Goal: Task Accomplishment & Management: Manage account settings

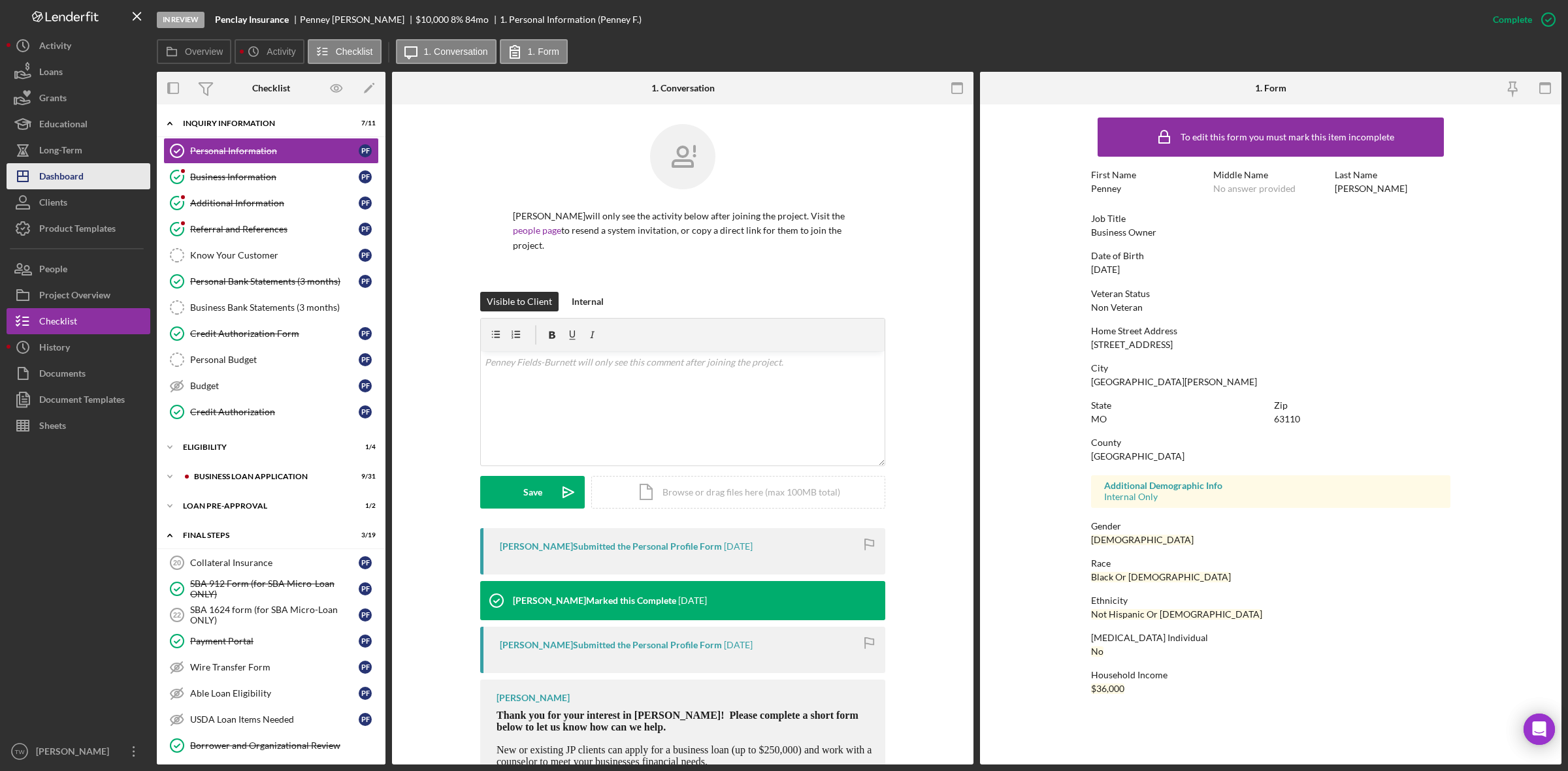
click at [79, 175] on div "Dashboard" at bounding box center [61, 178] width 45 height 29
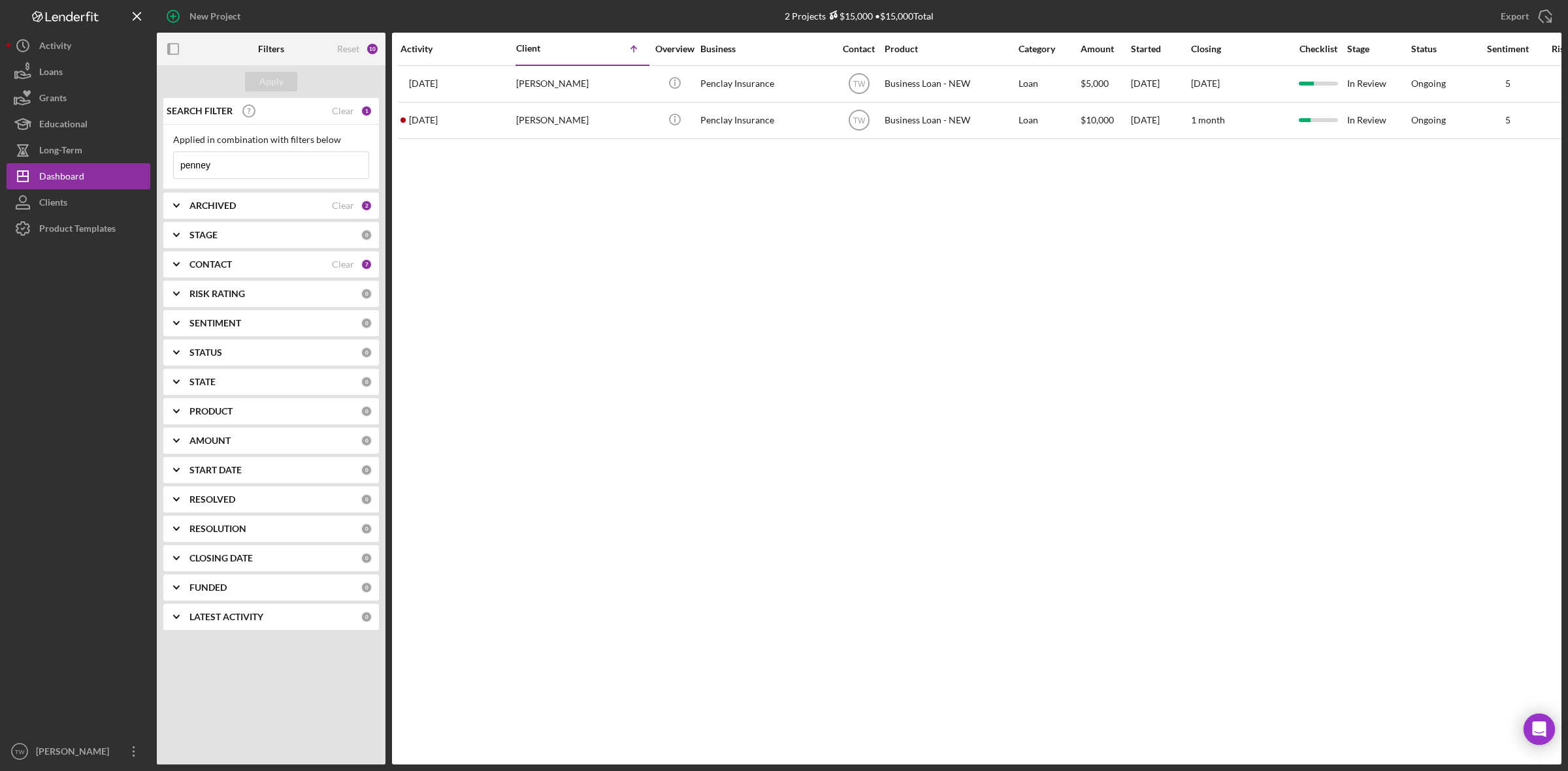
click at [233, 167] on input "penney" at bounding box center [271, 165] width 195 height 26
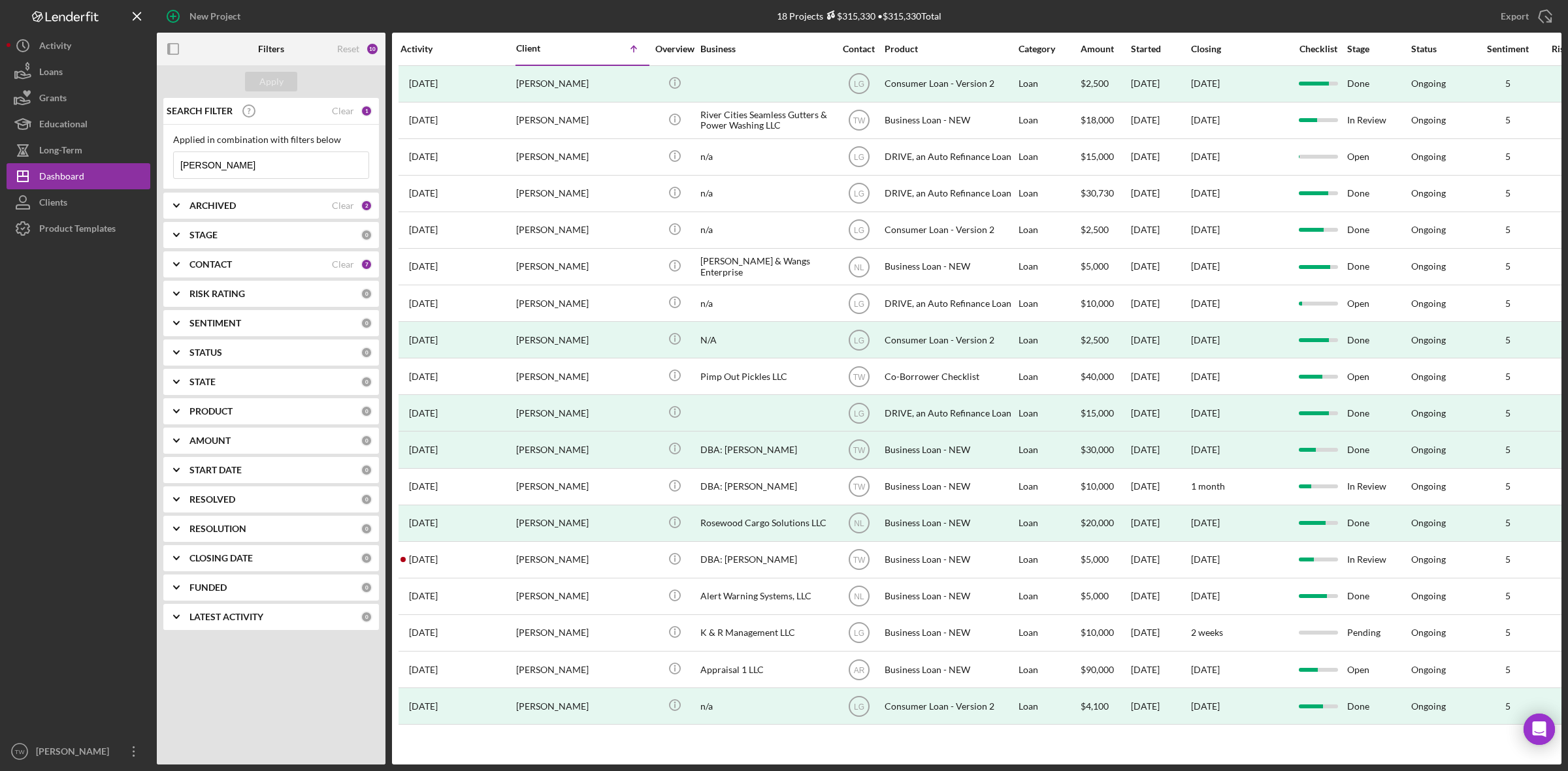
click at [291, 173] on input "[PERSON_NAME]" at bounding box center [271, 165] width 195 height 26
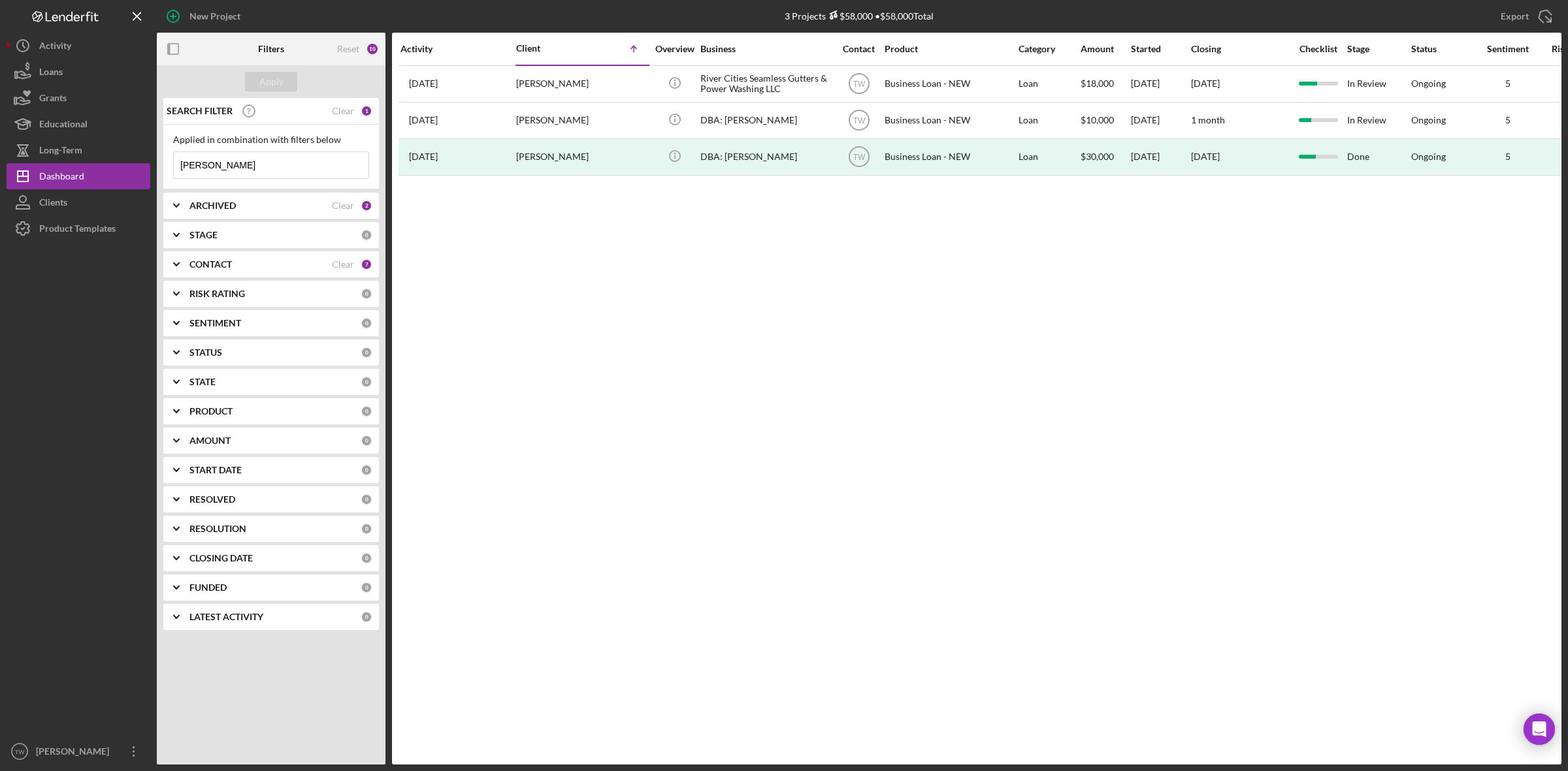
type input "[PERSON_NAME]"
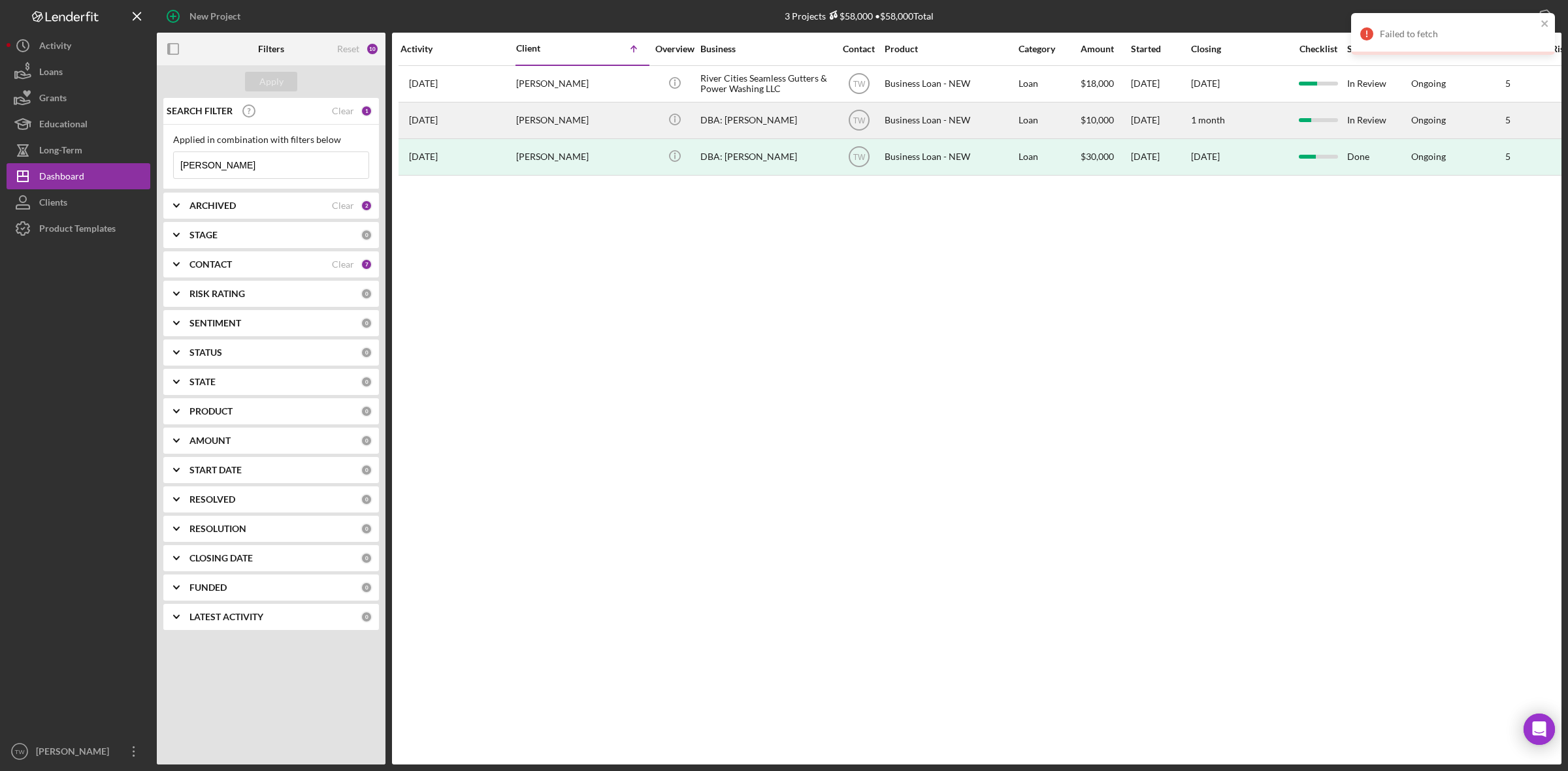
click at [470, 125] on div "[DATE] [PERSON_NAME]" at bounding box center [457, 121] width 114 height 35
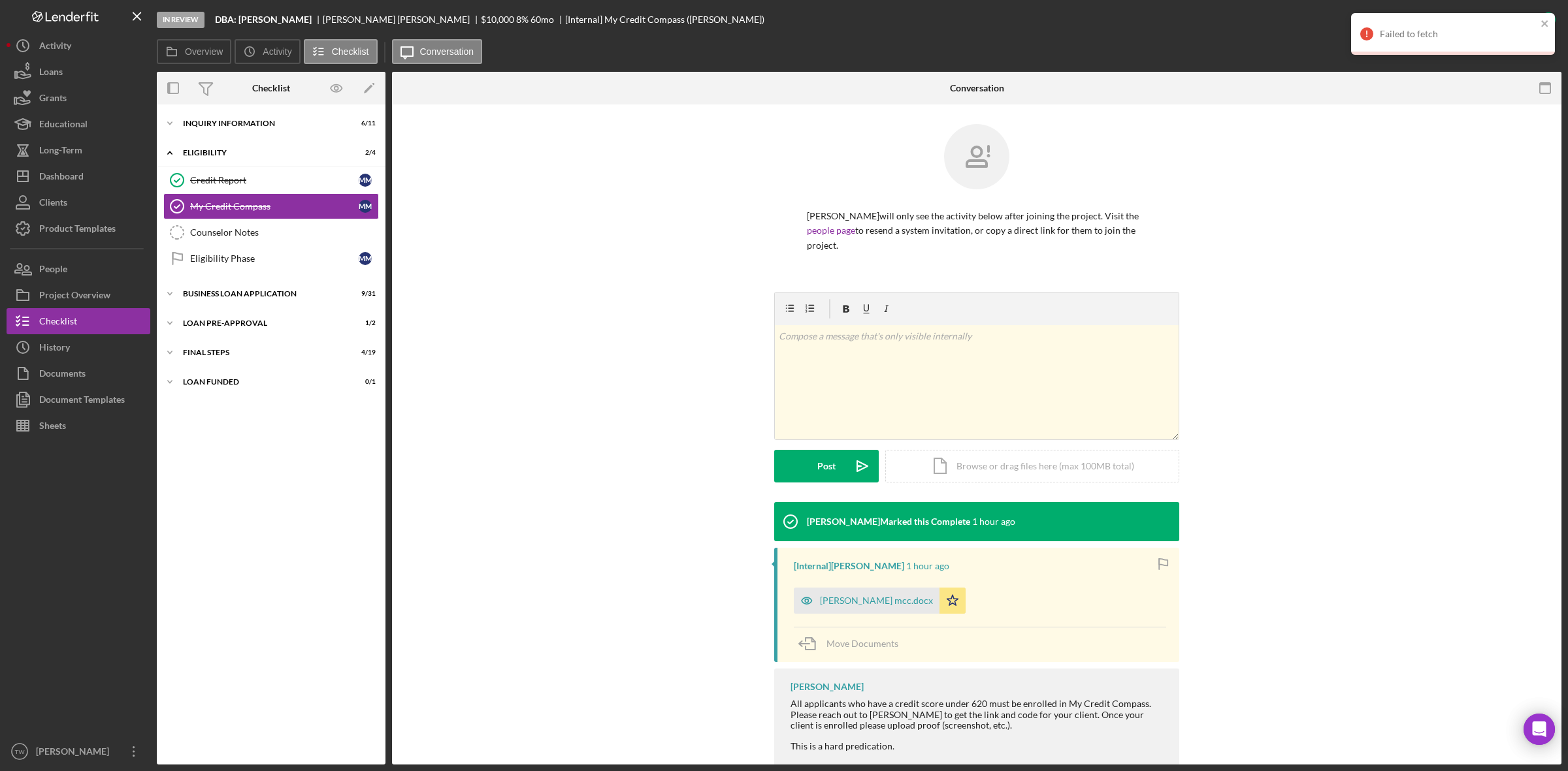
click at [224, 109] on div "Icon/Expander INQUIRY INFORMATION 6 / 11 Icon/Expander ELIGIBILITY 2 / 4 Credit…" at bounding box center [271, 435] width 229 height 660
click at [226, 114] on div "Icon/Expander INQUIRY INFORMATION 6 / 11" at bounding box center [271, 123] width 229 height 26
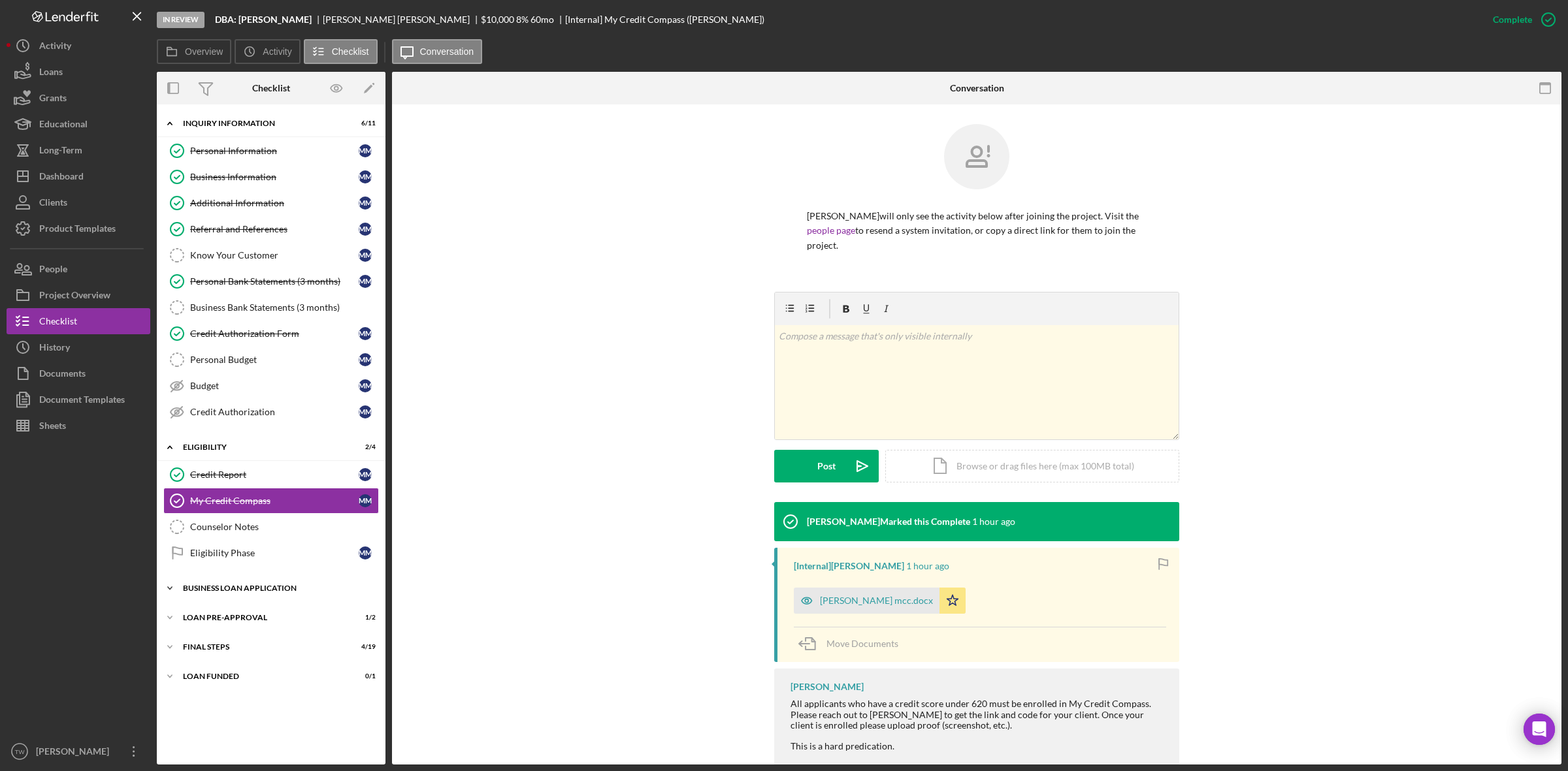
click at [236, 588] on div "Icon/Expander BUSINESS LOAN APPLICATION 9 / 31" at bounding box center [271, 588] width 229 height 26
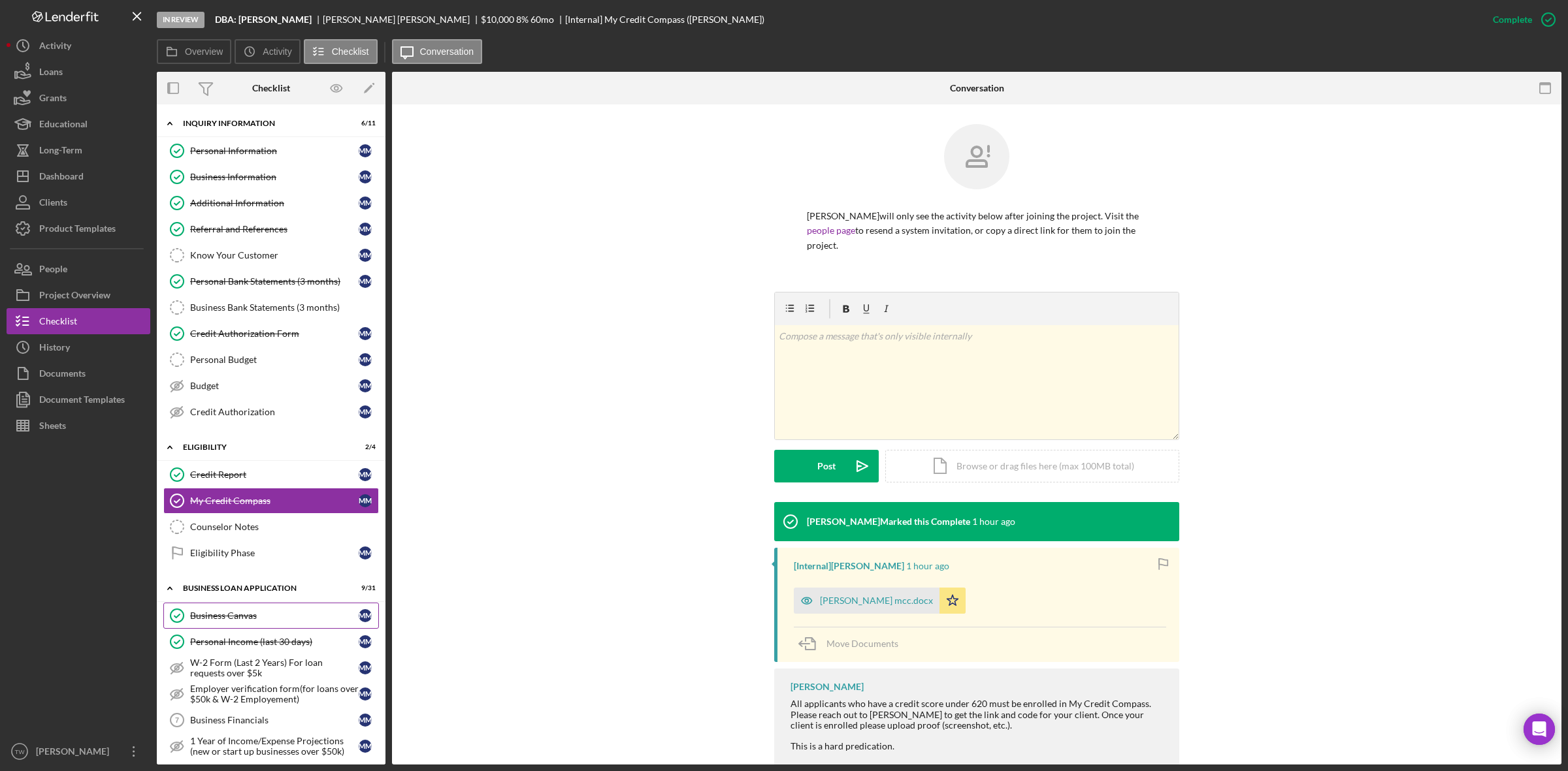
click at [282, 618] on div "Business Canvas" at bounding box center [274, 616] width 169 height 11
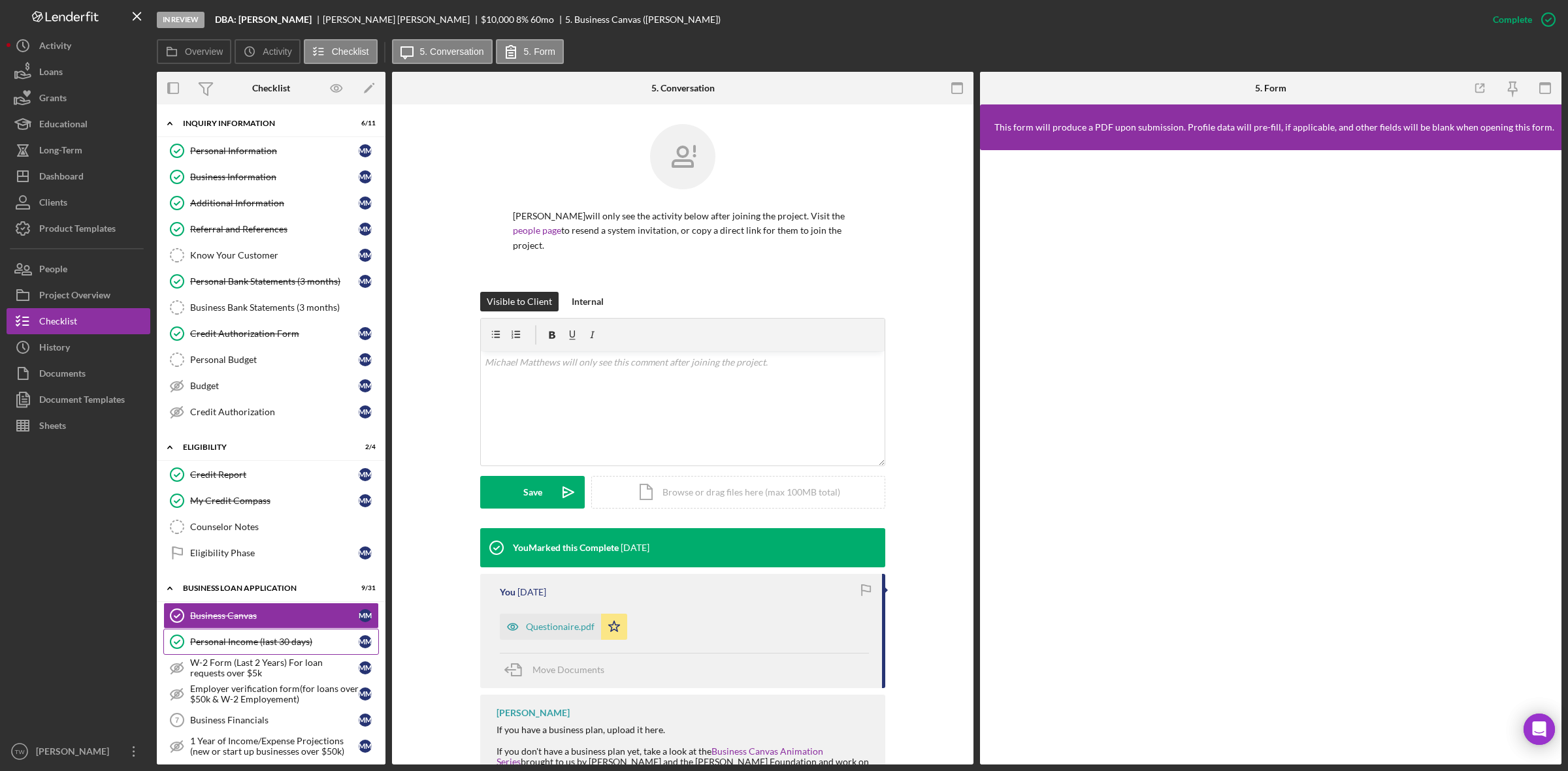
click at [268, 642] on div "Personal Income (last 30 days)" at bounding box center [274, 642] width 169 height 11
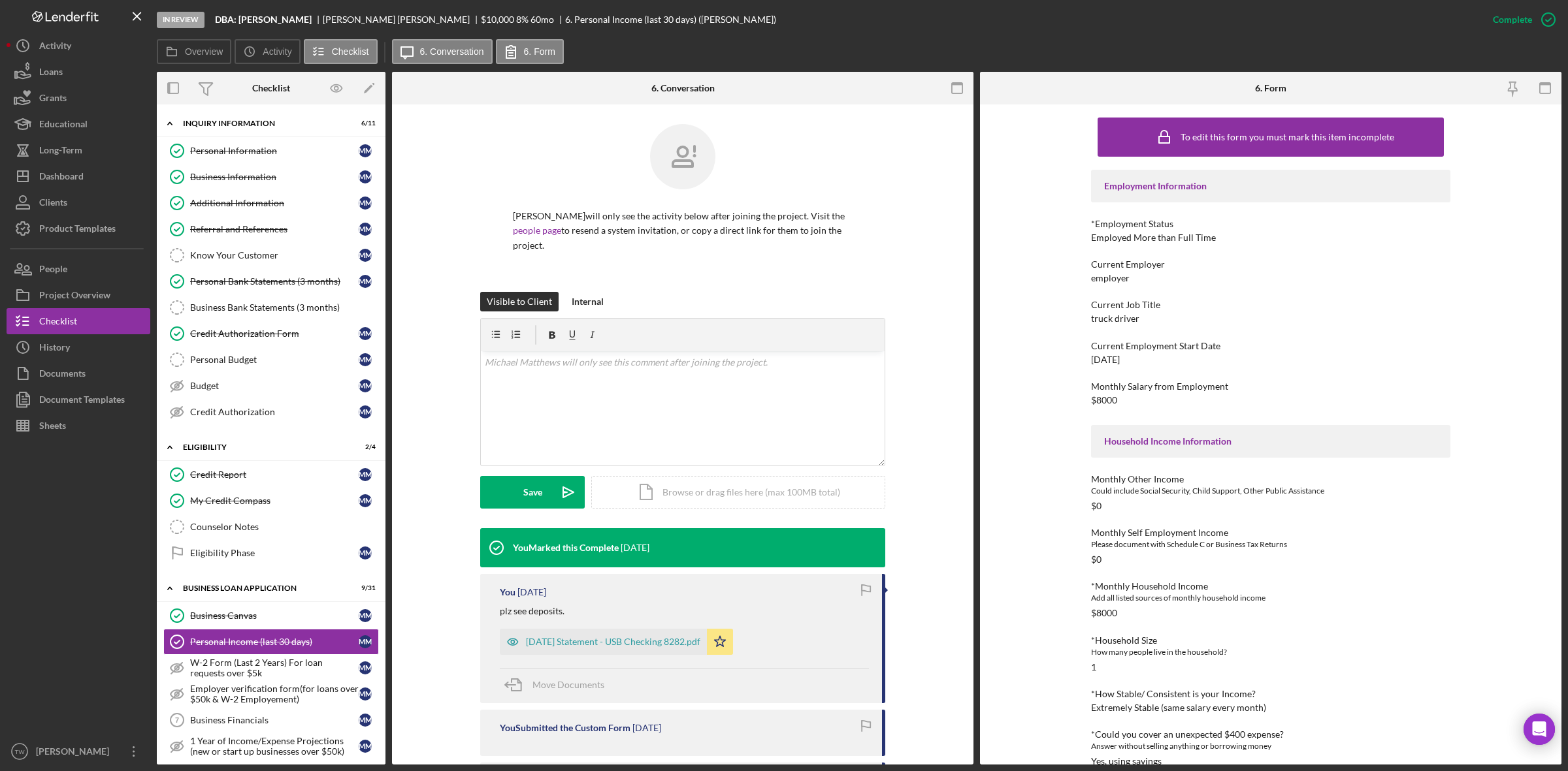
scroll to position [261, 0]
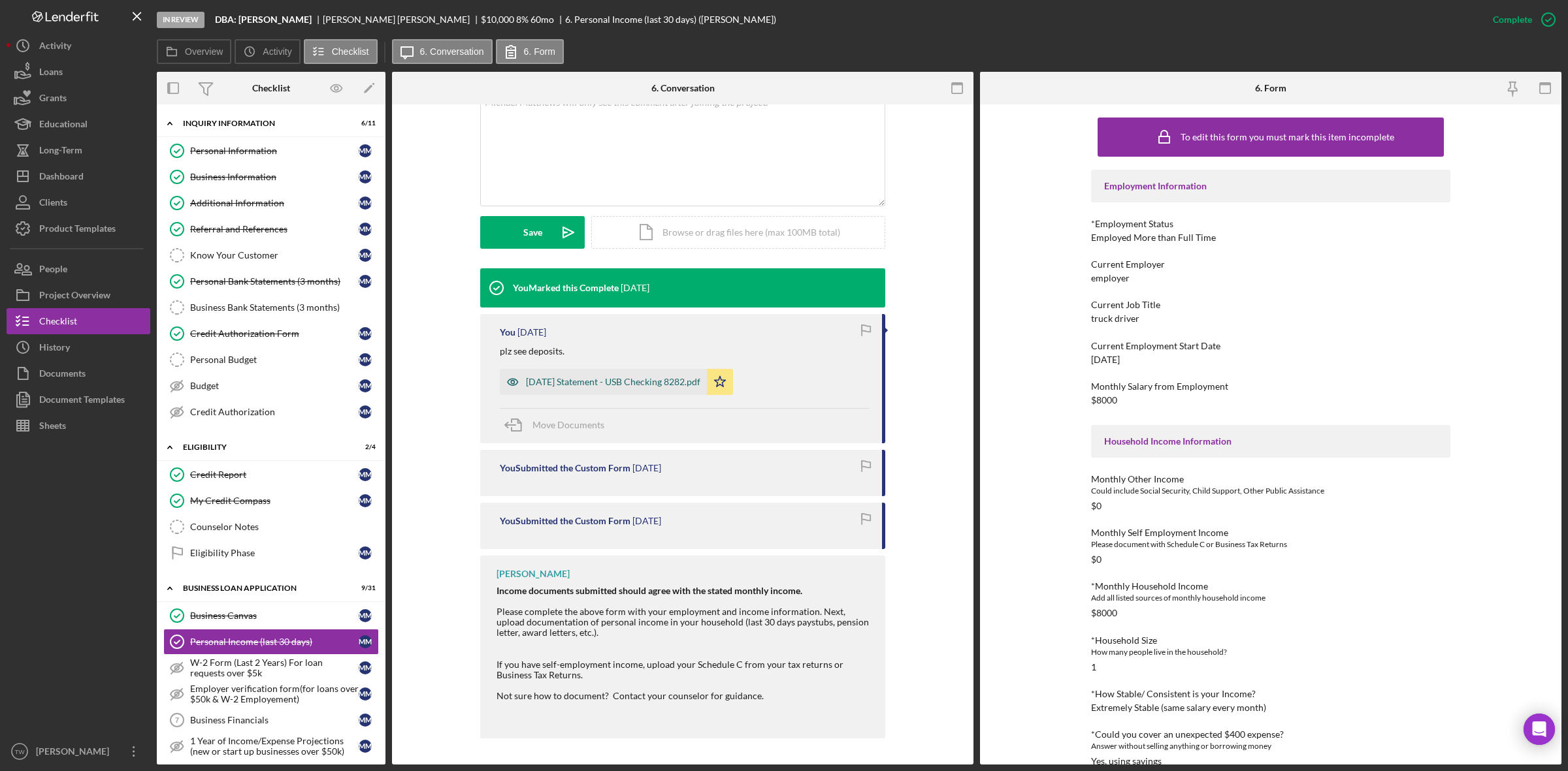
click at [644, 380] on div "[DATE] Statement - USB Checking 8282.pdf" at bounding box center [613, 382] width 174 height 11
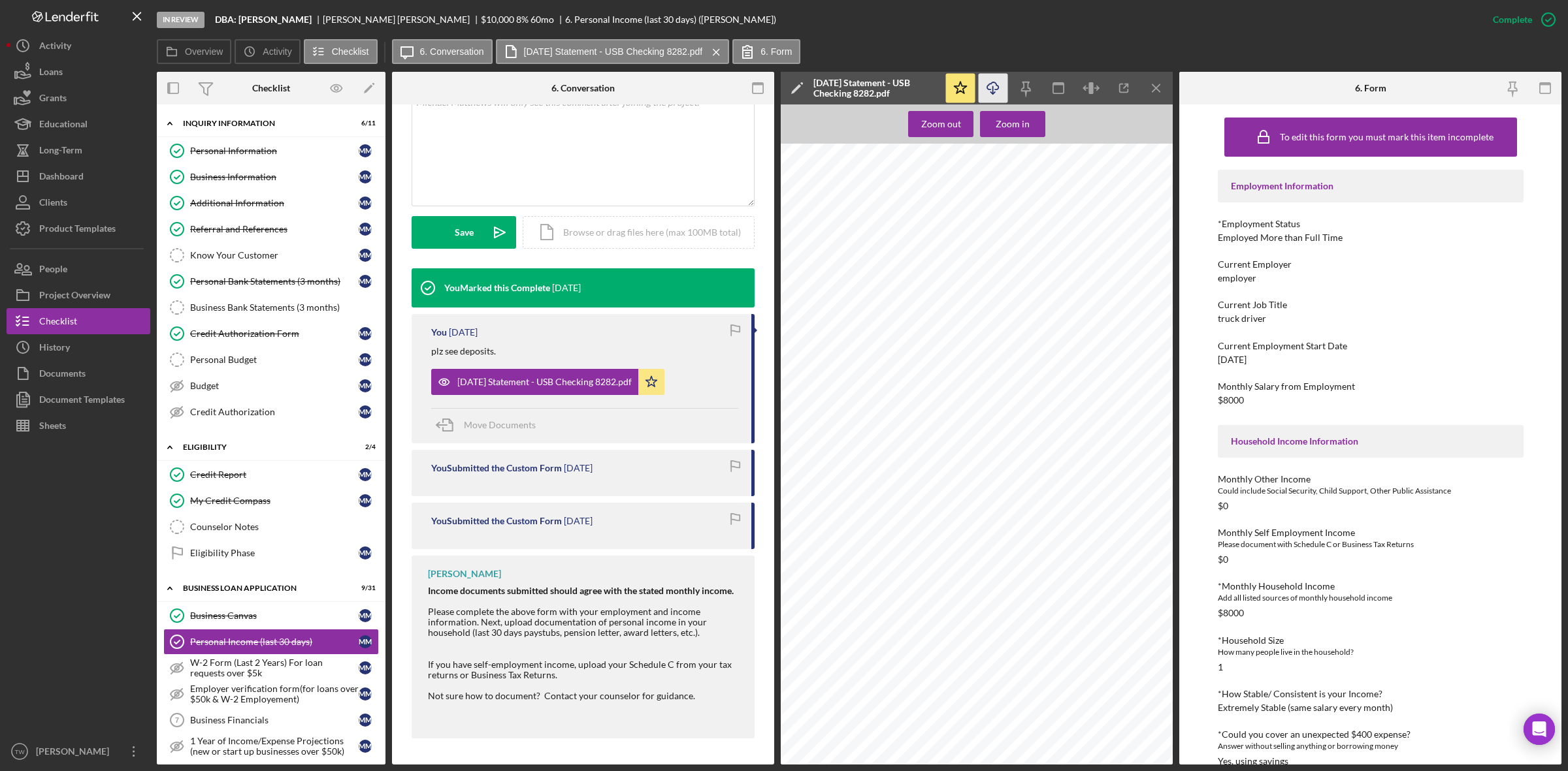
click at [997, 88] on icon "Icon/Download" at bounding box center [994, 89] width 29 height 29
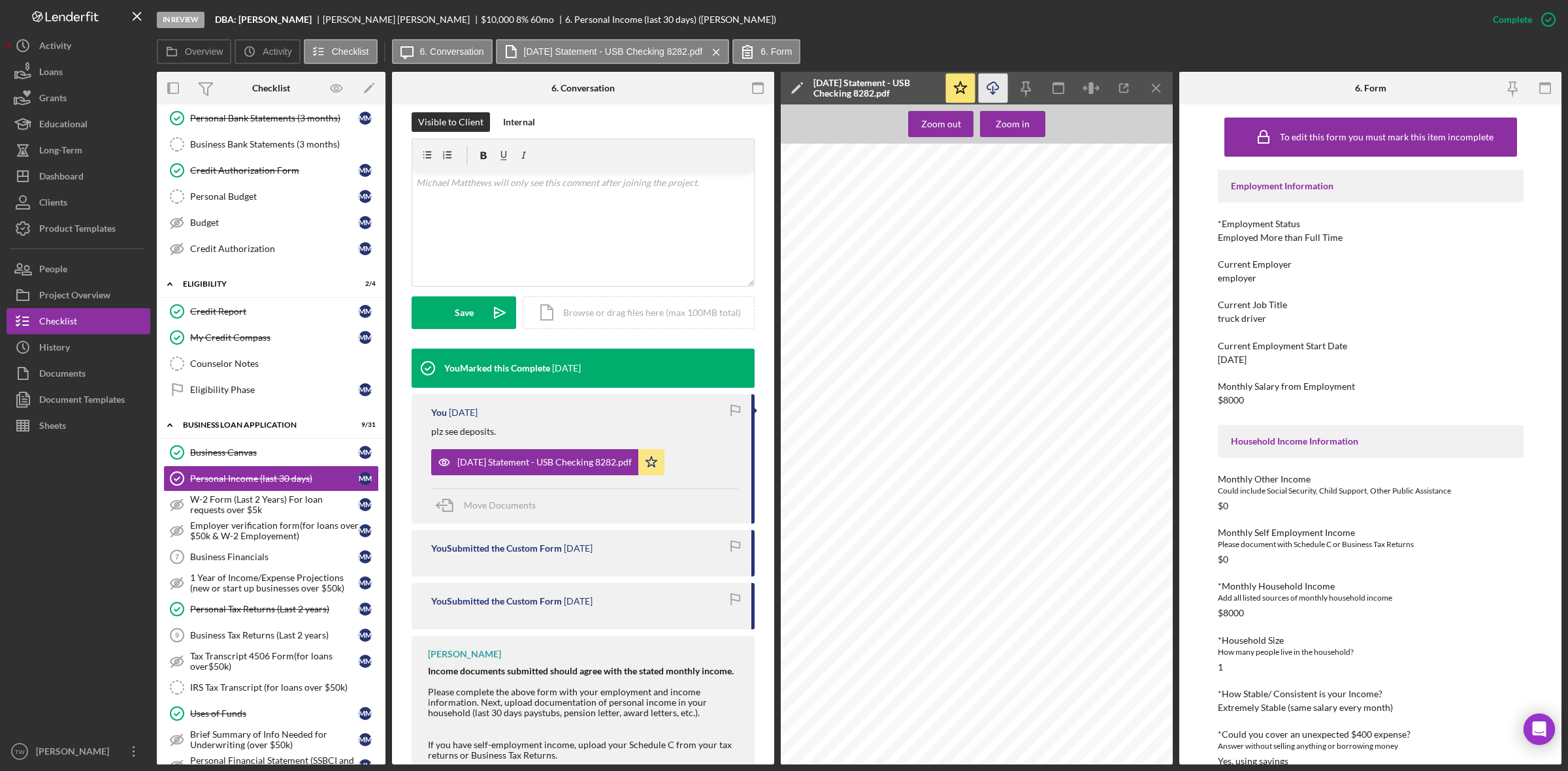
scroll to position [0, 0]
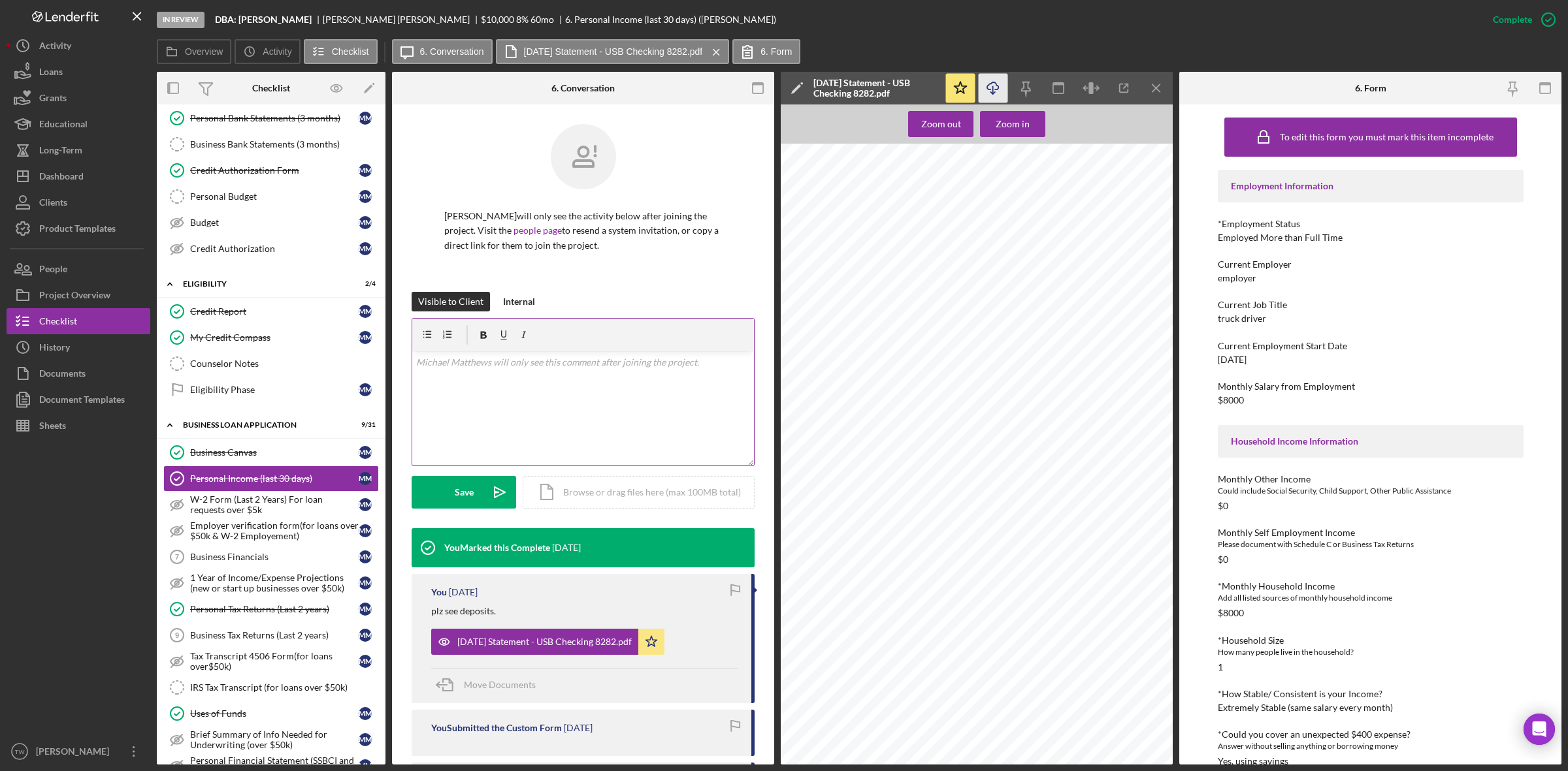
click at [560, 417] on div "v Color teal Color pink Remove color Add row above Add row below Add column bef…" at bounding box center [583, 408] width 342 height 114
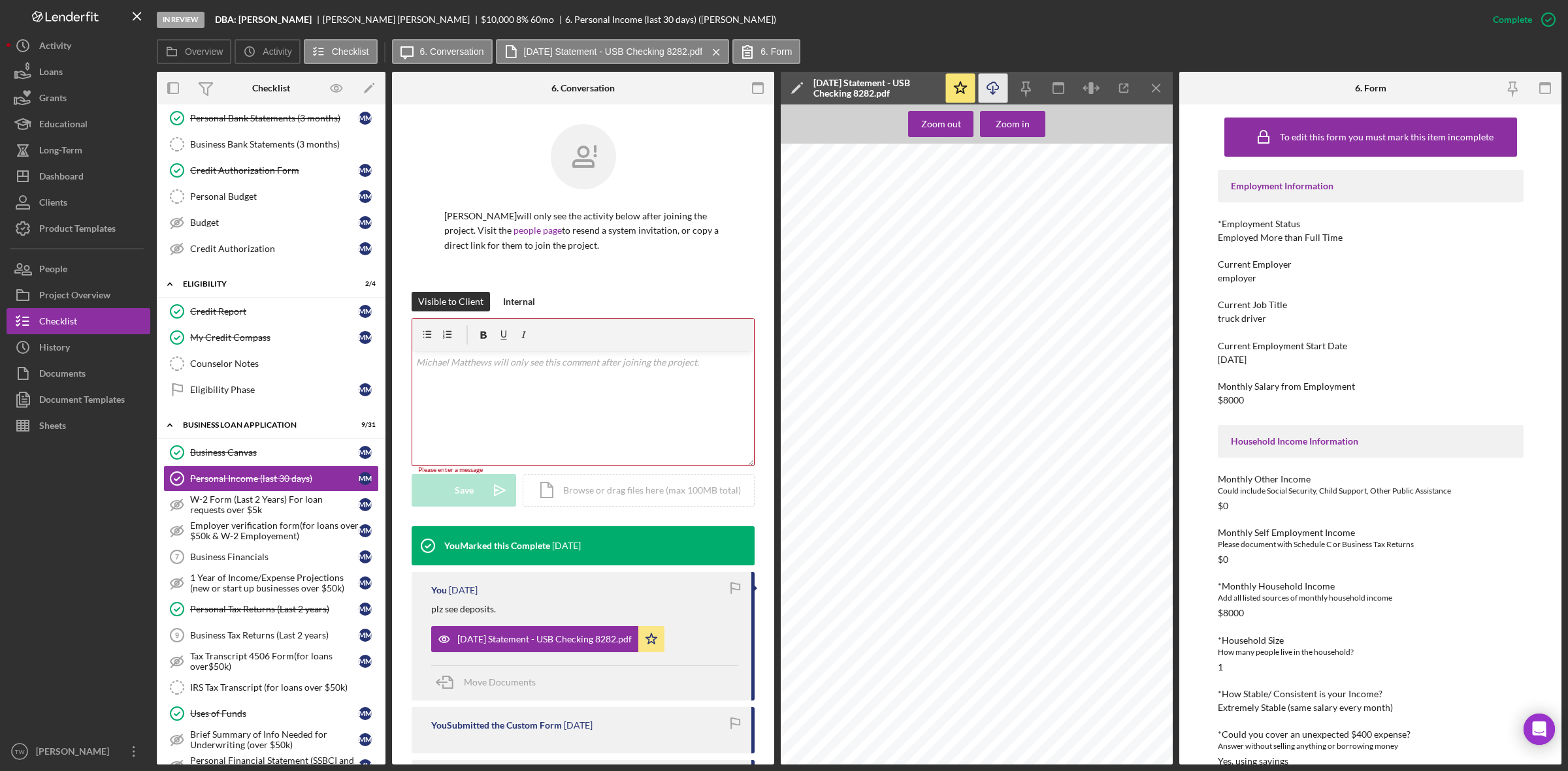
click at [537, 422] on div "v Color teal Color pink Remove color Add row above Add row below Add column bef…" at bounding box center [583, 408] width 342 height 114
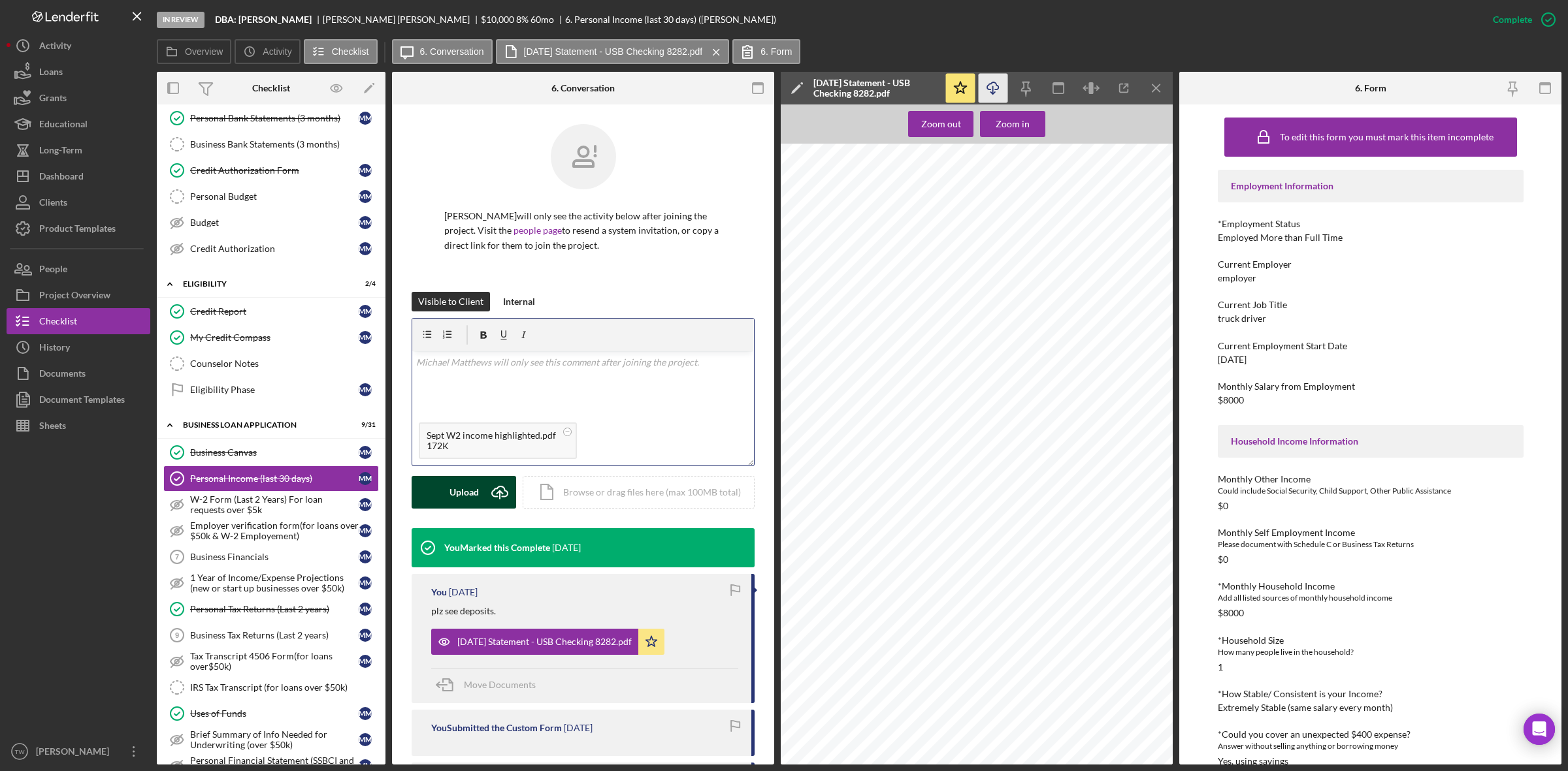
click at [452, 480] on div "Upload" at bounding box center [464, 492] width 29 height 33
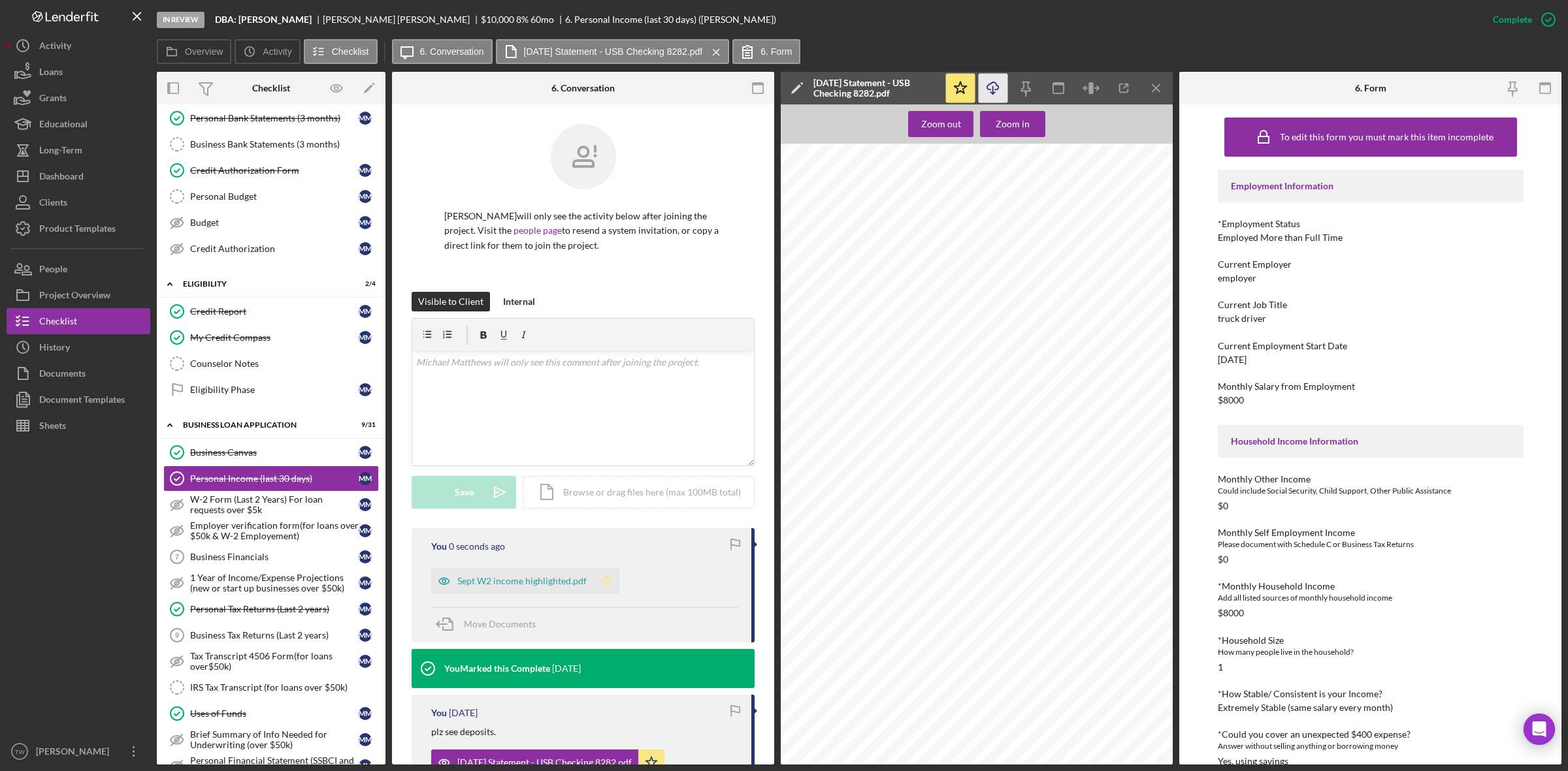
click at [607, 582] on icon "Icon/Star" at bounding box center [606, 581] width 26 height 26
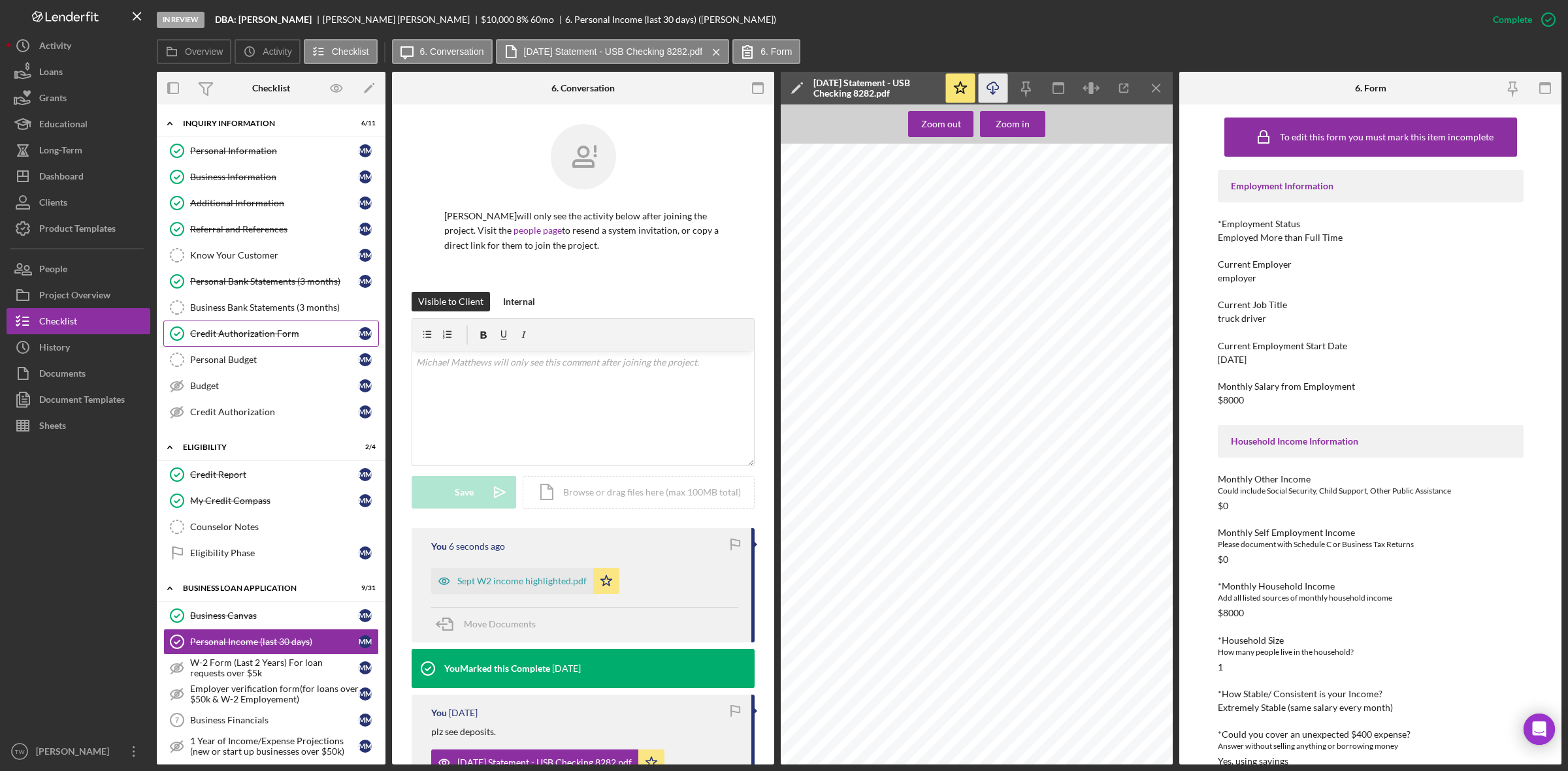
click at [234, 339] on div "Credit Authorization Form" at bounding box center [274, 334] width 169 height 11
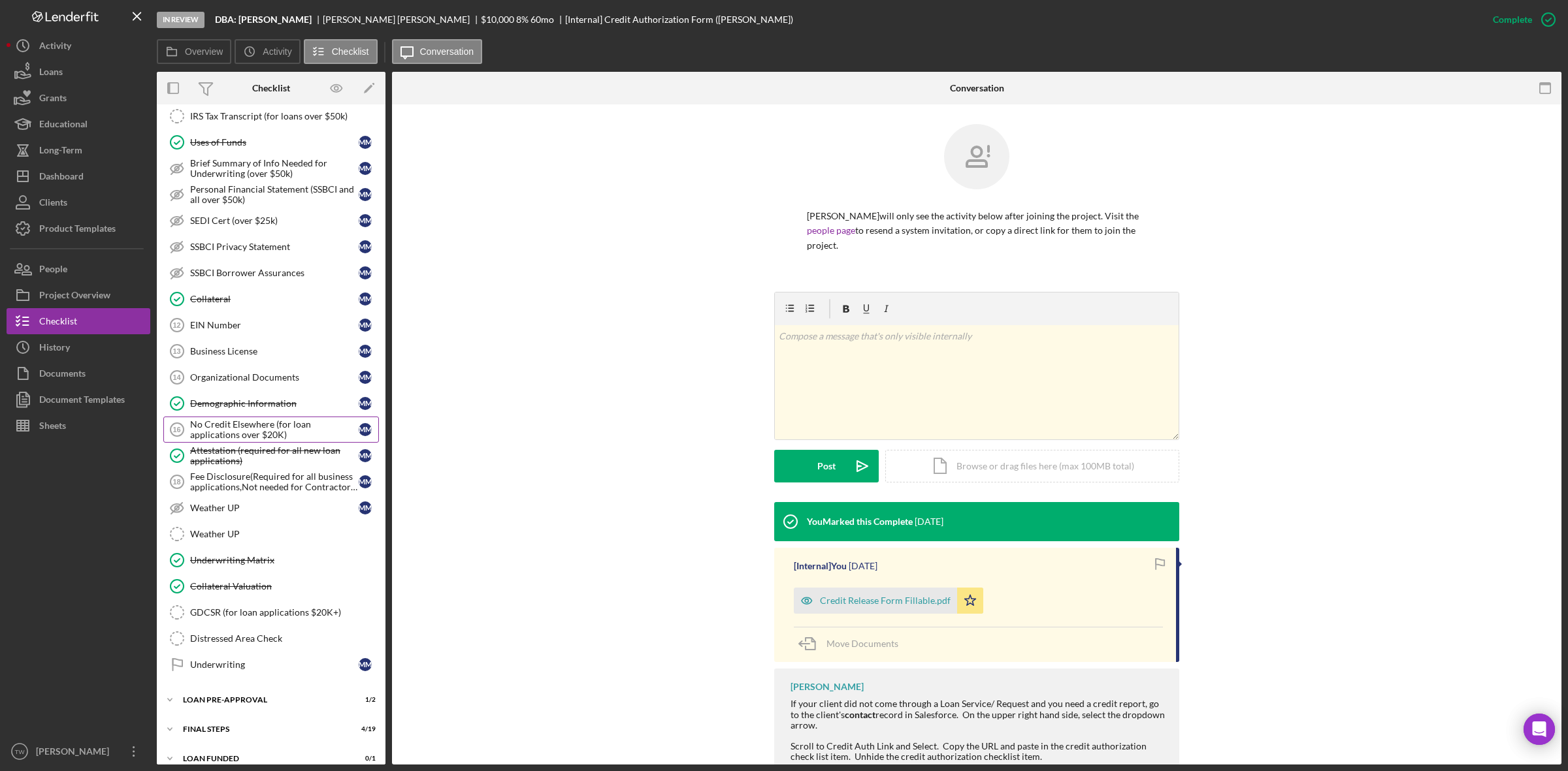
scroll to position [764, 0]
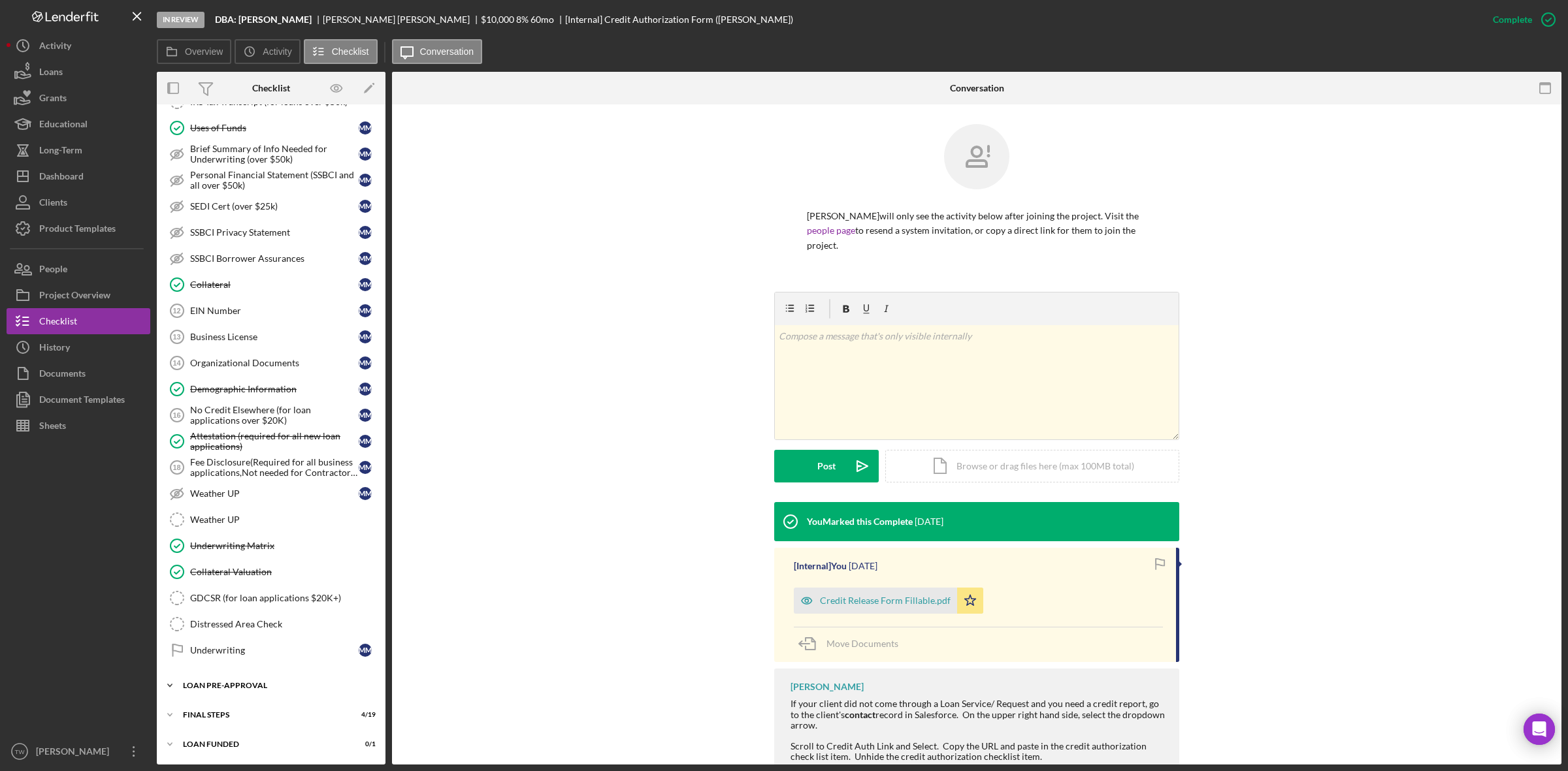
click at [226, 692] on div "Icon/Expander LOAN PRE-APPROVAL 1 / 2" at bounding box center [271, 686] width 229 height 26
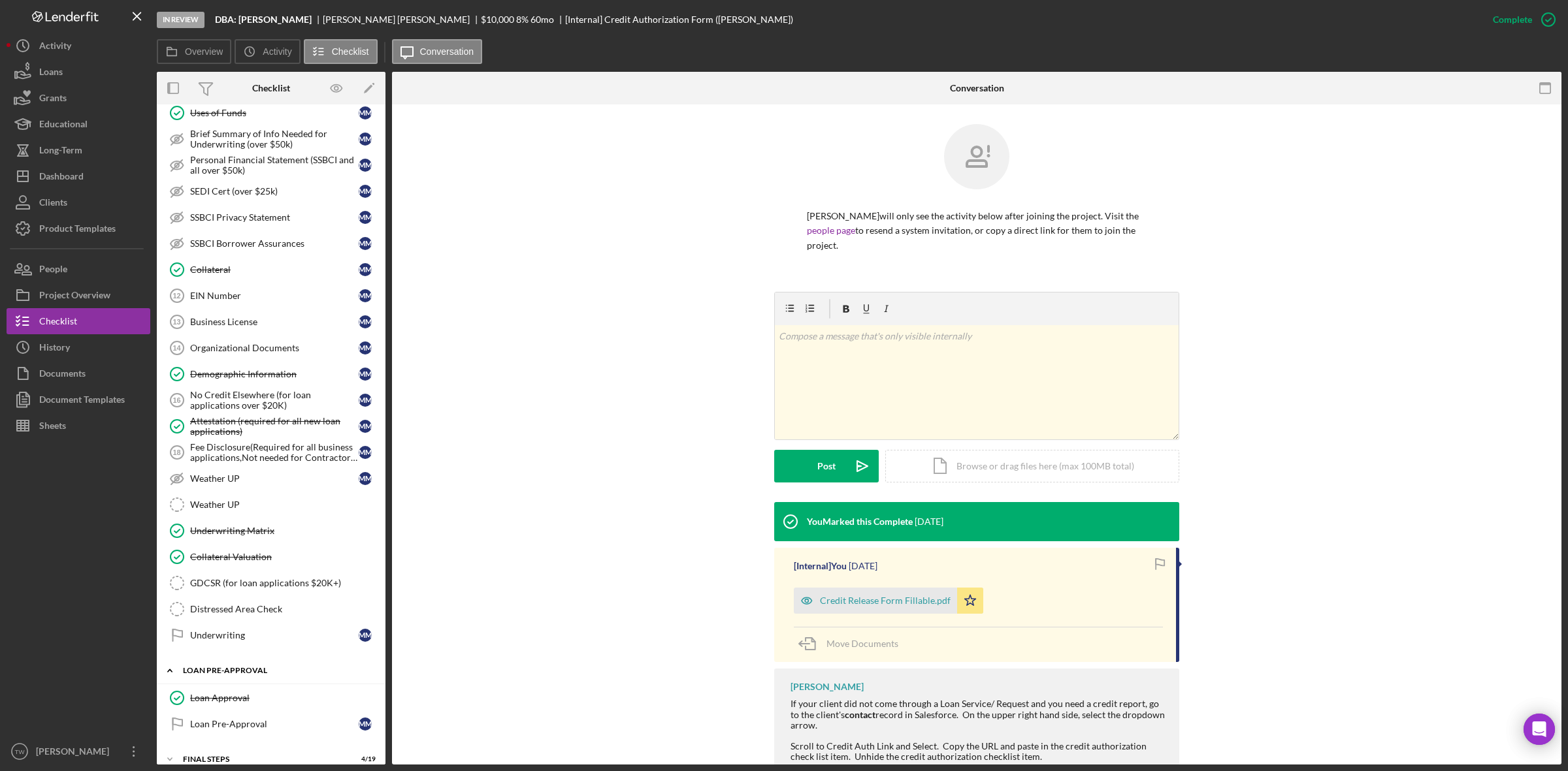
scroll to position [824, 0]
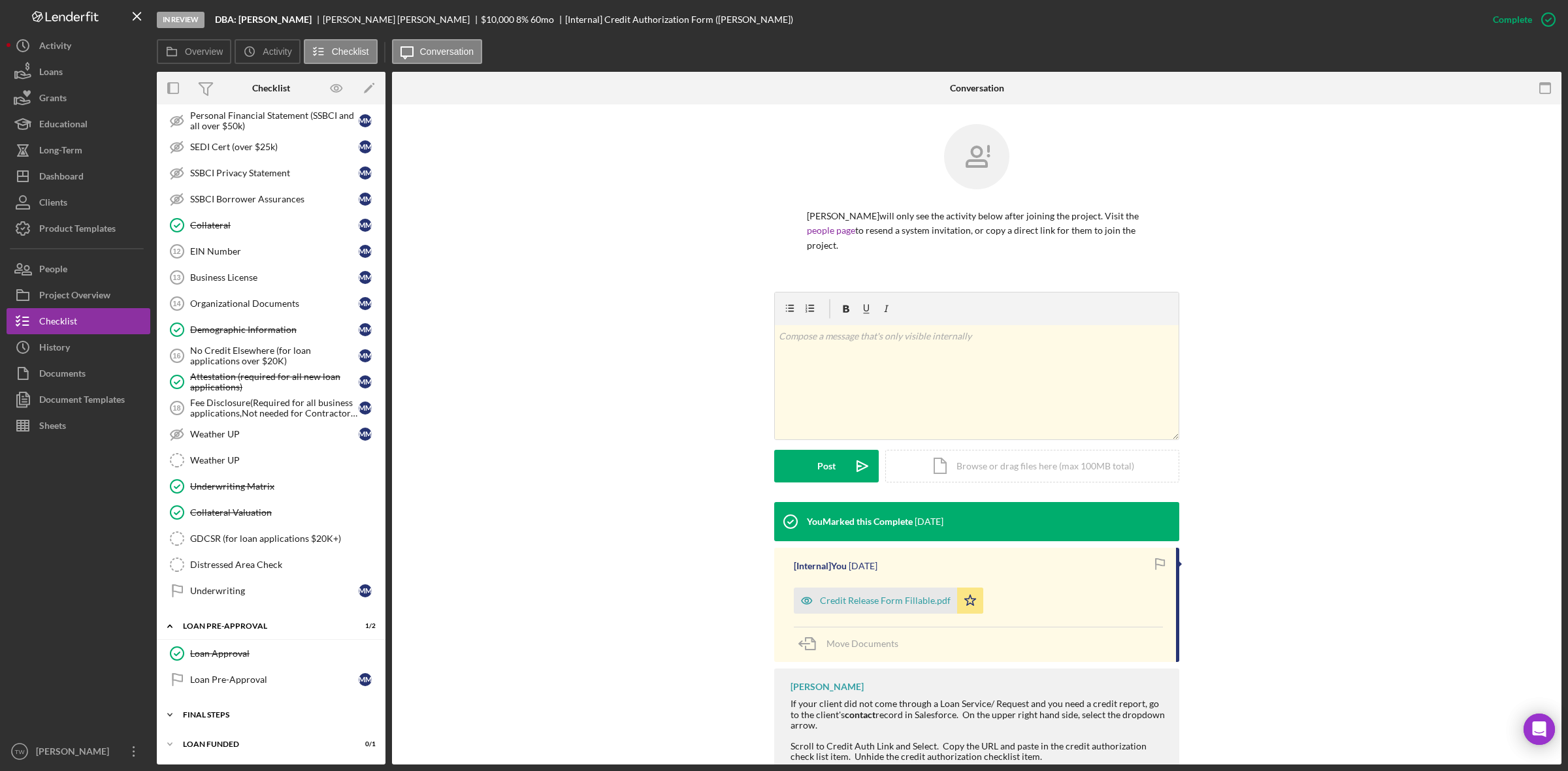
click at [231, 716] on div "FINAL STEPS" at bounding box center [276, 715] width 186 height 8
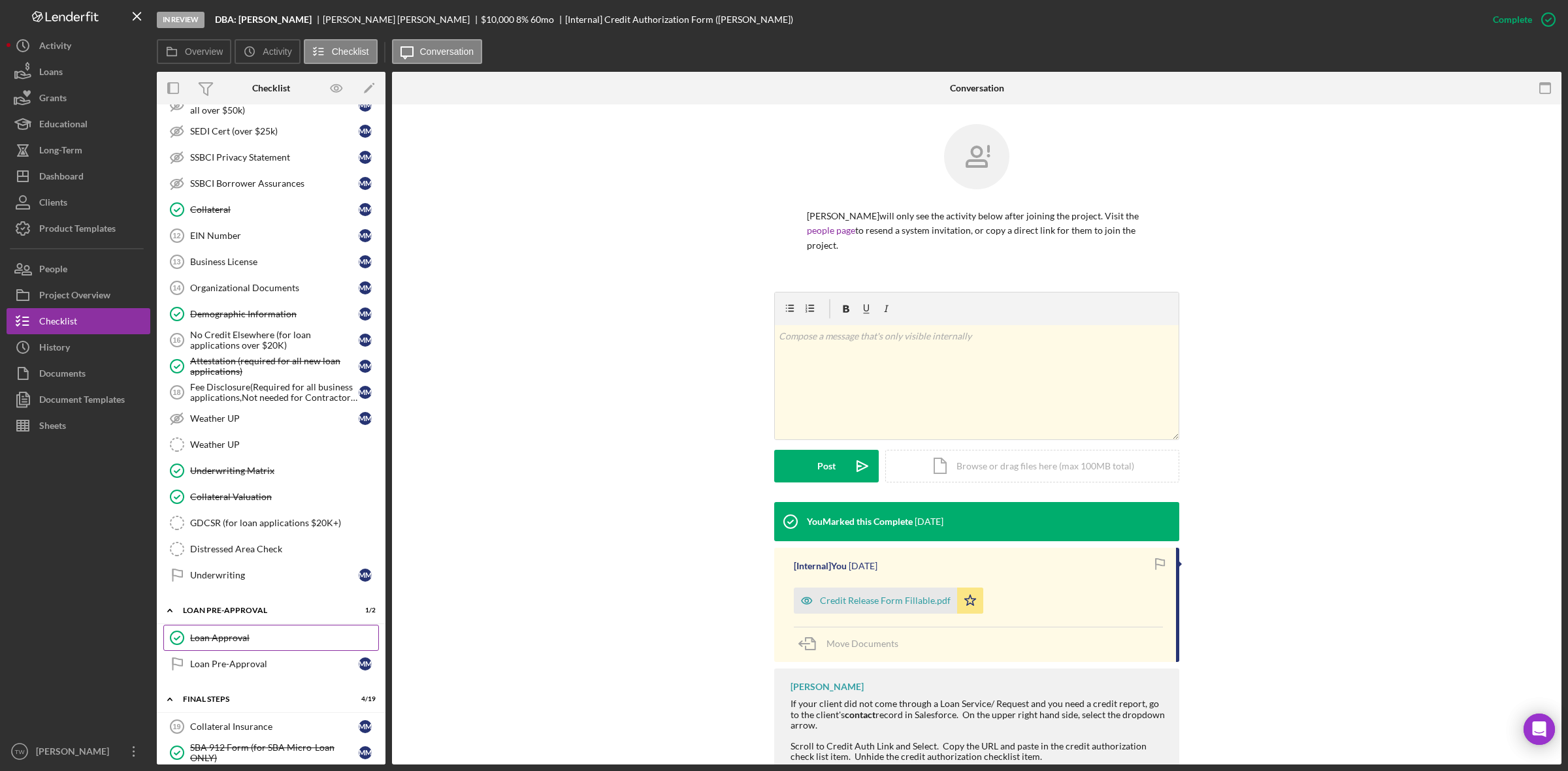
click at [243, 644] on div "Loan Approval" at bounding box center [284, 638] width 188 height 11
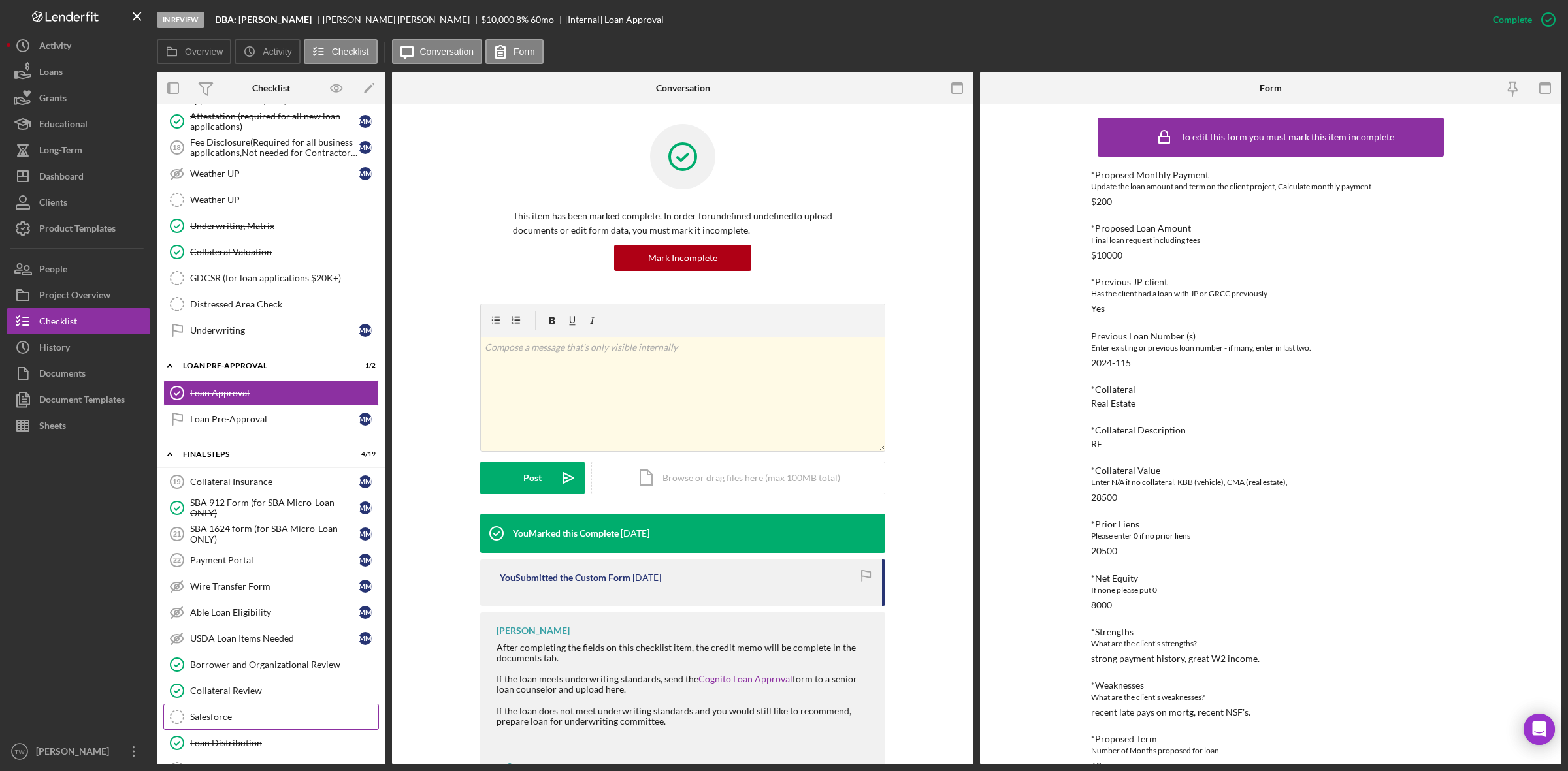
scroll to position [1233, 0]
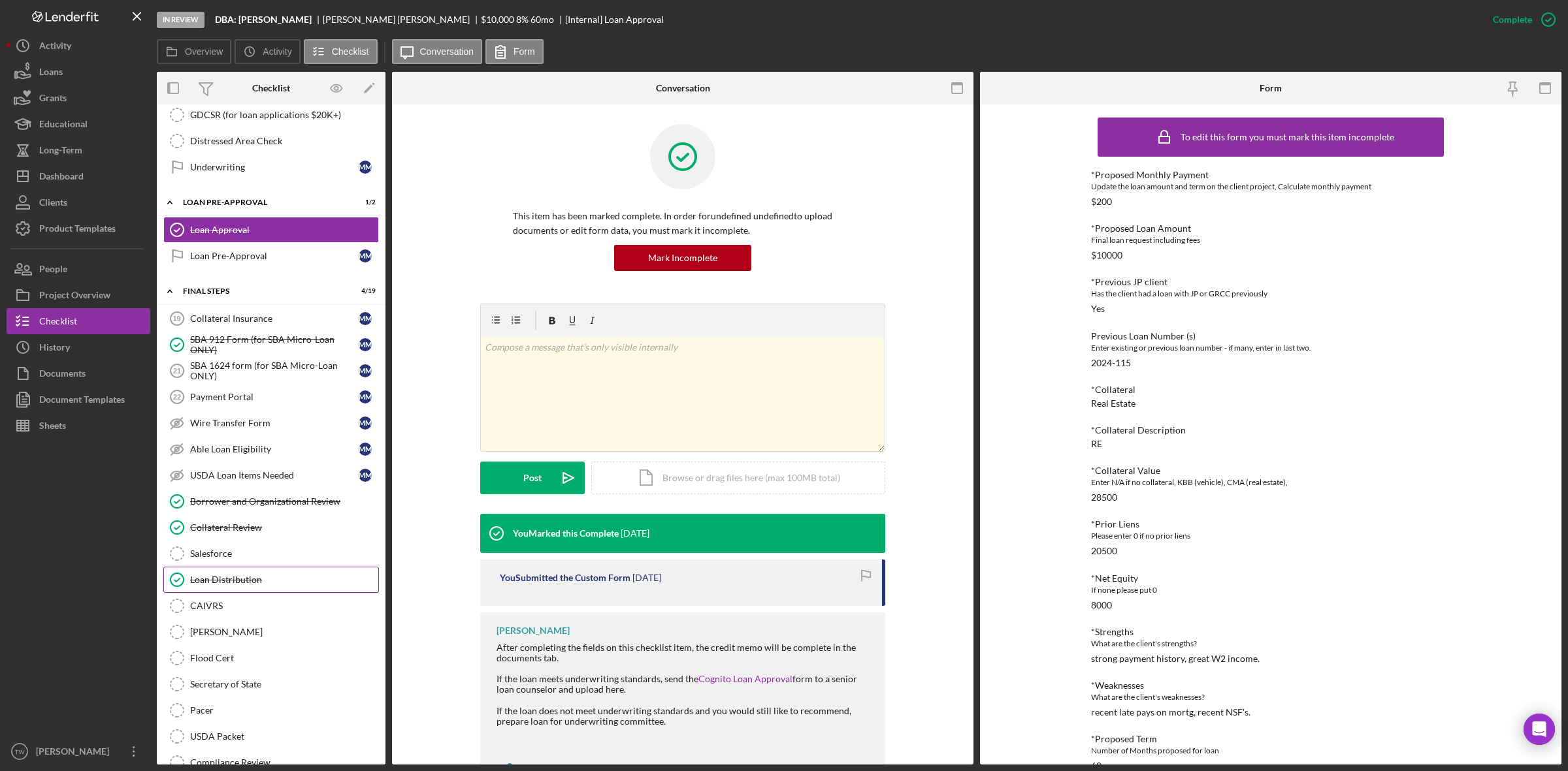
click at [263, 585] on div "Loan Distribution" at bounding box center [284, 580] width 188 height 11
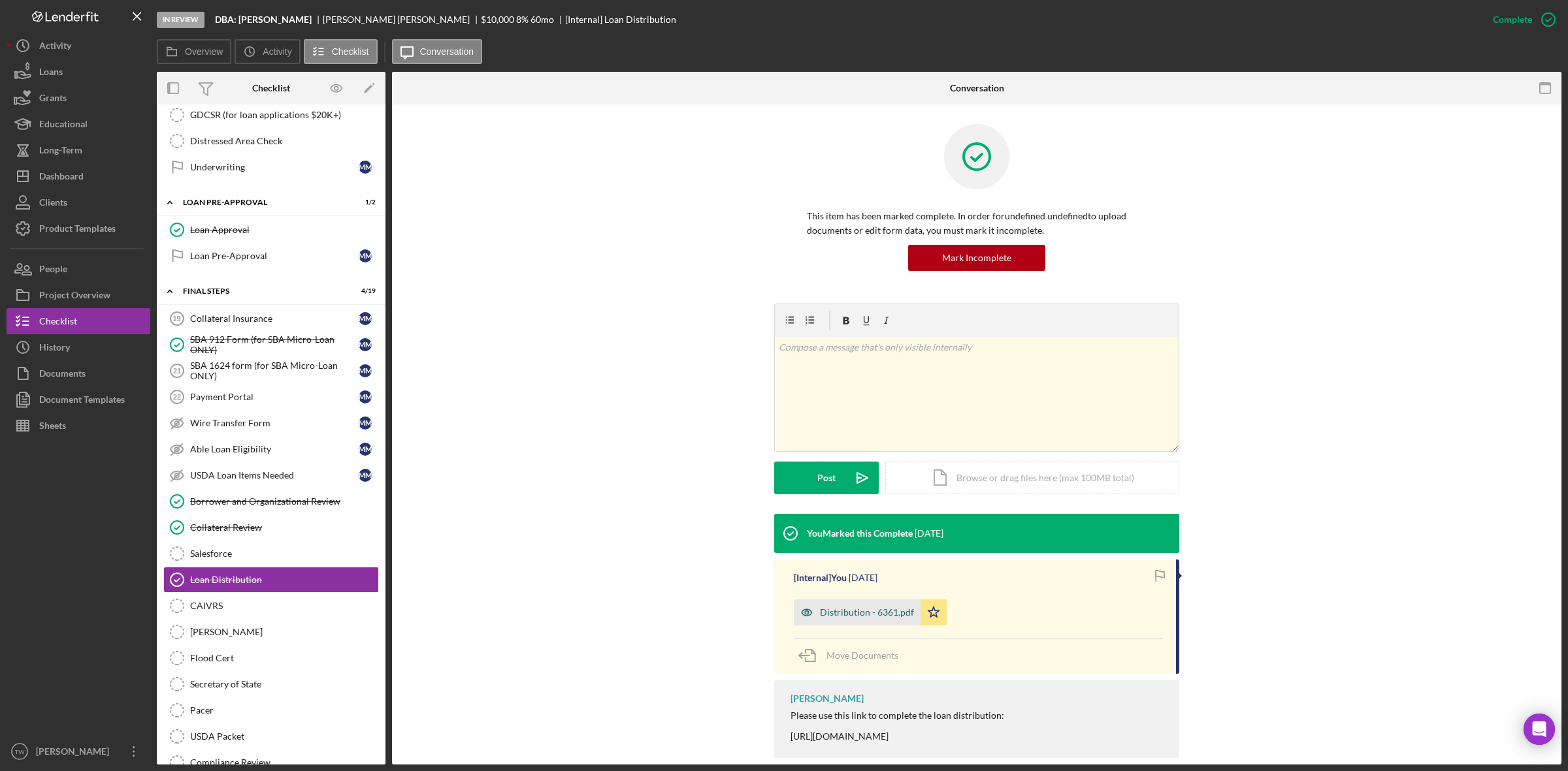
click at [857, 615] on div "Distribution - 6361.pdf" at bounding box center [867, 613] width 94 height 11
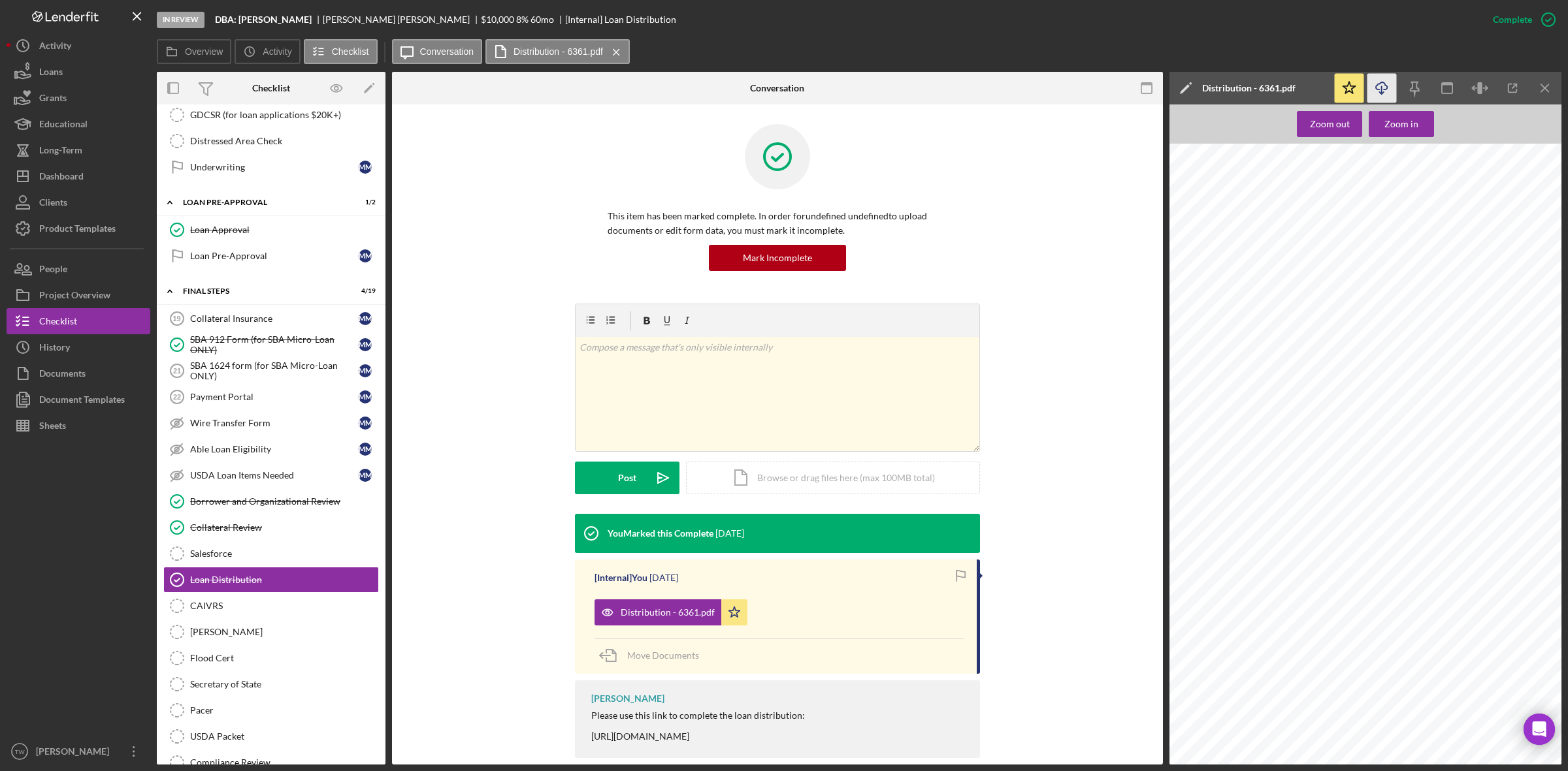
click at [1386, 93] on icon "Icon/Download" at bounding box center [1383, 89] width 29 height 29
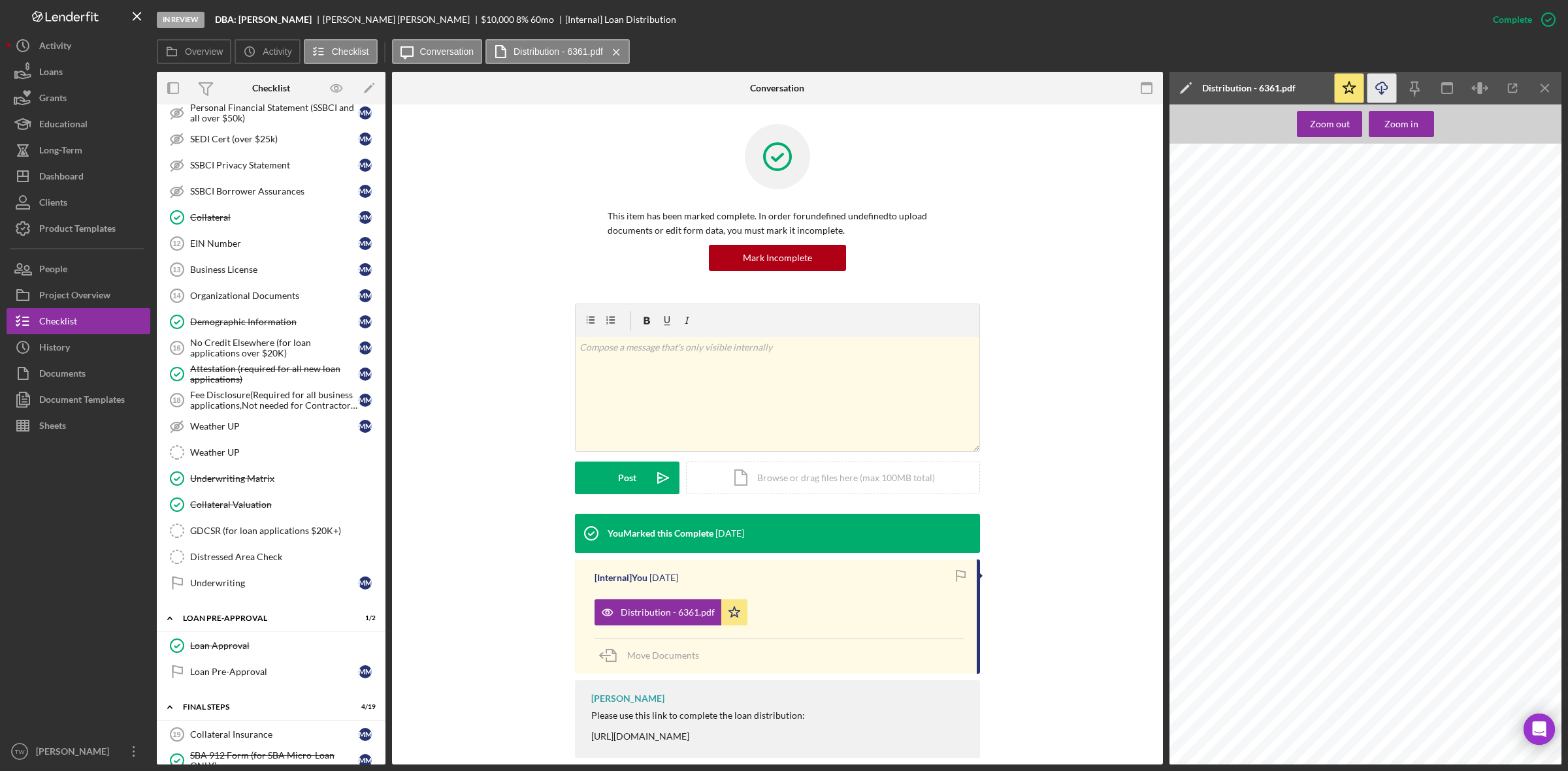
scroll to position [980, 0]
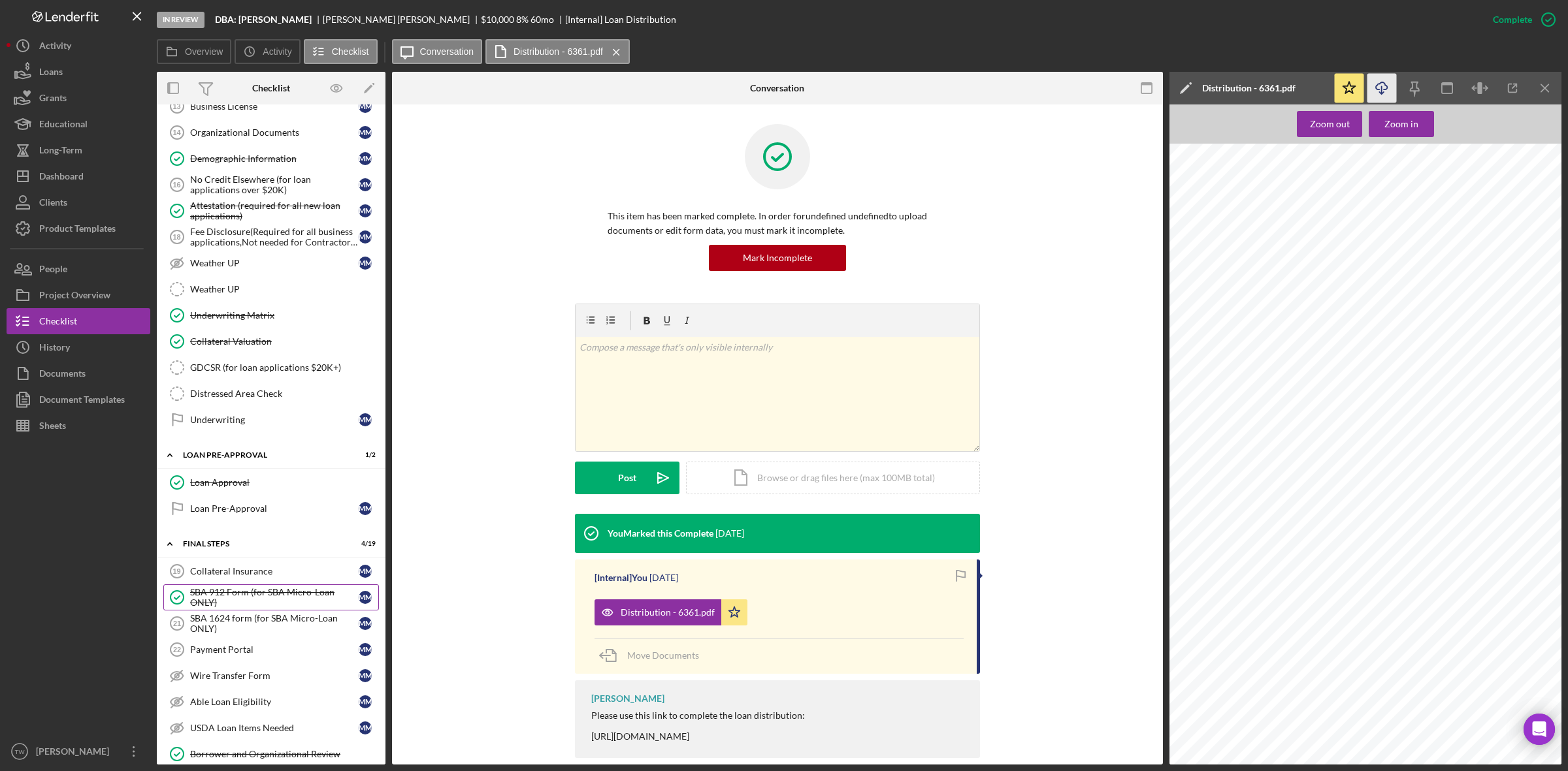
click at [239, 608] on div "SBA 912 Form (for SBA Micro-Loan ONLY)" at bounding box center [274, 597] width 169 height 21
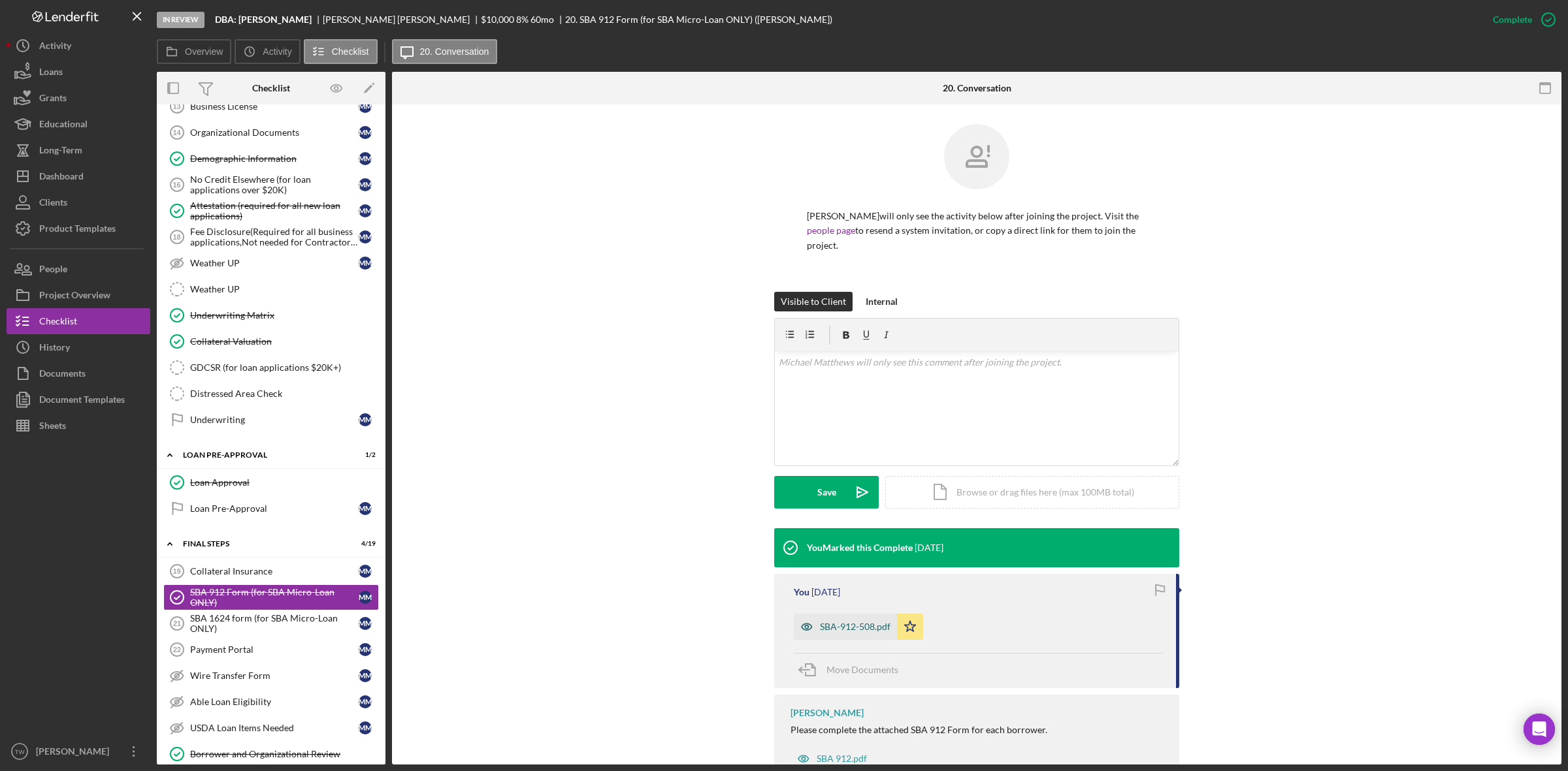
click at [859, 624] on div "SBA-912-508.pdf" at bounding box center [855, 627] width 71 height 11
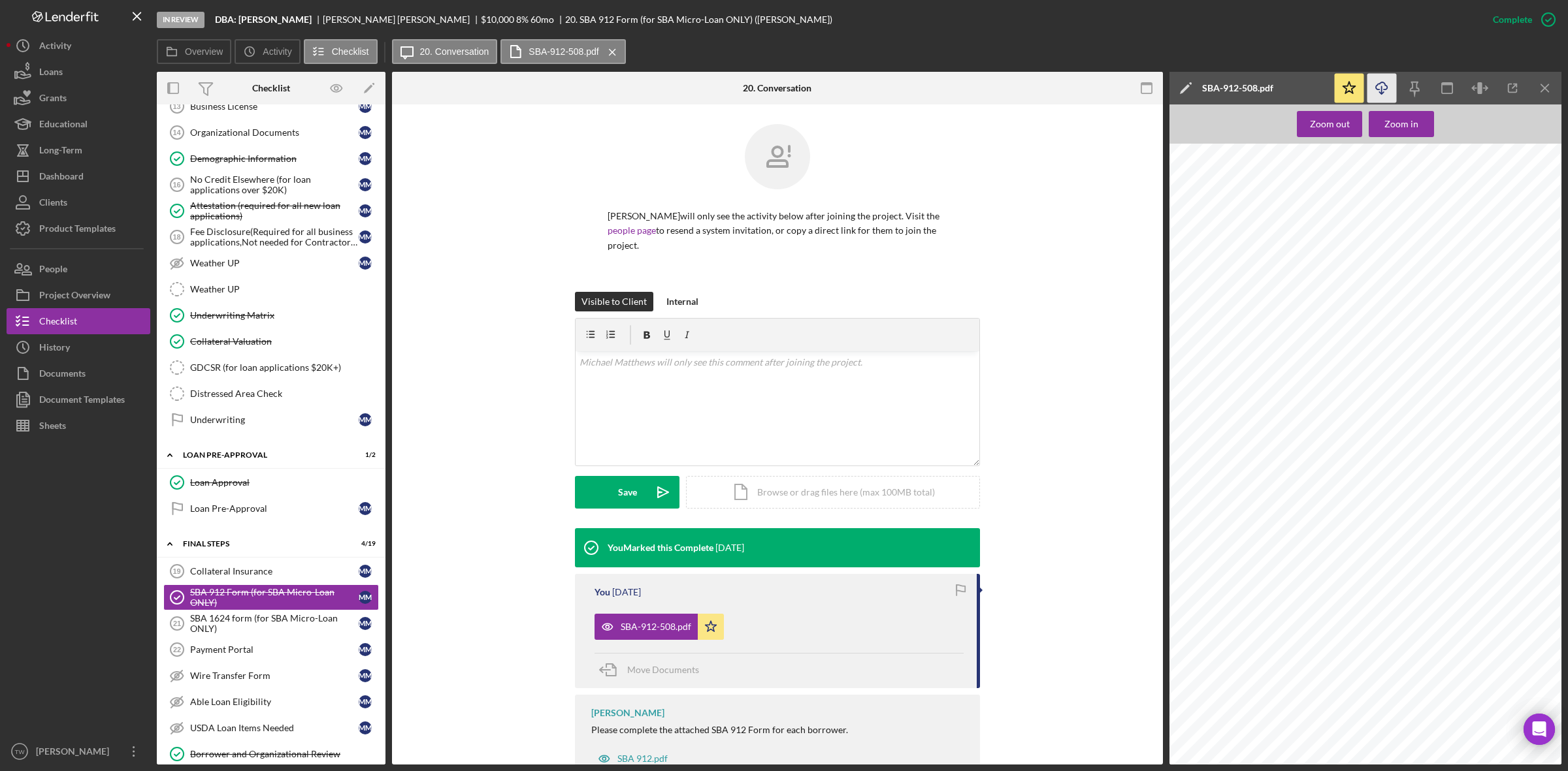
click at [1385, 93] on icon "Icon/Download" at bounding box center [1383, 89] width 29 height 29
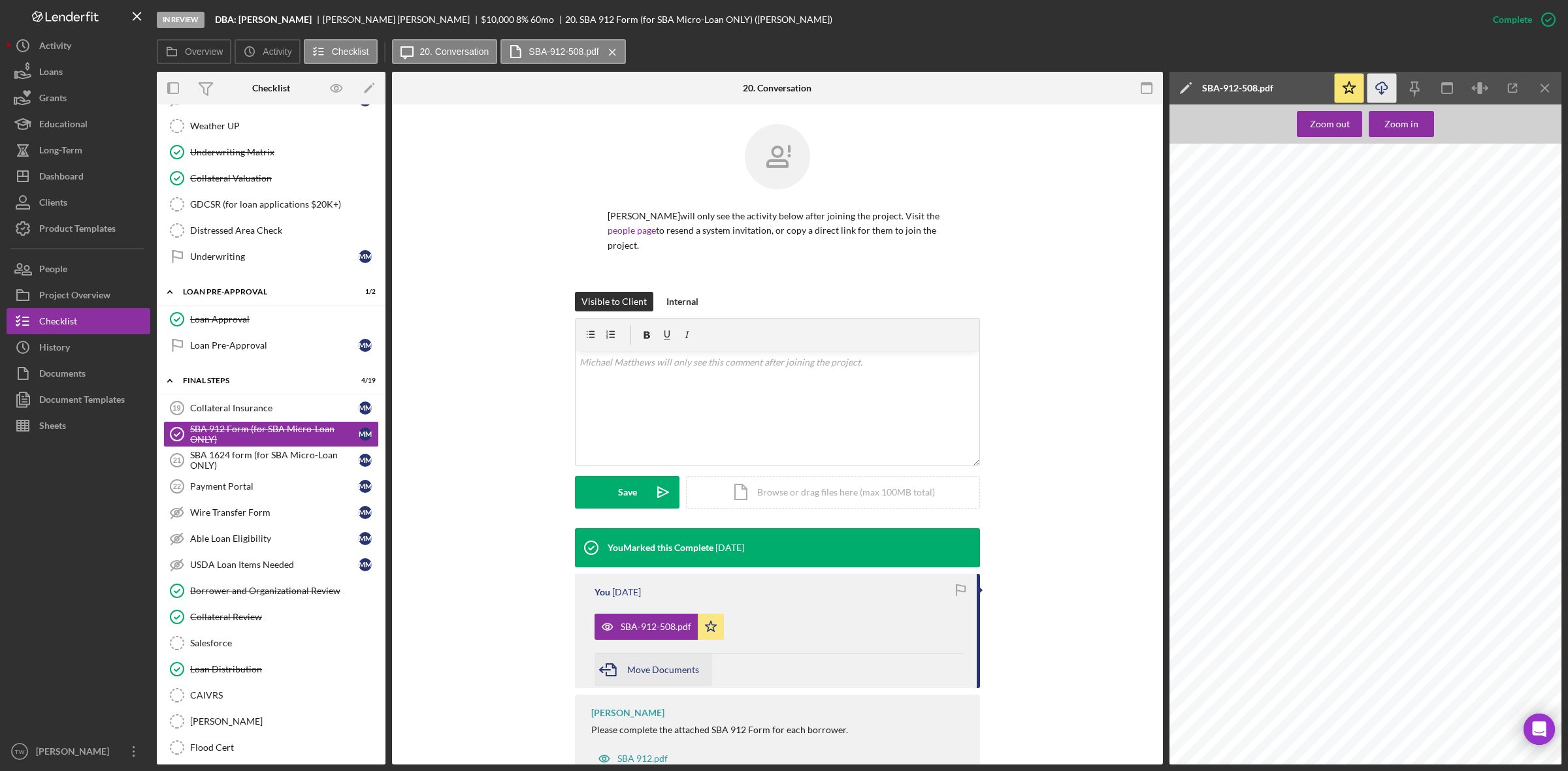
click at [636, 668] on span "Move Documents" at bounding box center [663, 670] width 72 height 11
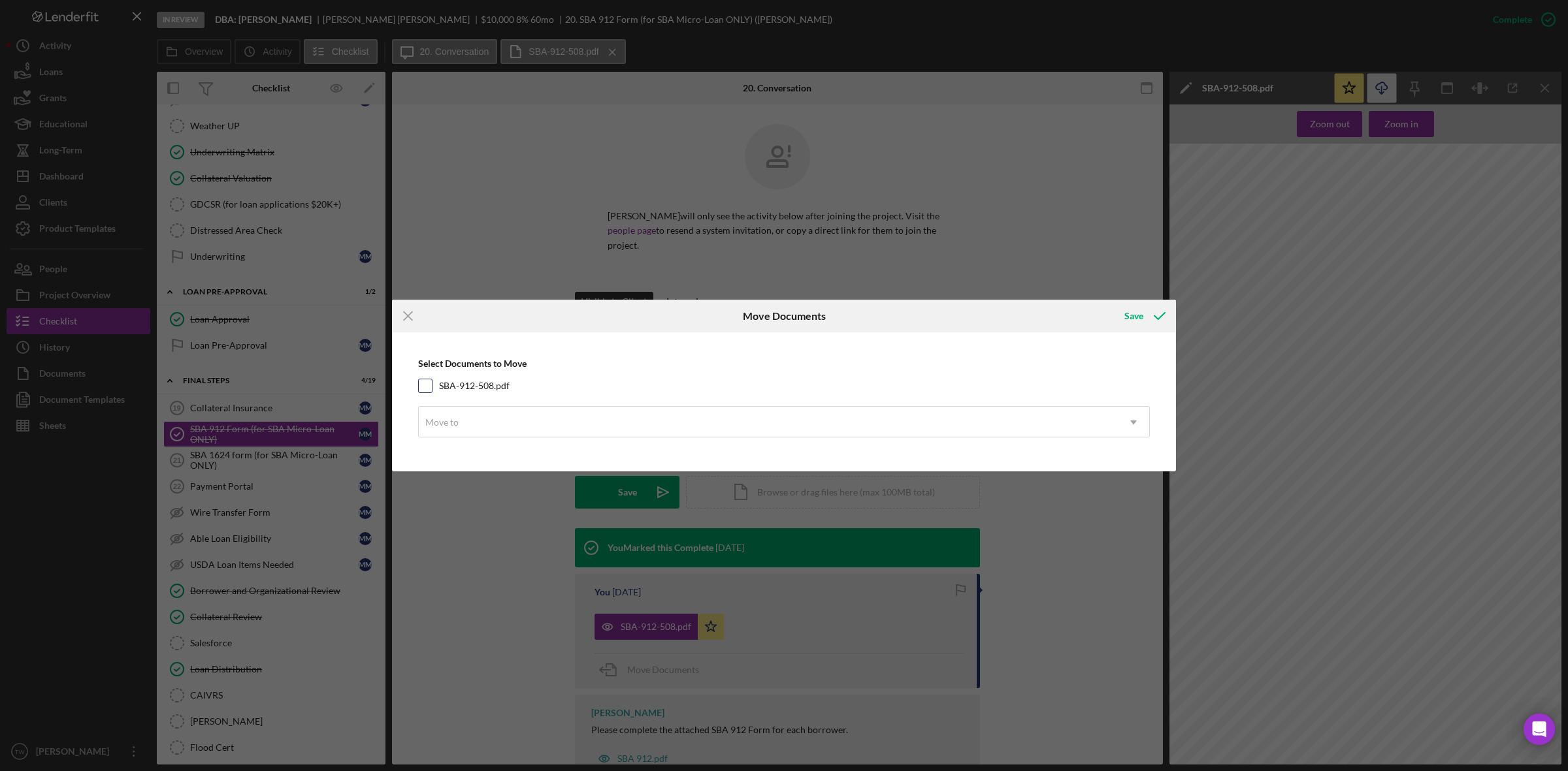
click at [475, 383] on label "SBA-912-508.pdf" at bounding box center [474, 386] width 71 height 13
click at [432, 383] on input "SBA-912-508.pdf" at bounding box center [426, 386] width 13 height 13
checkbox input "true"
click at [490, 423] on div "Move to" at bounding box center [769, 422] width 699 height 30
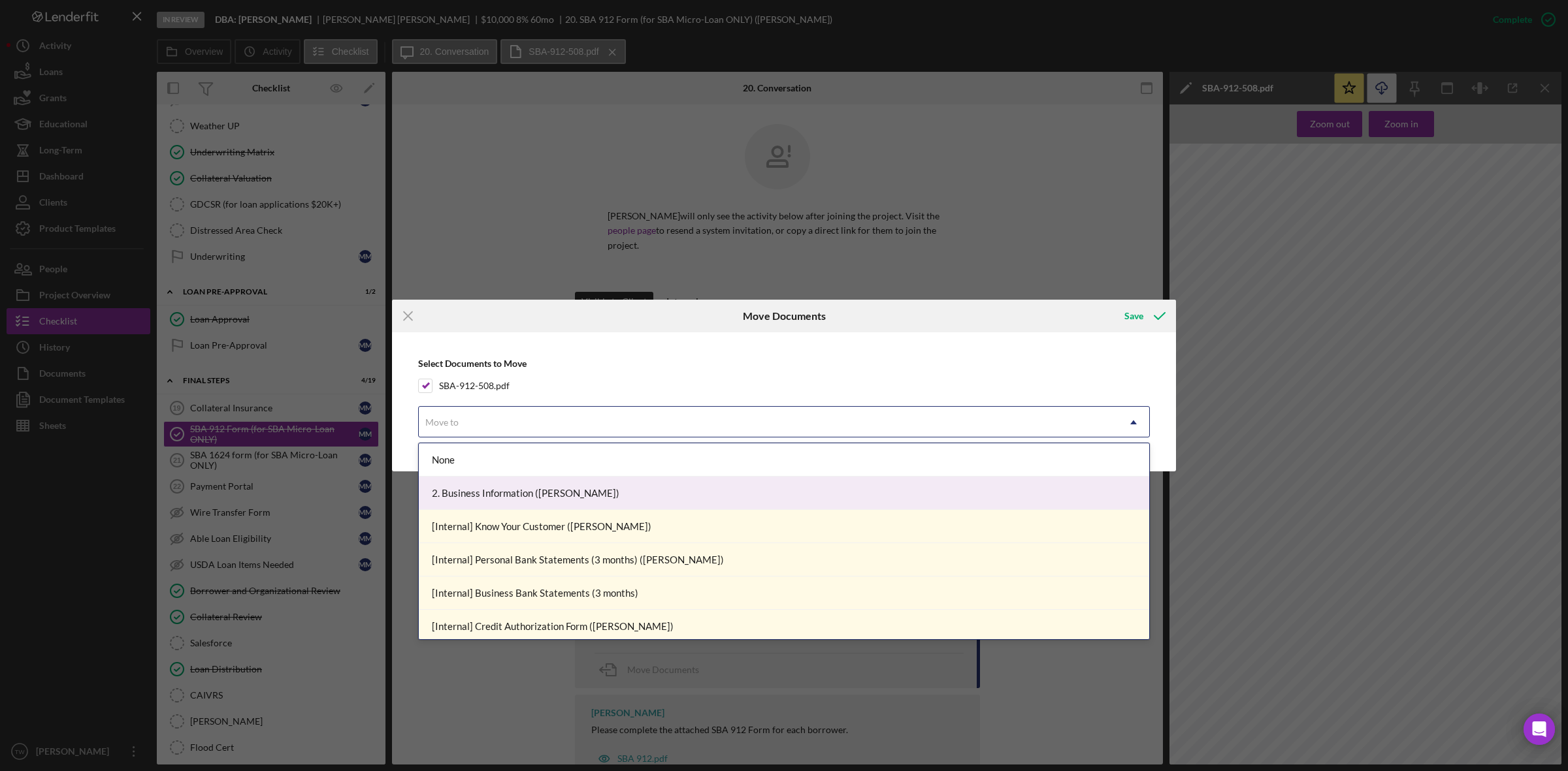
click at [493, 488] on div "2. Business Information ([PERSON_NAME])" at bounding box center [784, 494] width 731 height 33
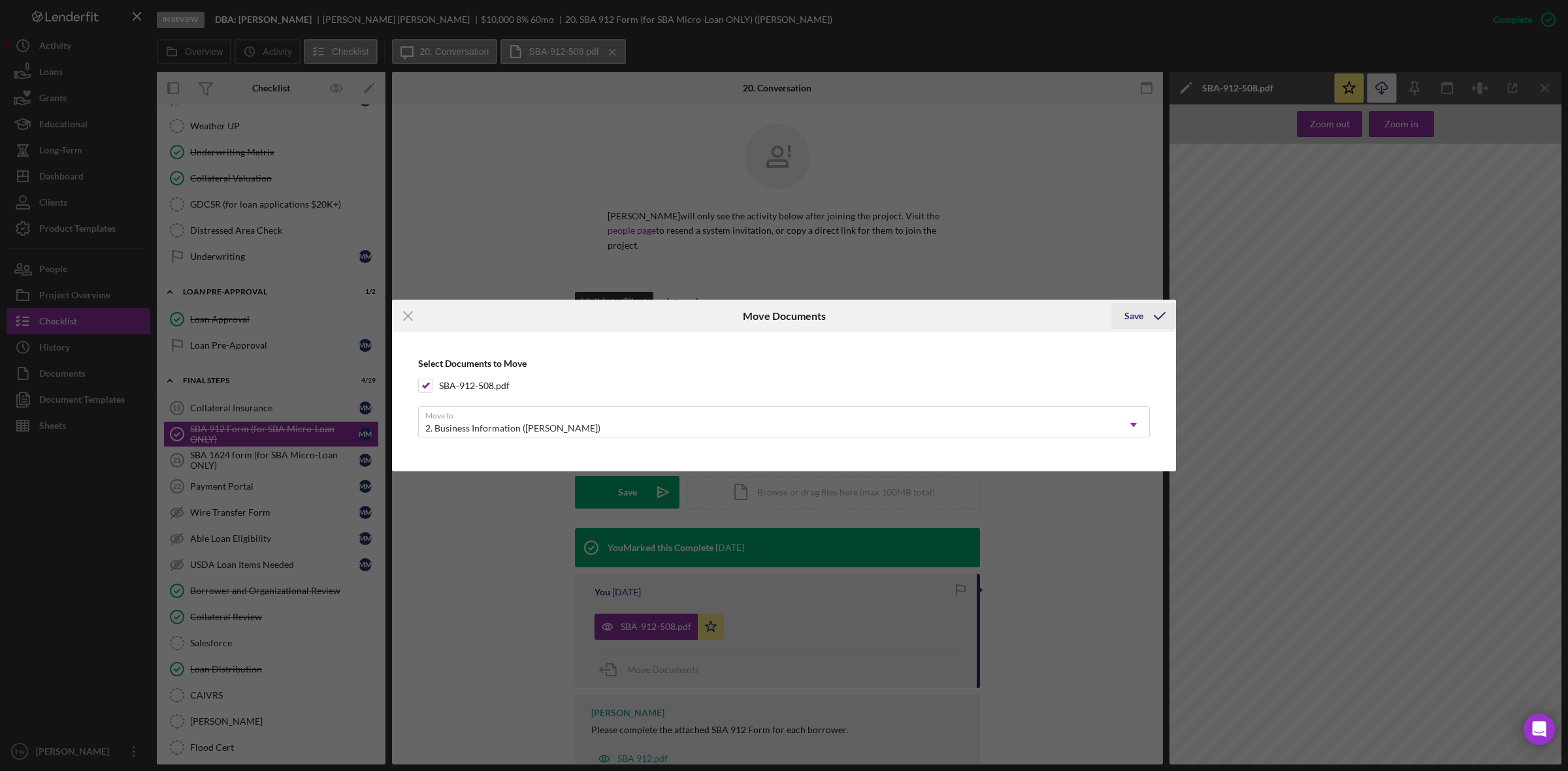
click at [1156, 325] on icon "submit" at bounding box center [1160, 315] width 33 height 33
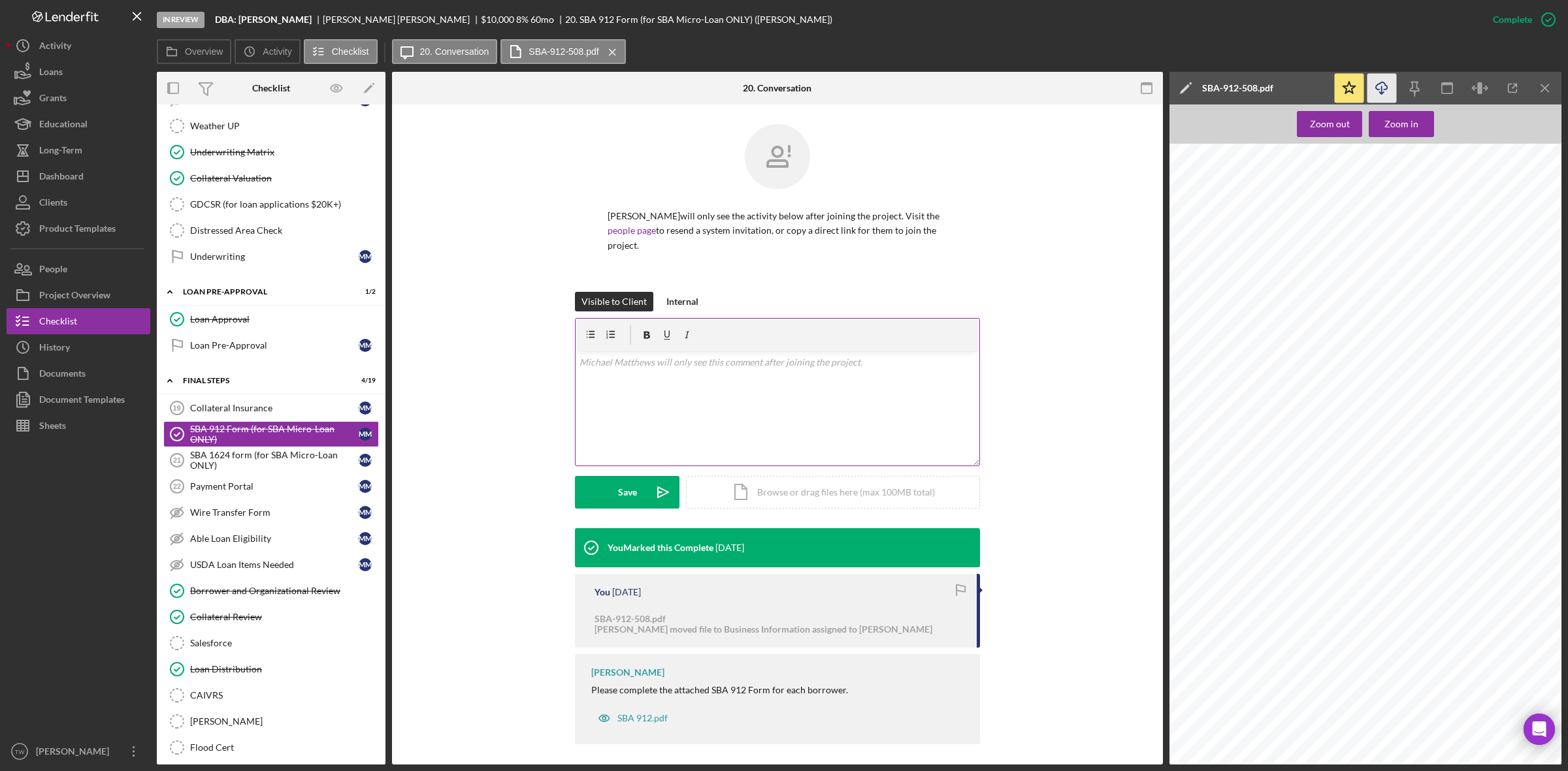
scroll to position [7, 0]
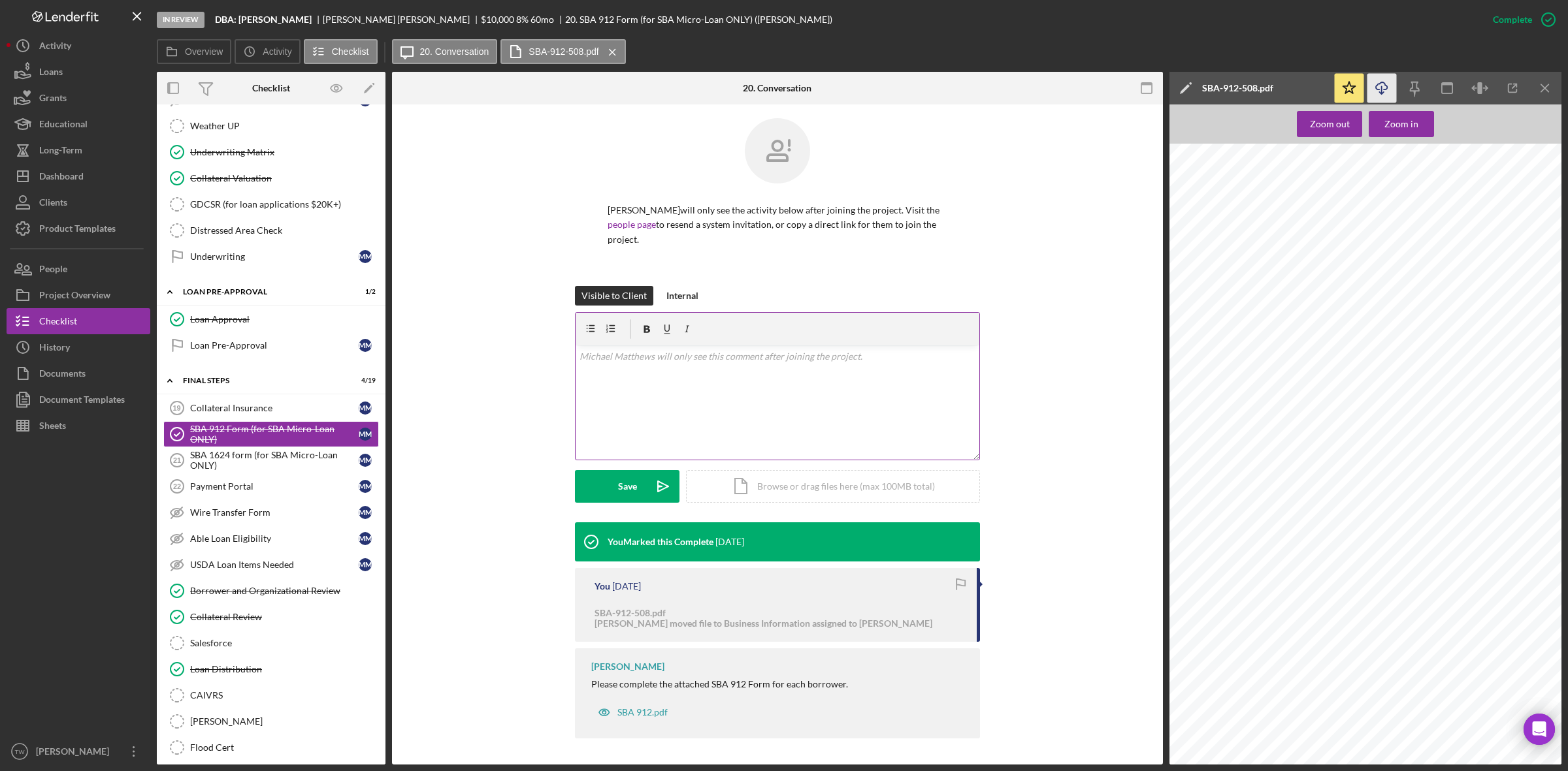
click at [668, 391] on div "v Color teal Color pink Remove color Add row above Add row below Add column bef…" at bounding box center [777, 402] width 404 height 114
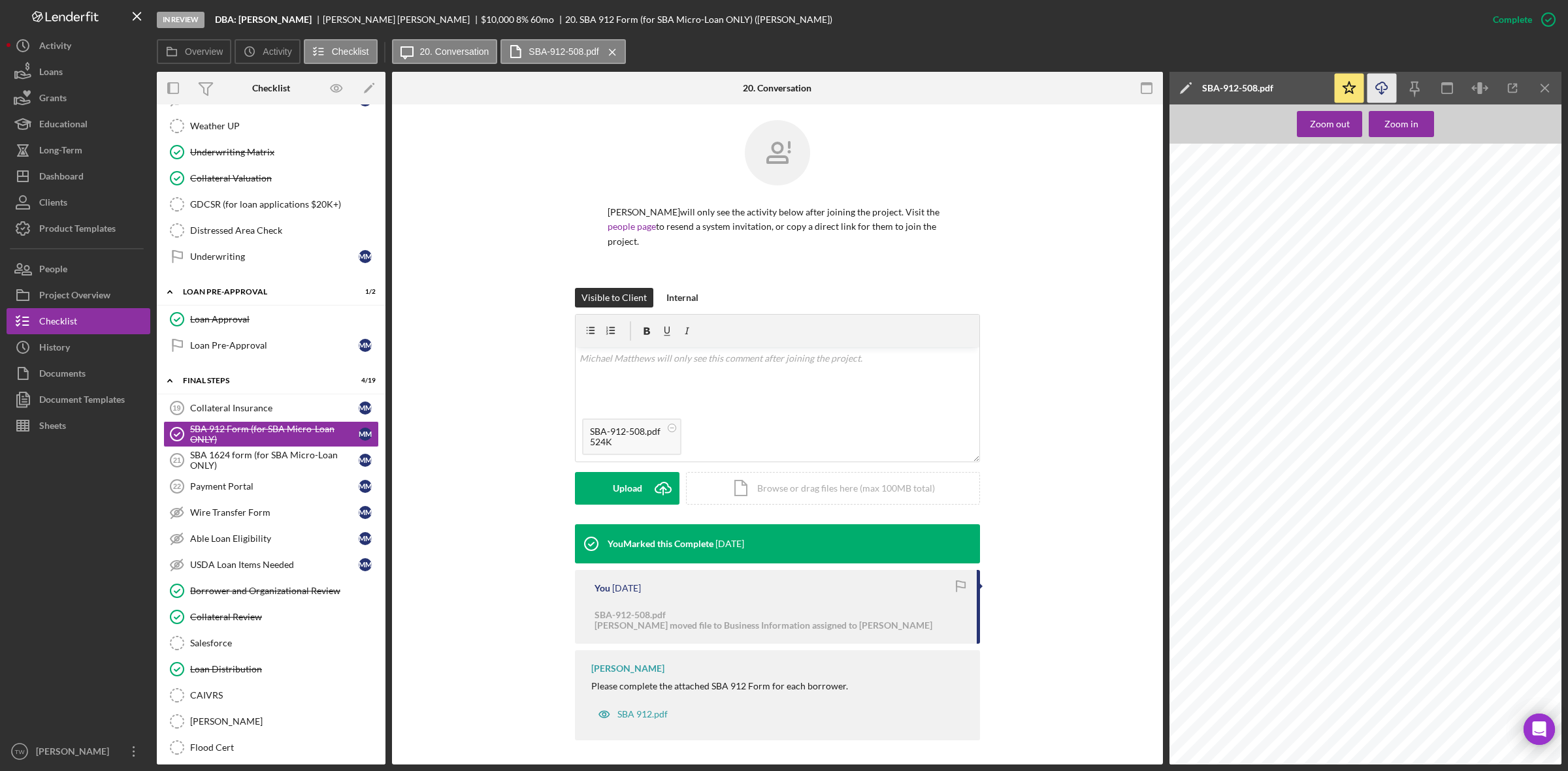
drag, startPoint x: 639, startPoint y: 488, endPoint x: 643, endPoint y: 464, distance: 24.3
click at [643, 466] on form "v Color teal Color pink Remove color Add row above Add row below Add column bef…" at bounding box center [777, 410] width 405 height 191
click at [615, 477] on div "Upload" at bounding box center [628, 488] width 29 height 33
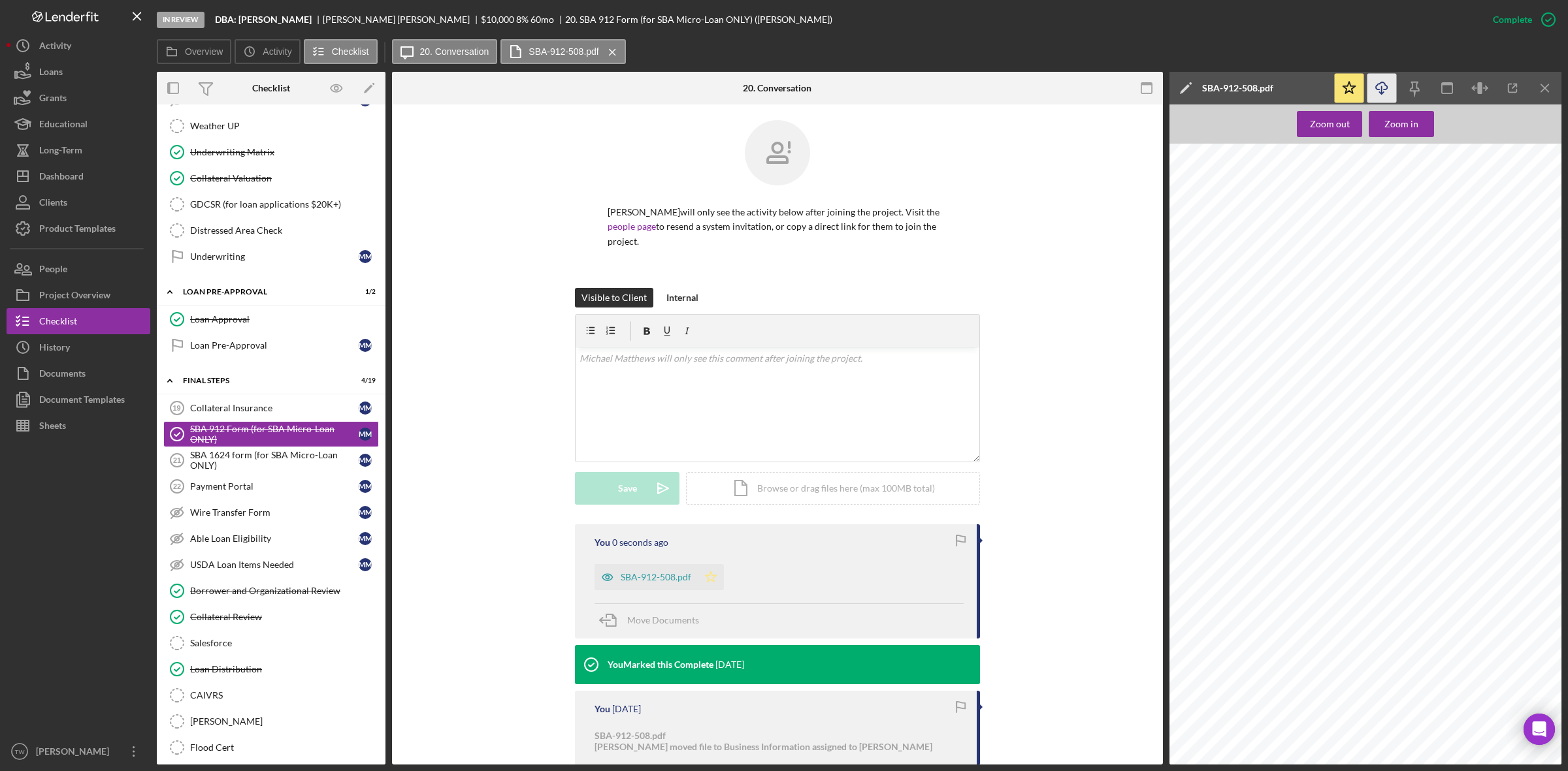
click at [706, 570] on icon "Icon/Star" at bounding box center [711, 577] width 26 height 26
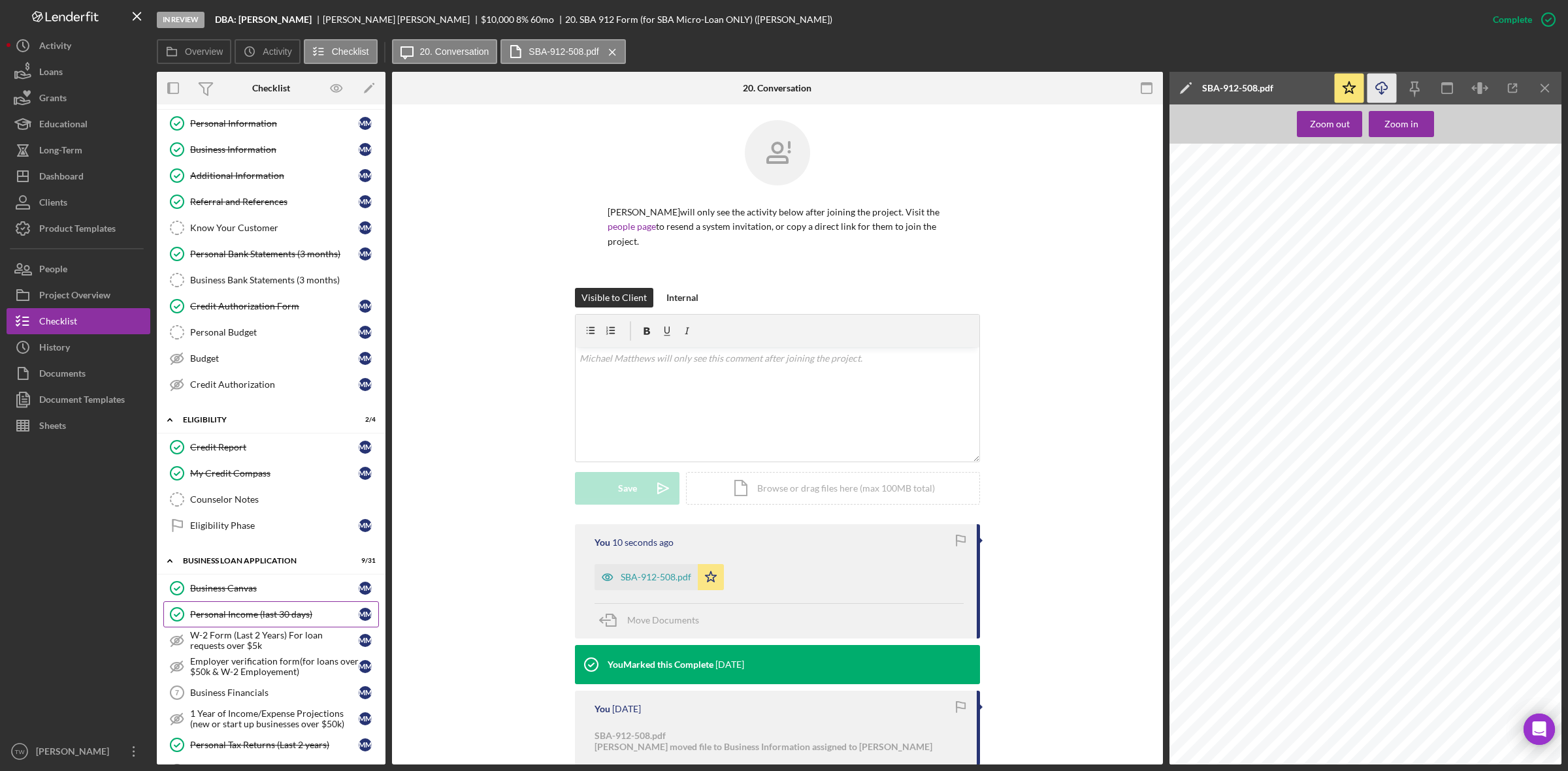
scroll to position [0, 0]
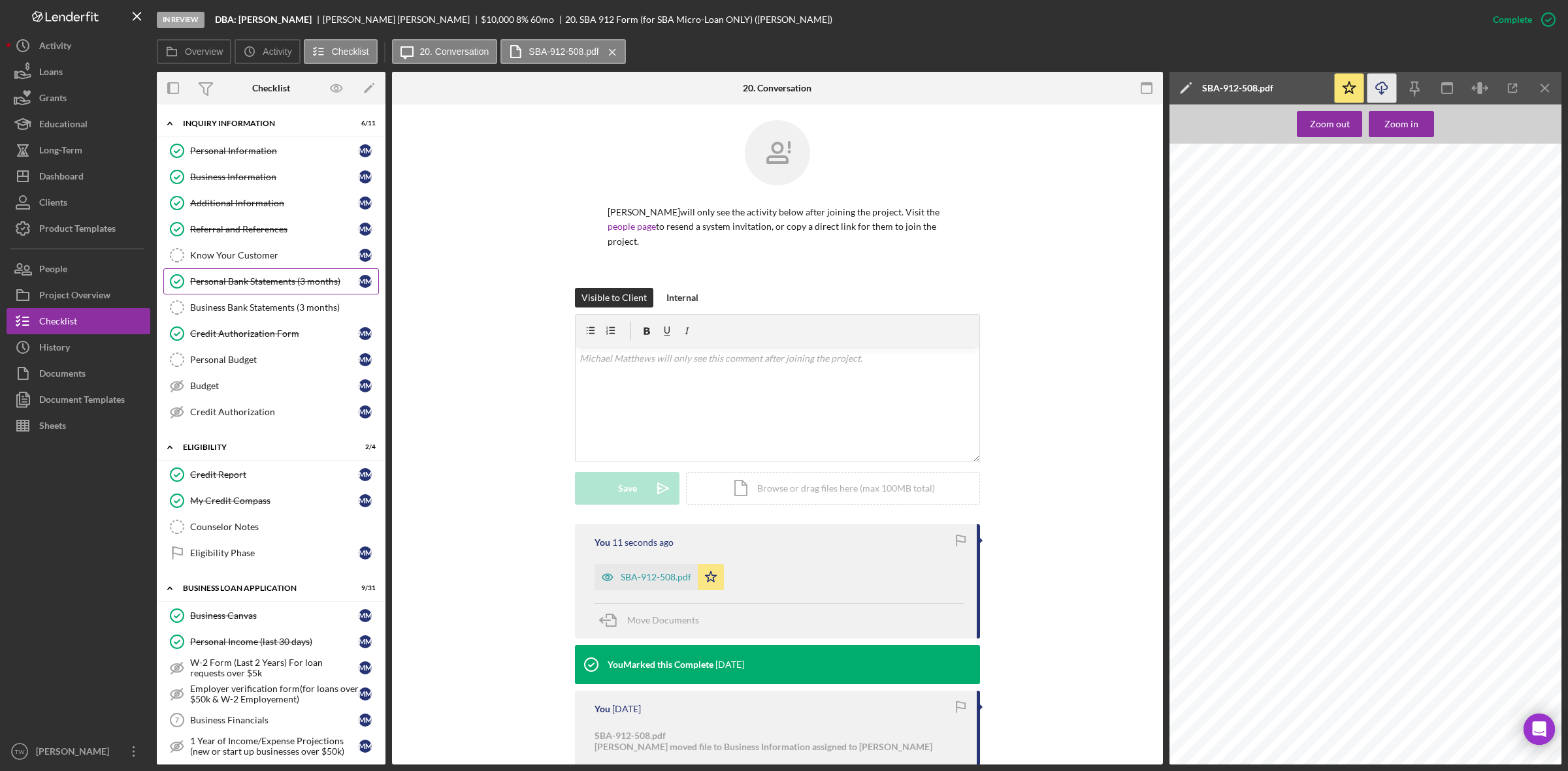
click at [304, 279] on div "Personal Bank Statements (3 months)" at bounding box center [274, 281] width 169 height 11
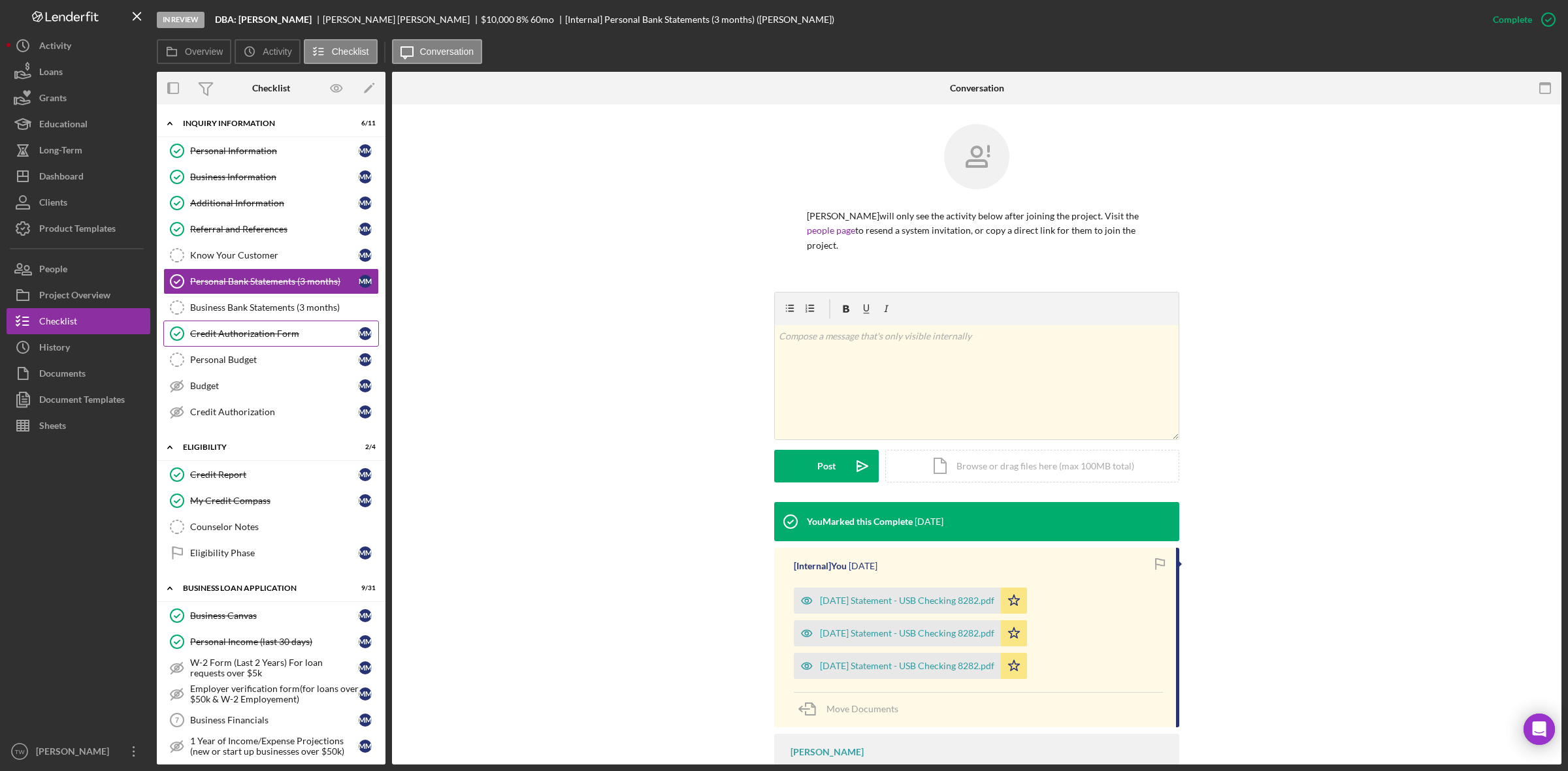
click at [228, 334] on div "Credit Authorization Form" at bounding box center [274, 334] width 169 height 11
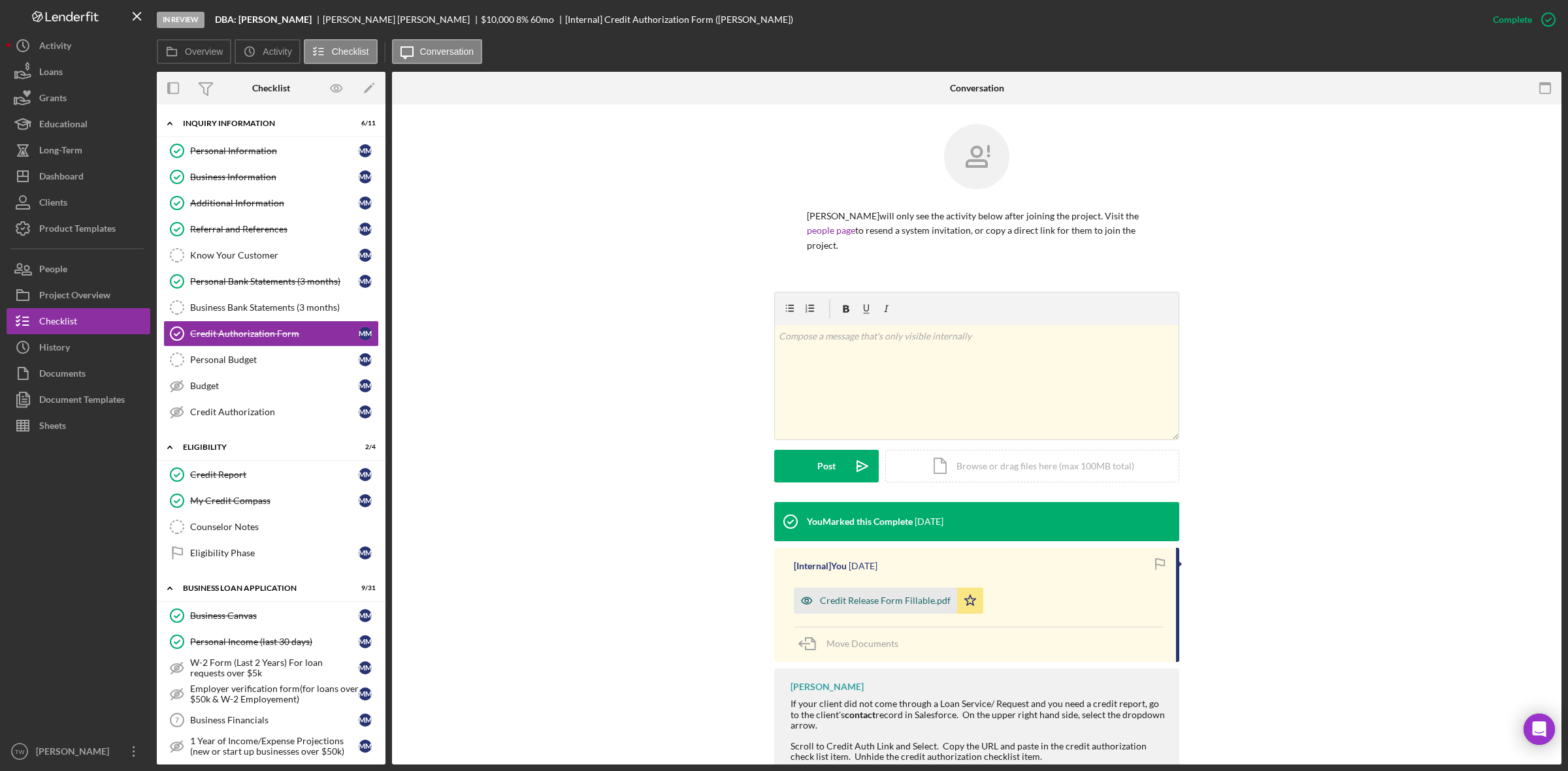
click at [843, 612] on div "Credit Release Form Fillable.pdf" at bounding box center [875, 600] width 163 height 26
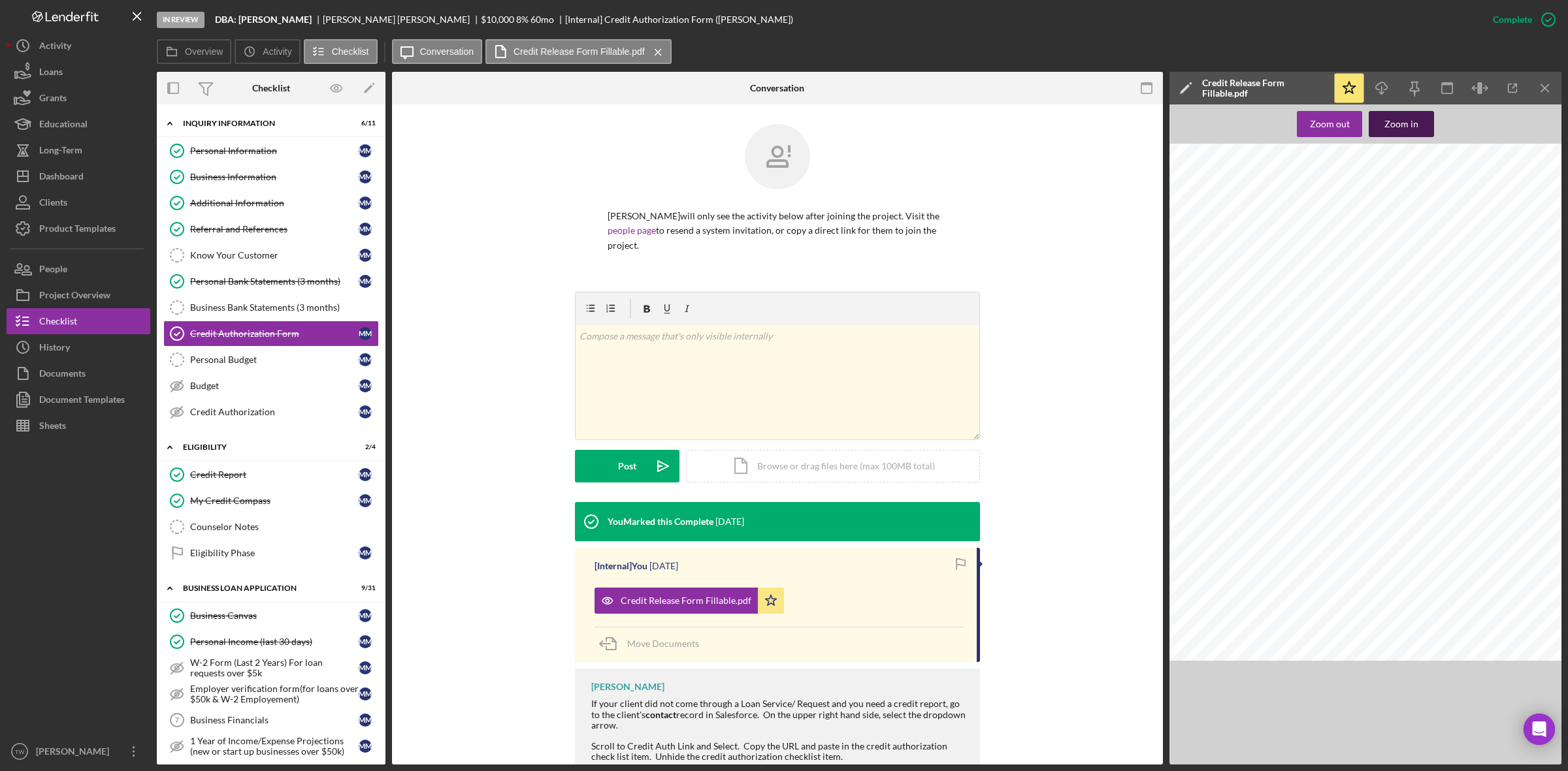
click at [1405, 126] on div "Zoom in" at bounding box center [1401, 123] width 34 height 26
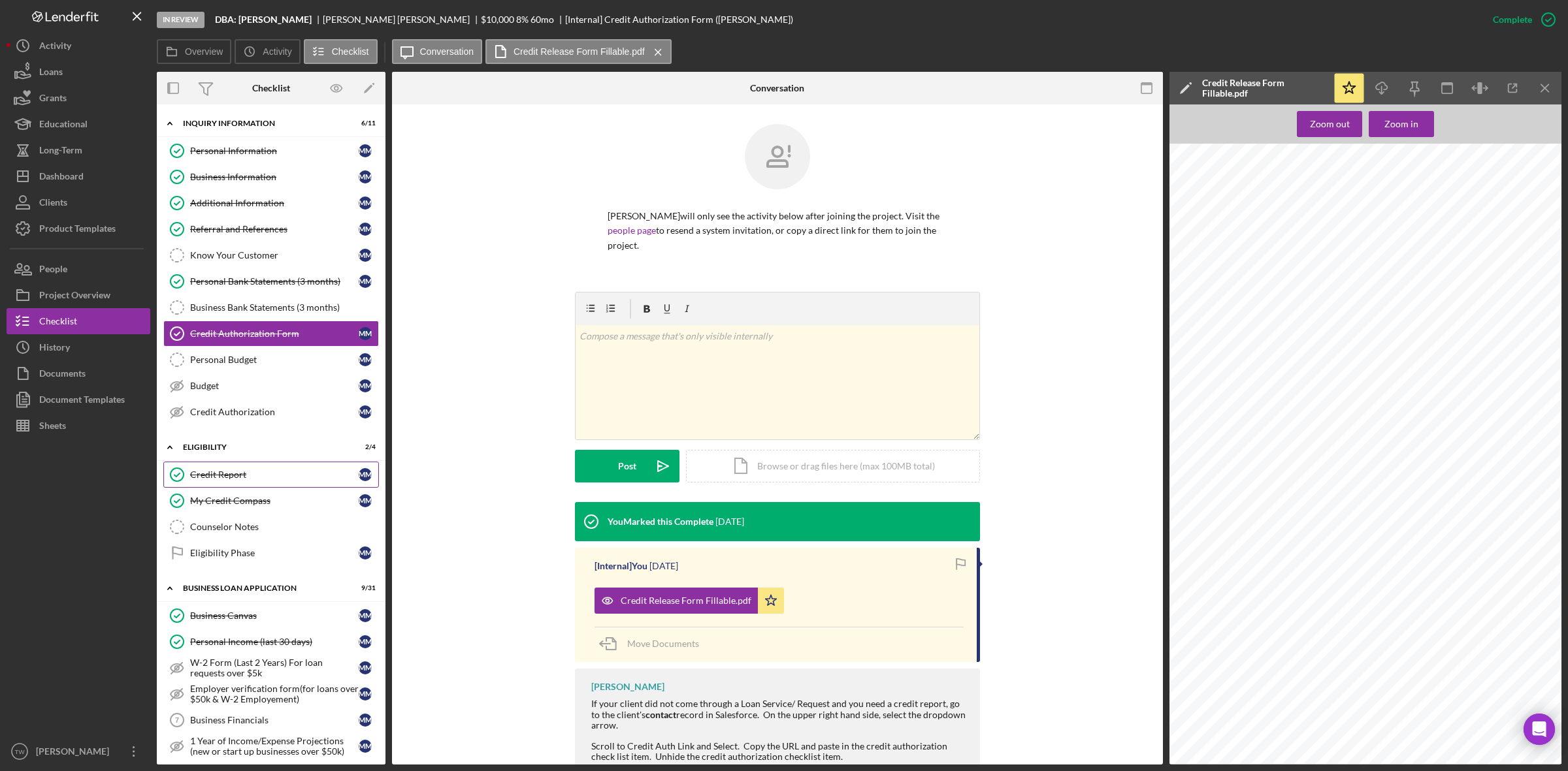
click at [218, 477] on div "Credit Report" at bounding box center [274, 475] width 169 height 11
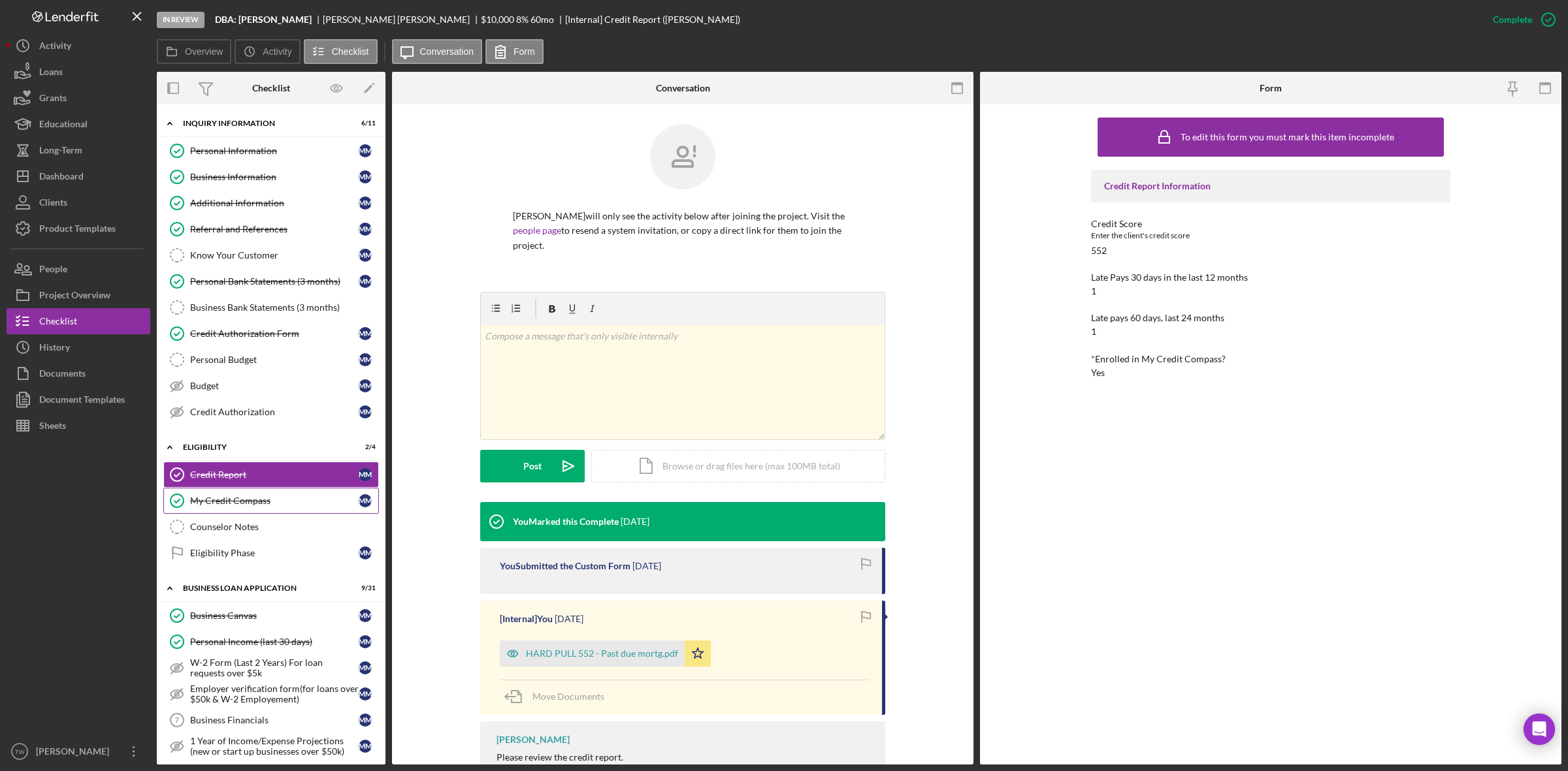
click at [206, 506] on div "My Credit Compass" at bounding box center [274, 501] width 169 height 11
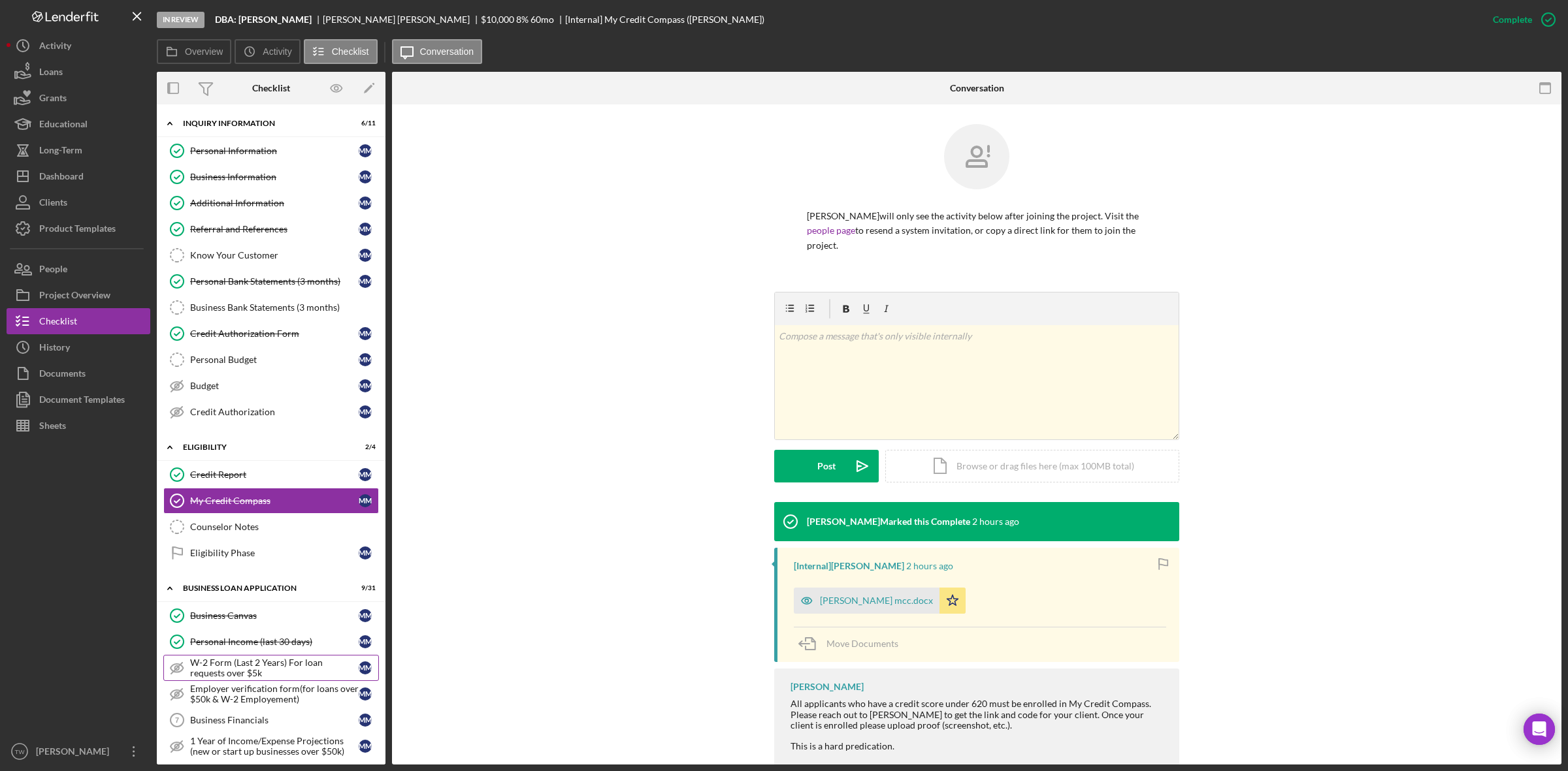
scroll to position [81, 0]
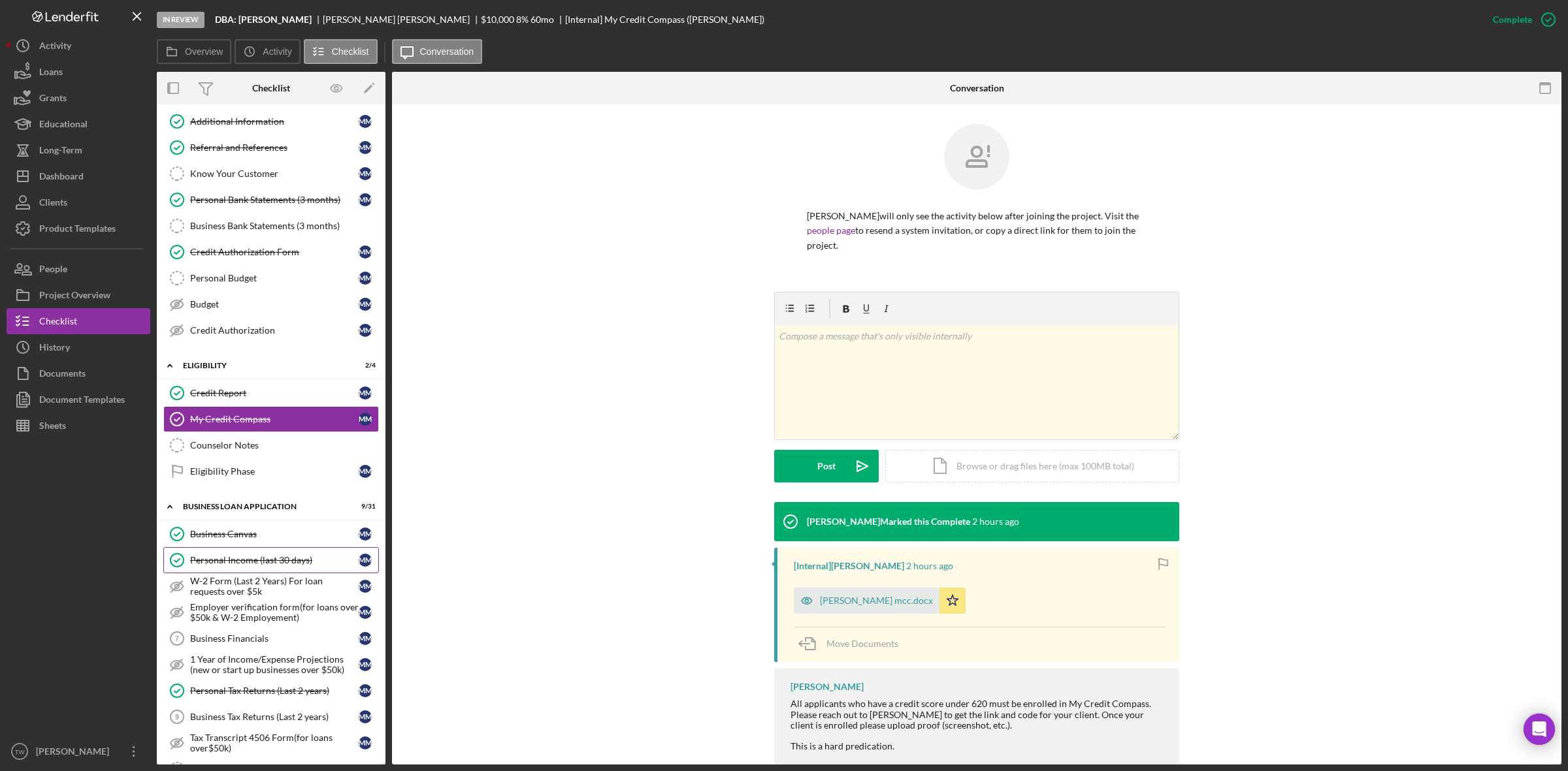
click at [238, 572] on link "Personal Income (last 30 days) Personal Income (last 30 days) M M" at bounding box center [271, 560] width 216 height 26
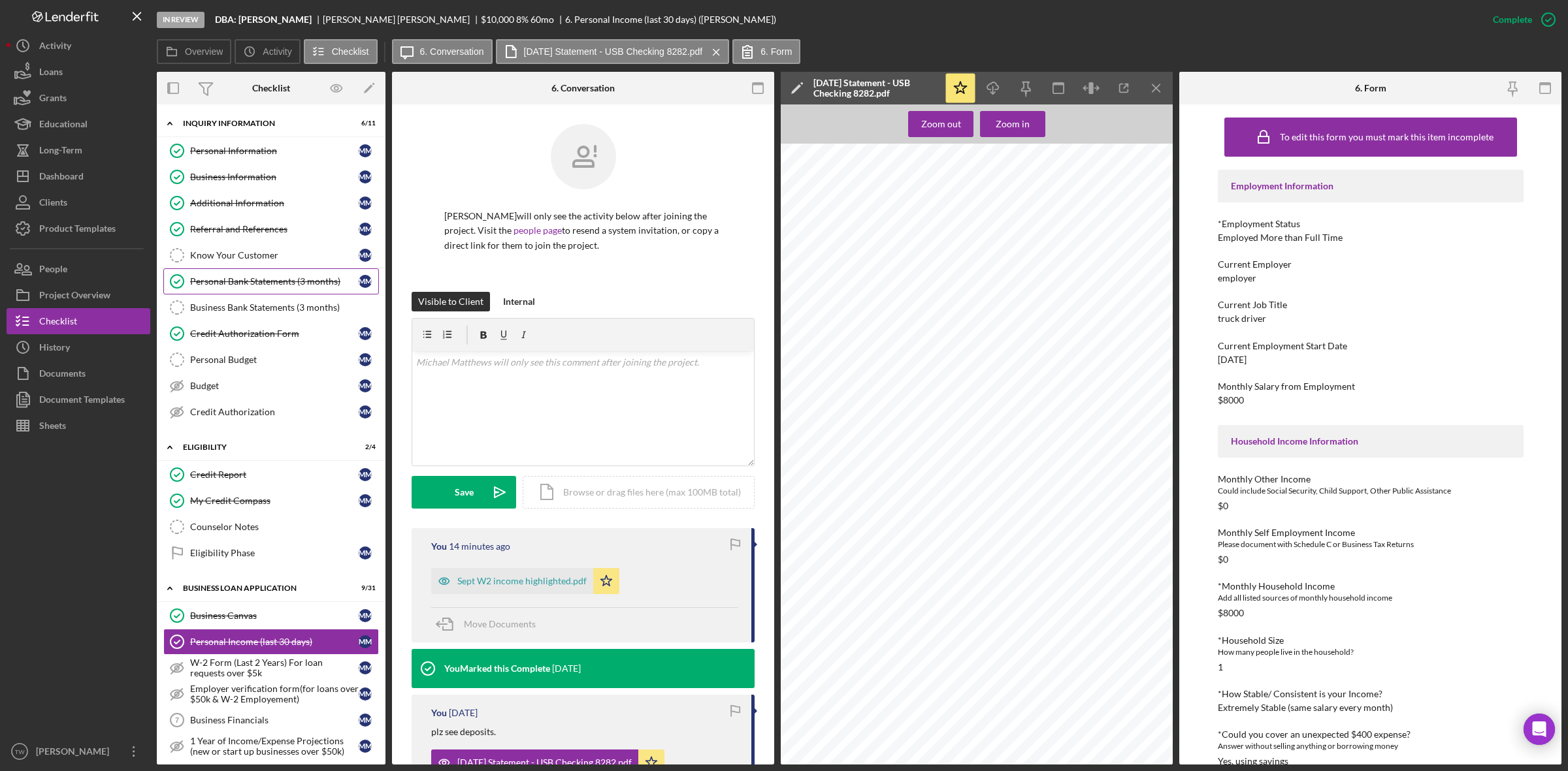
click at [269, 278] on div "Personal Bank Statements (3 months)" at bounding box center [274, 281] width 169 height 11
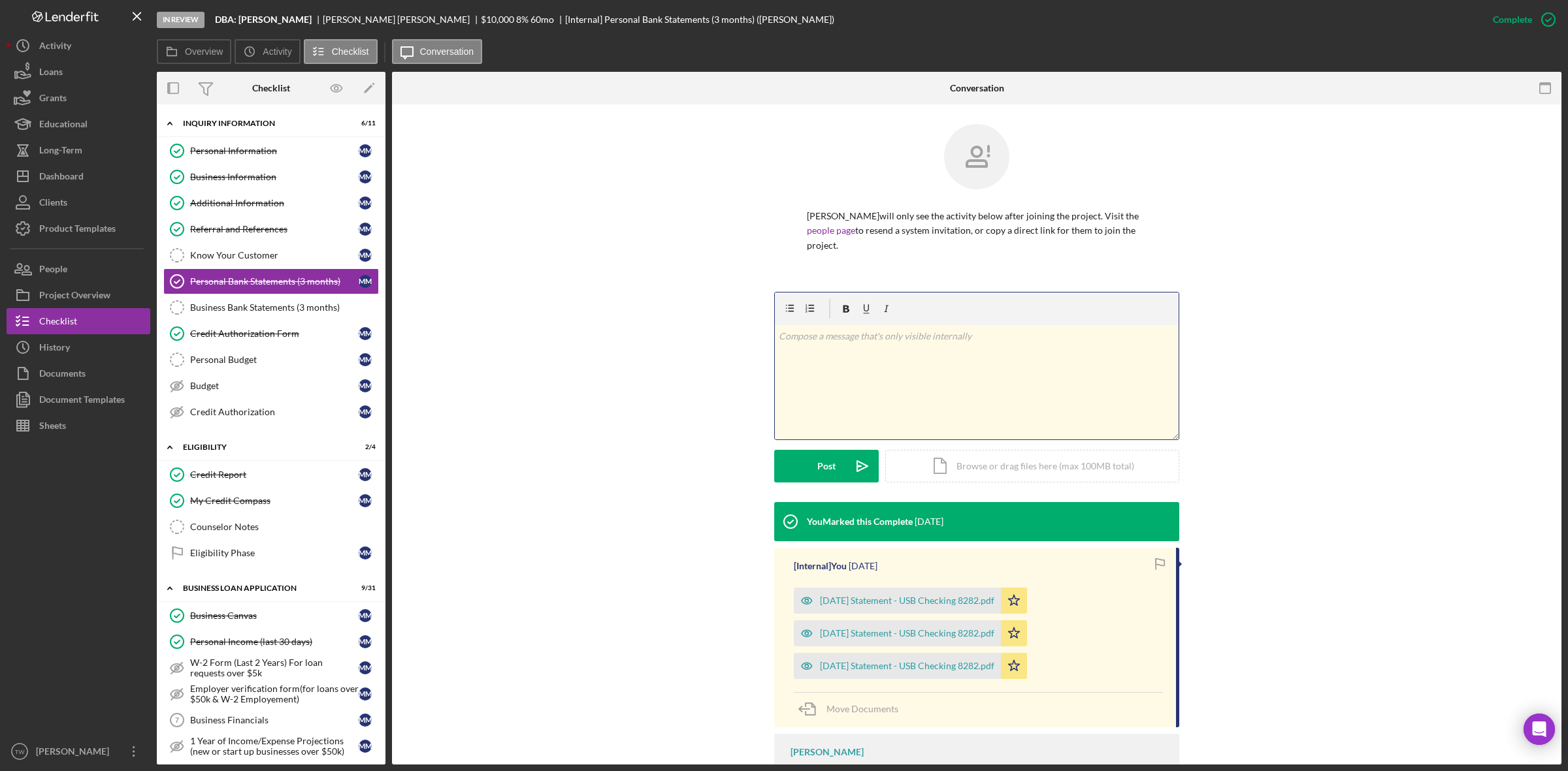
click at [963, 366] on div "v Color teal Color pink Remove color Add row above Add row below Add column bef…" at bounding box center [976, 382] width 404 height 114
click at [863, 363] on div "v Color teal Color pink Remove color Add row above Add row below Add column bef…" at bounding box center [976, 382] width 404 height 114
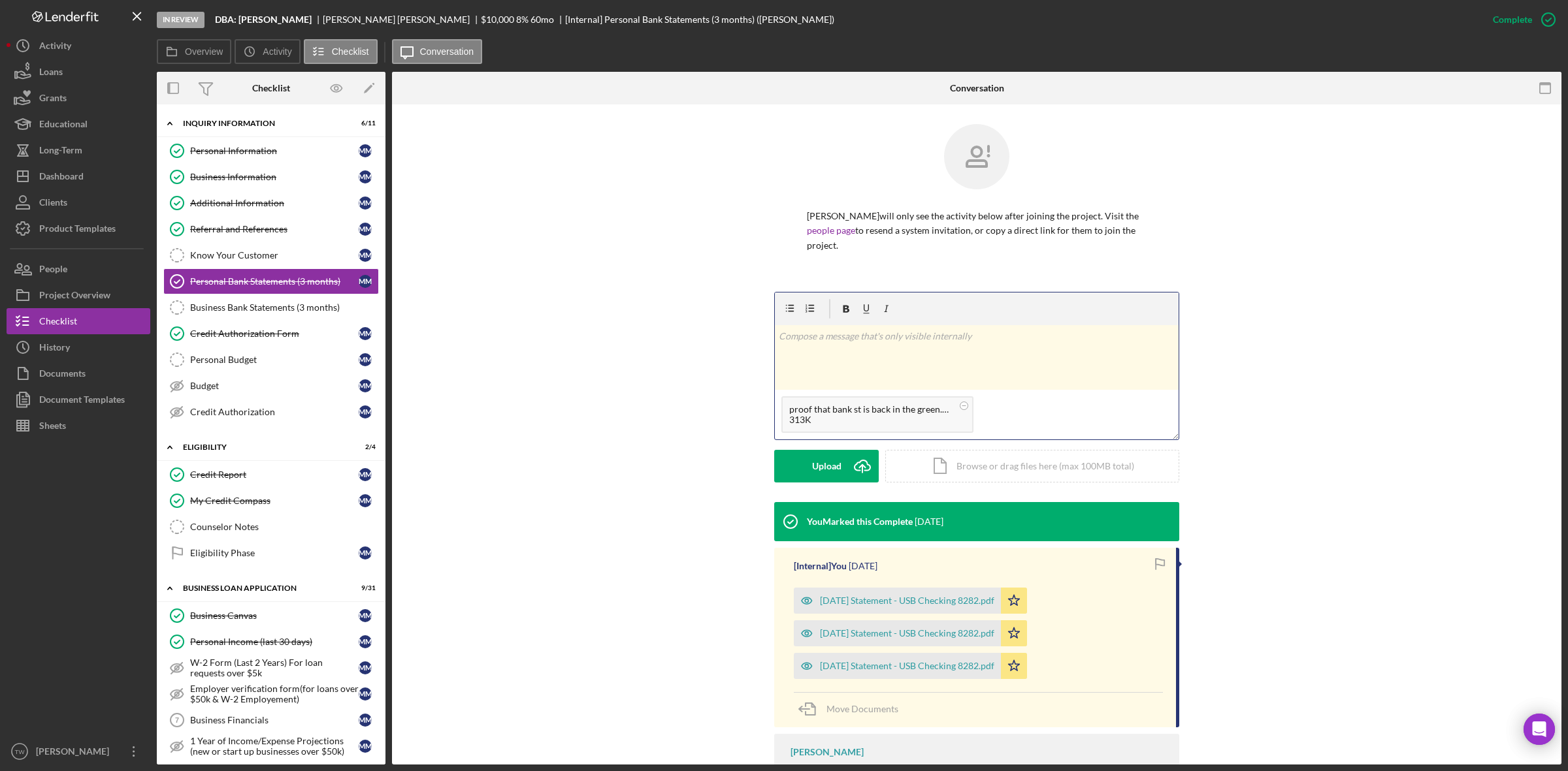
click at [887, 363] on div "v Color teal Color pink Remove color Add row above Add row below Add column bef…" at bounding box center [976, 357] width 404 height 65
click at [822, 462] on div "Upload" at bounding box center [827, 466] width 29 height 33
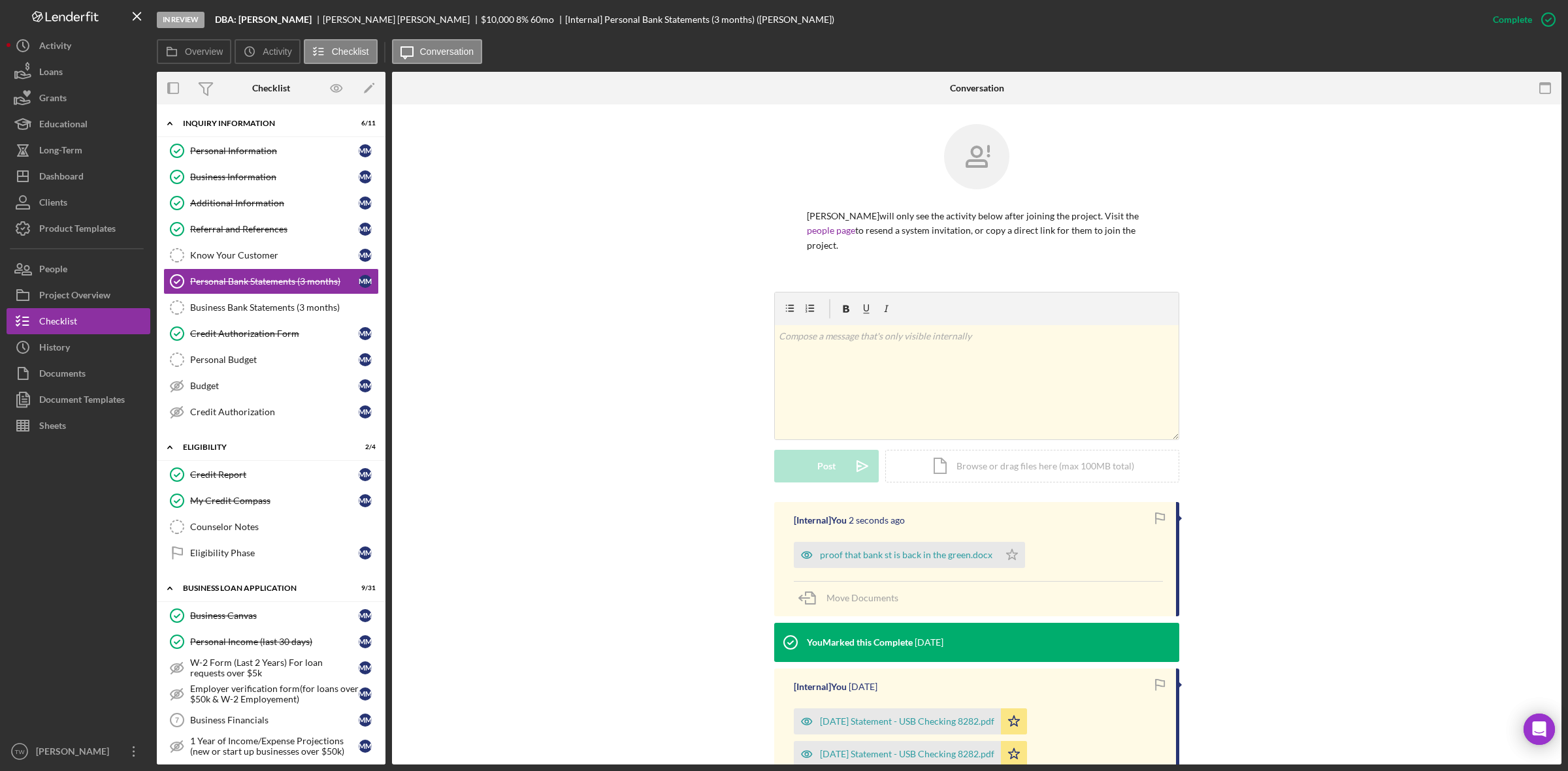
scroll to position [186, 0]
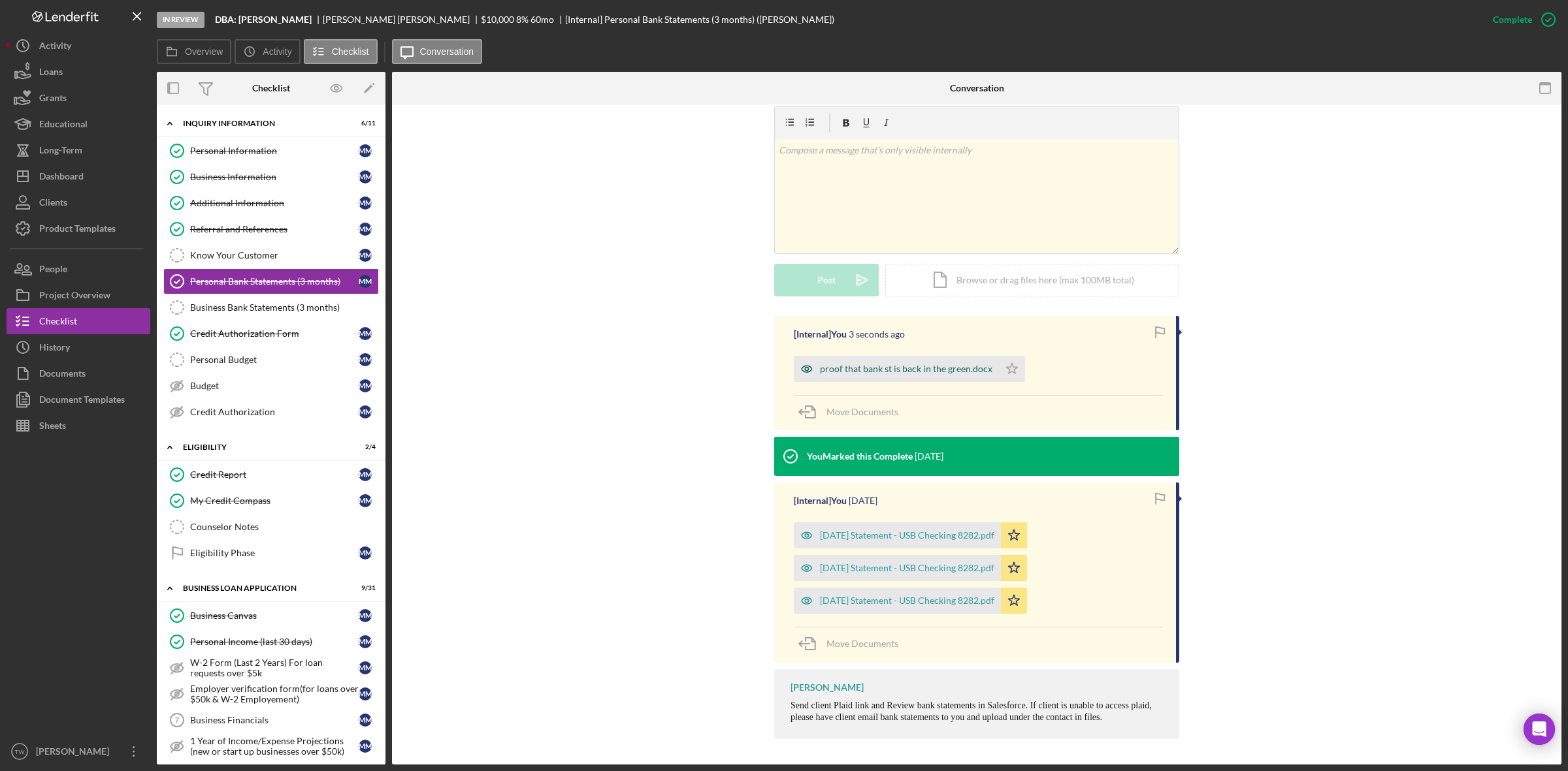
click at [926, 376] on div "proof that bank st is back in the green.docx" at bounding box center [896, 369] width 205 height 26
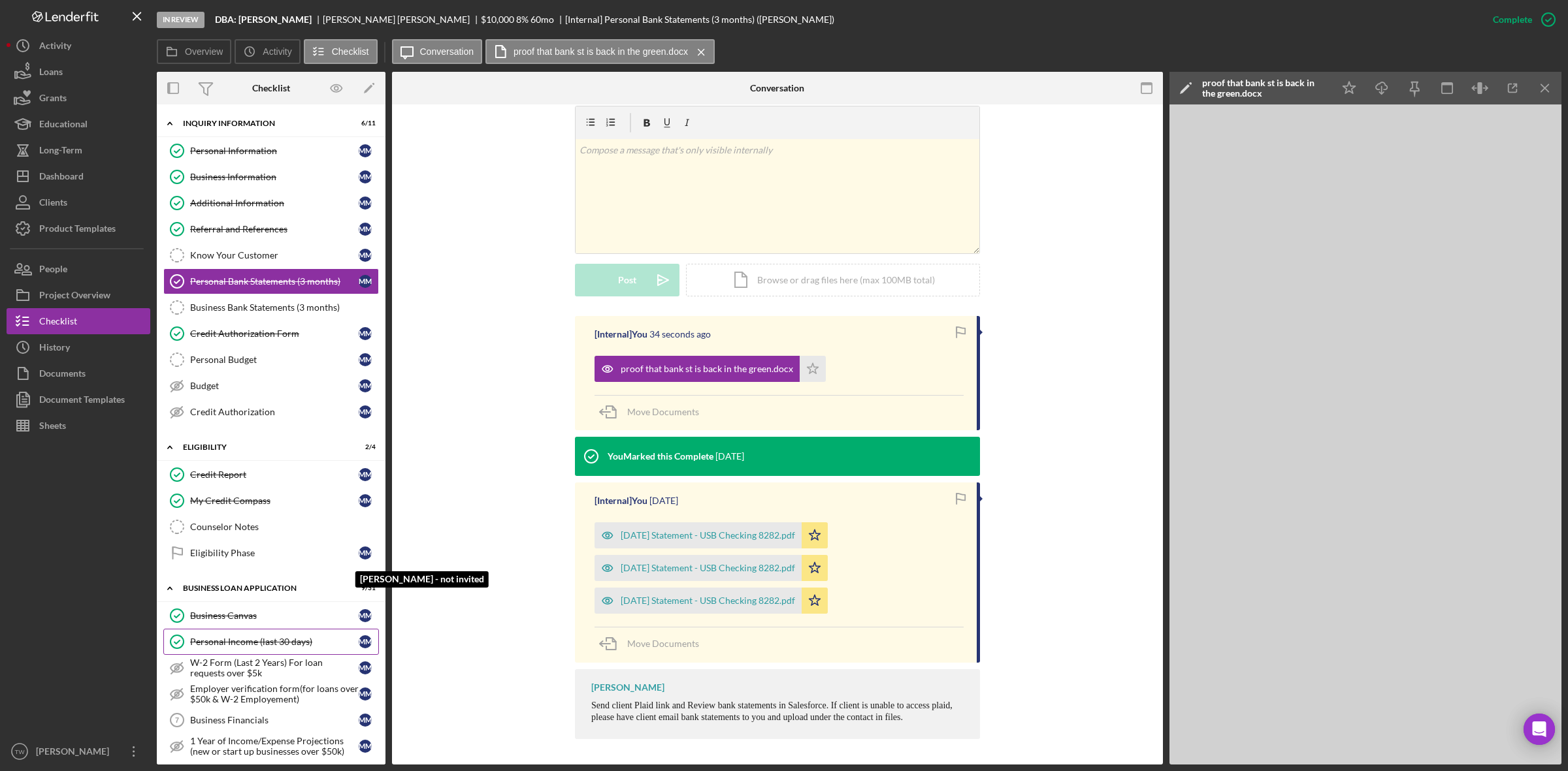
click at [279, 629] on link "Business Canvas Business Canvas M M" at bounding box center [271, 616] width 216 height 26
click at [248, 647] on div "Personal Income (last 30 days)" at bounding box center [274, 642] width 169 height 11
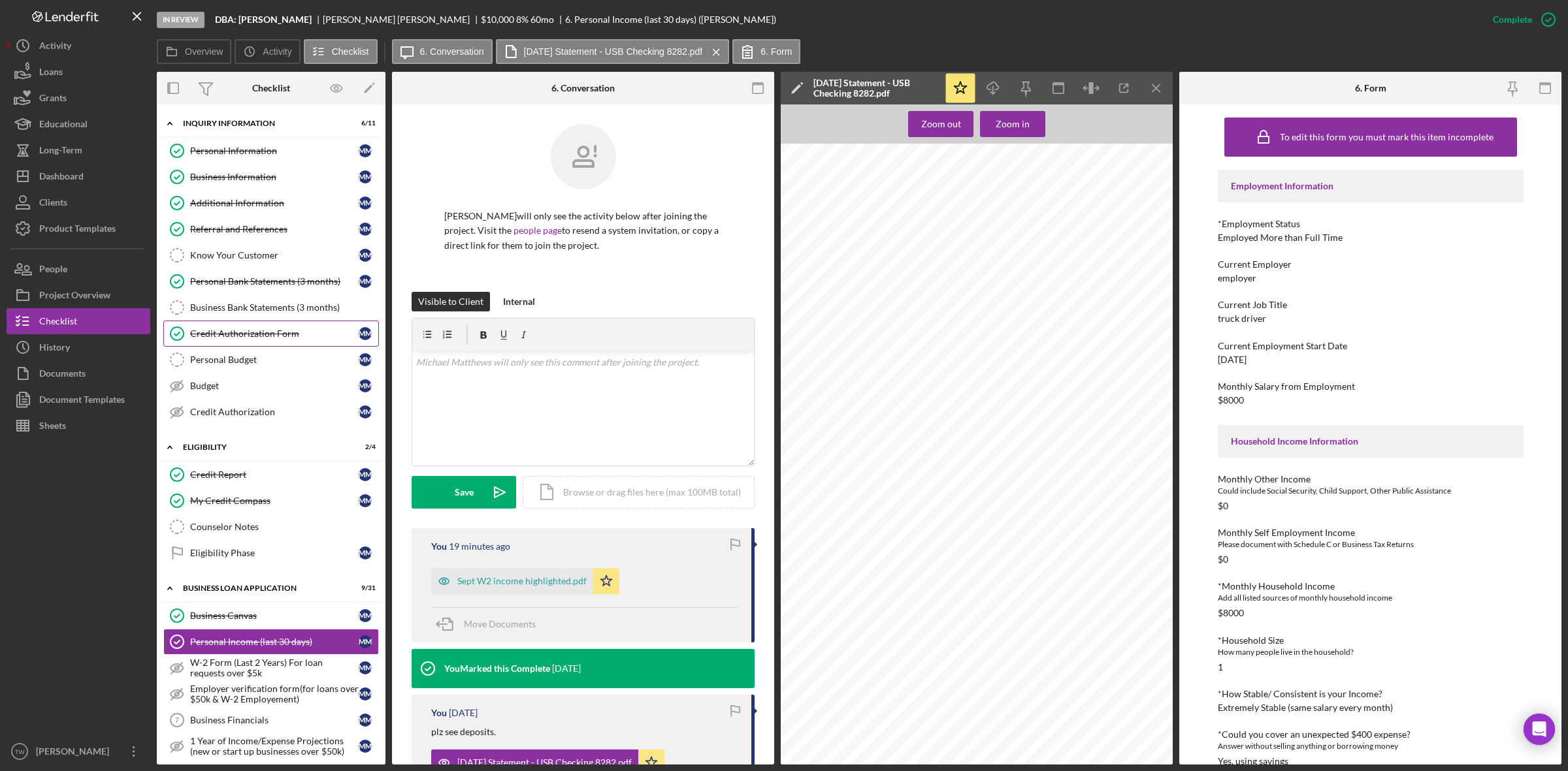
click at [274, 325] on link "Credit Authorization Form Credit Authorization Form M M" at bounding box center [271, 333] width 216 height 26
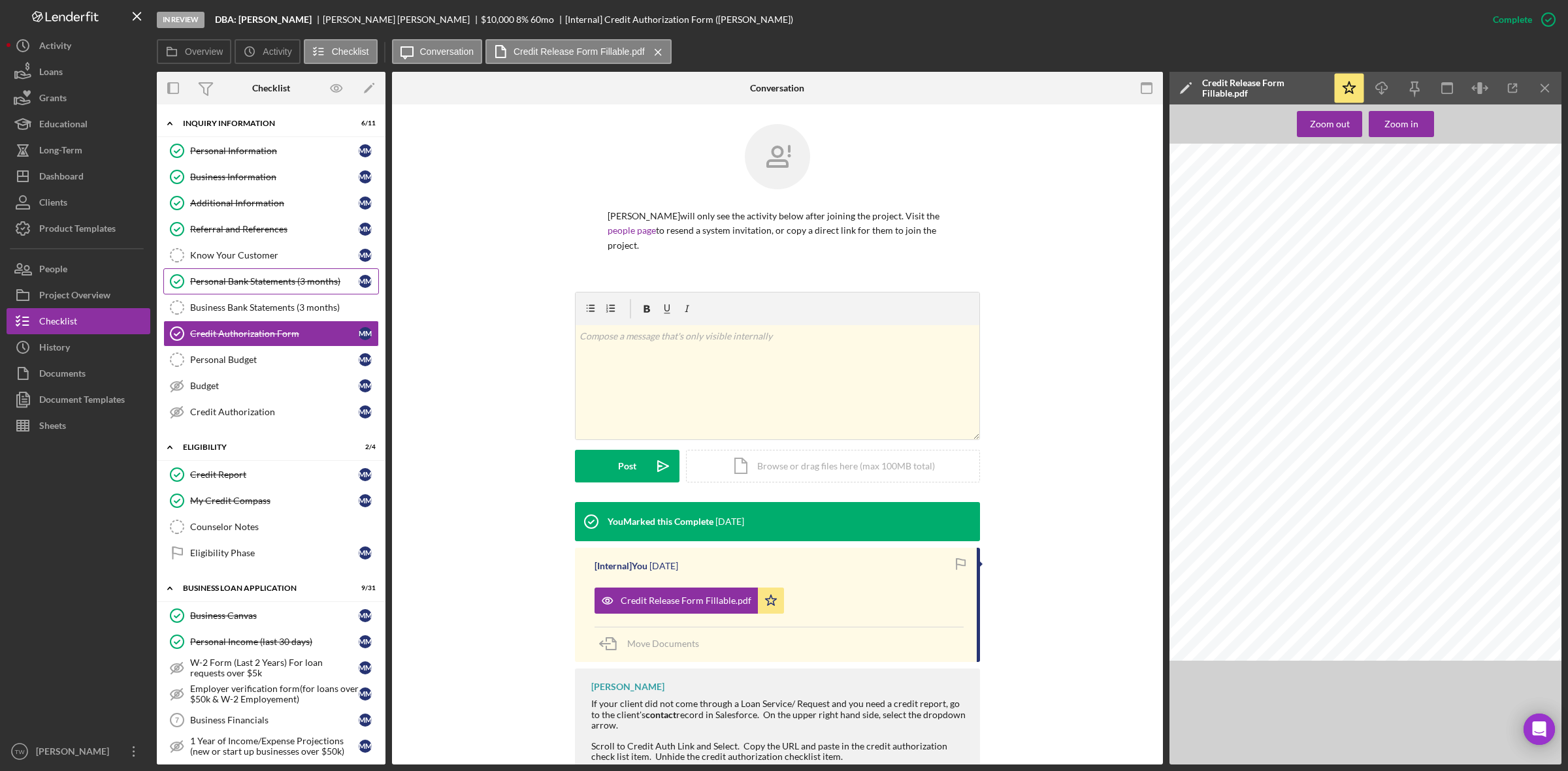
click at [262, 283] on div "Personal Bank Statements (3 months)" at bounding box center [274, 281] width 169 height 11
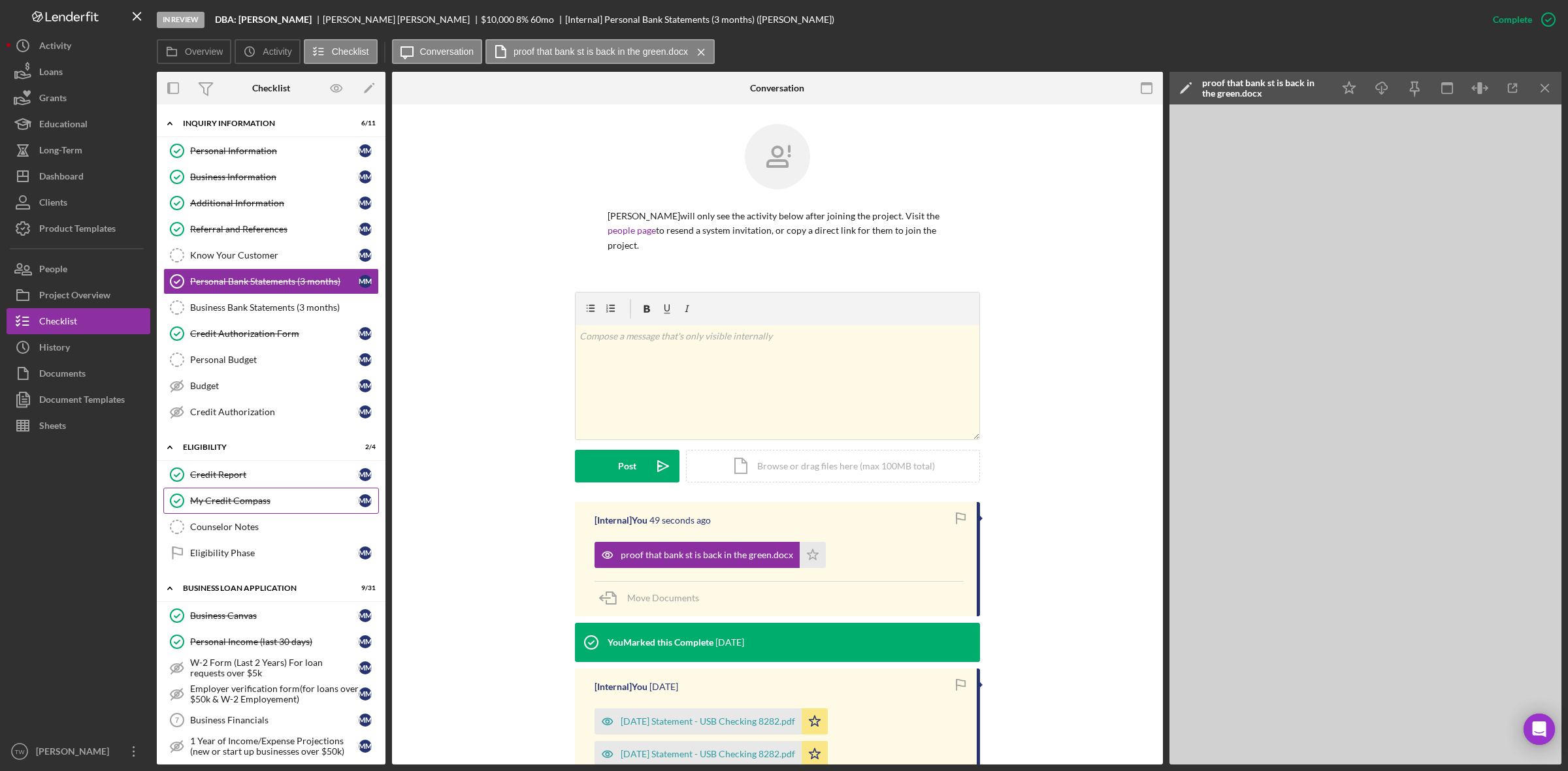
scroll to position [245, 0]
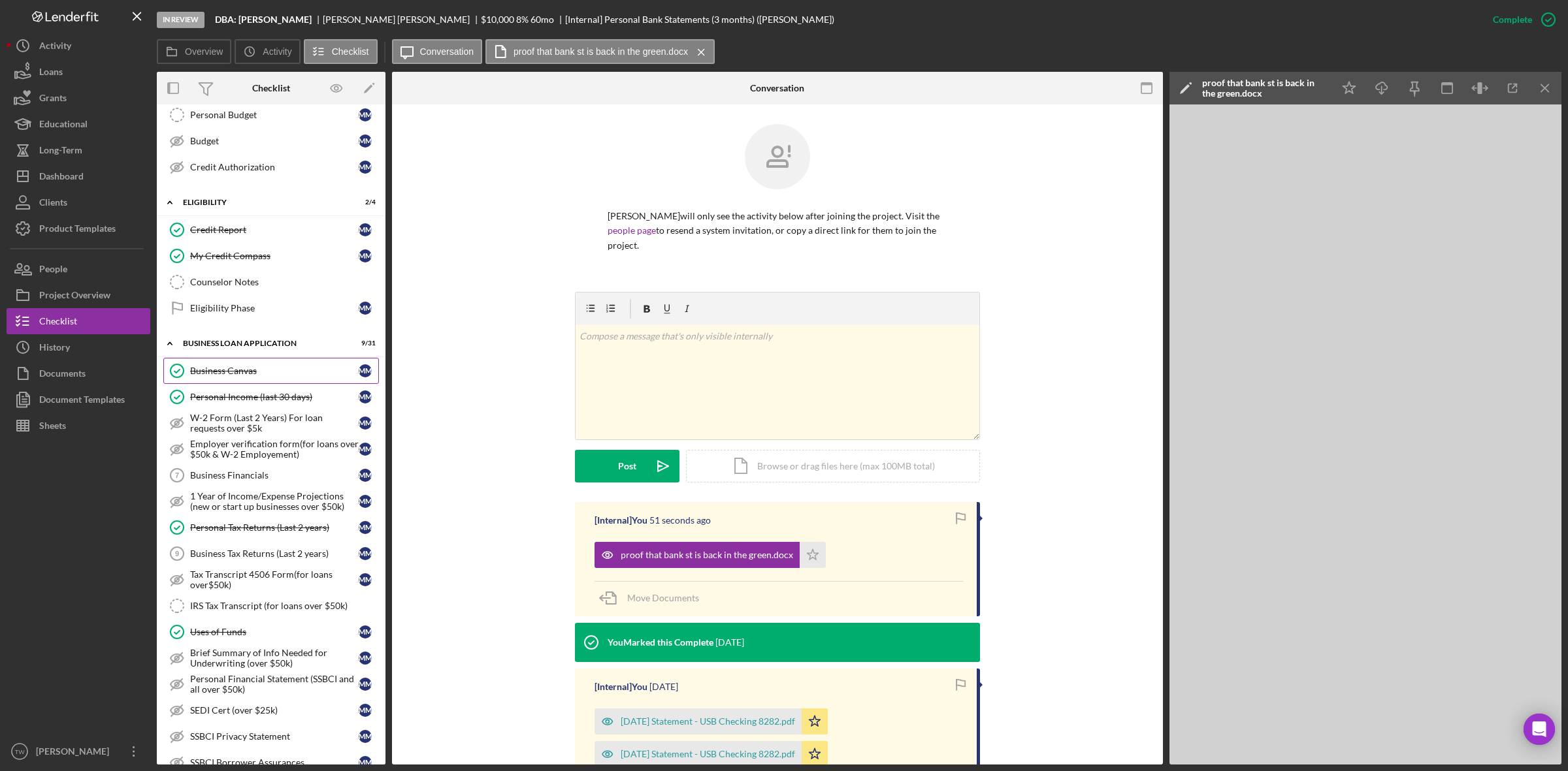
click at [262, 382] on link "Business Canvas Business Canvas M M" at bounding box center [271, 371] width 216 height 26
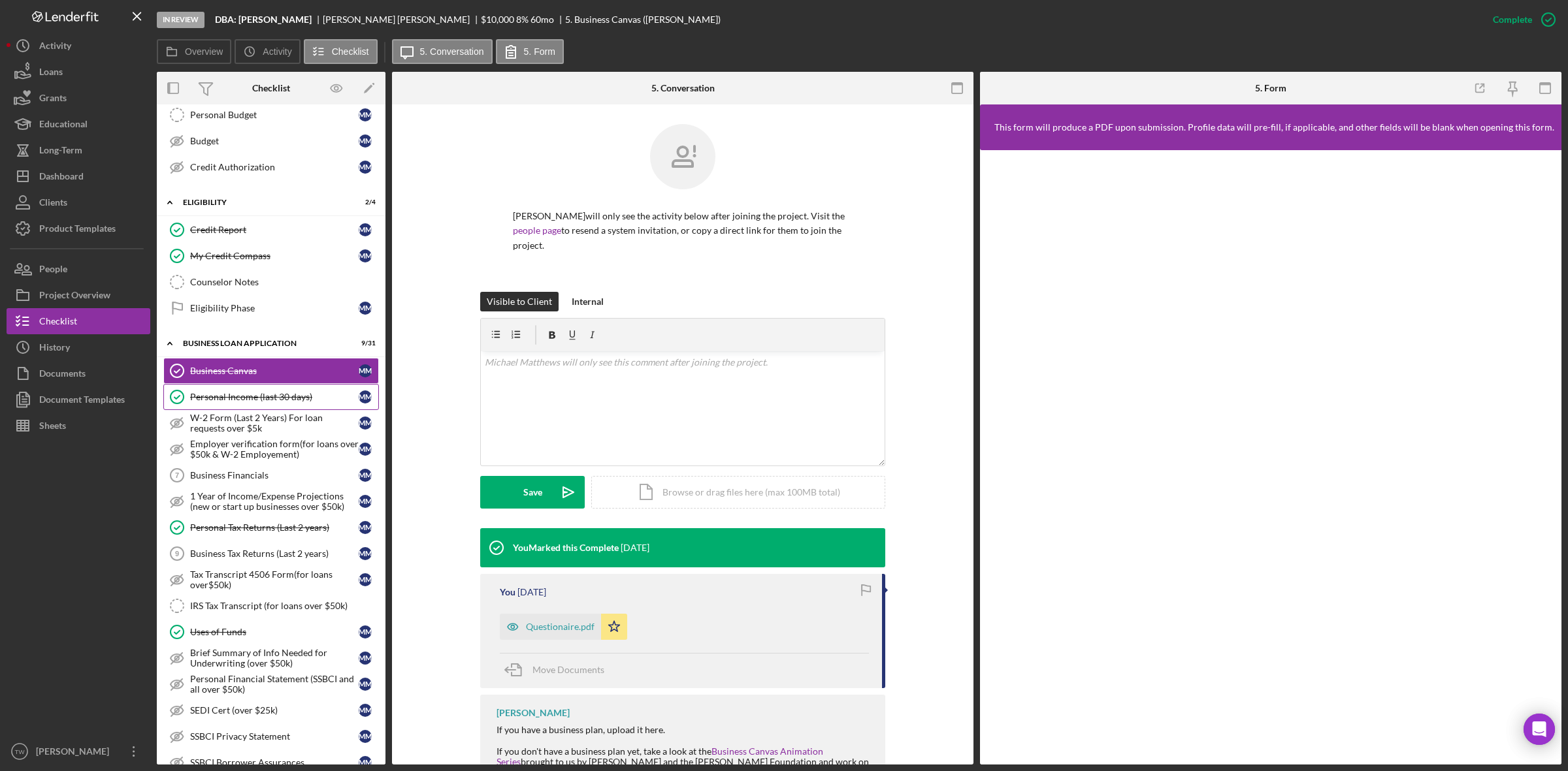
click at [250, 402] on div "Personal Income (last 30 days)" at bounding box center [274, 398] width 169 height 11
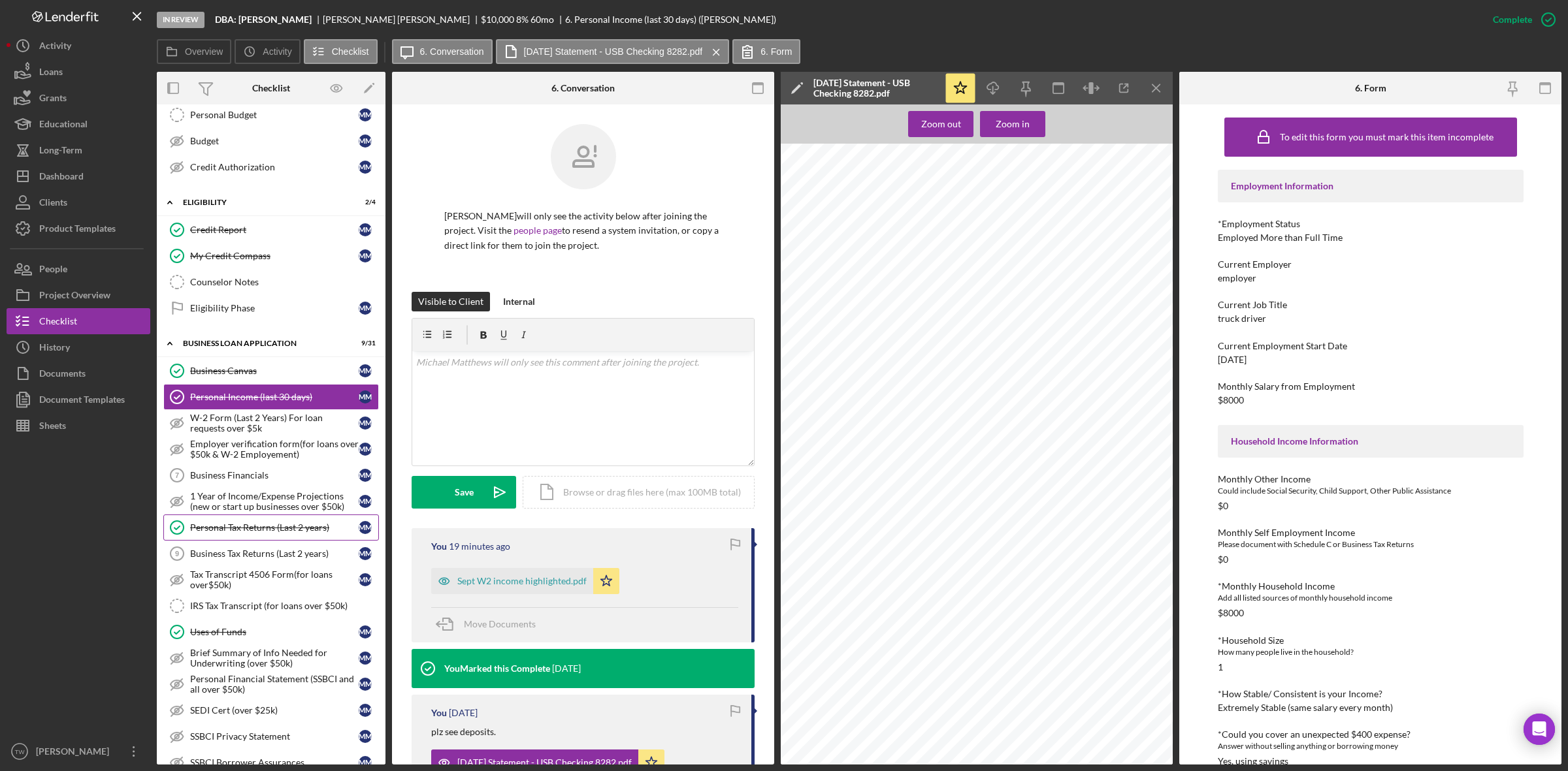
click at [264, 533] on div "Personal Tax Returns (Last 2 years)" at bounding box center [274, 528] width 169 height 11
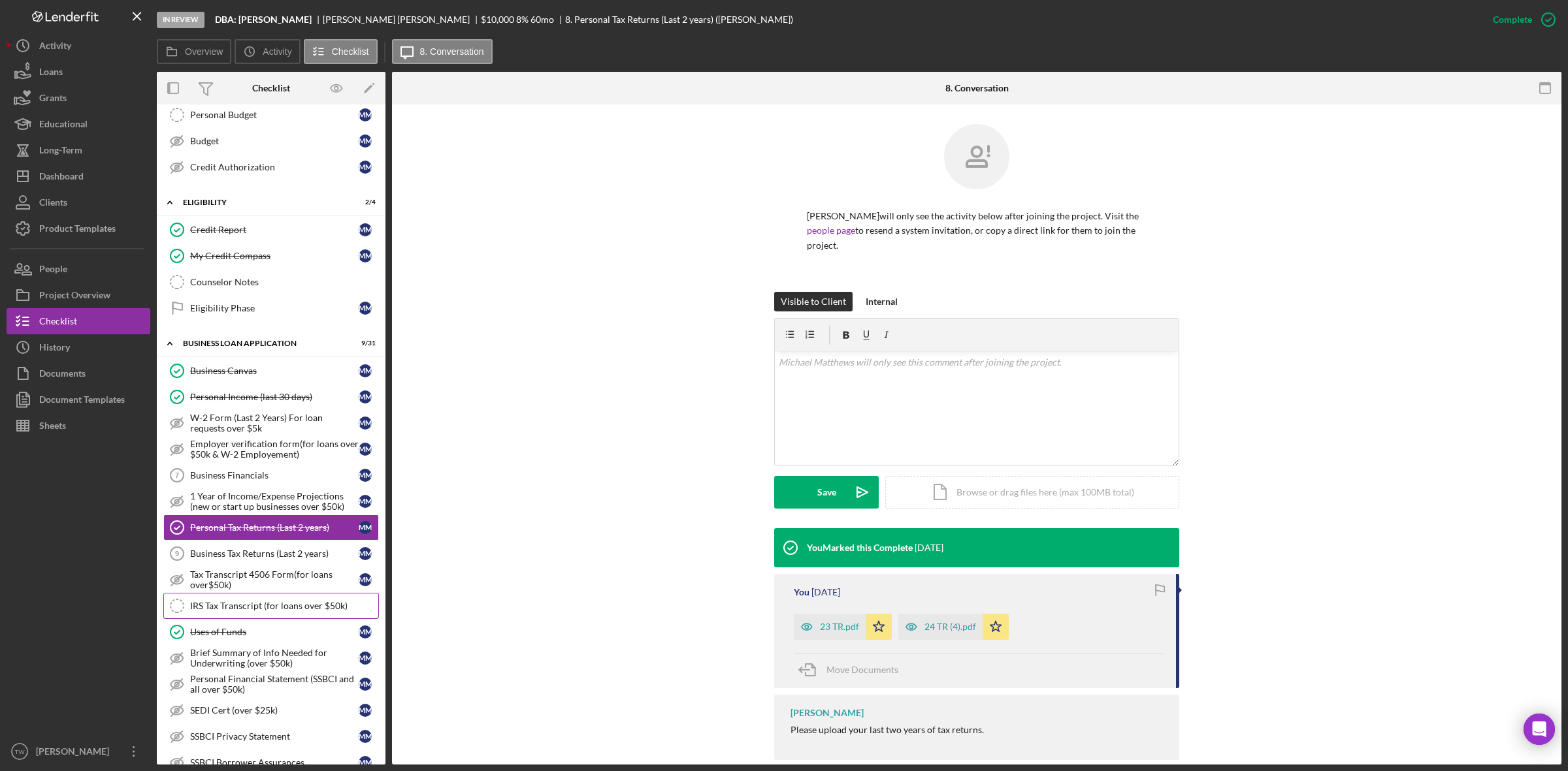
scroll to position [327, 0]
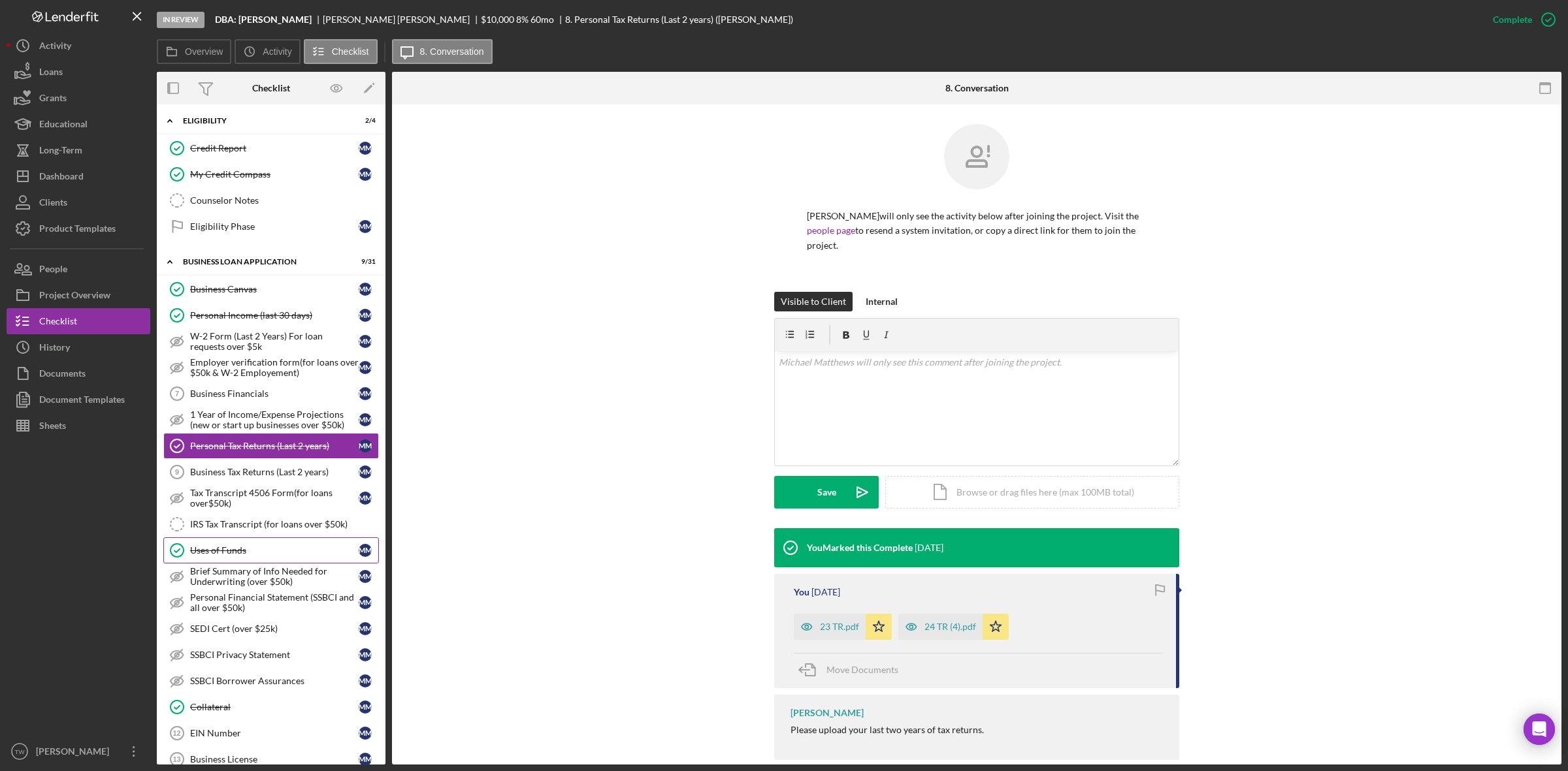
click at [269, 564] on link "Uses of Funds Uses of Funds M M" at bounding box center [271, 550] width 216 height 26
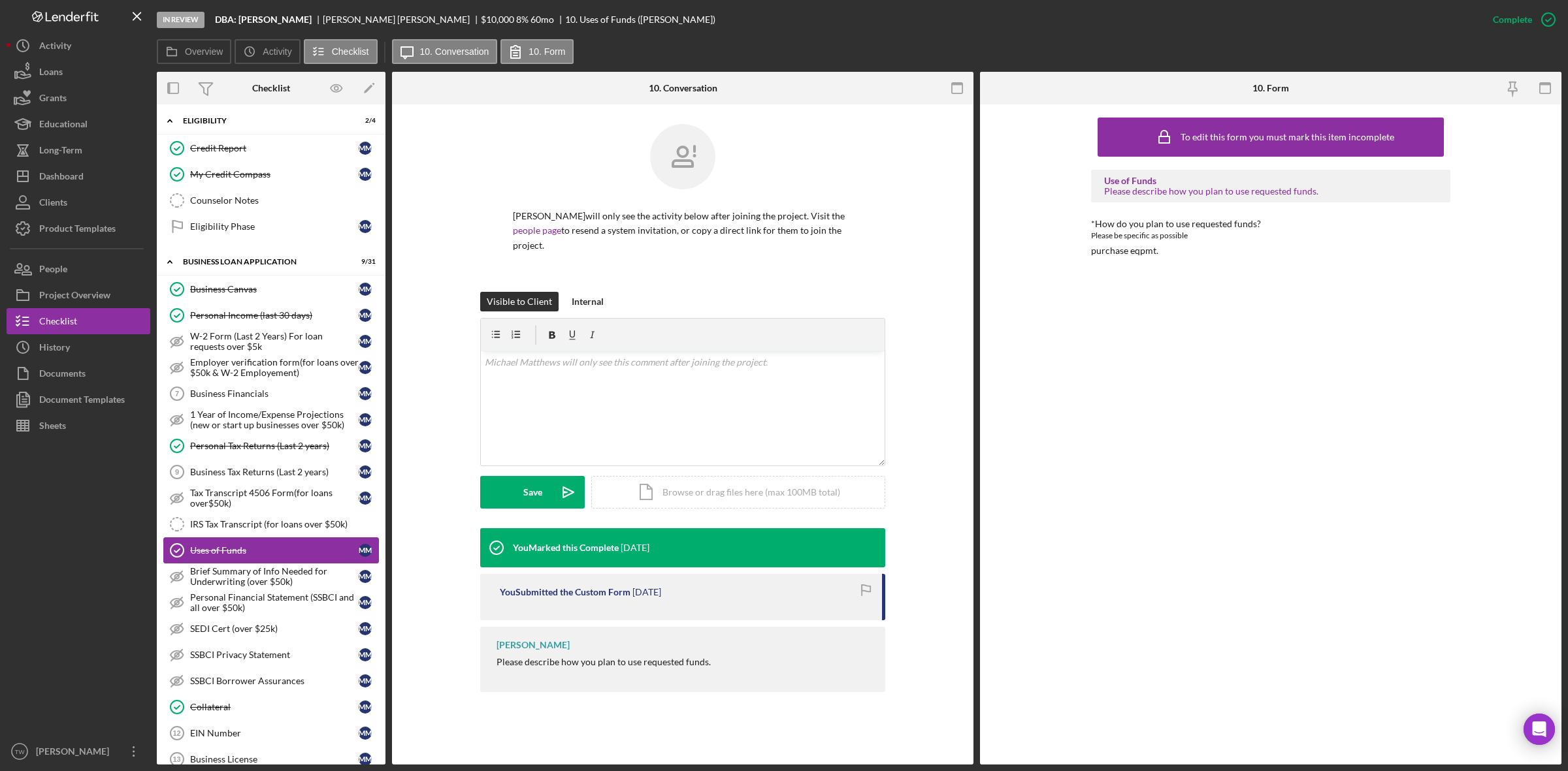
scroll to position [653, 0]
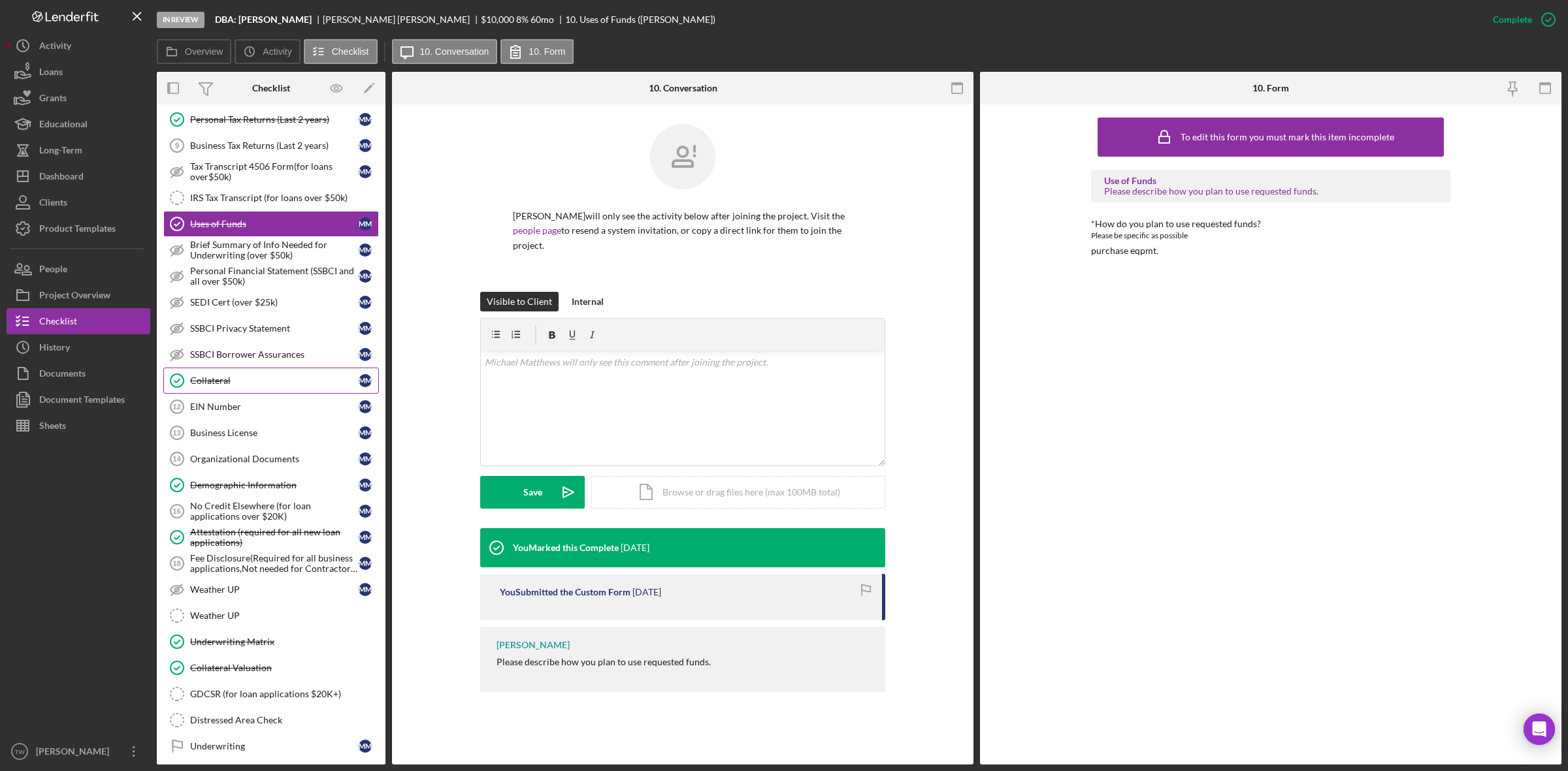
click at [214, 386] on div "Collateral" at bounding box center [274, 381] width 169 height 11
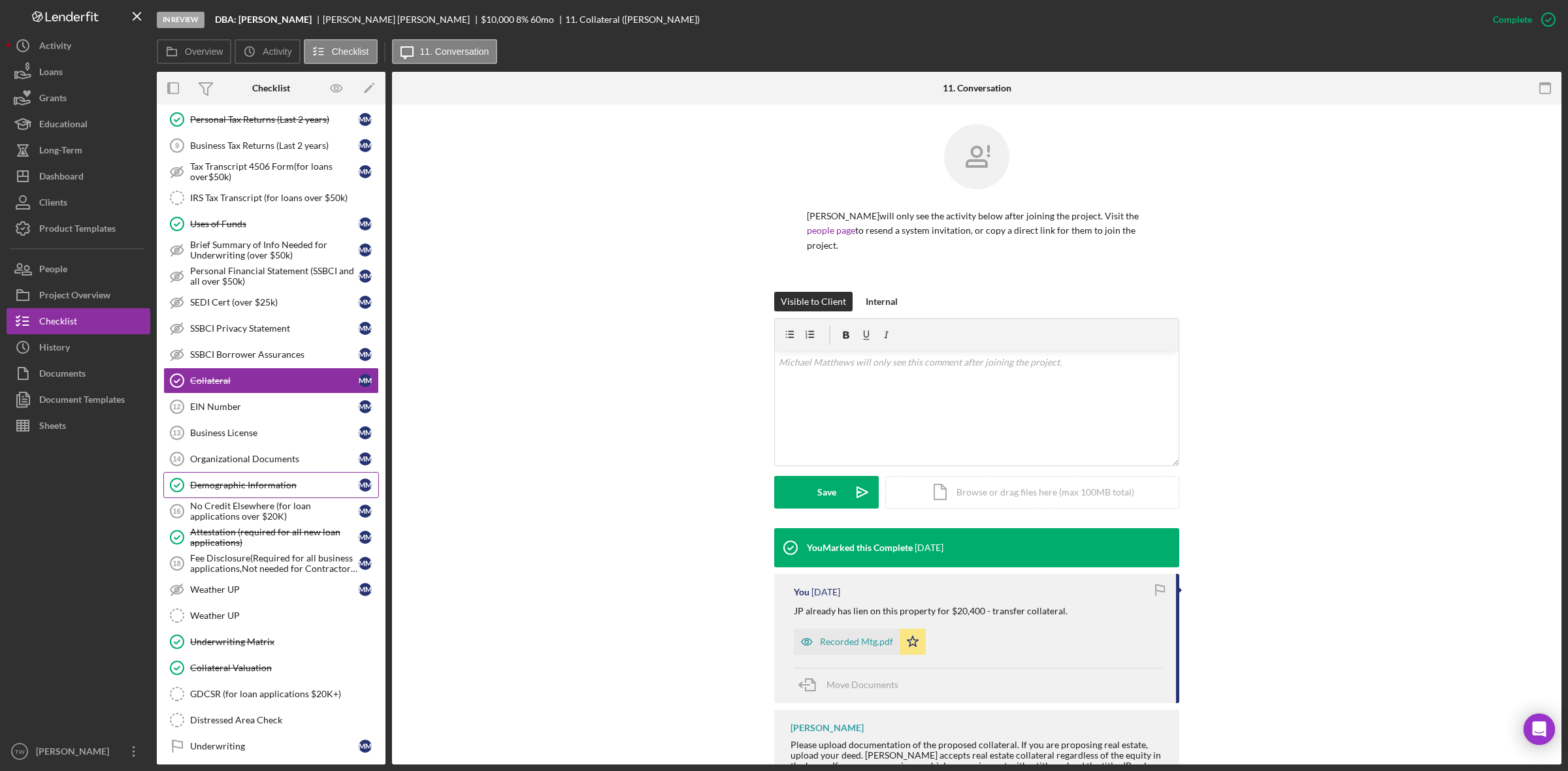
click at [268, 490] on div "Demographic Information" at bounding box center [274, 486] width 169 height 11
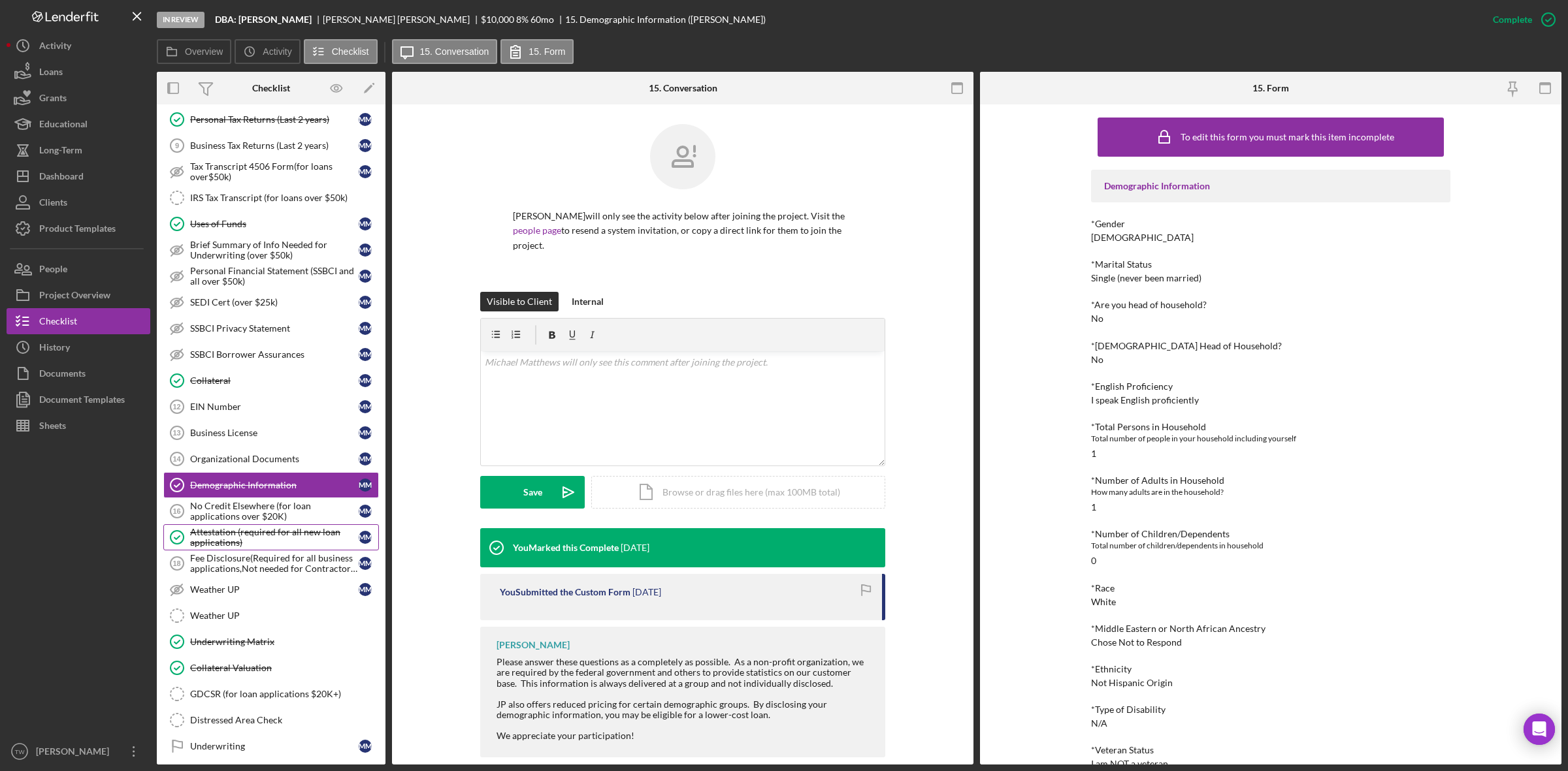
click at [260, 548] on div "Attestation (required for all new loan applications)" at bounding box center [274, 537] width 169 height 21
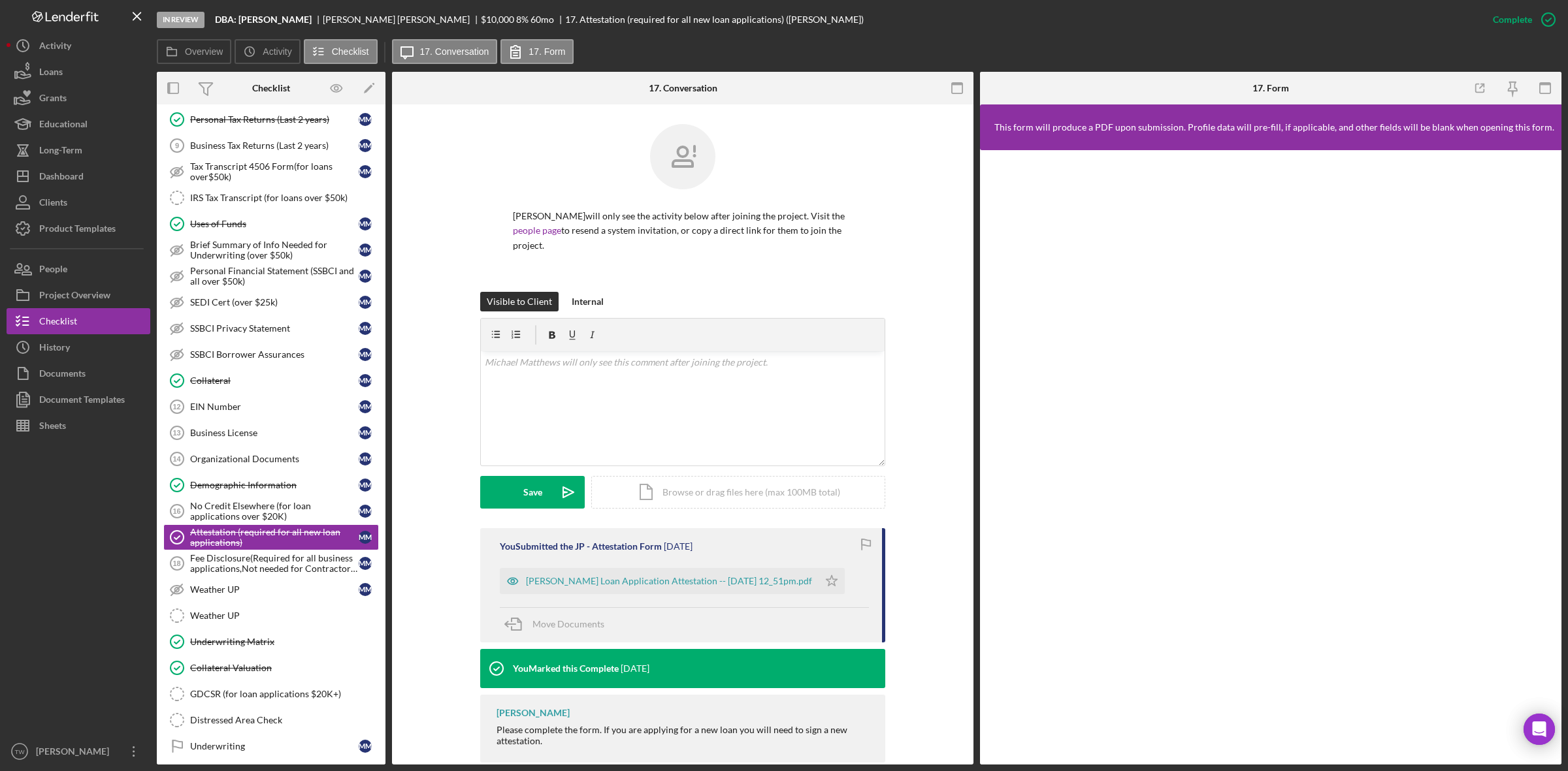
scroll to position [25, 0]
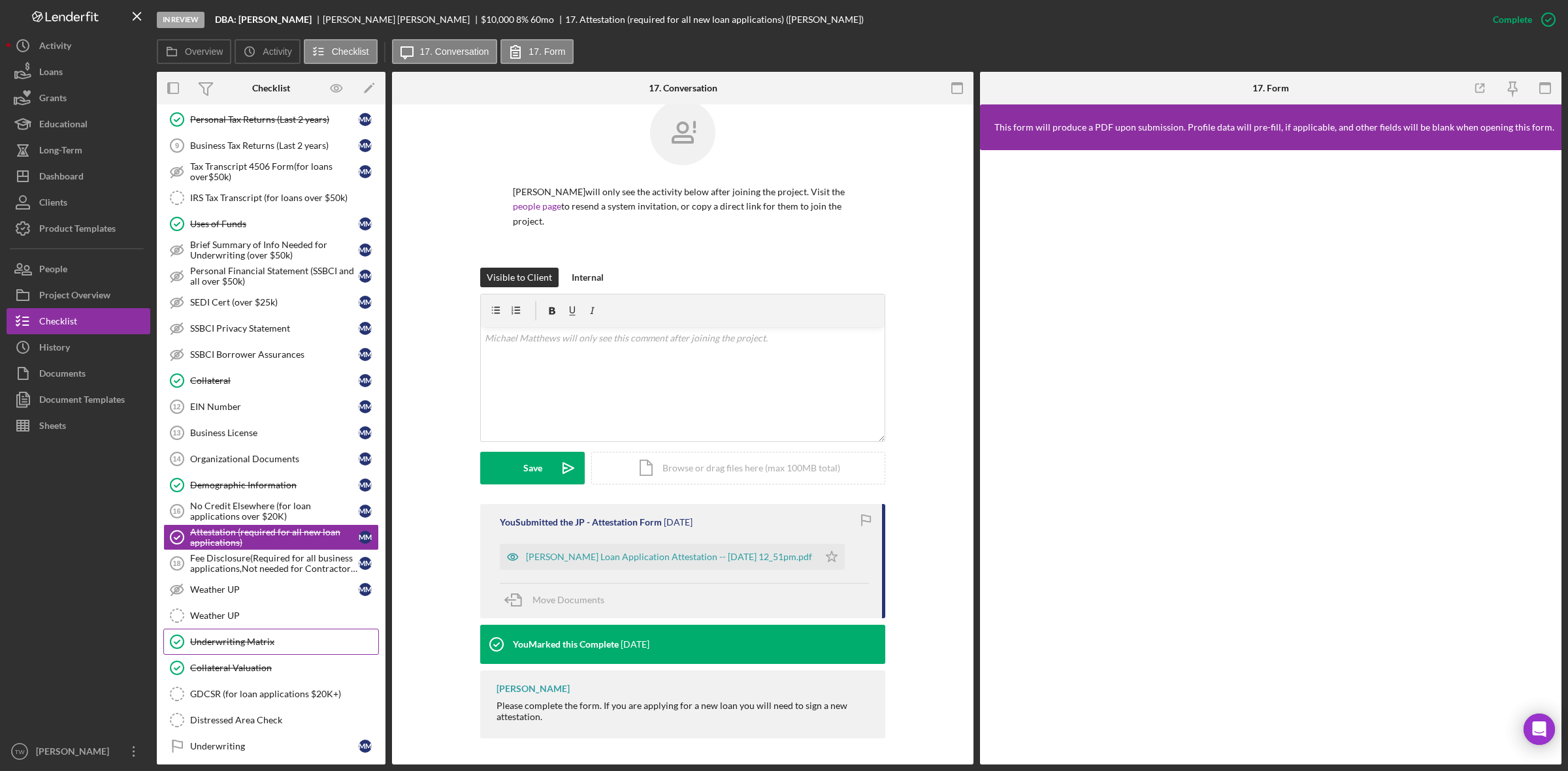
click at [294, 647] on div "Underwriting Matrix" at bounding box center [284, 642] width 188 height 11
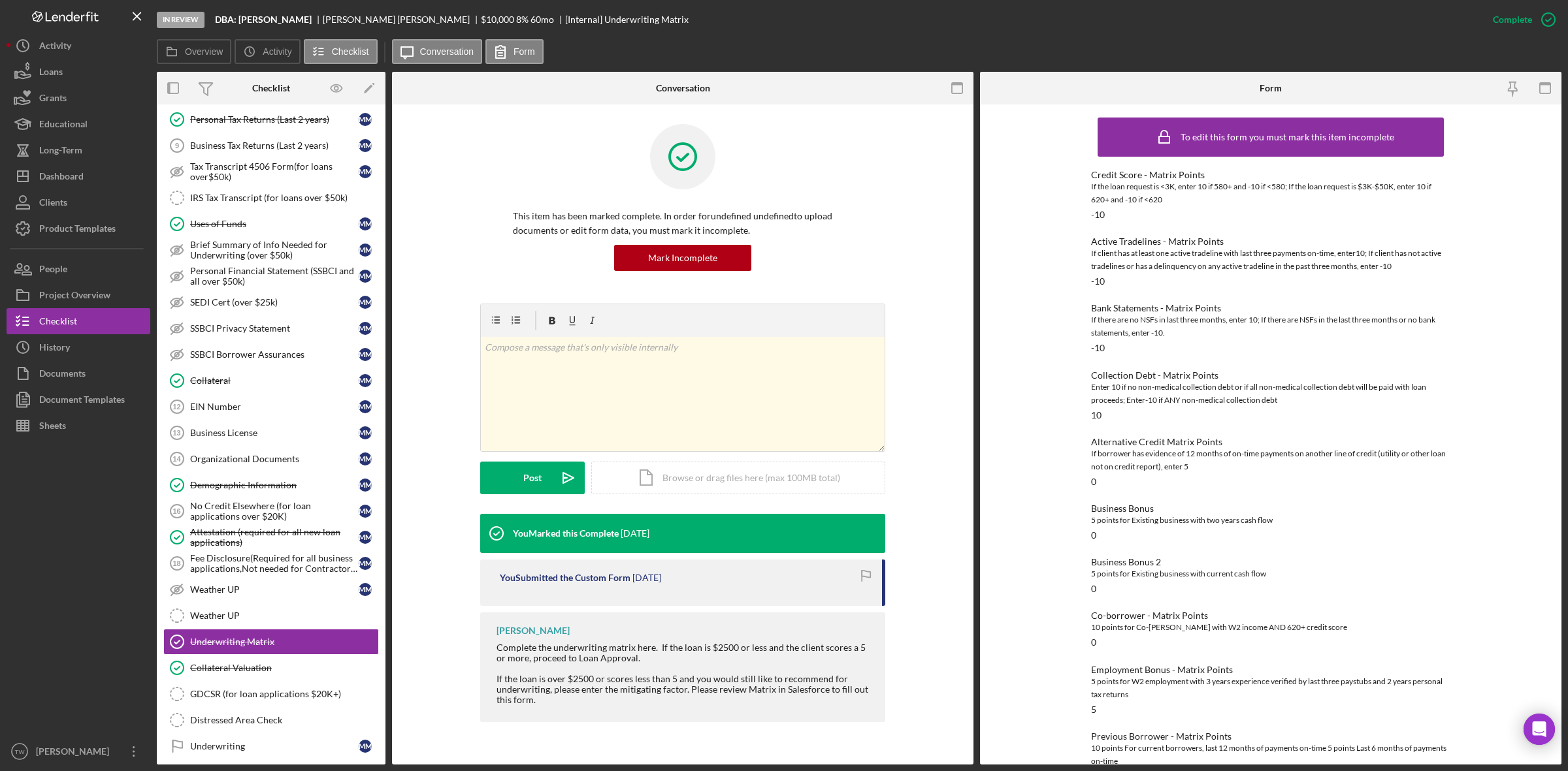
scroll to position [980, 0]
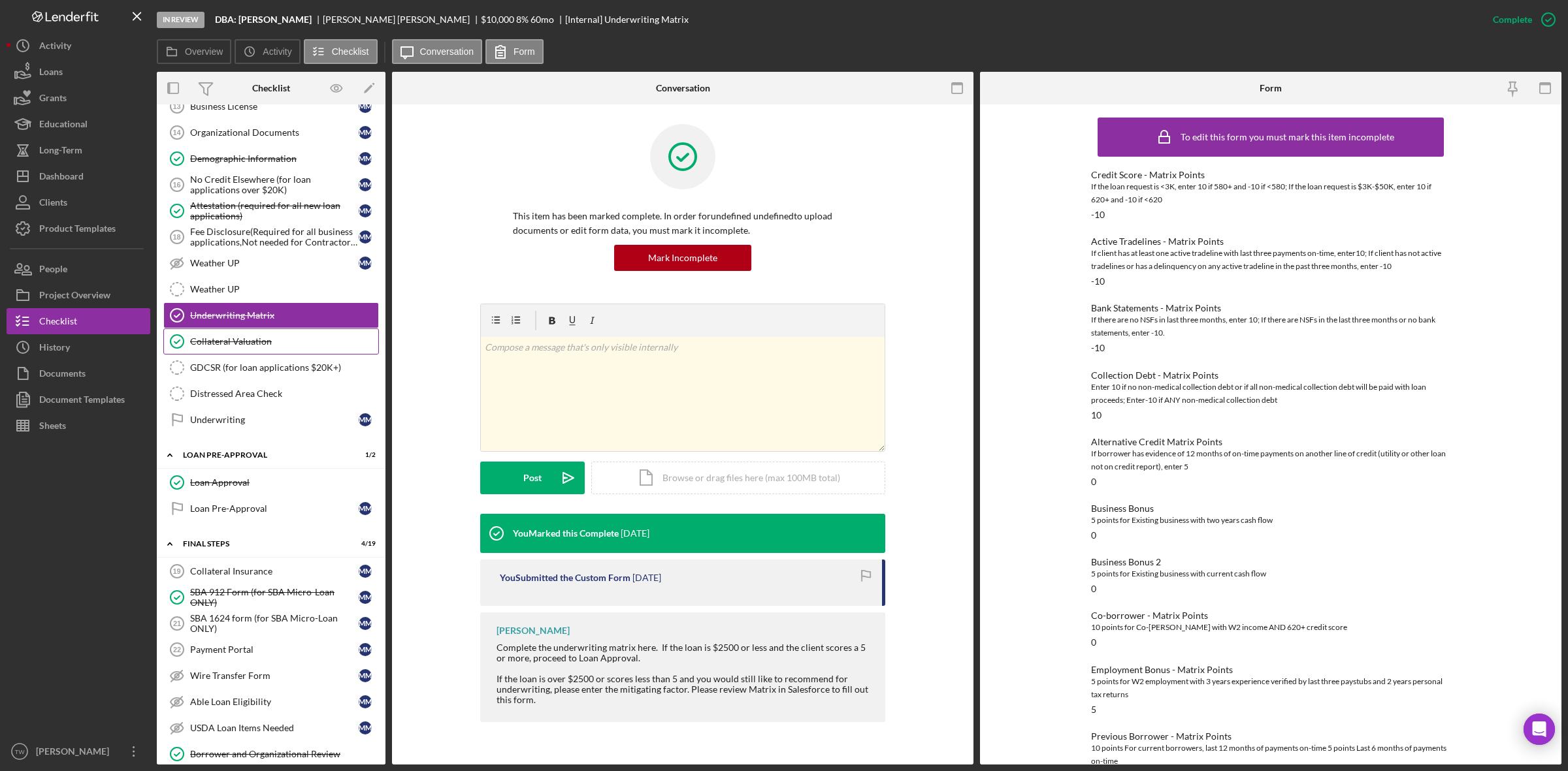
click at [240, 347] on div "Collateral Valuation" at bounding box center [284, 341] width 188 height 11
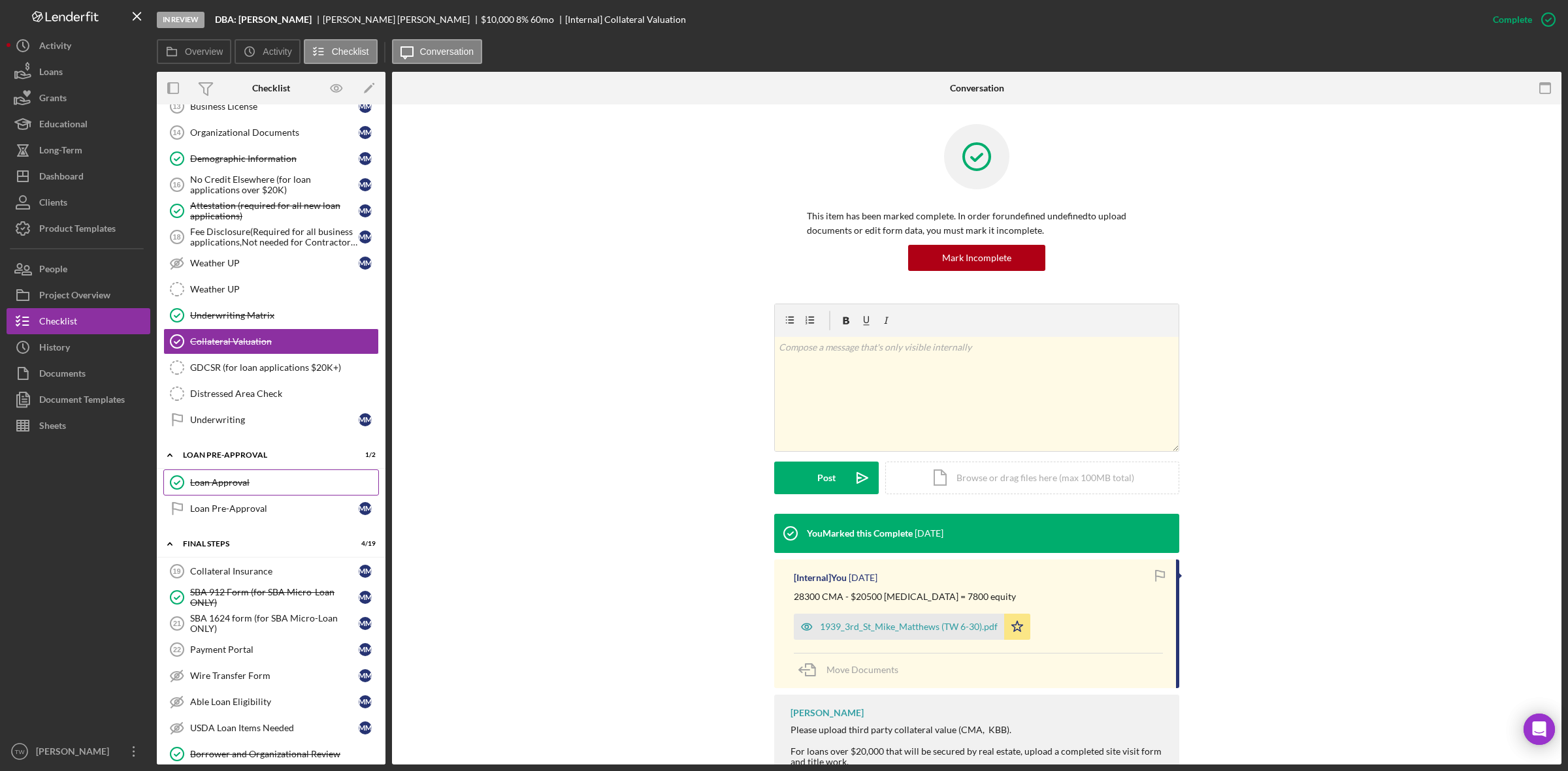
click at [222, 488] on div "Loan Approval" at bounding box center [284, 483] width 188 height 11
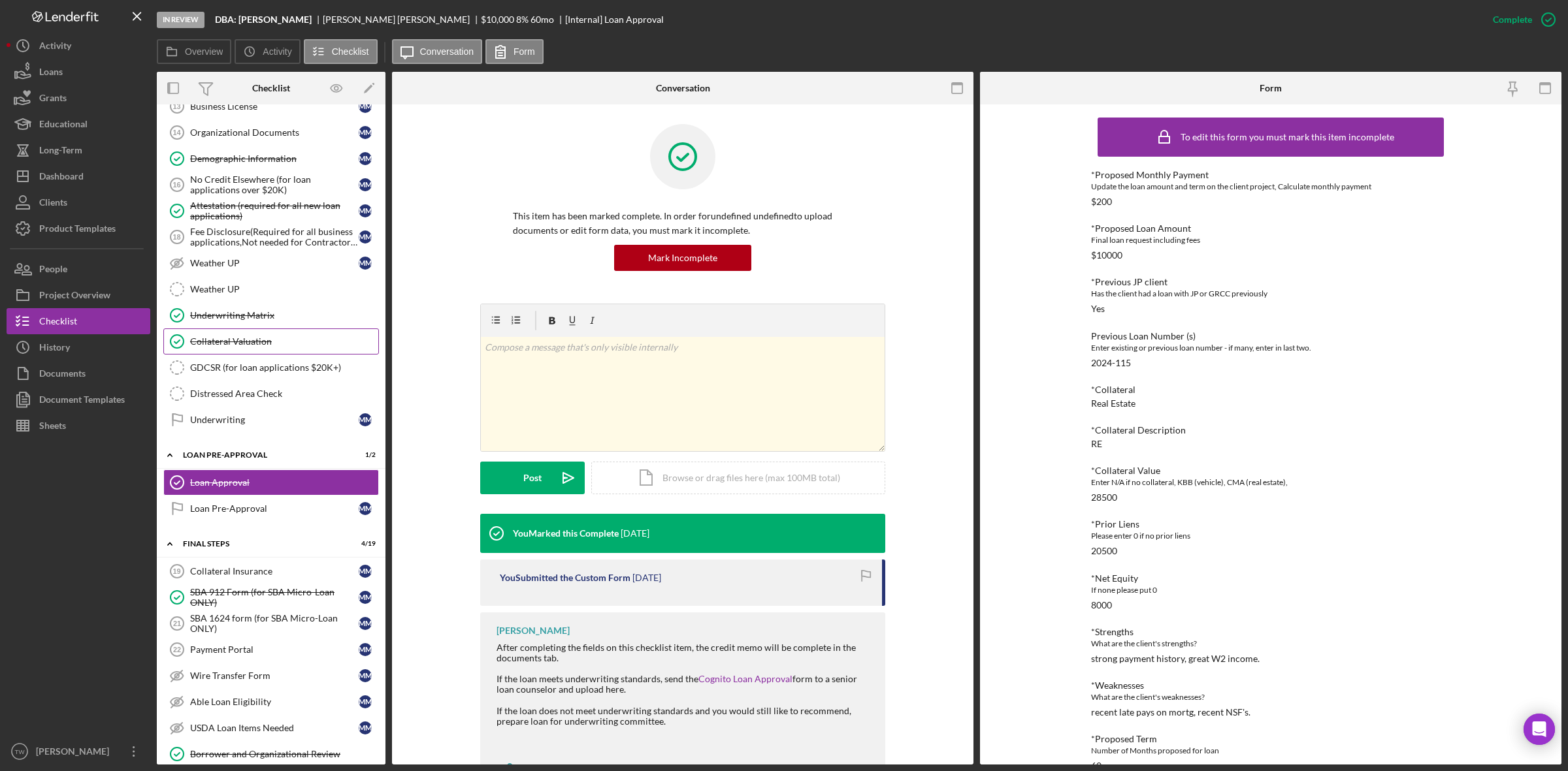
click at [197, 347] on div "Collateral Valuation" at bounding box center [284, 341] width 188 height 11
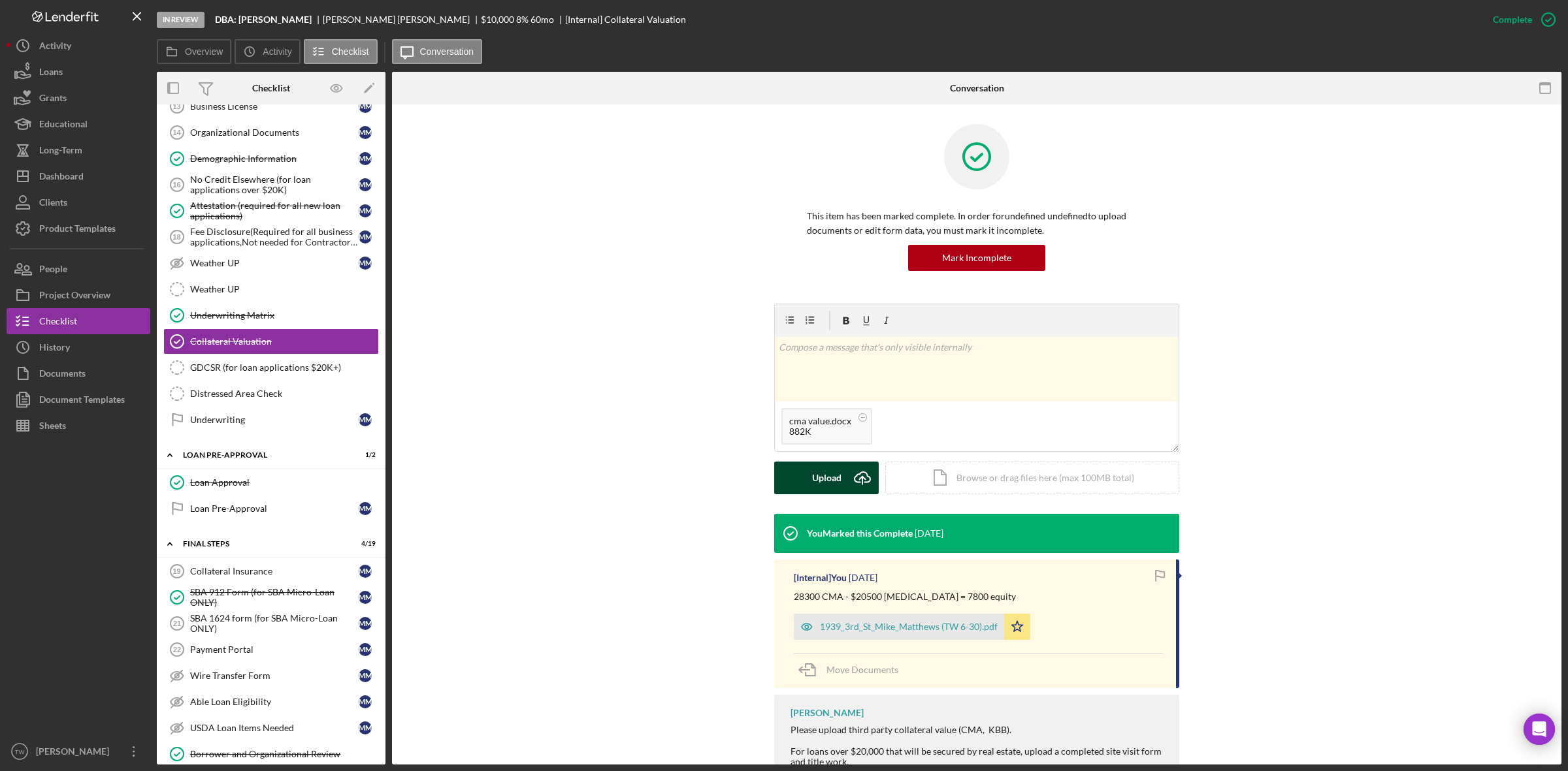
click at [822, 490] on div "Upload" at bounding box center [827, 478] width 29 height 33
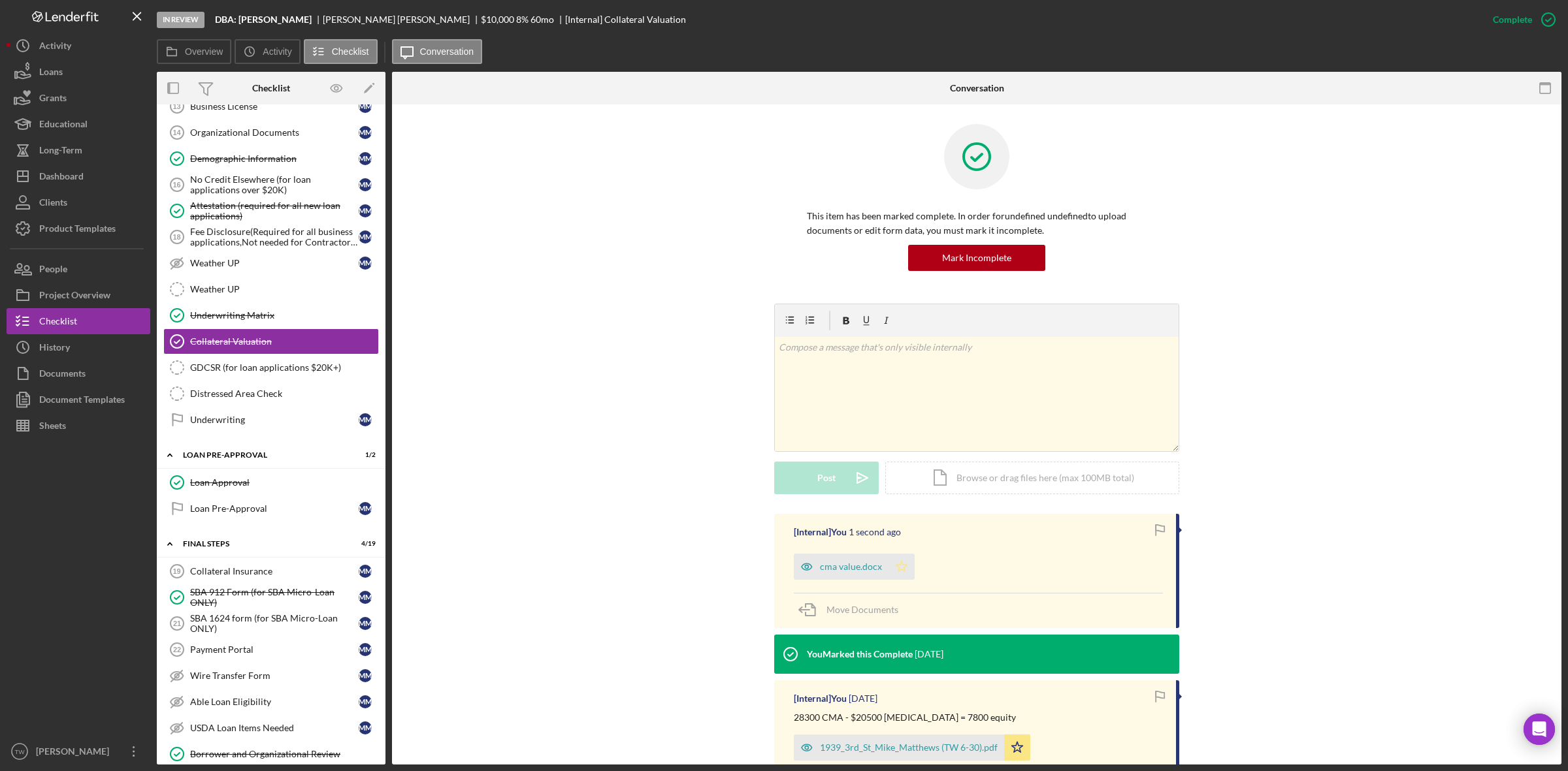
click at [903, 572] on icon "Icon/Star" at bounding box center [901, 566] width 26 height 26
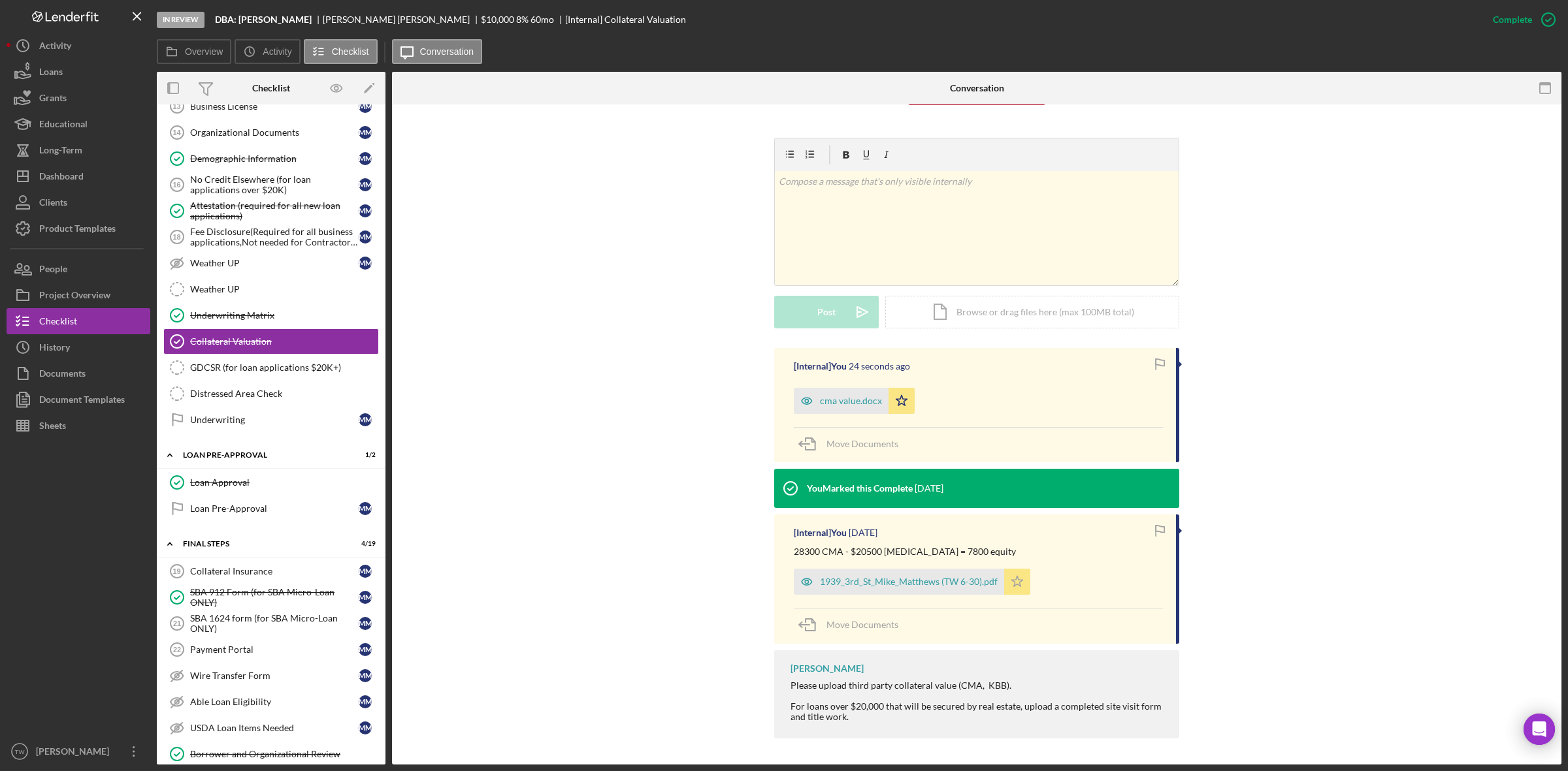
click at [1018, 585] on icon "Icon/Star" at bounding box center [1017, 582] width 26 height 26
click at [905, 396] on icon "Icon/Star" at bounding box center [901, 401] width 26 height 26
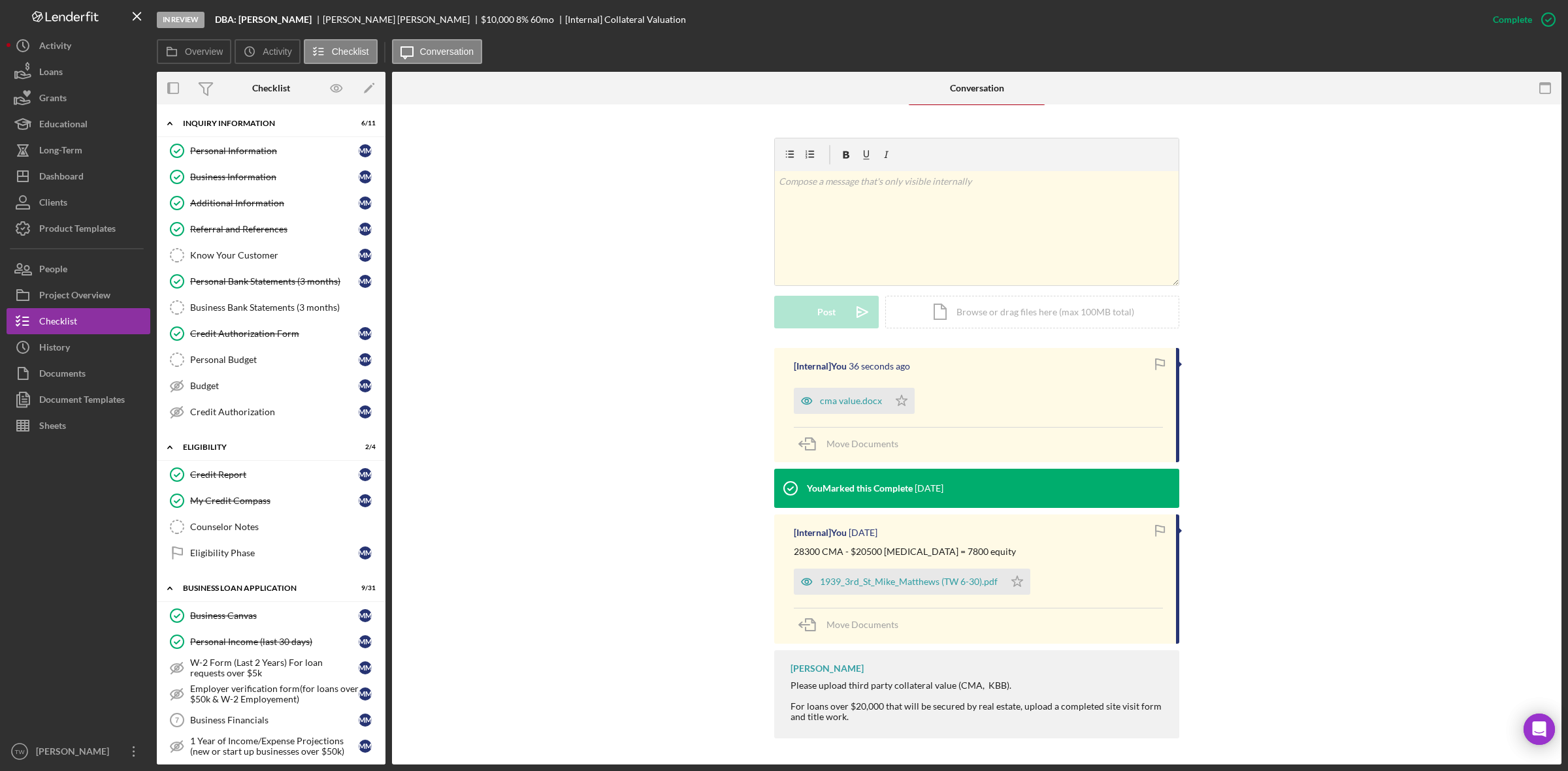
scroll to position [245, 0]
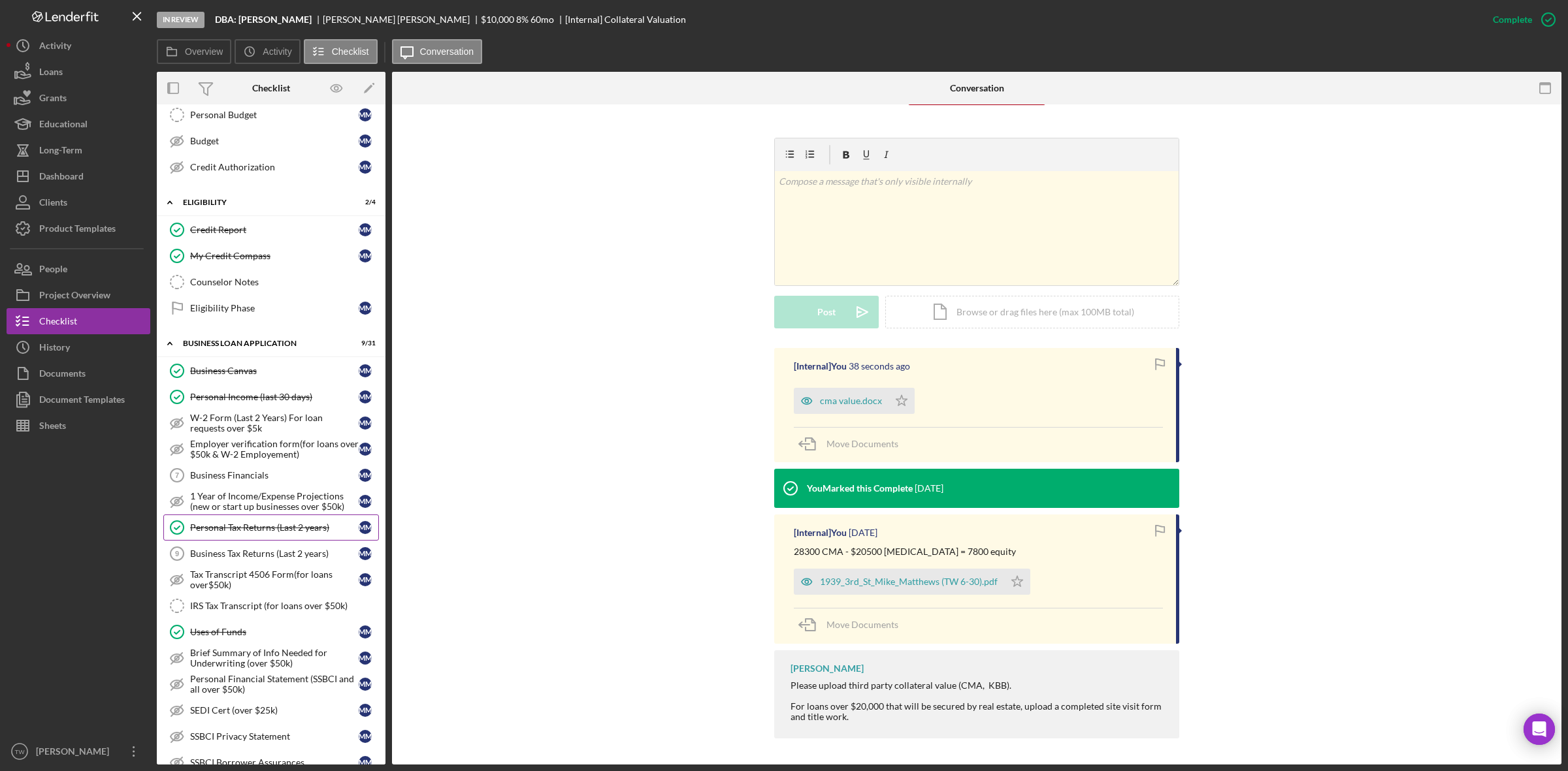
click at [272, 533] on div "Personal Tax Returns (Last 2 years)" at bounding box center [274, 528] width 169 height 11
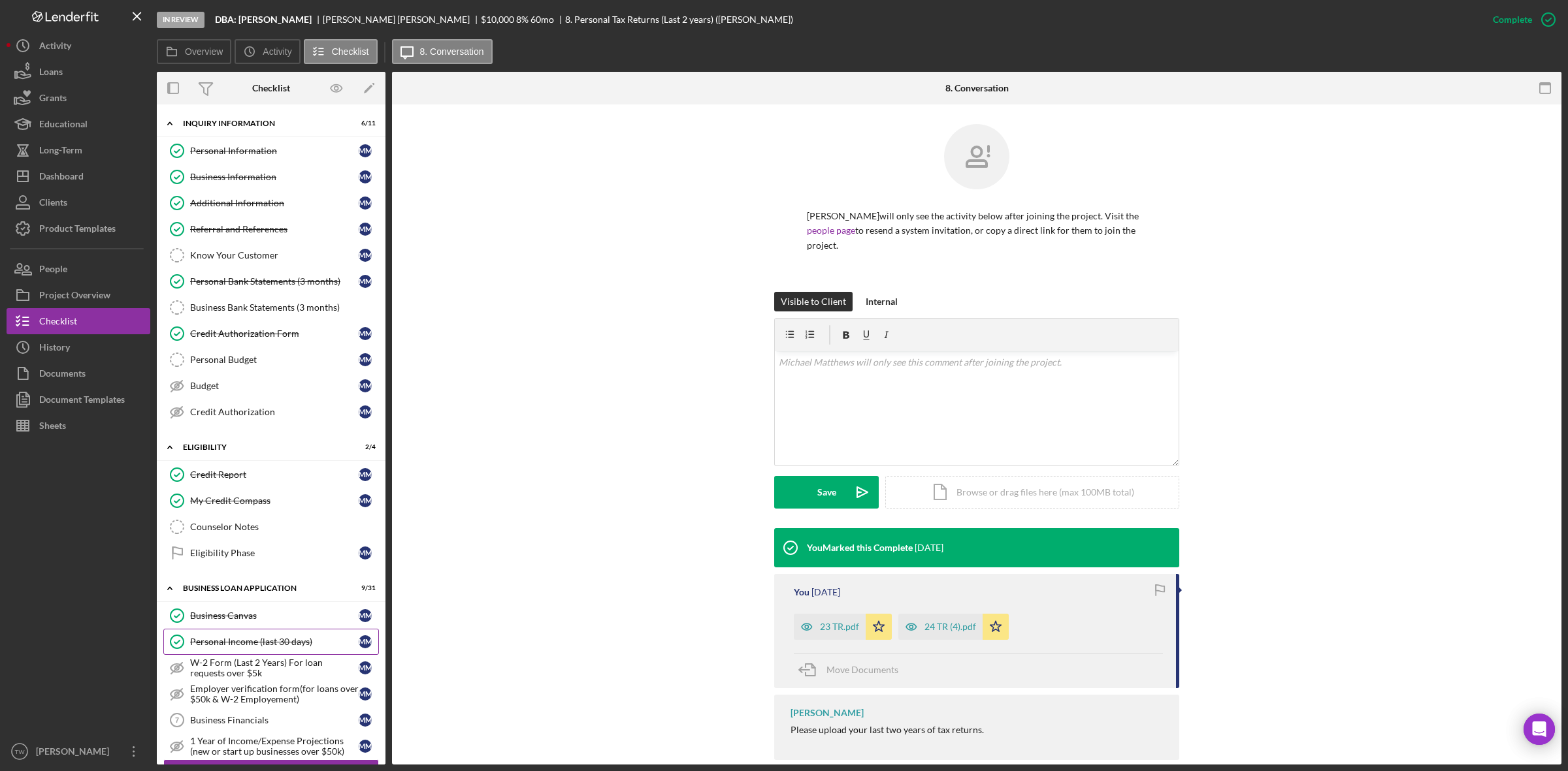
click at [266, 644] on div "Personal Income (last 30 days)" at bounding box center [274, 642] width 169 height 11
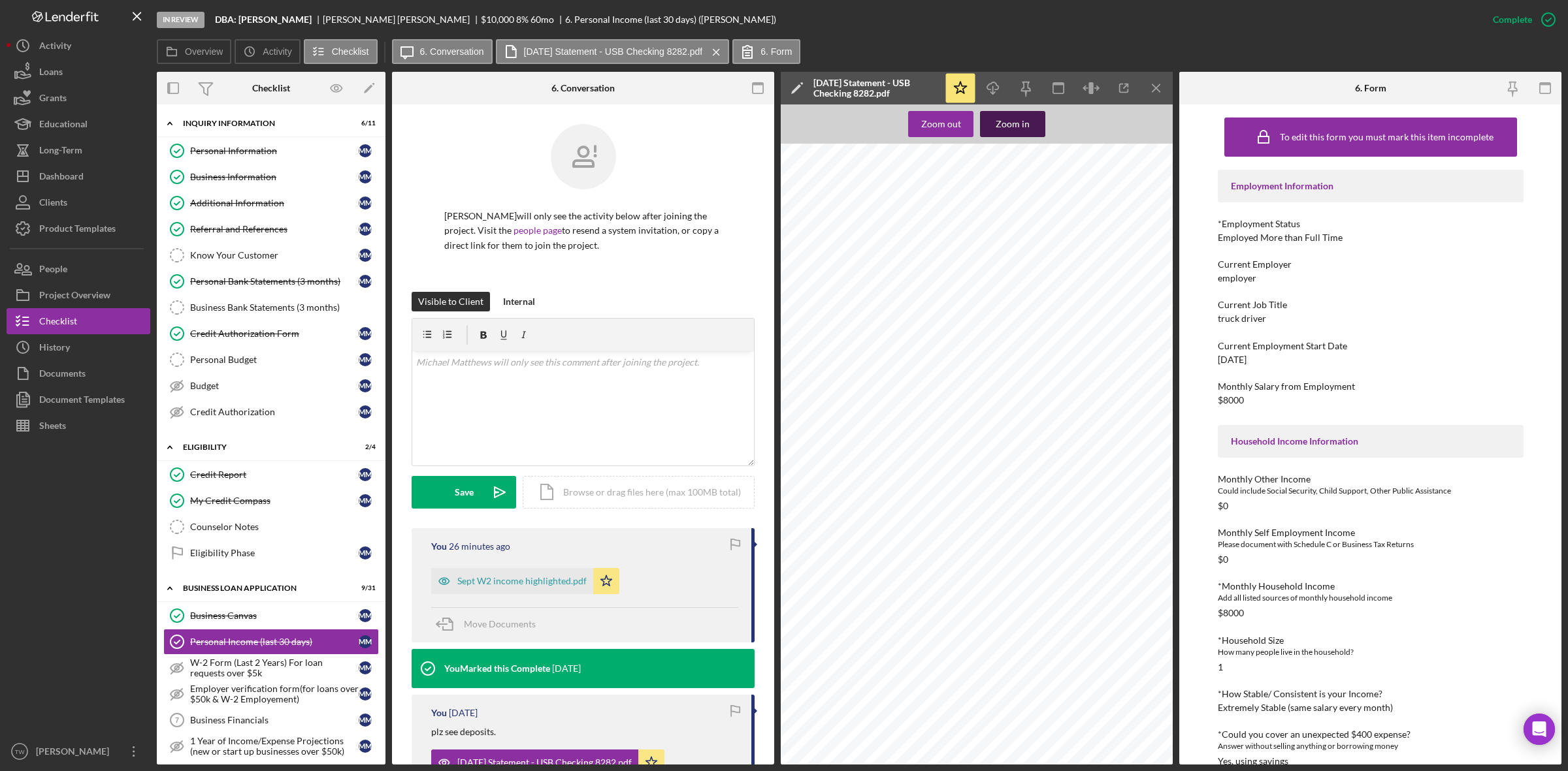
click at [1004, 127] on div "Zoom in" at bounding box center [1012, 123] width 34 height 26
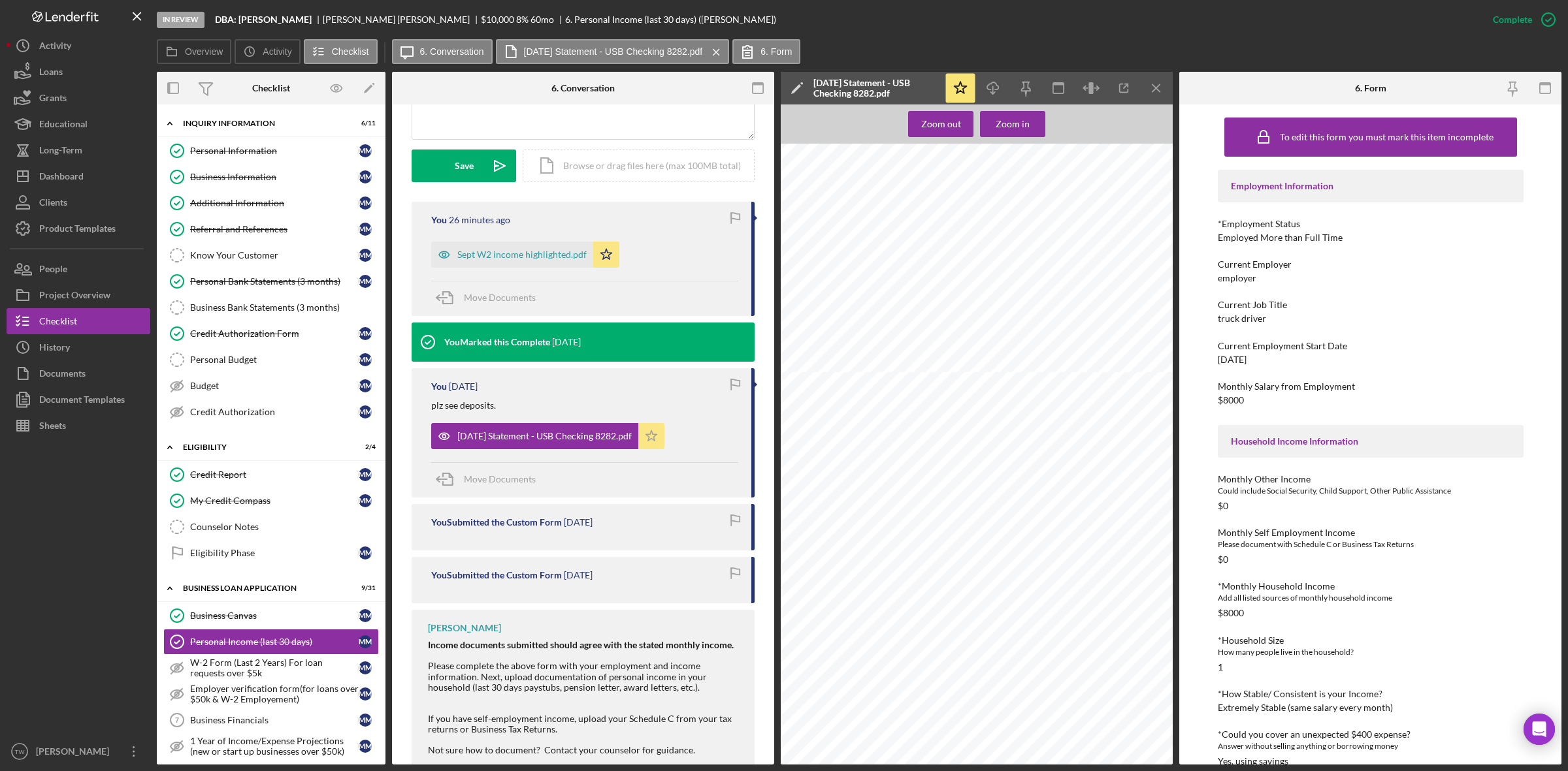
click at [665, 438] on icon "Icon/Star" at bounding box center [651, 436] width 26 height 26
click at [493, 258] on div "Sept W2 income highlighted.pdf" at bounding box center [522, 255] width 129 height 11
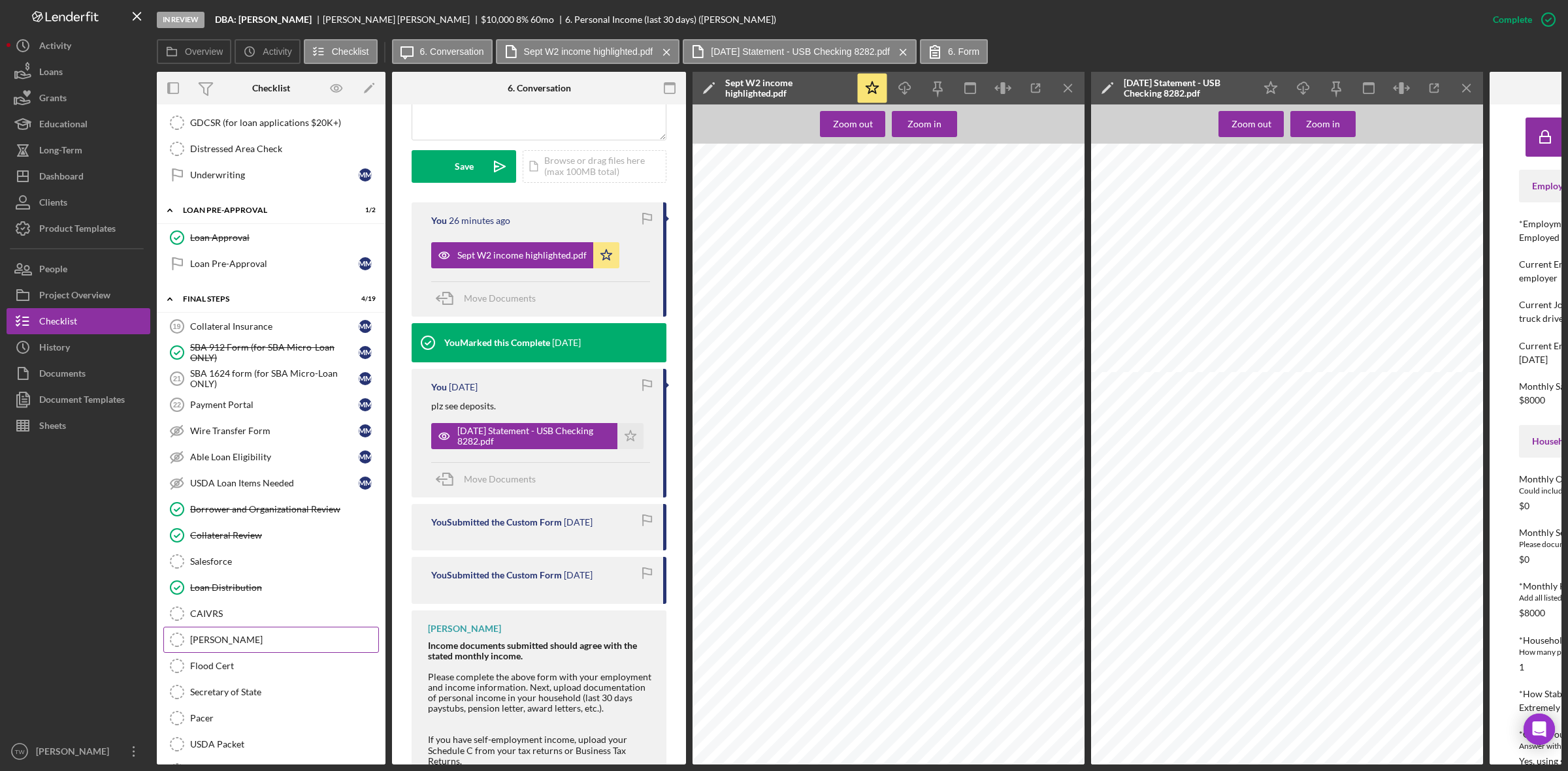
scroll to position [1337, 0]
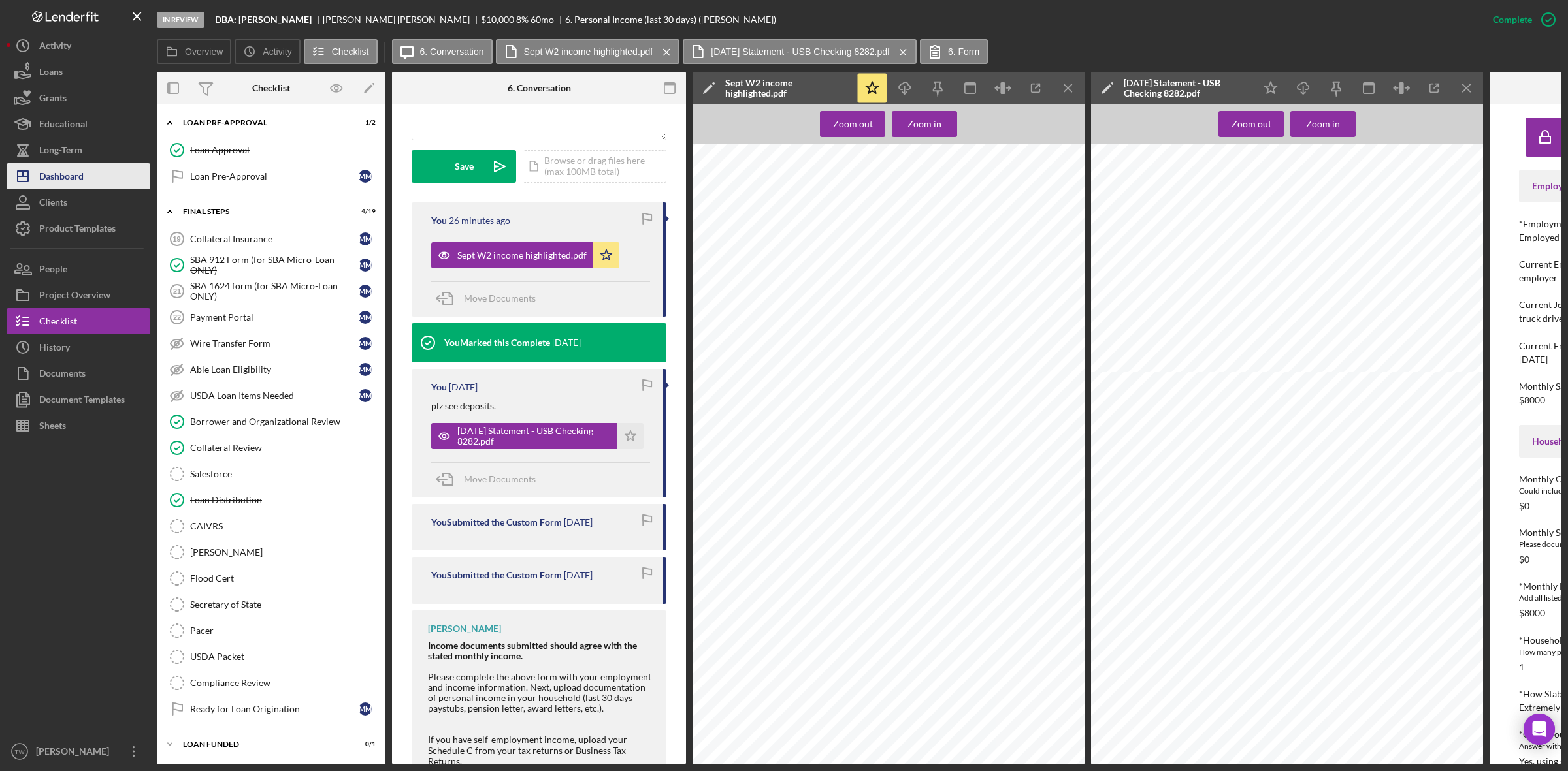
click at [77, 177] on div "Dashboard" at bounding box center [61, 178] width 45 height 29
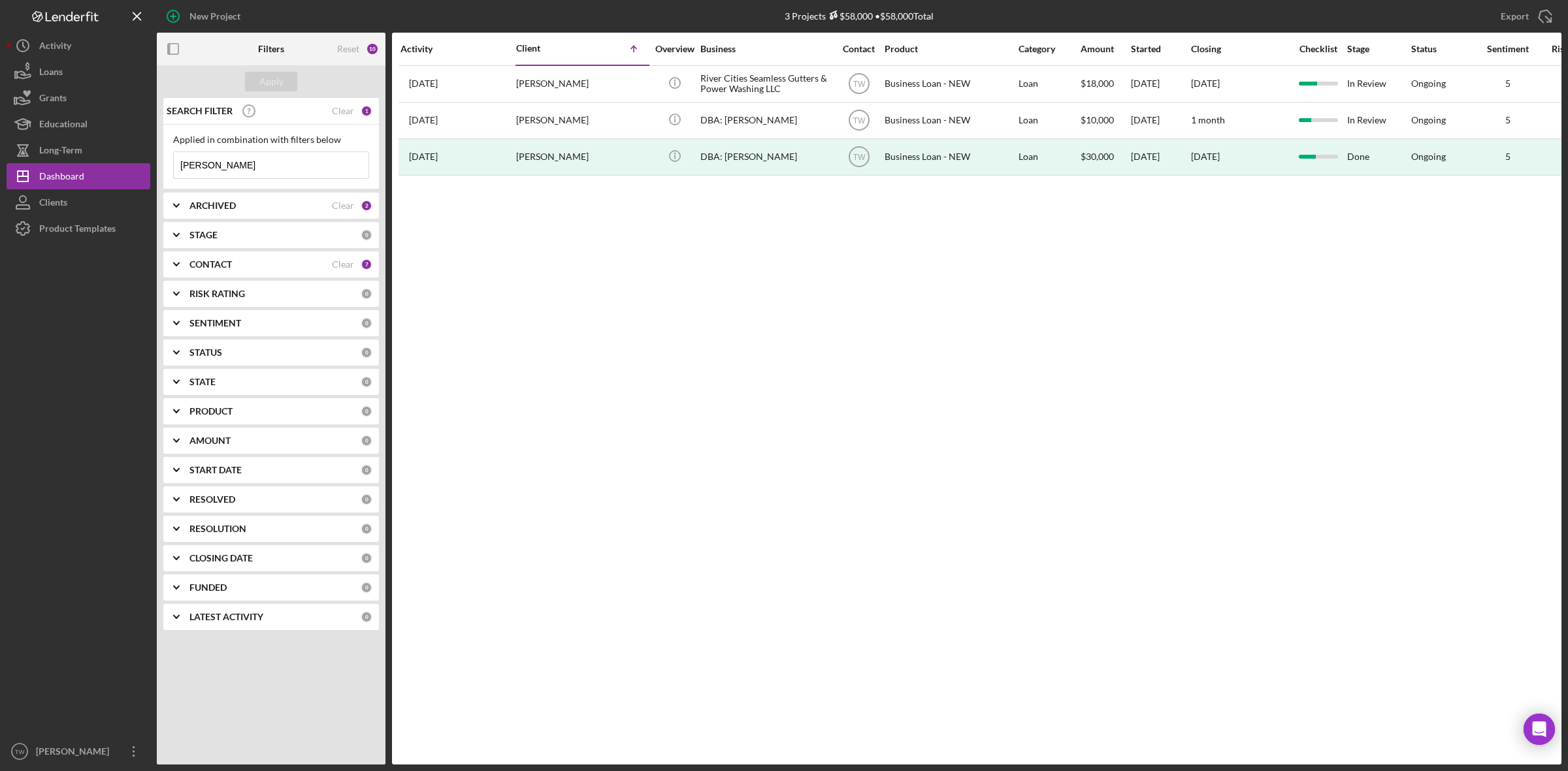
click at [233, 168] on input "[PERSON_NAME]" at bounding box center [271, 165] width 195 height 26
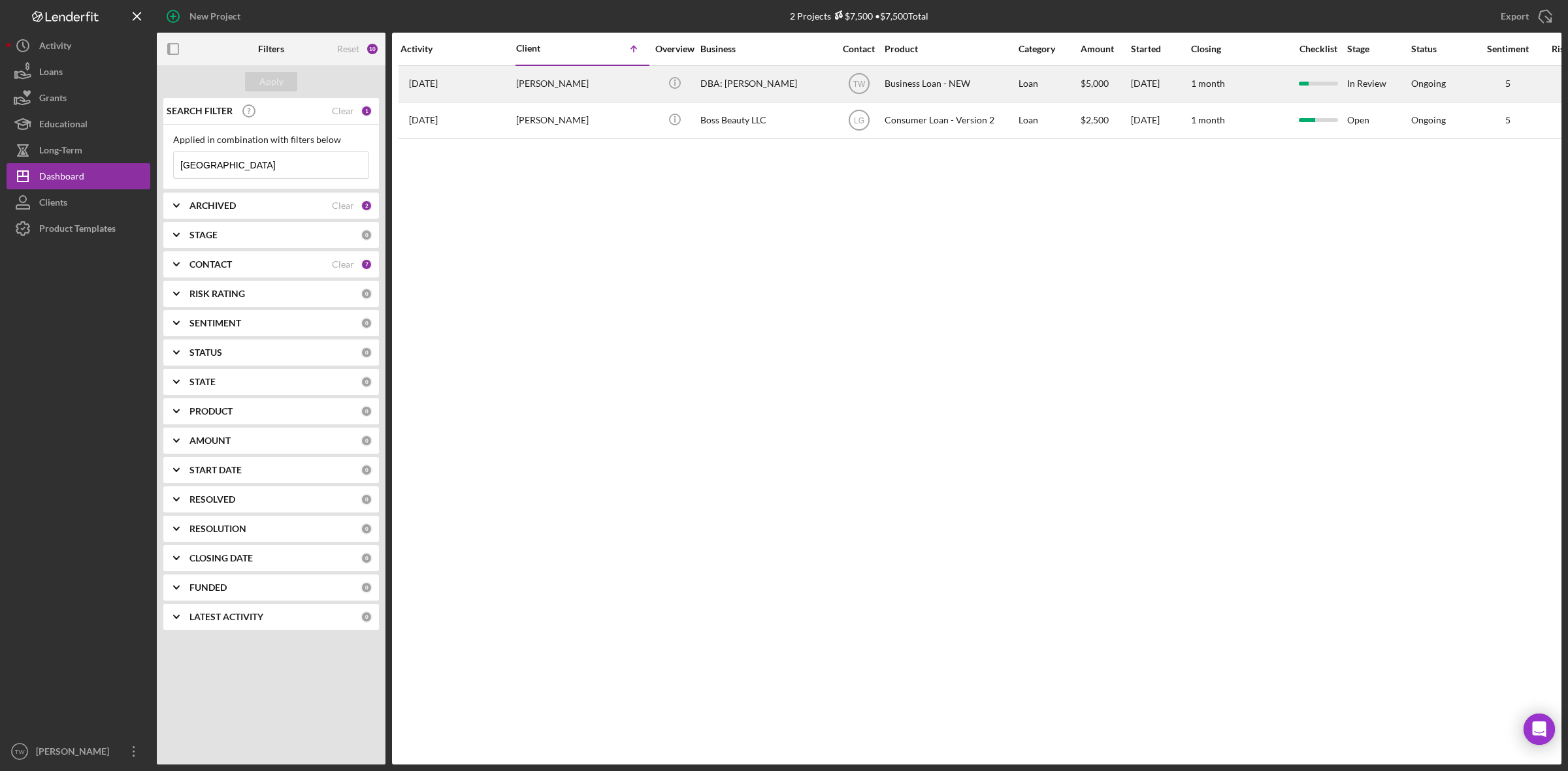
type input "[GEOGRAPHIC_DATA]"
click at [572, 81] on div "[PERSON_NAME]" at bounding box center [582, 84] width 131 height 35
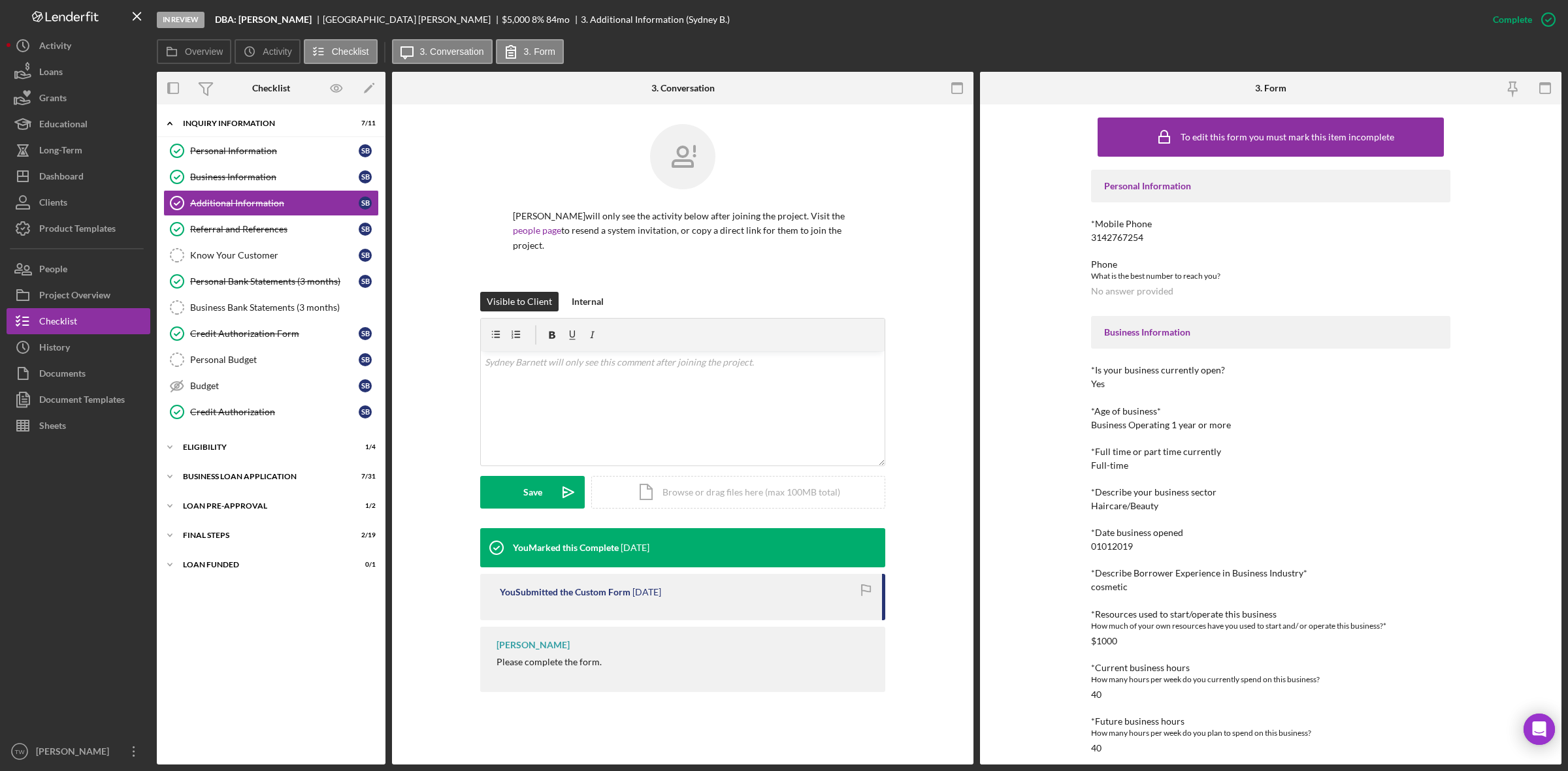
click at [249, 465] on div "Icon/Expander INQUIRY INFORMATION 7 / 11 Personal Information Personal Informat…" at bounding box center [271, 434] width 229 height 647
click at [243, 459] on div "Icon/Expander ELIGIBILITY 1 / 4" at bounding box center [271, 447] width 229 height 26
click at [267, 592] on div "BUSINESS LOAN APPLICATION" at bounding box center [276, 588] width 186 height 8
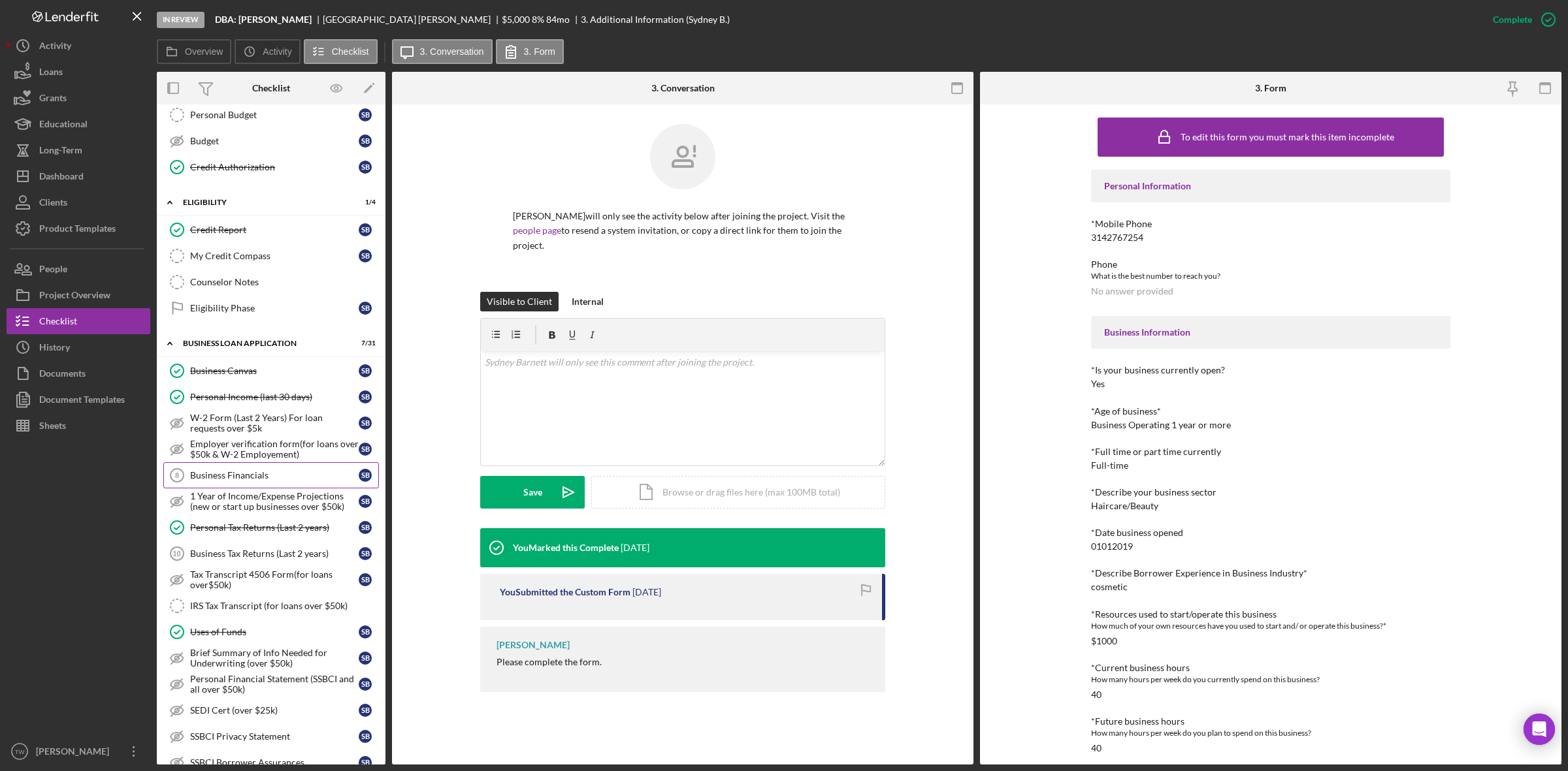
scroll to position [572, 0]
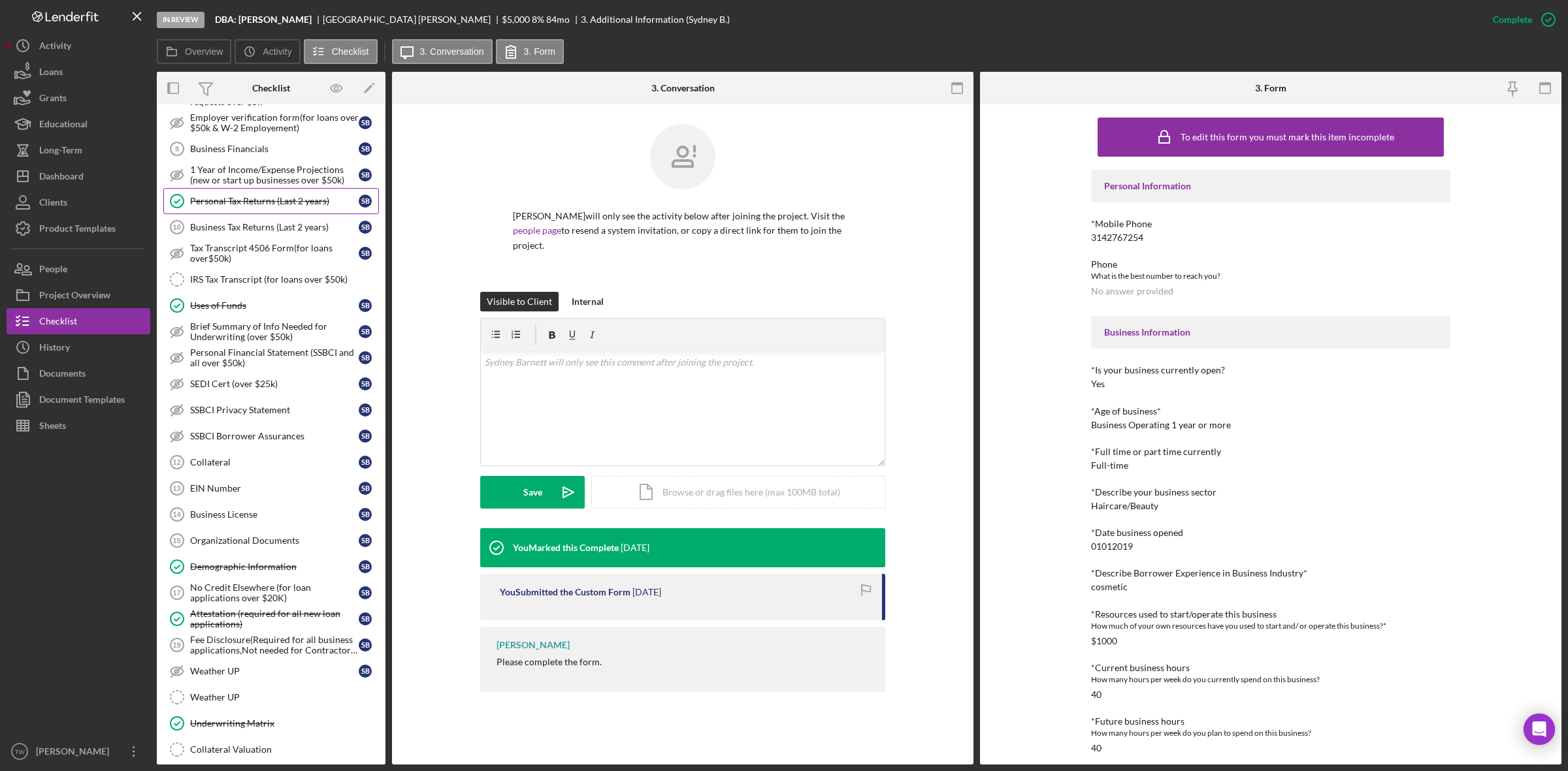
click at [257, 206] on div "Personal Tax Returns (Last 2 years)" at bounding box center [274, 201] width 169 height 11
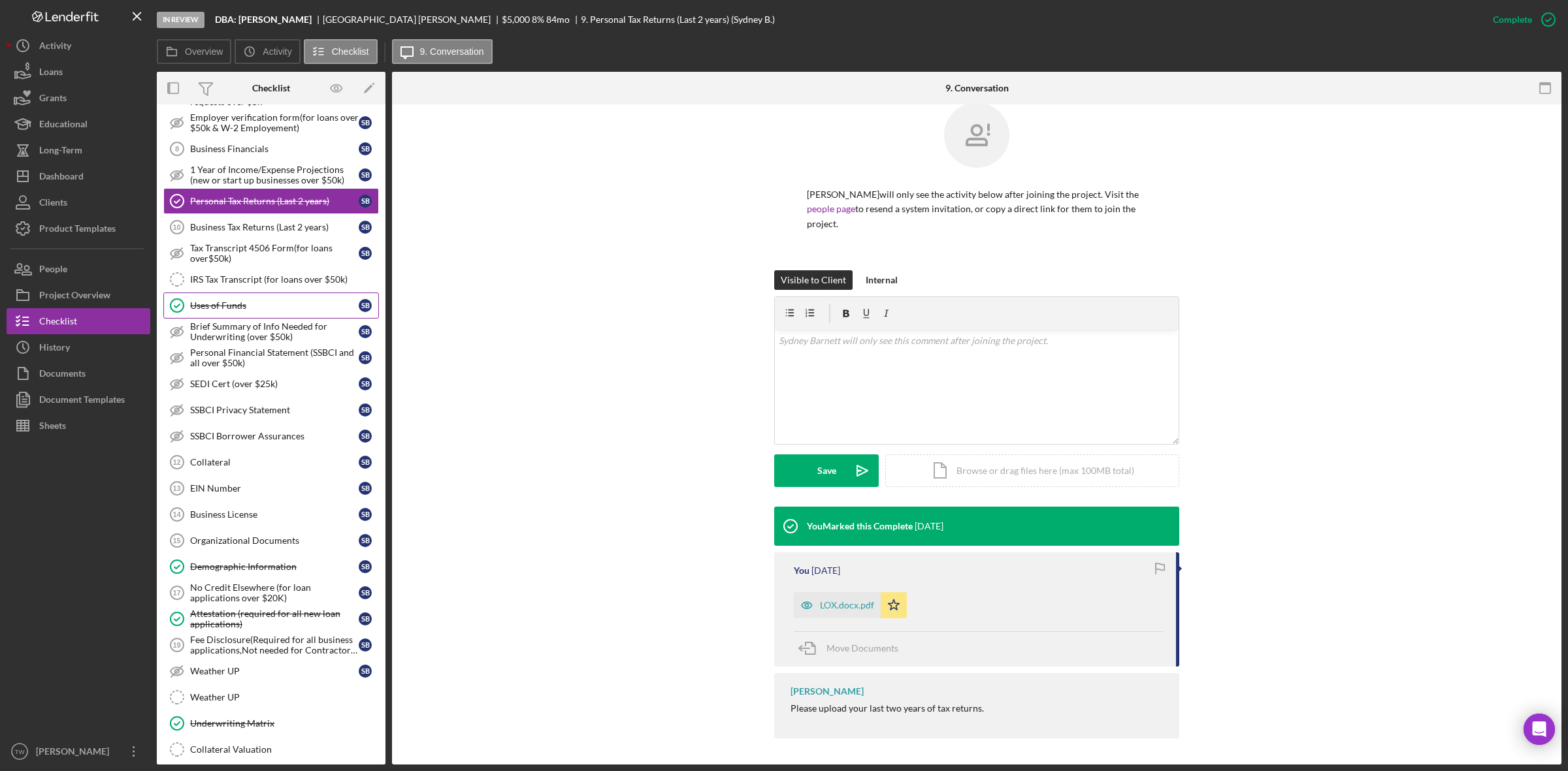
scroll to position [408, 0]
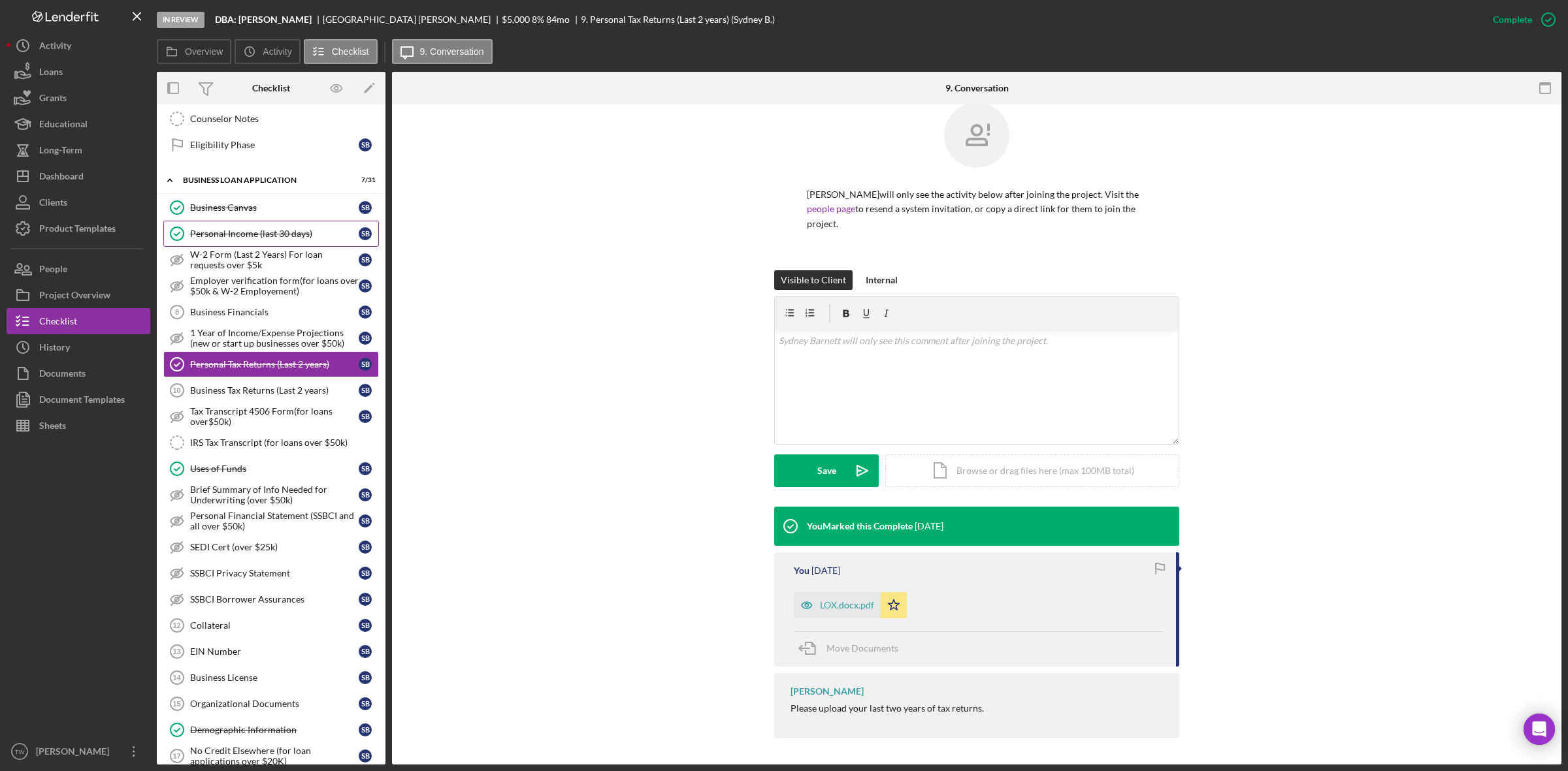
click at [262, 239] on div "Personal Income (last 30 days)" at bounding box center [274, 234] width 169 height 11
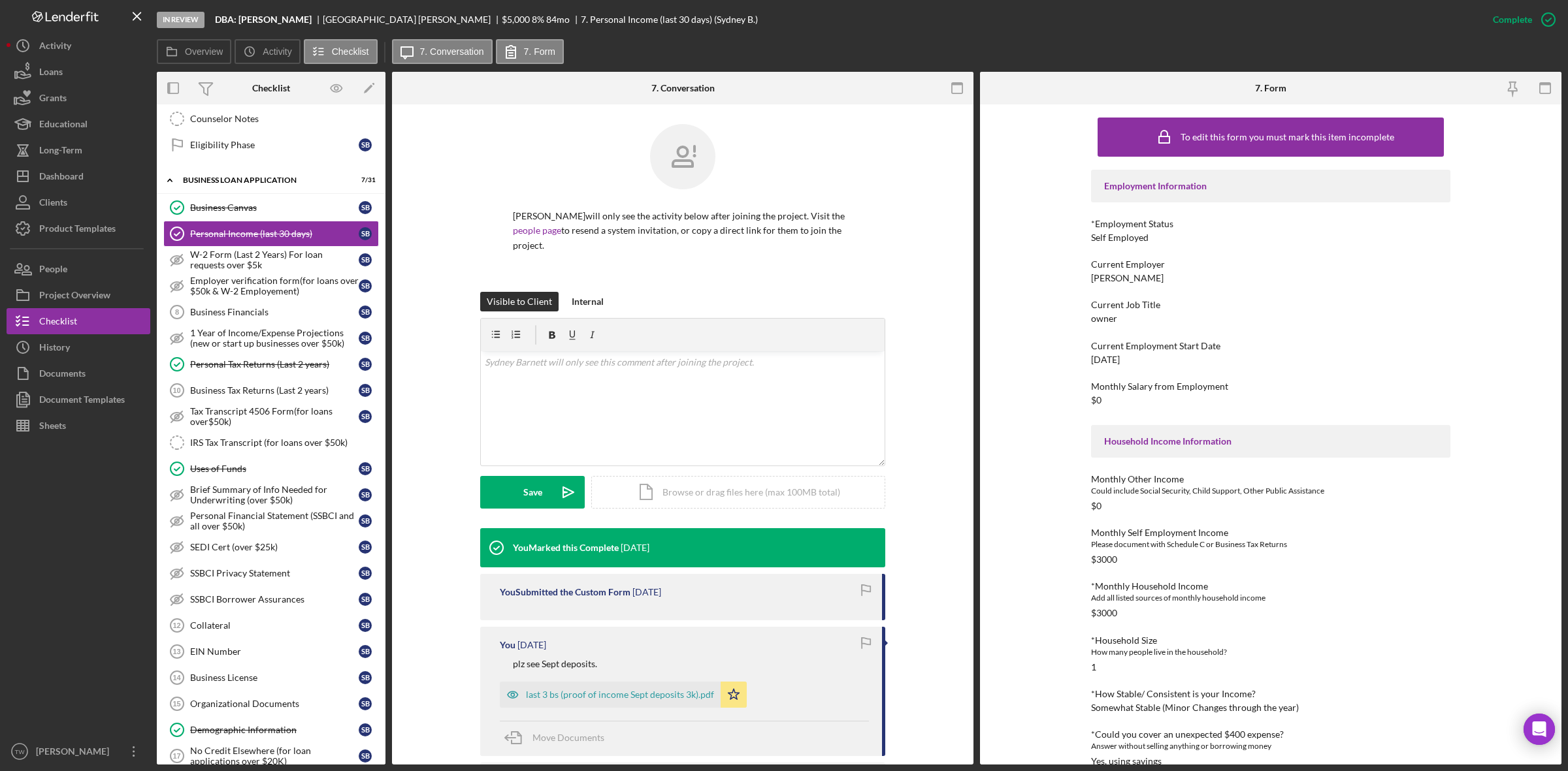
scroll to position [207, 0]
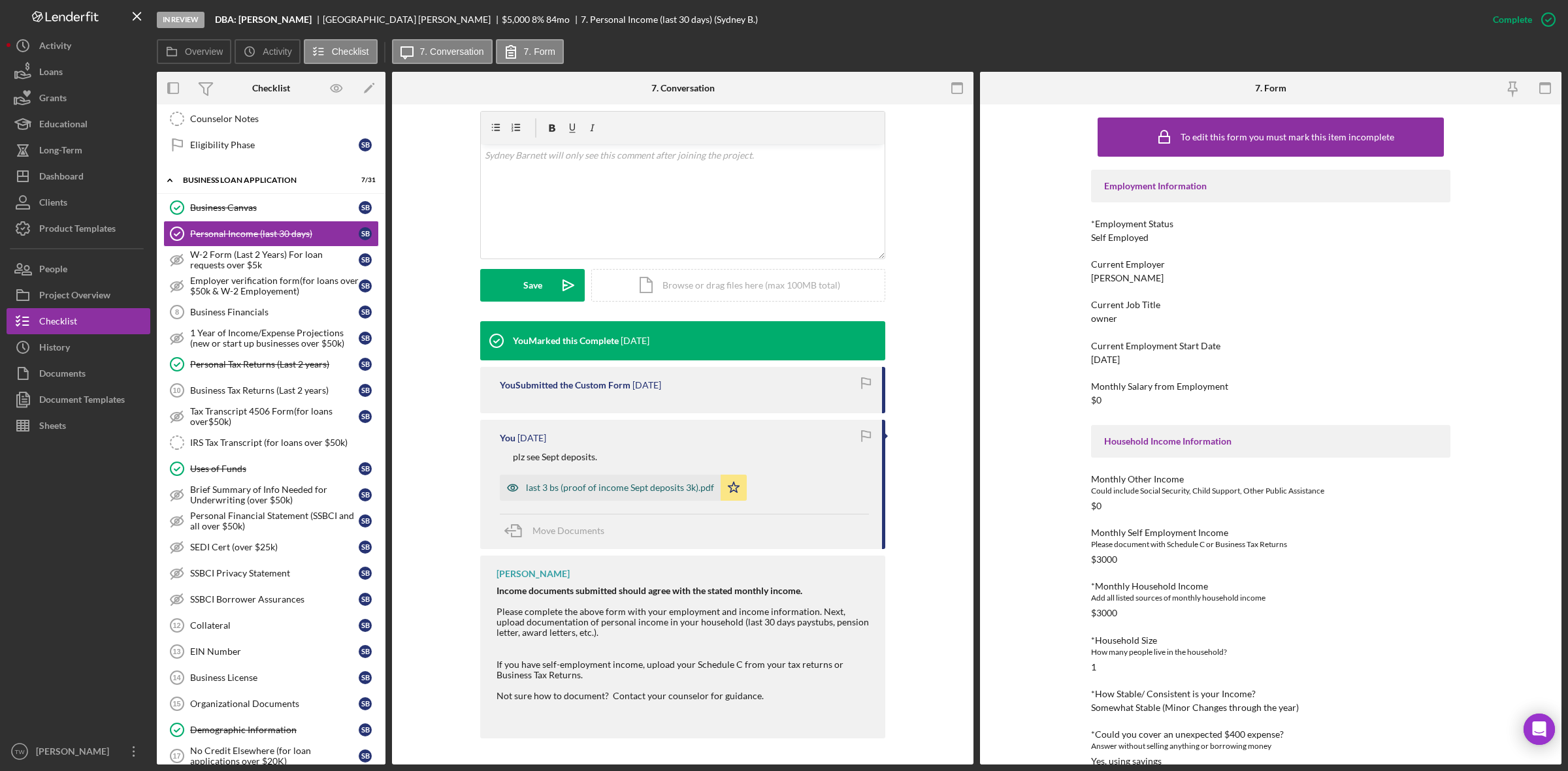
click at [576, 484] on div "last 3 bs (proof of income Sept deposits 3k).pdf" at bounding box center [620, 488] width 188 height 11
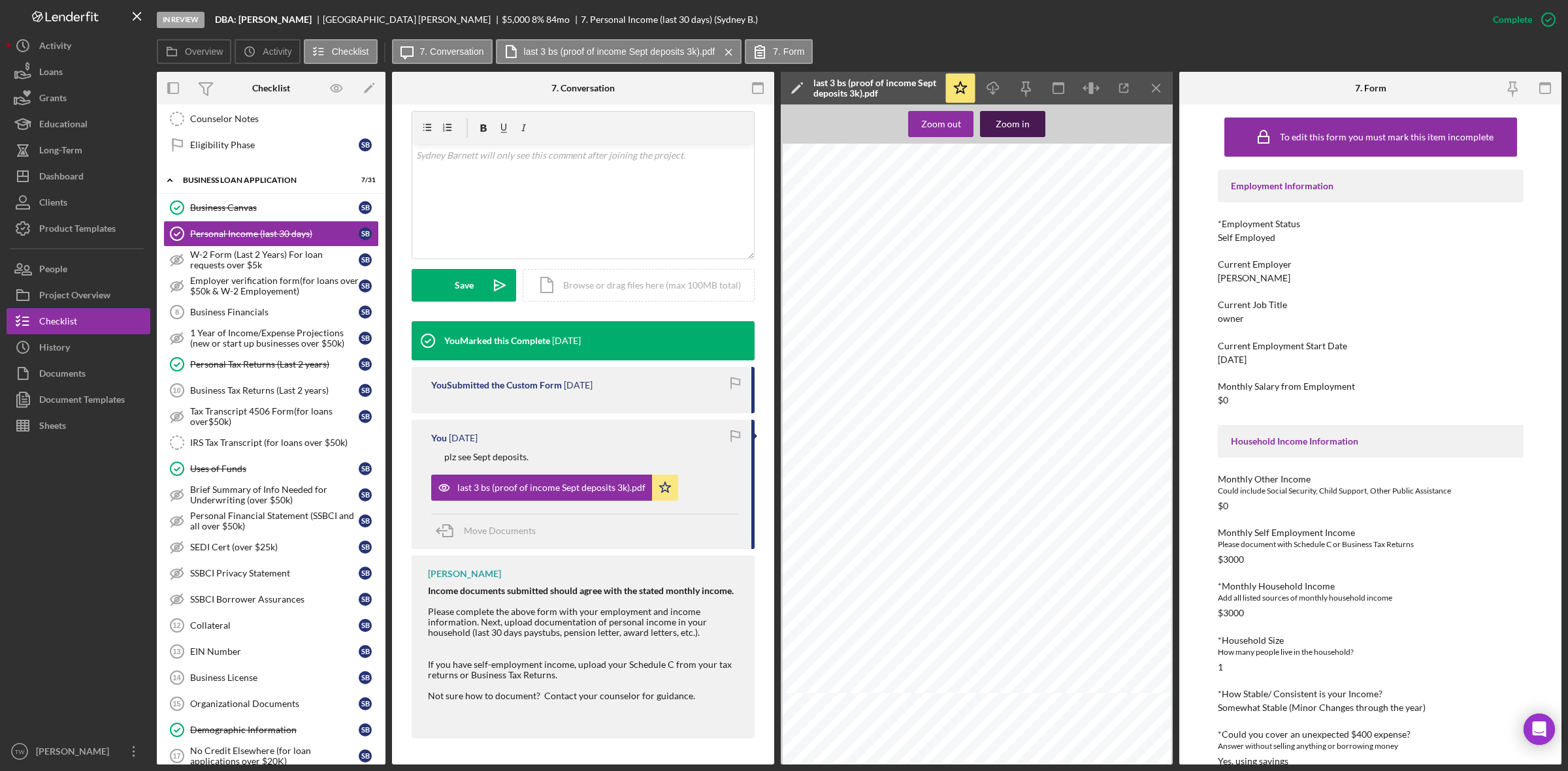
click at [1014, 126] on div "Zoom in" at bounding box center [1012, 123] width 34 height 26
click at [259, 369] on div "Personal Tax Returns (Last 2 years)" at bounding box center [274, 365] width 169 height 11
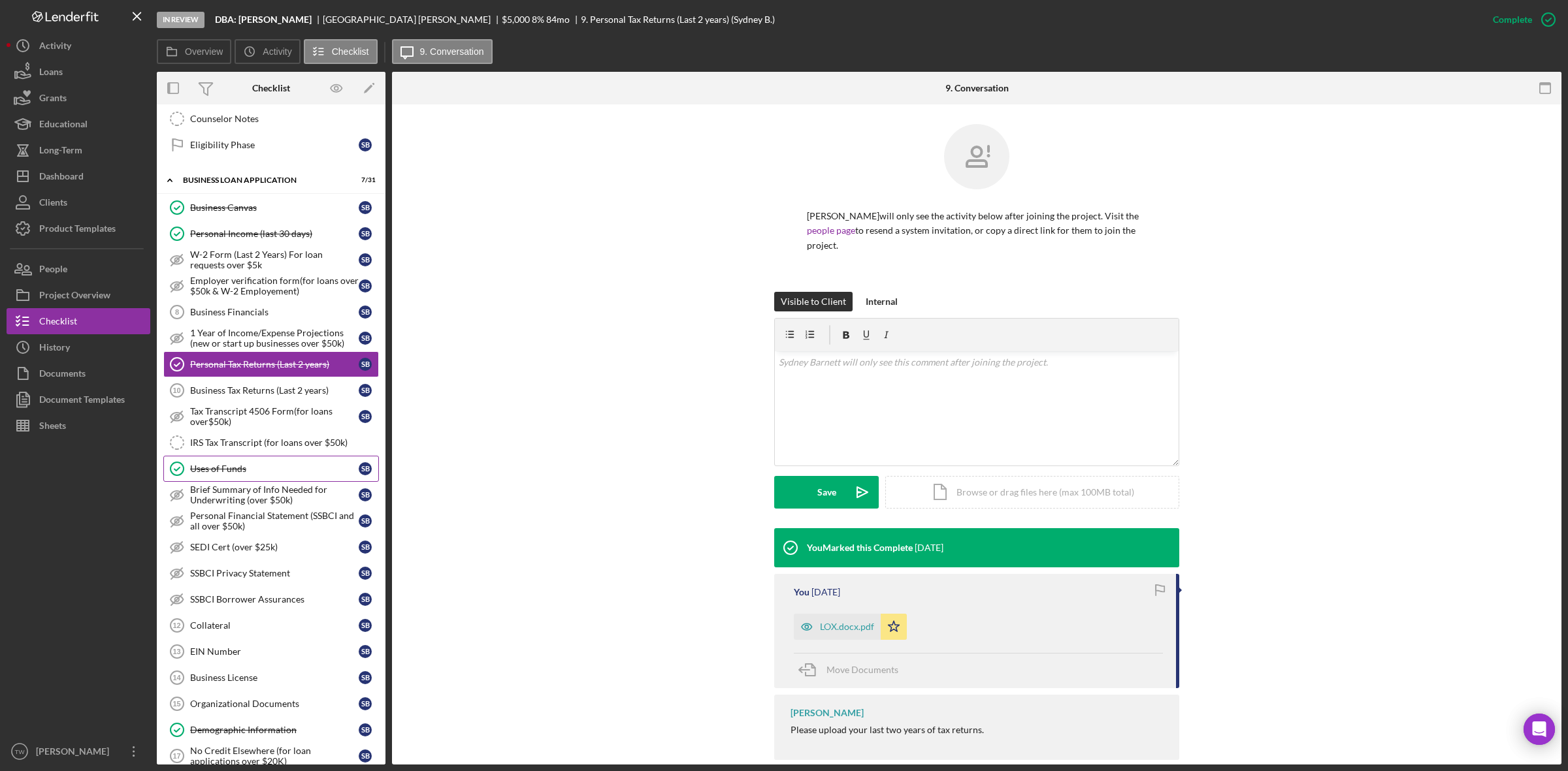
click at [250, 474] on div "Uses of Funds" at bounding box center [274, 469] width 169 height 11
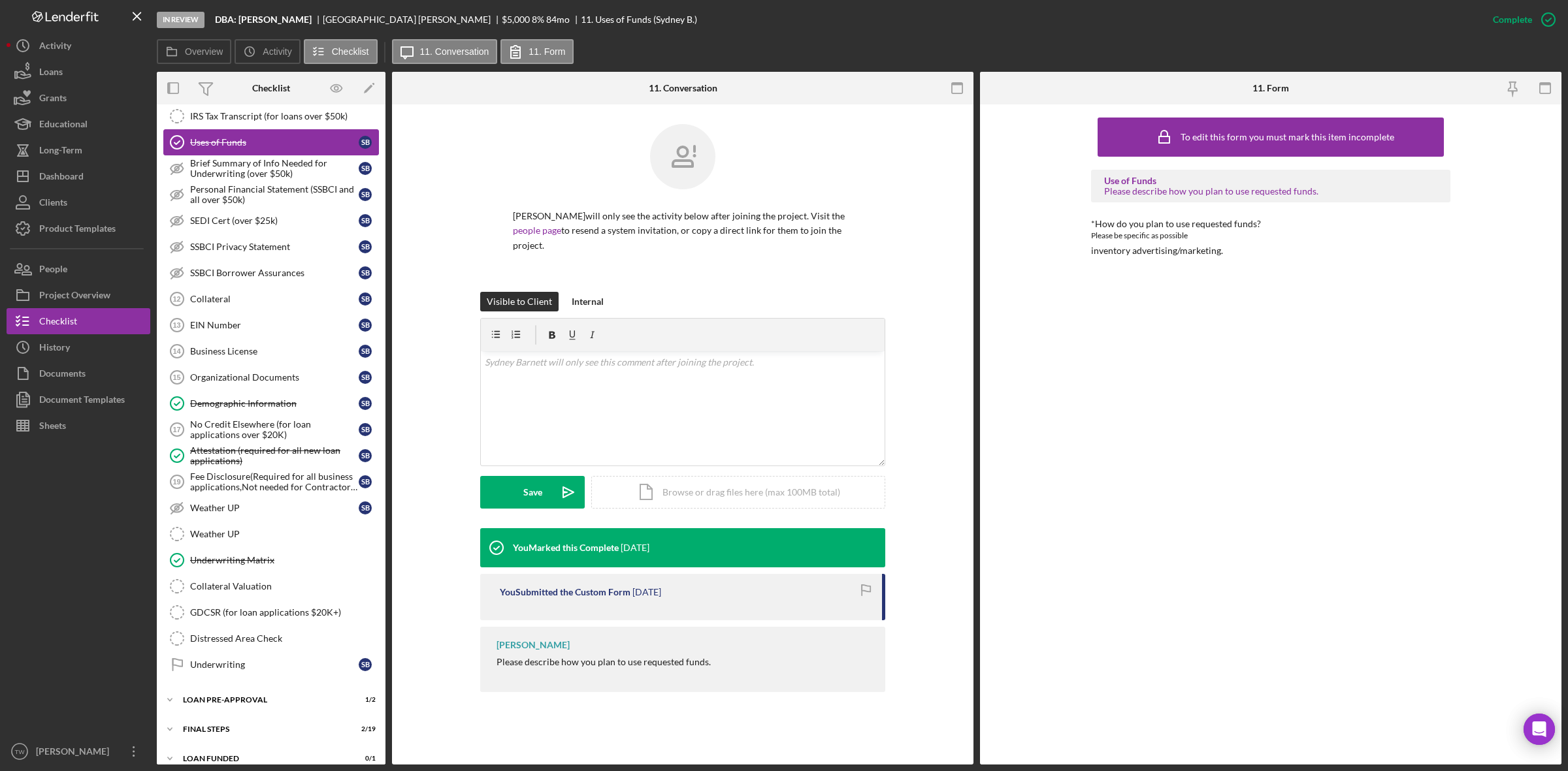
scroll to position [764, 0]
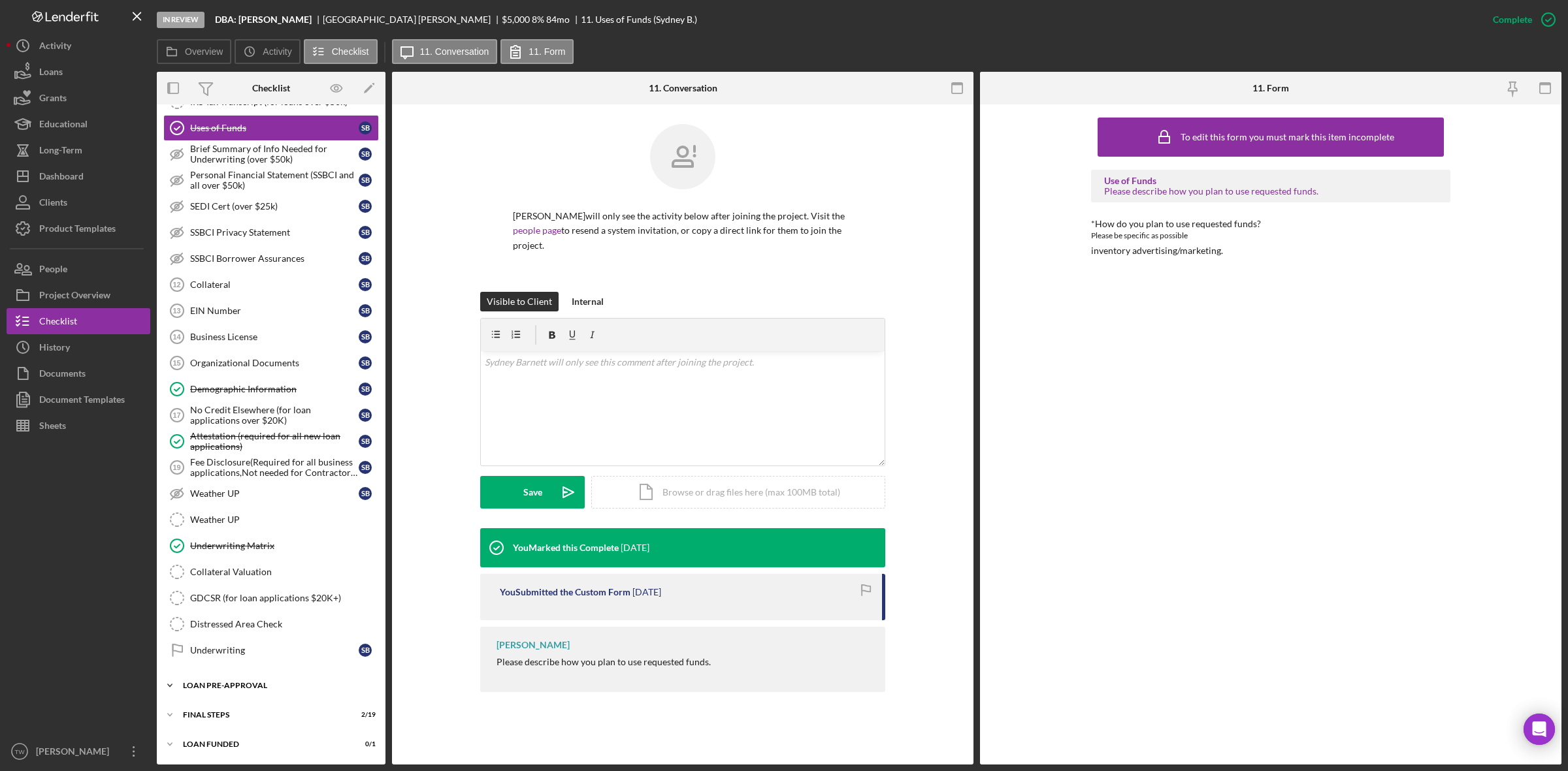
click at [220, 682] on div "LOAN PRE-APPROVAL" at bounding box center [276, 686] width 186 height 8
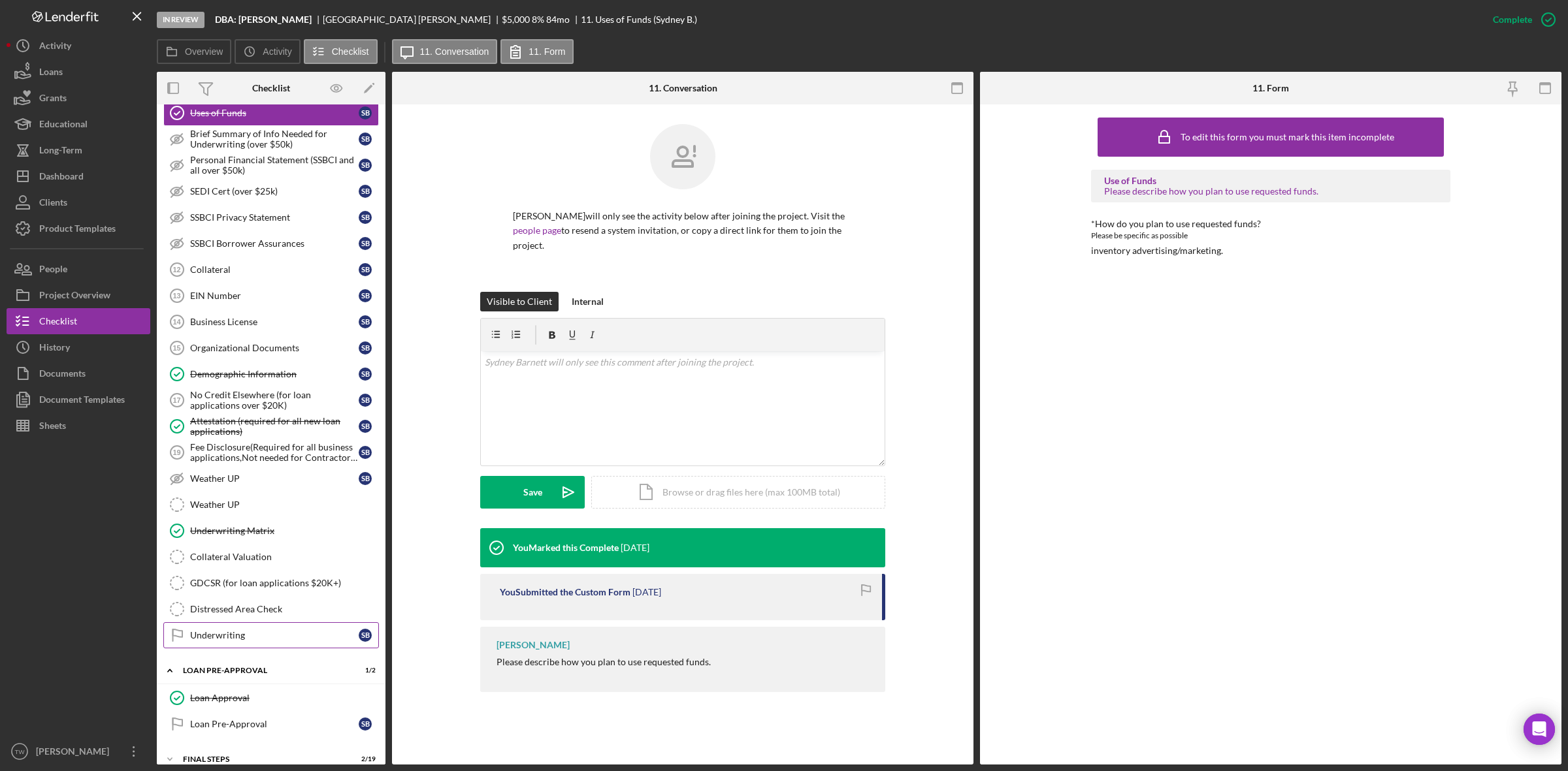
scroll to position [824, 0]
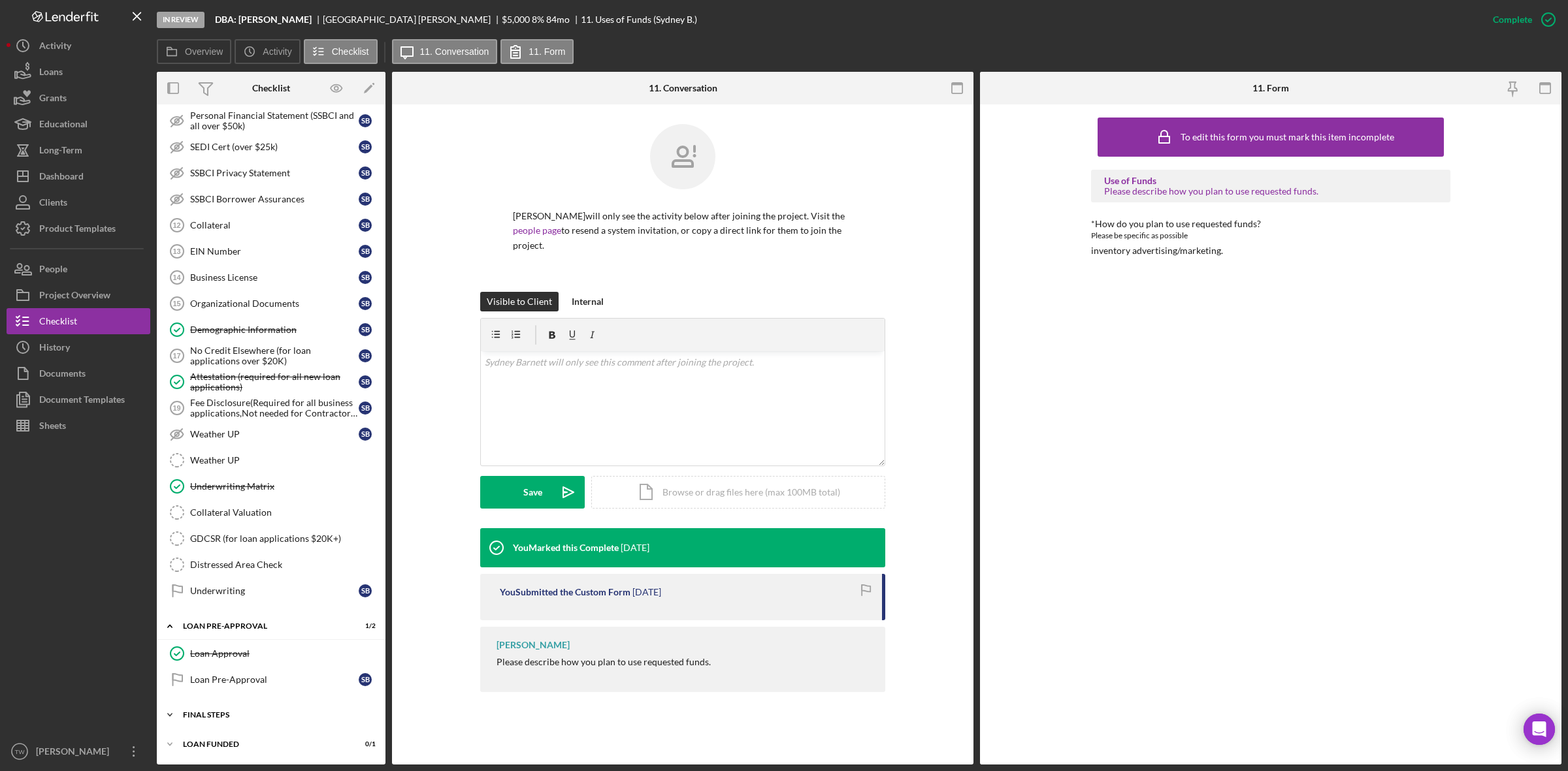
click at [242, 720] on div "Icon/Expander FINAL STEPS 2 / 19" at bounding box center [271, 715] width 229 height 26
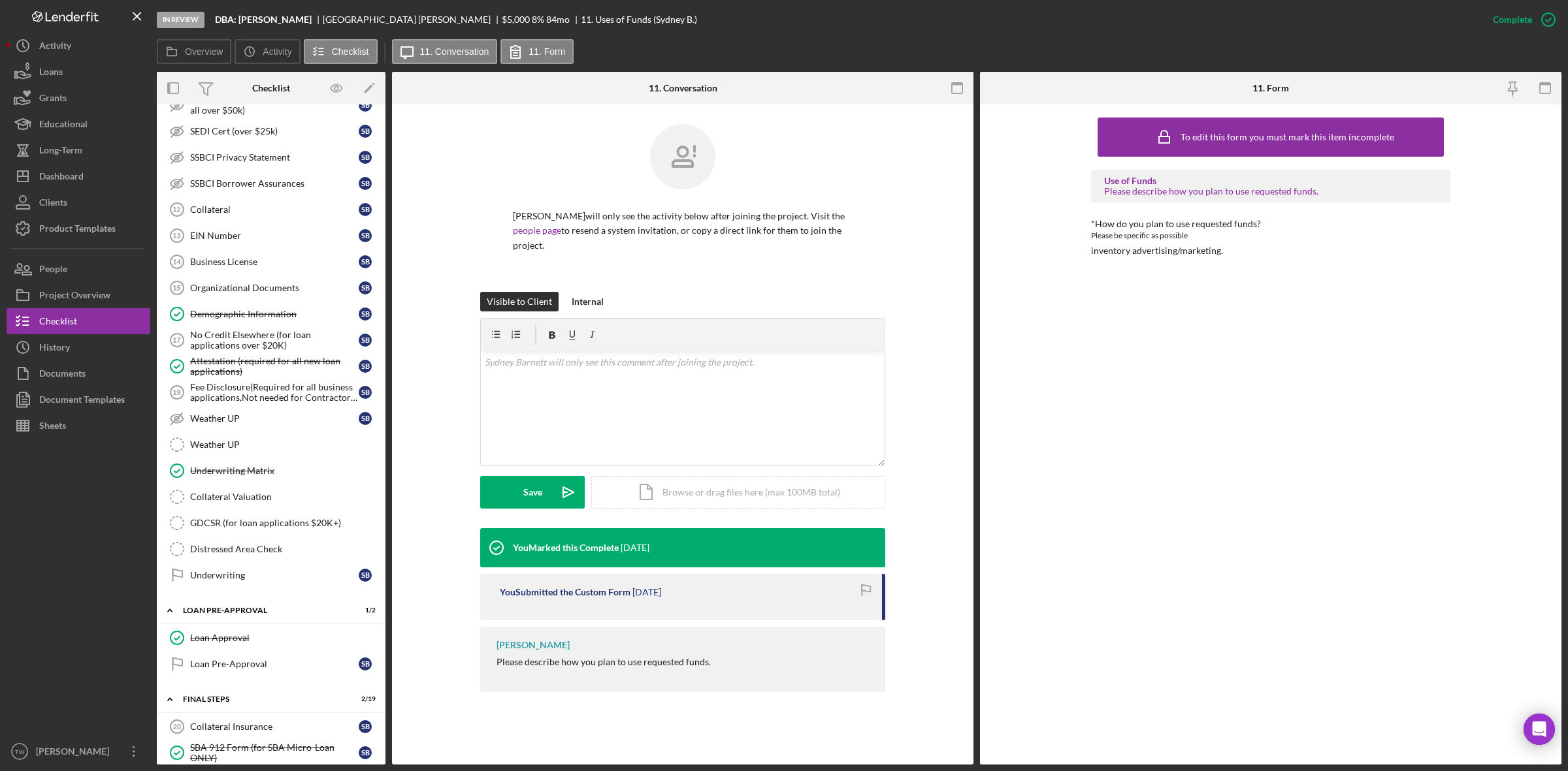
scroll to position [1233, 0]
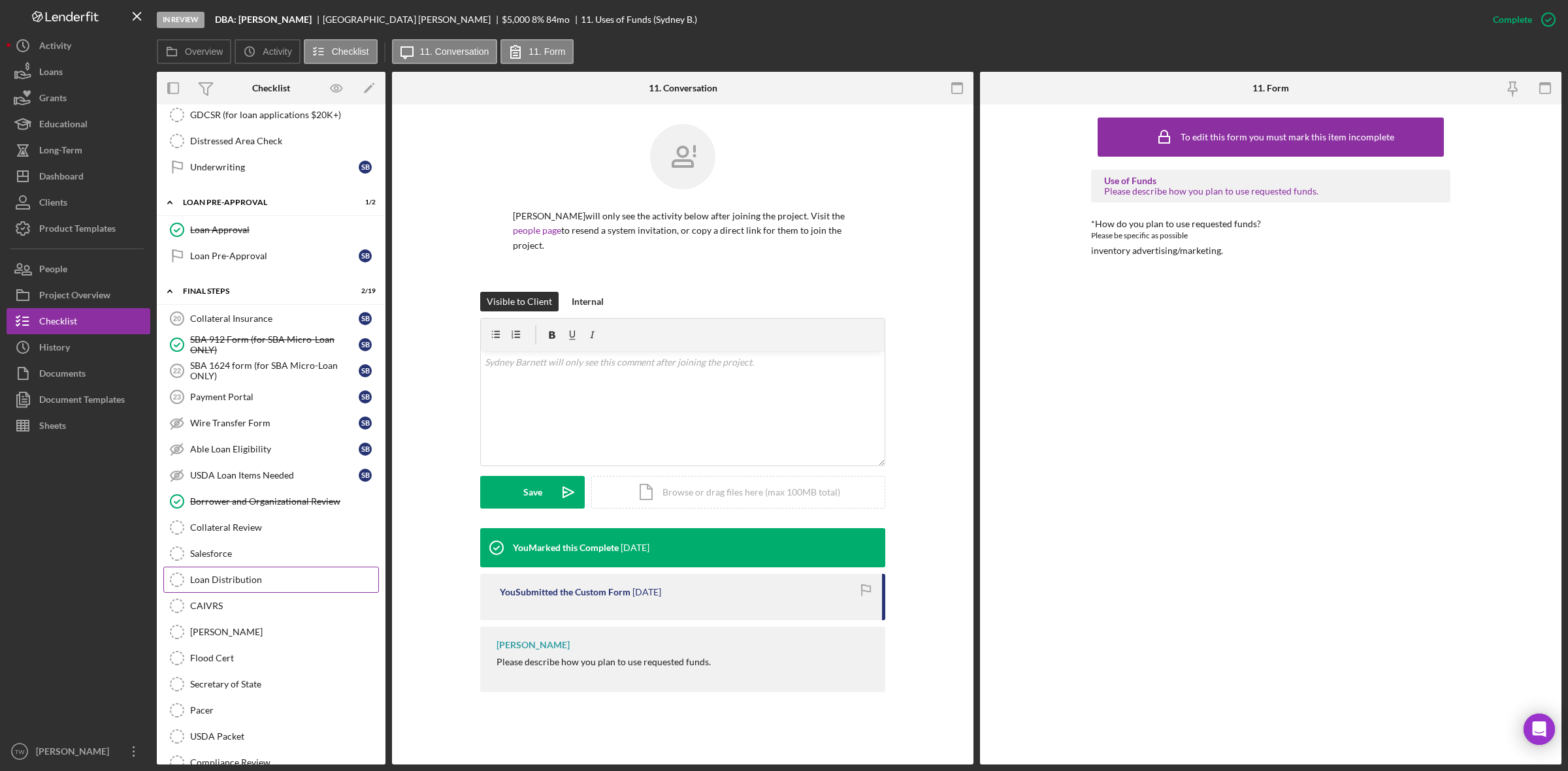
click at [246, 585] on div "Loan Distribution" at bounding box center [284, 580] width 188 height 11
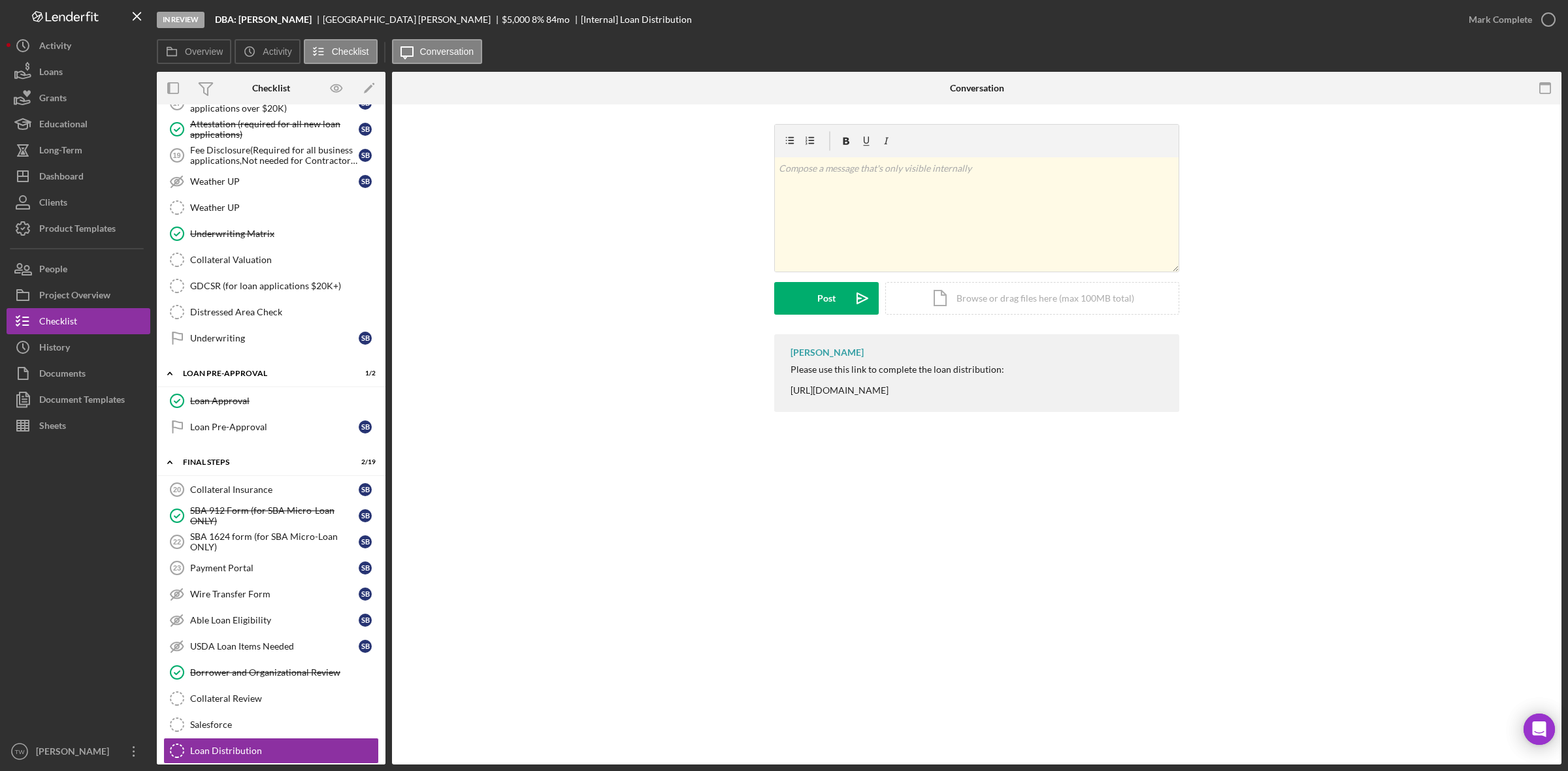
scroll to position [1143, 0]
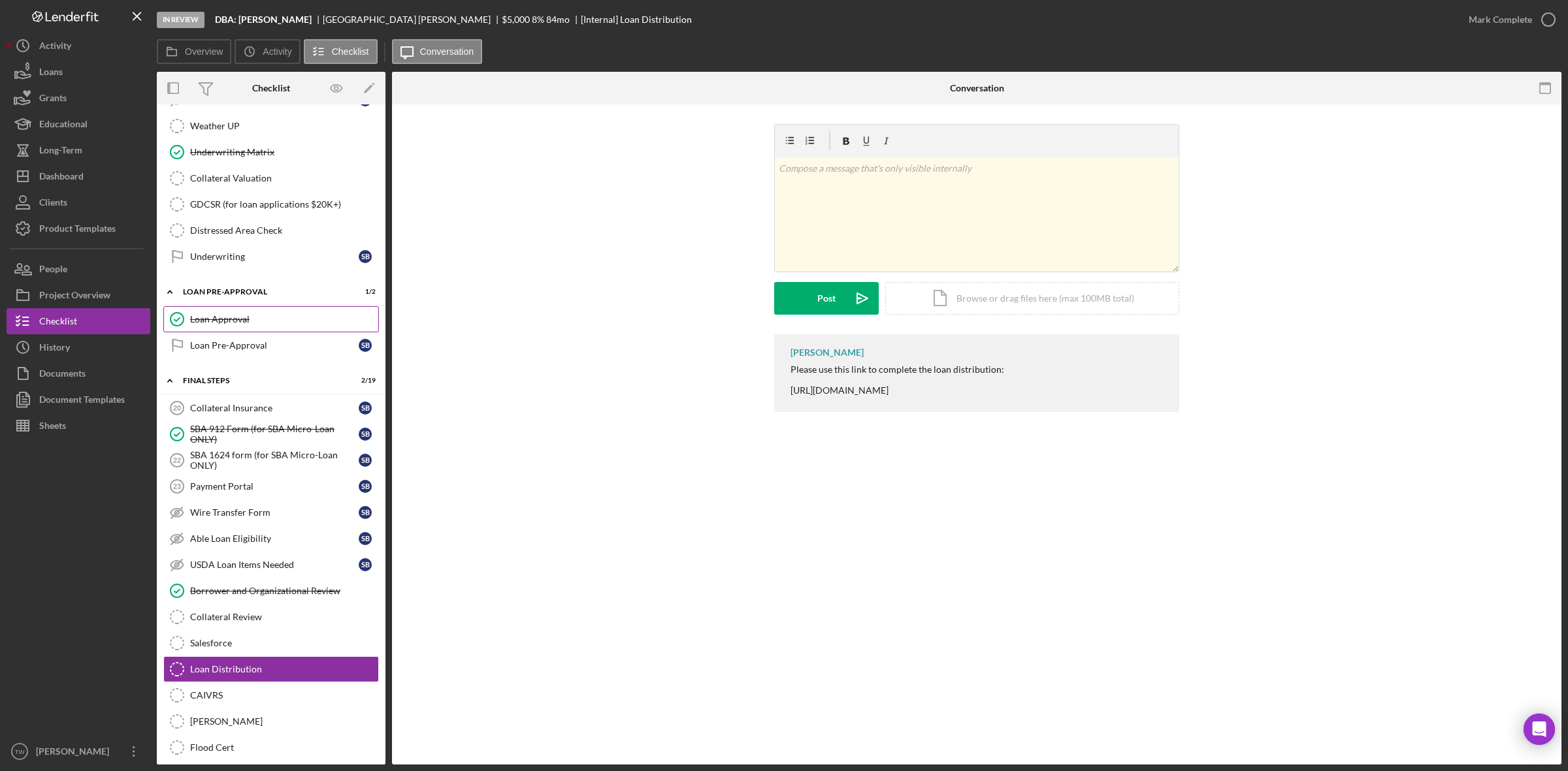
click at [234, 325] on div "Loan Approval" at bounding box center [284, 319] width 188 height 11
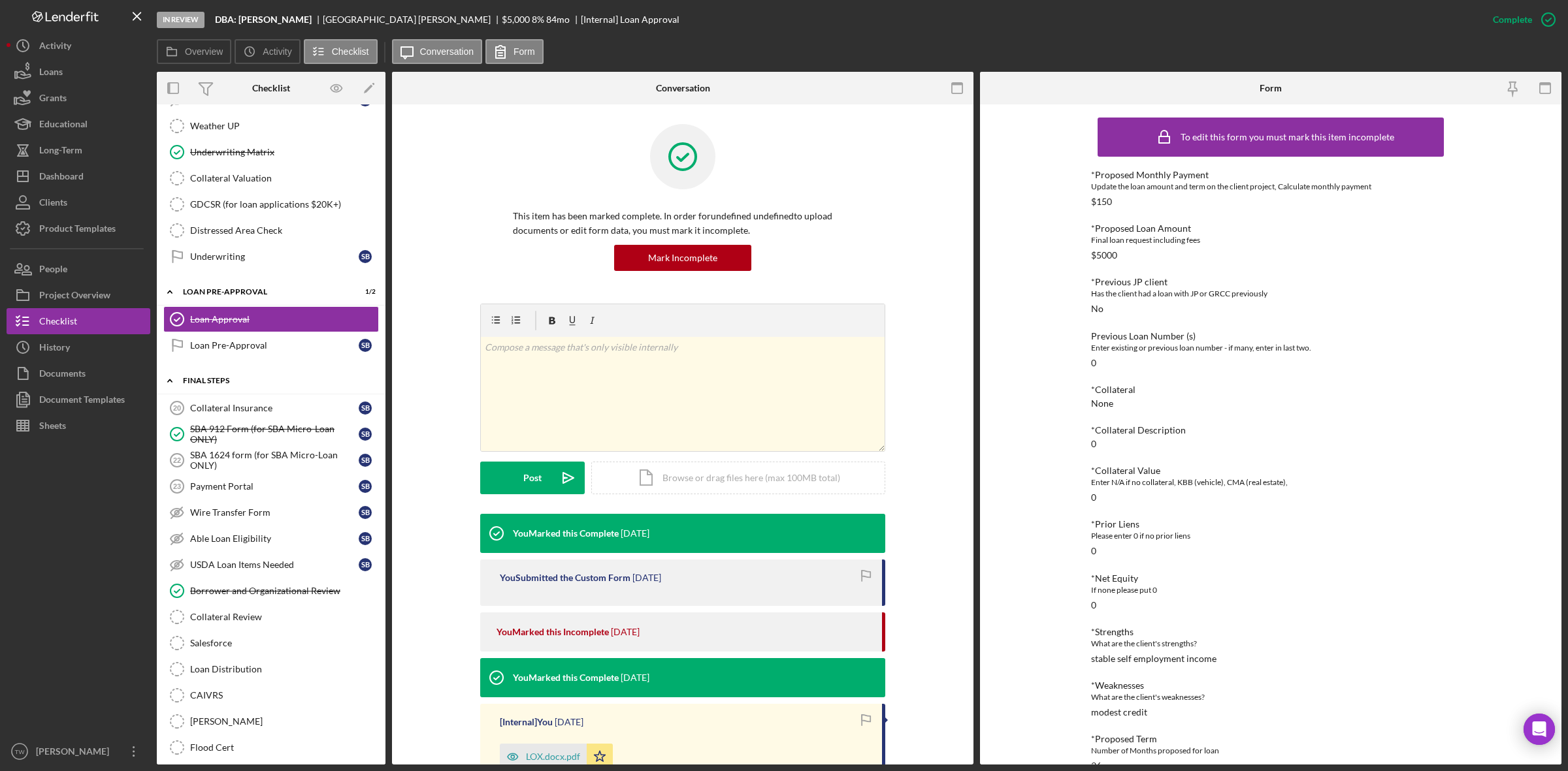
scroll to position [1334, 0]
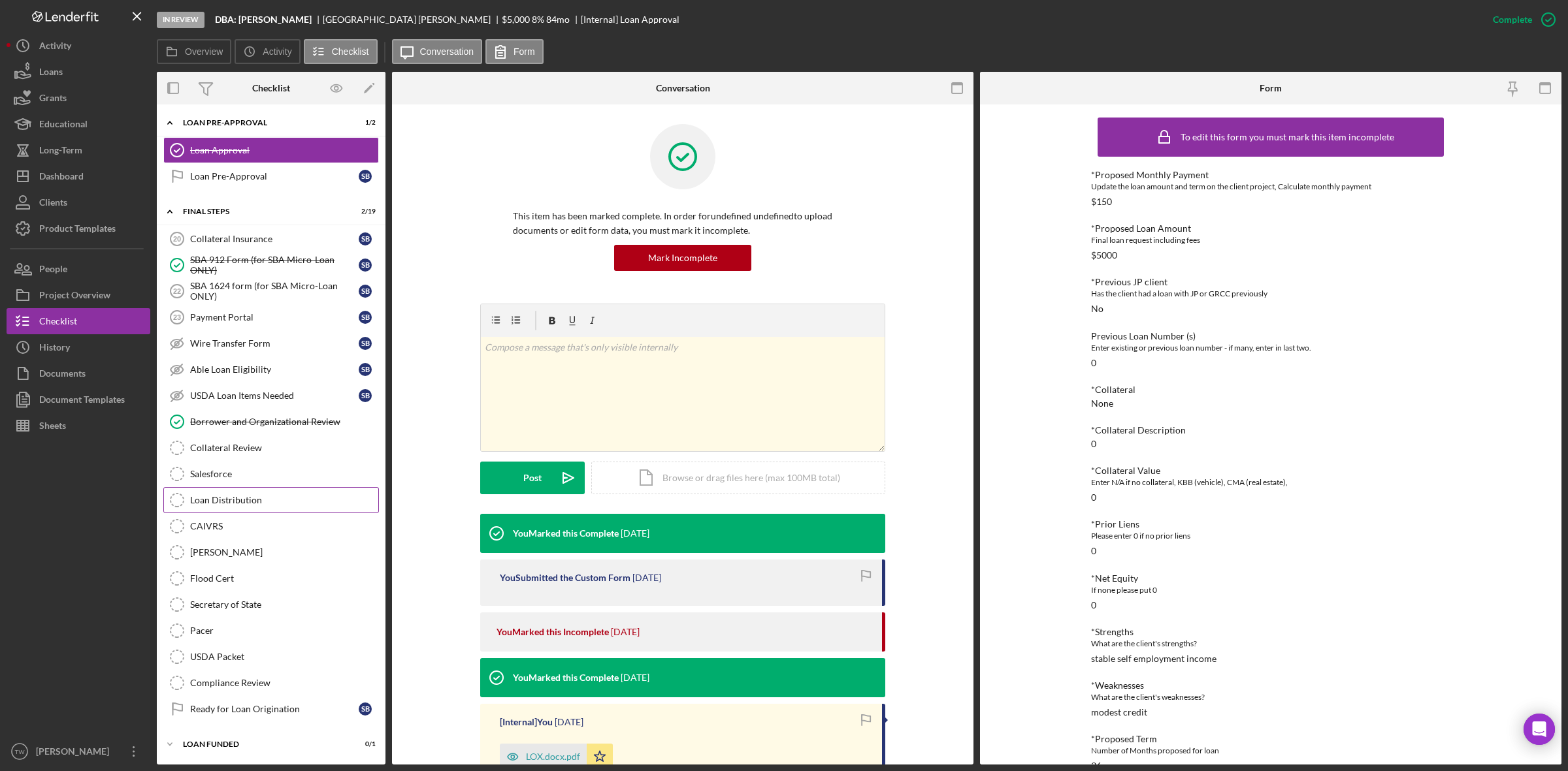
click at [229, 496] on div "Loan Distribution" at bounding box center [284, 500] width 188 height 11
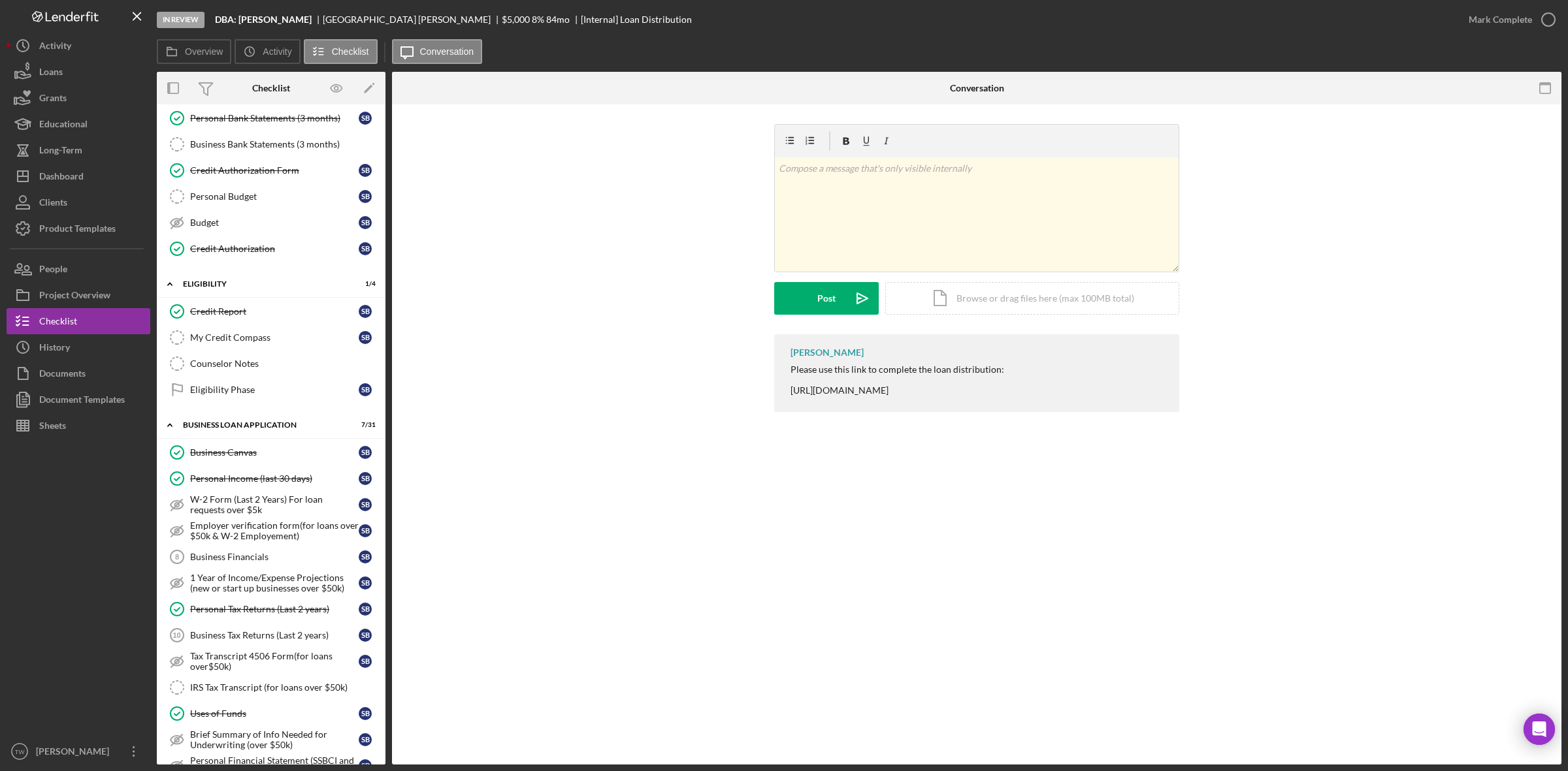
scroll to position [245, 0]
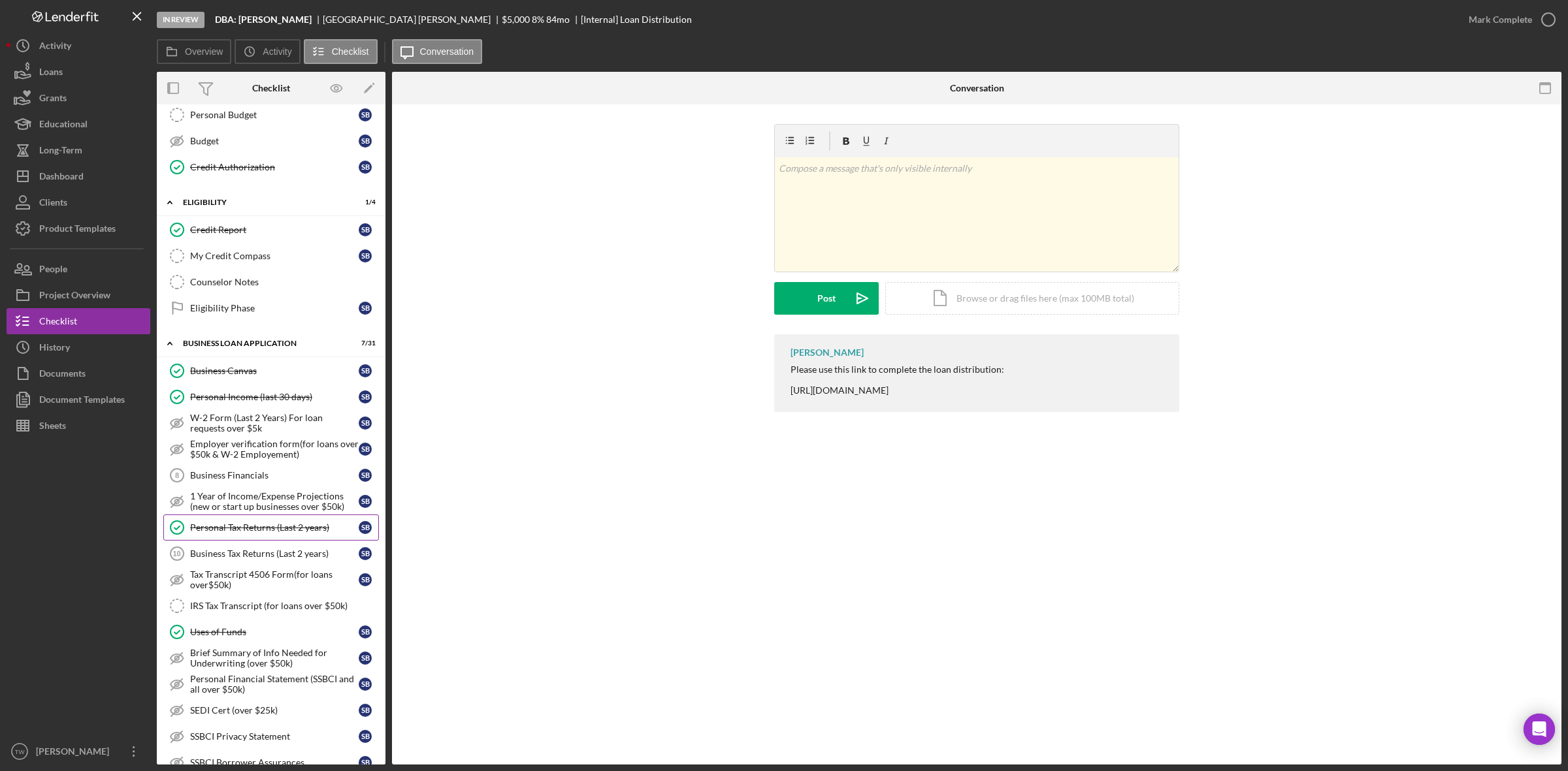
click at [304, 533] on div "Personal Tax Returns (Last 2 years)" at bounding box center [274, 528] width 169 height 11
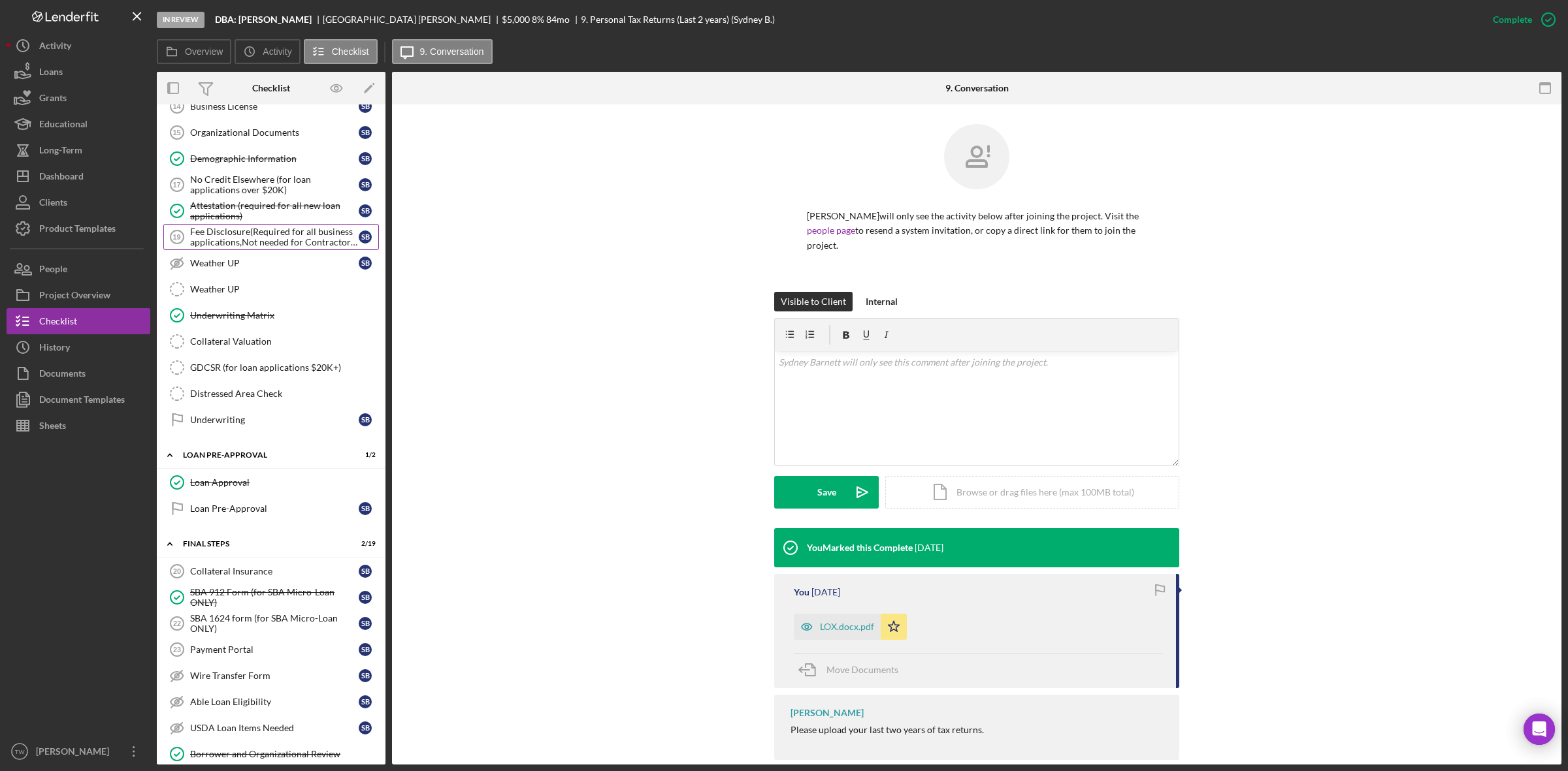
scroll to position [1143, 0]
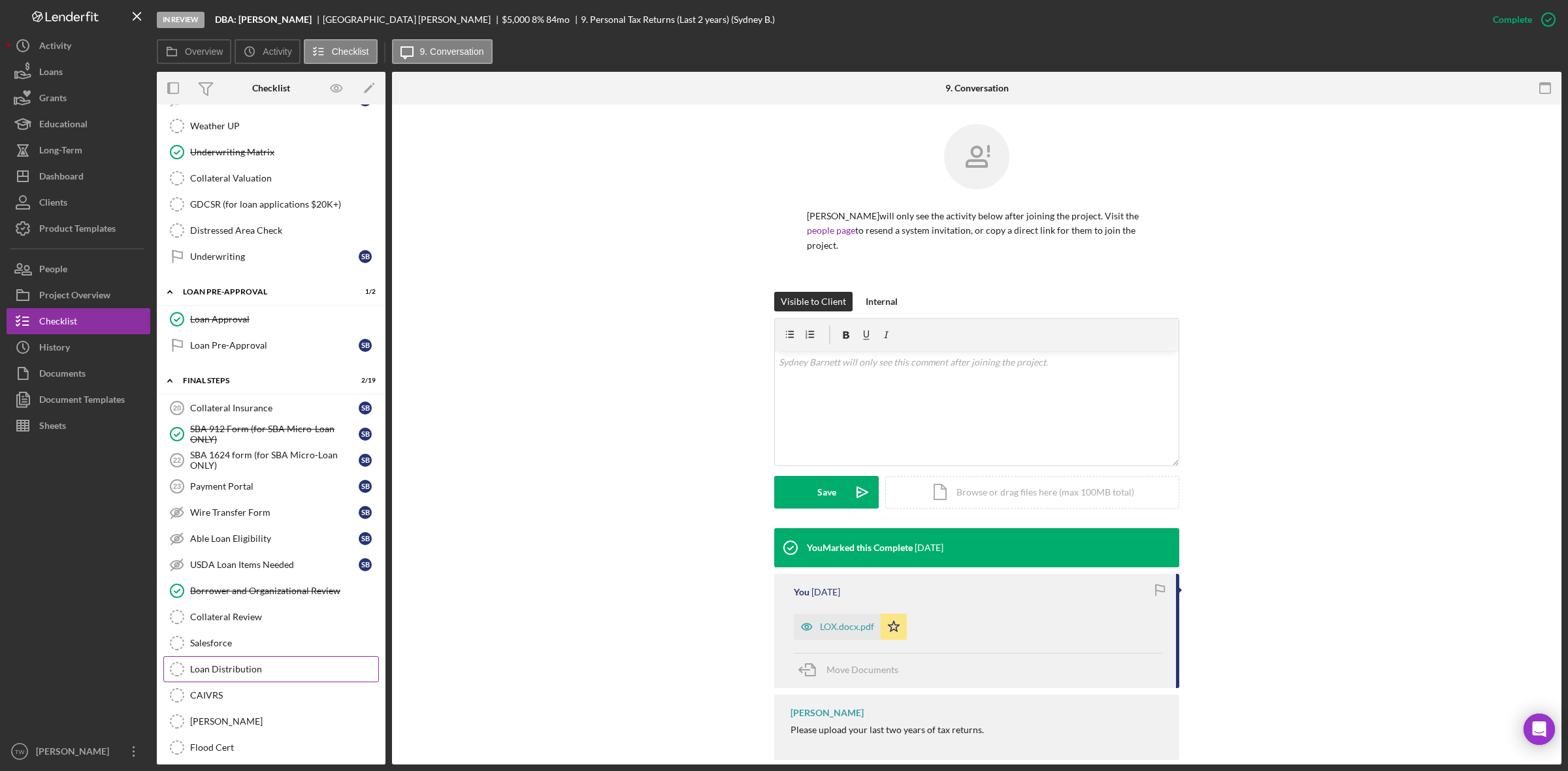
click at [239, 675] on div "Loan Distribution" at bounding box center [284, 670] width 188 height 11
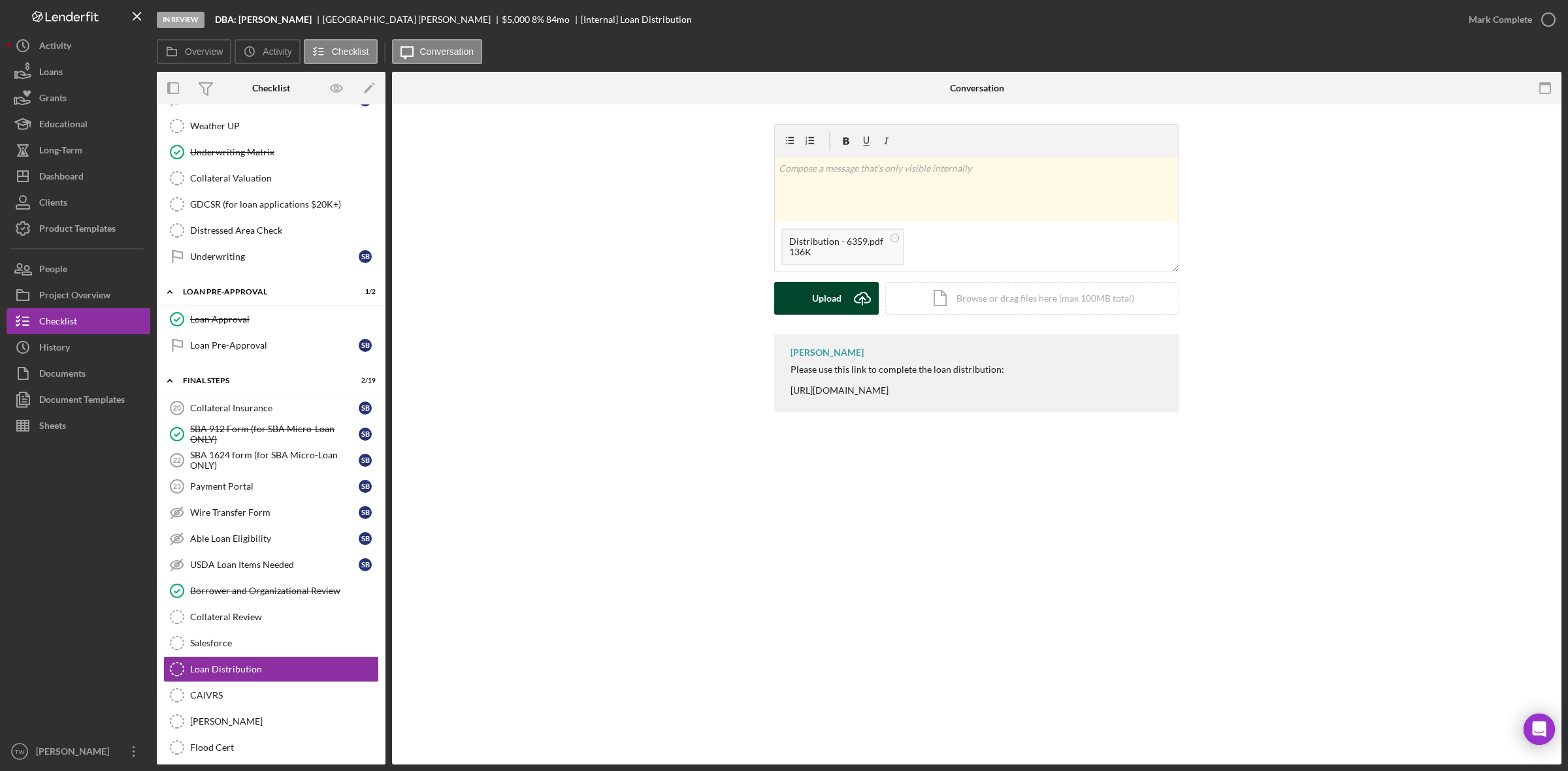
click at [810, 302] on button "Upload Icon/Upload" at bounding box center [826, 298] width 105 height 33
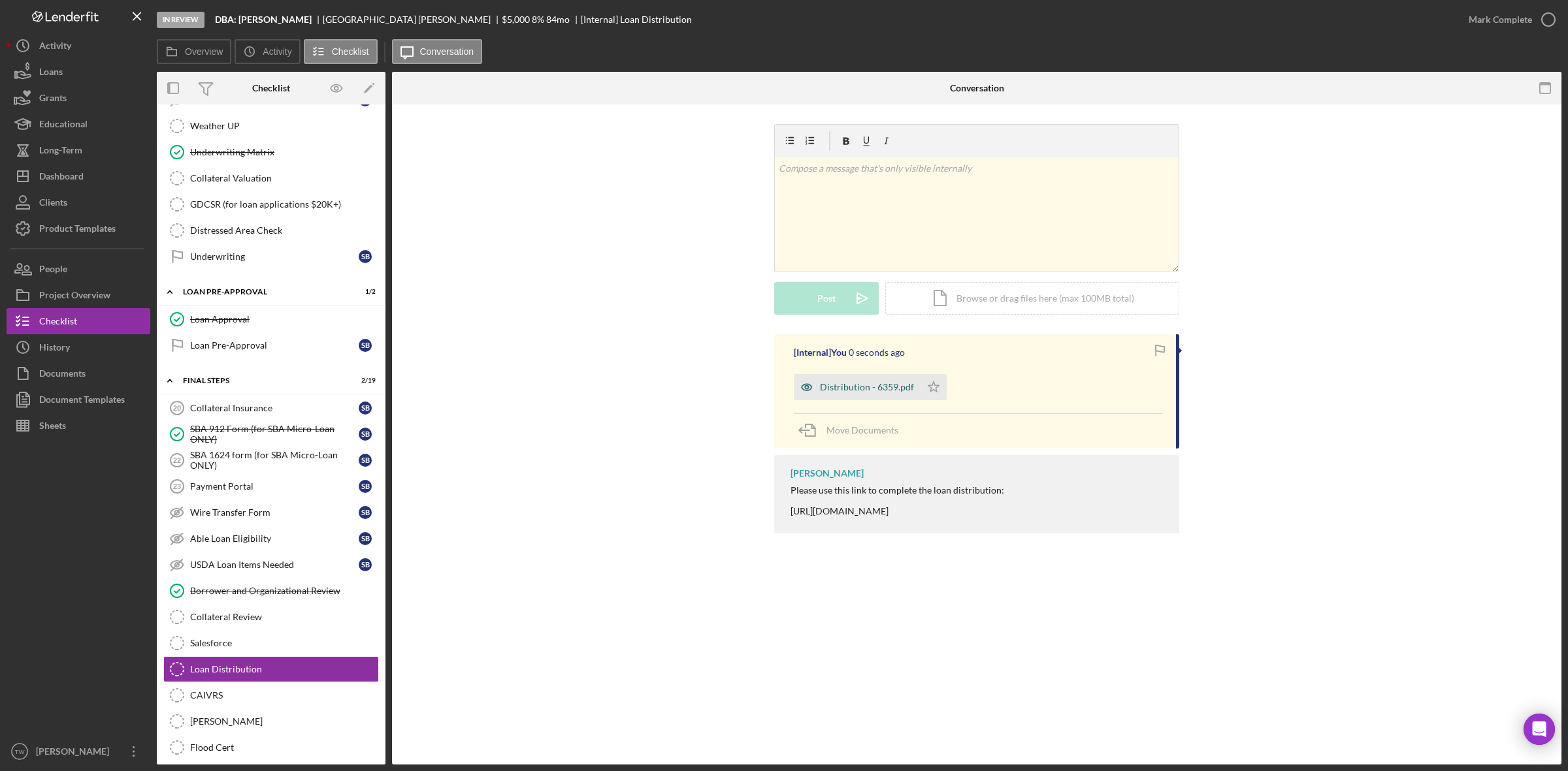
click at [871, 396] on div "Distribution - 6359.pdf" at bounding box center [857, 387] width 127 height 26
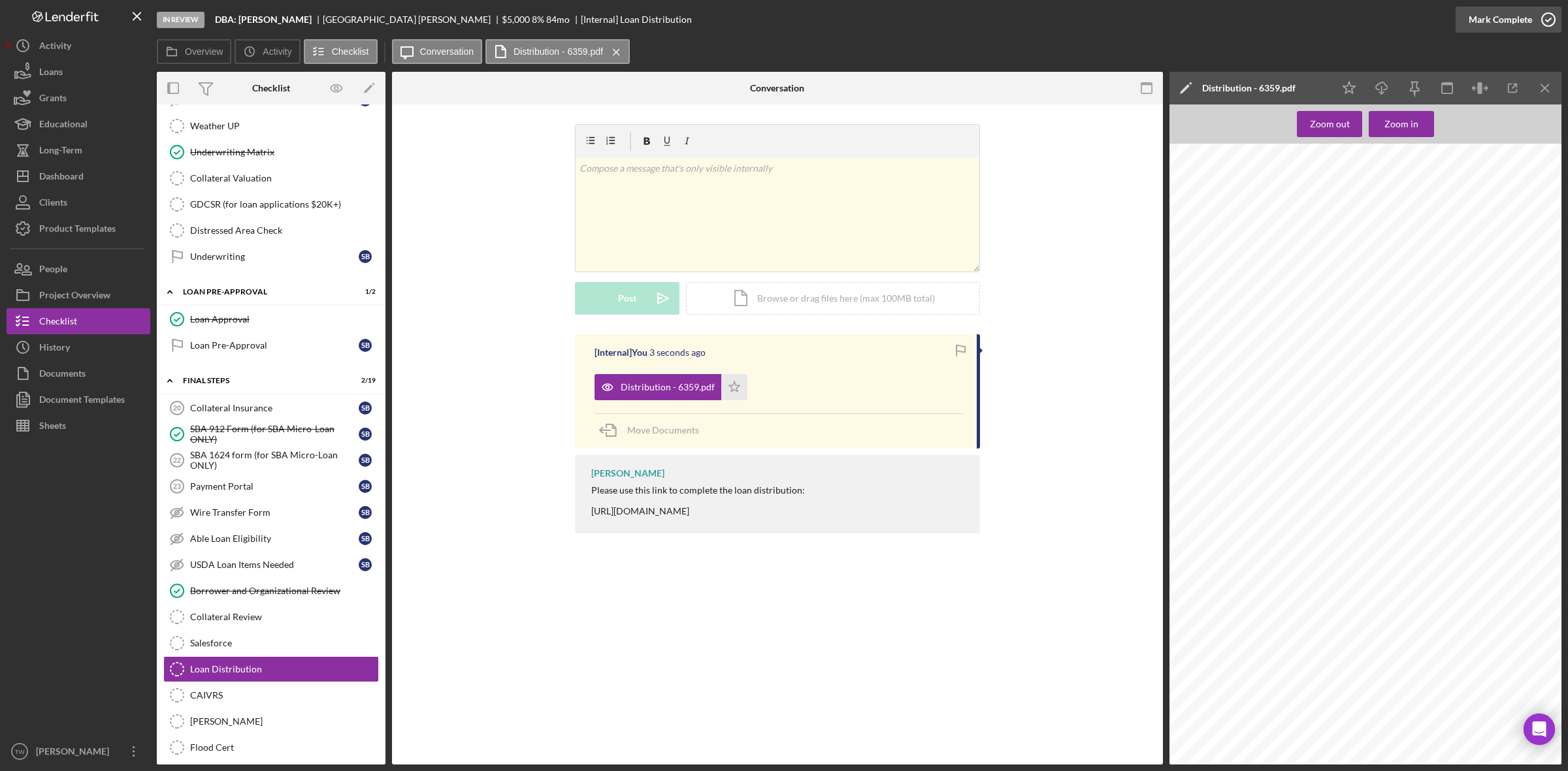
click at [1509, 25] on div "Mark Complete" at bounding box center [1500, 19] width 63 height 26
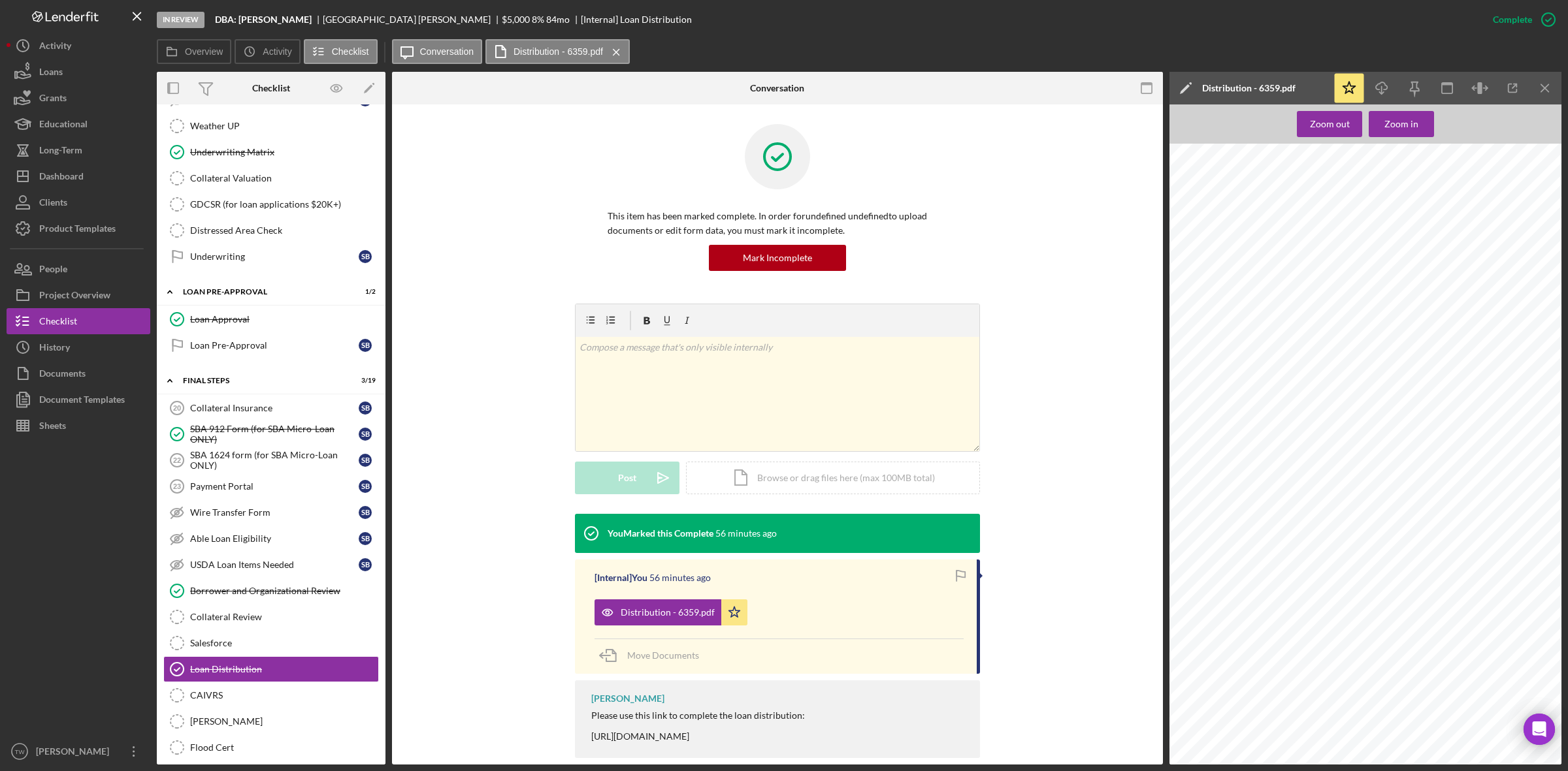
scroll to position [81, 0]
click at [76, 172] on div "Dashboard" at bounding box center [61, 178] width 45 height 29
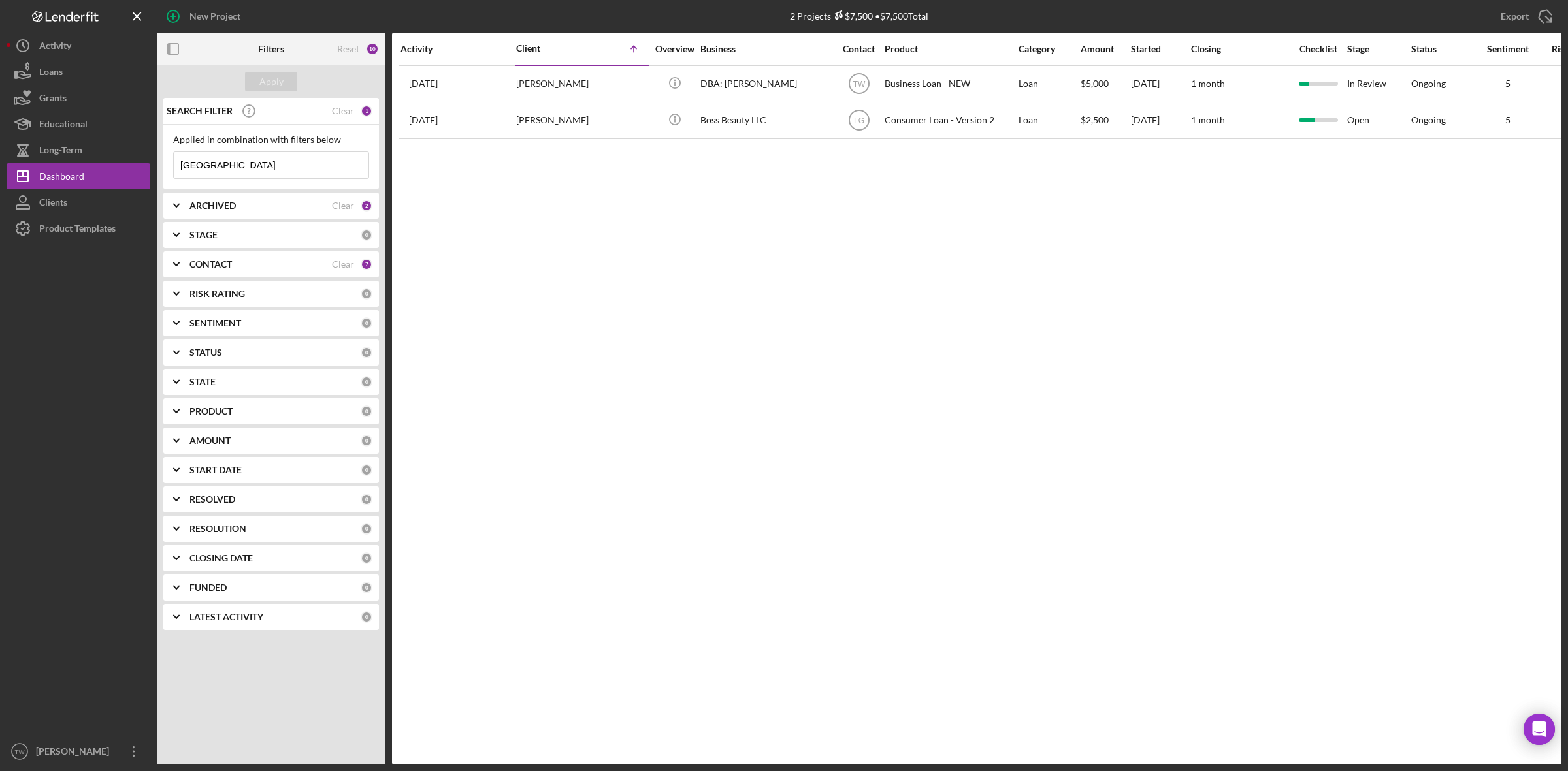
click at [260, 160] on input "[GEOGRAPHIC_DATA]" at bounding box center [271, 165] width 195 height 26
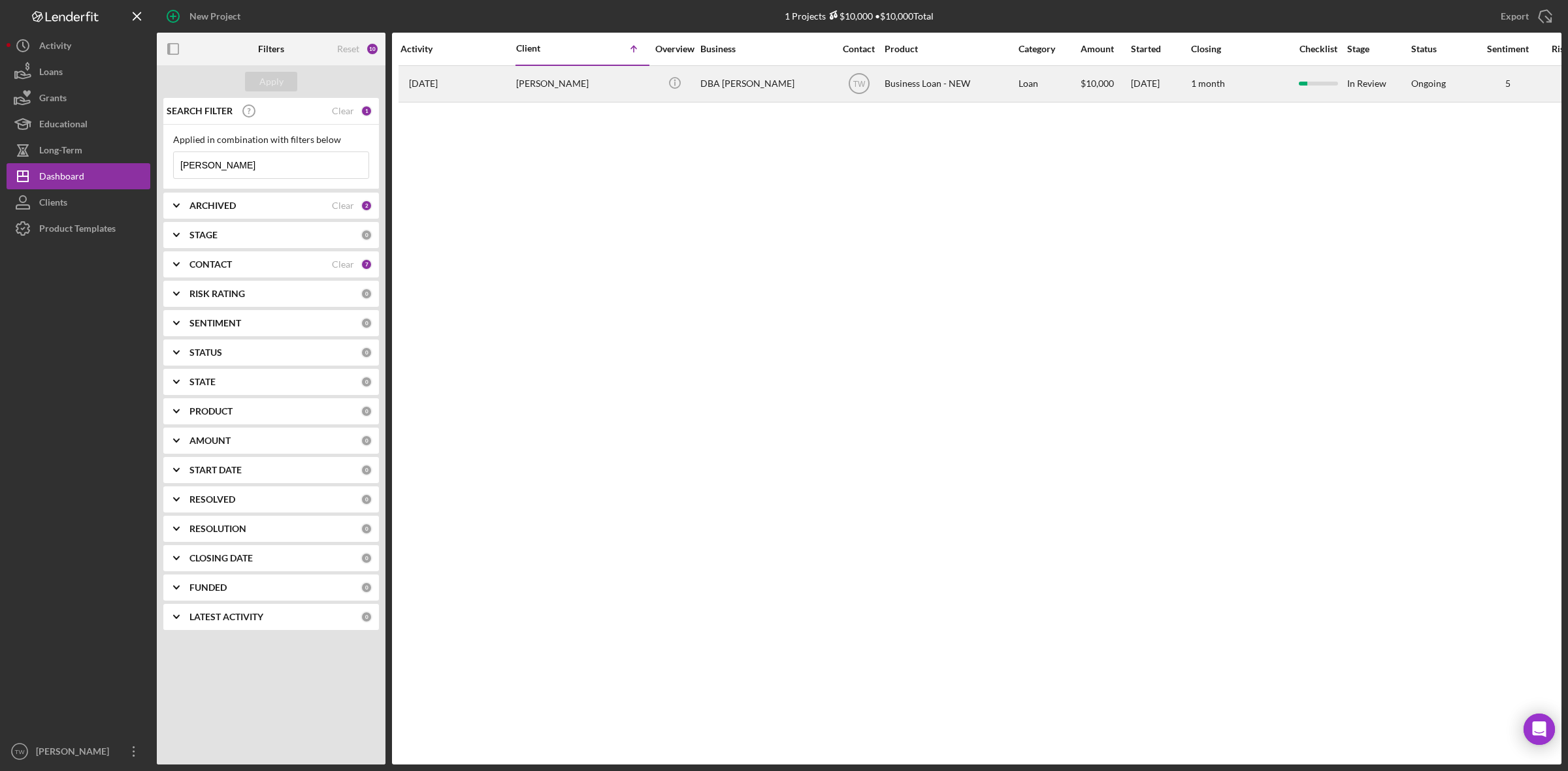
type input "[PERSON_NAME]"
click at [575, 88] on div "[PERSON_NAME]" at bounding box center [582, 84] width 131 height 35
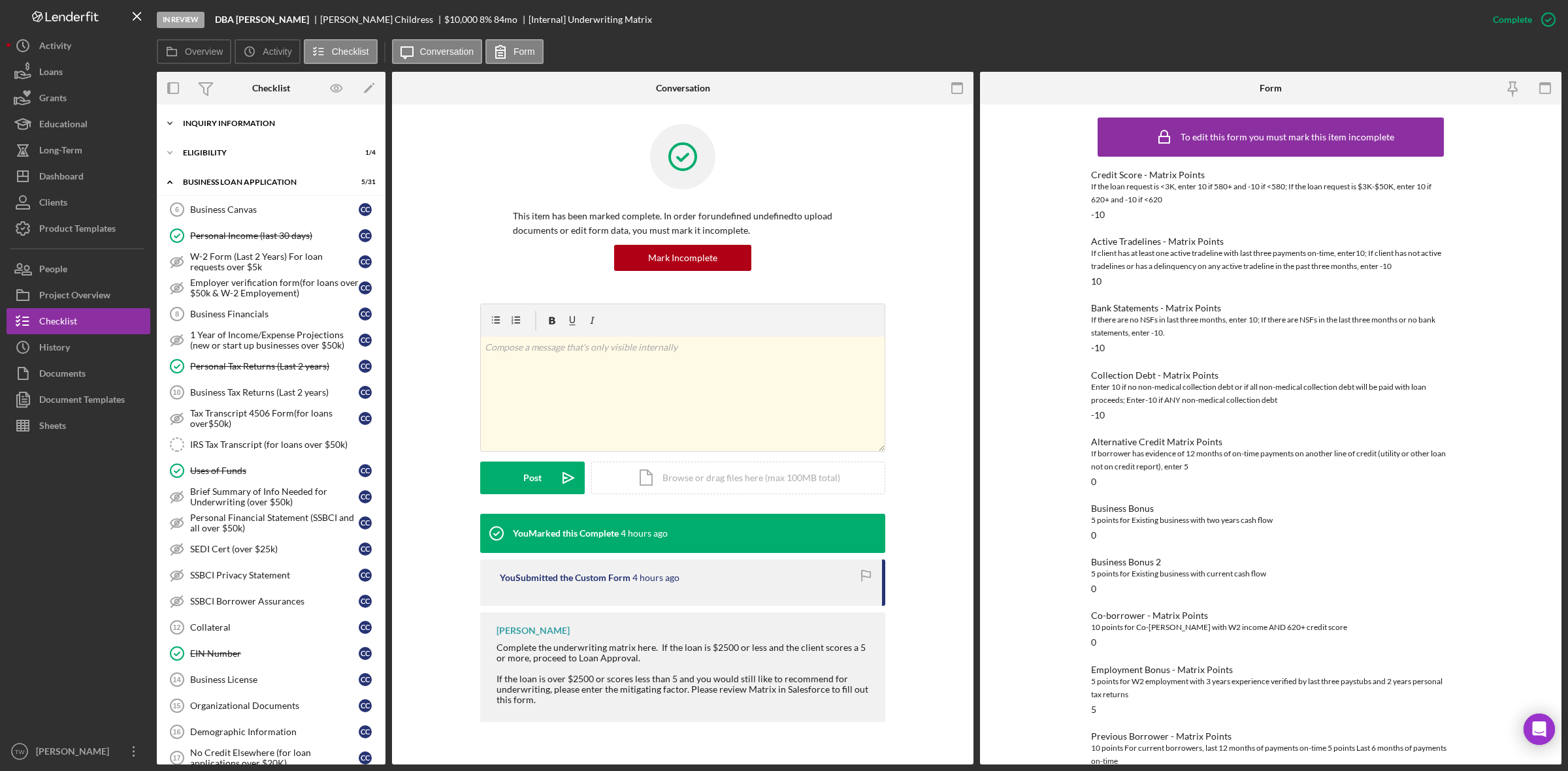
click at [236, 123] on div "INQUIRY INFORMATION" at bounding box center [276, 123] width 186 height 8
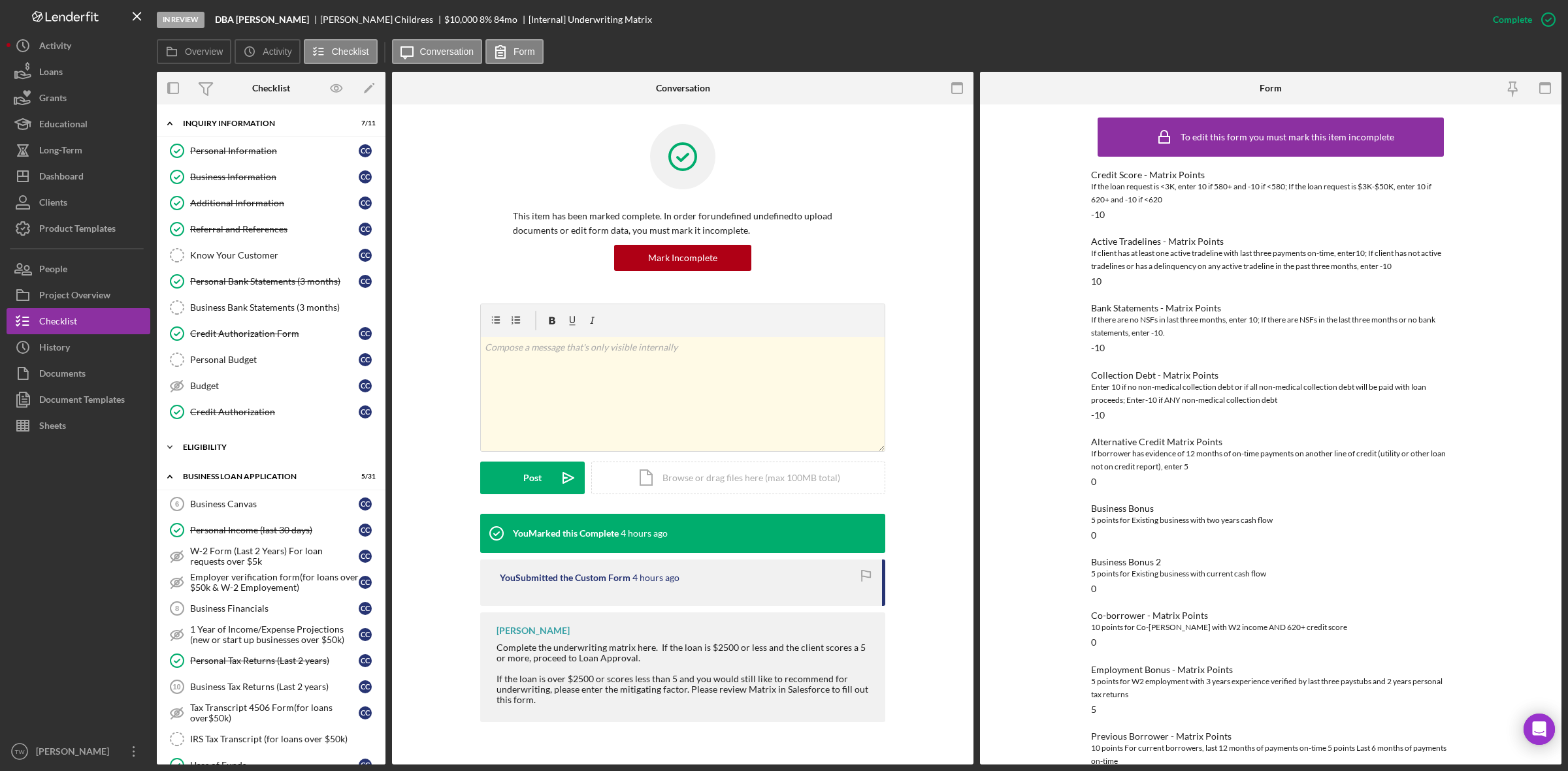
click at [231, 452] on div "ELIGIBILITY" at bounding box center [276, 448] width 186 height 8
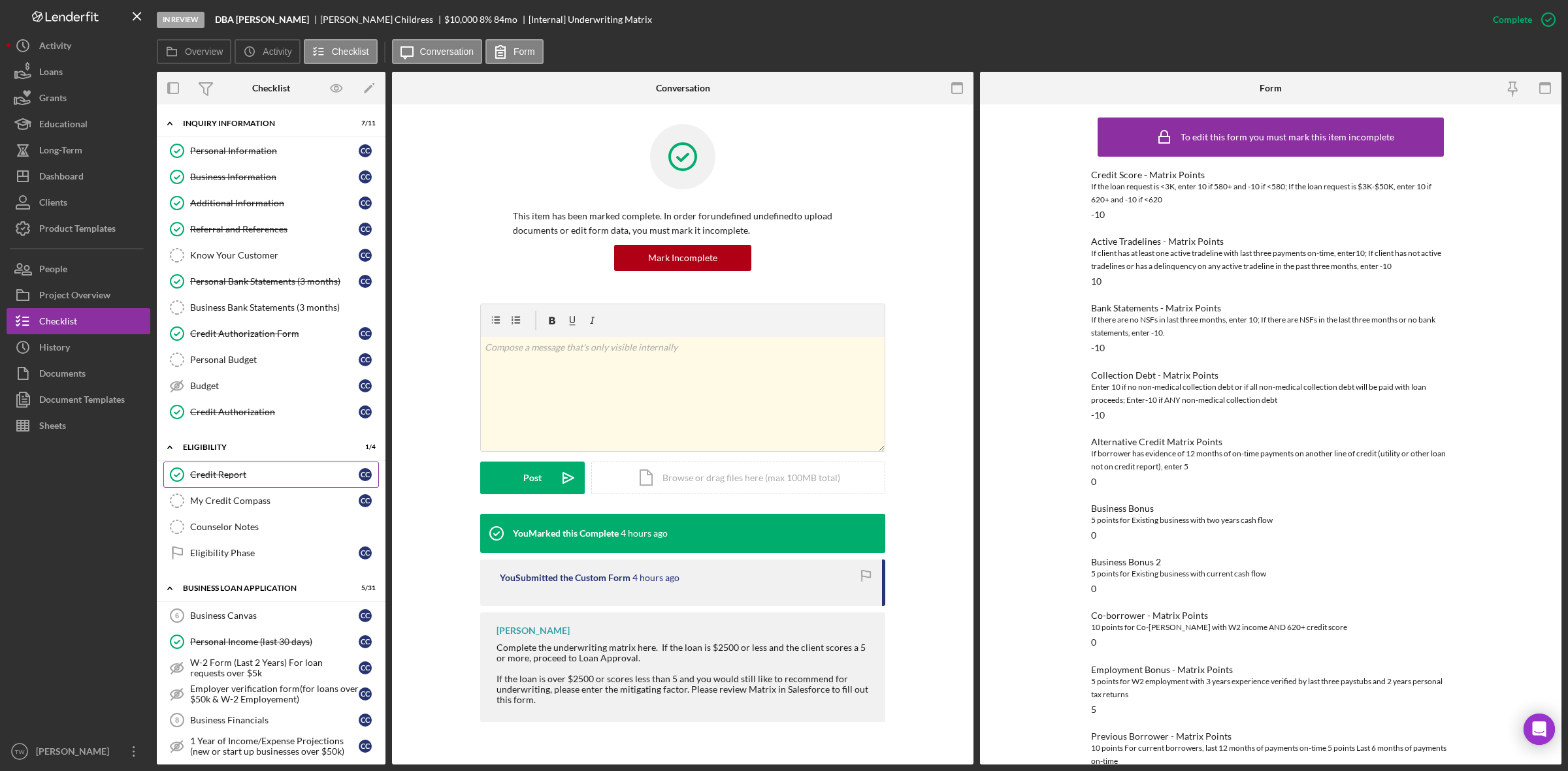
click at [226, 475] on div "Credit Report" at bounding box center [274, 475] width 169 height 11
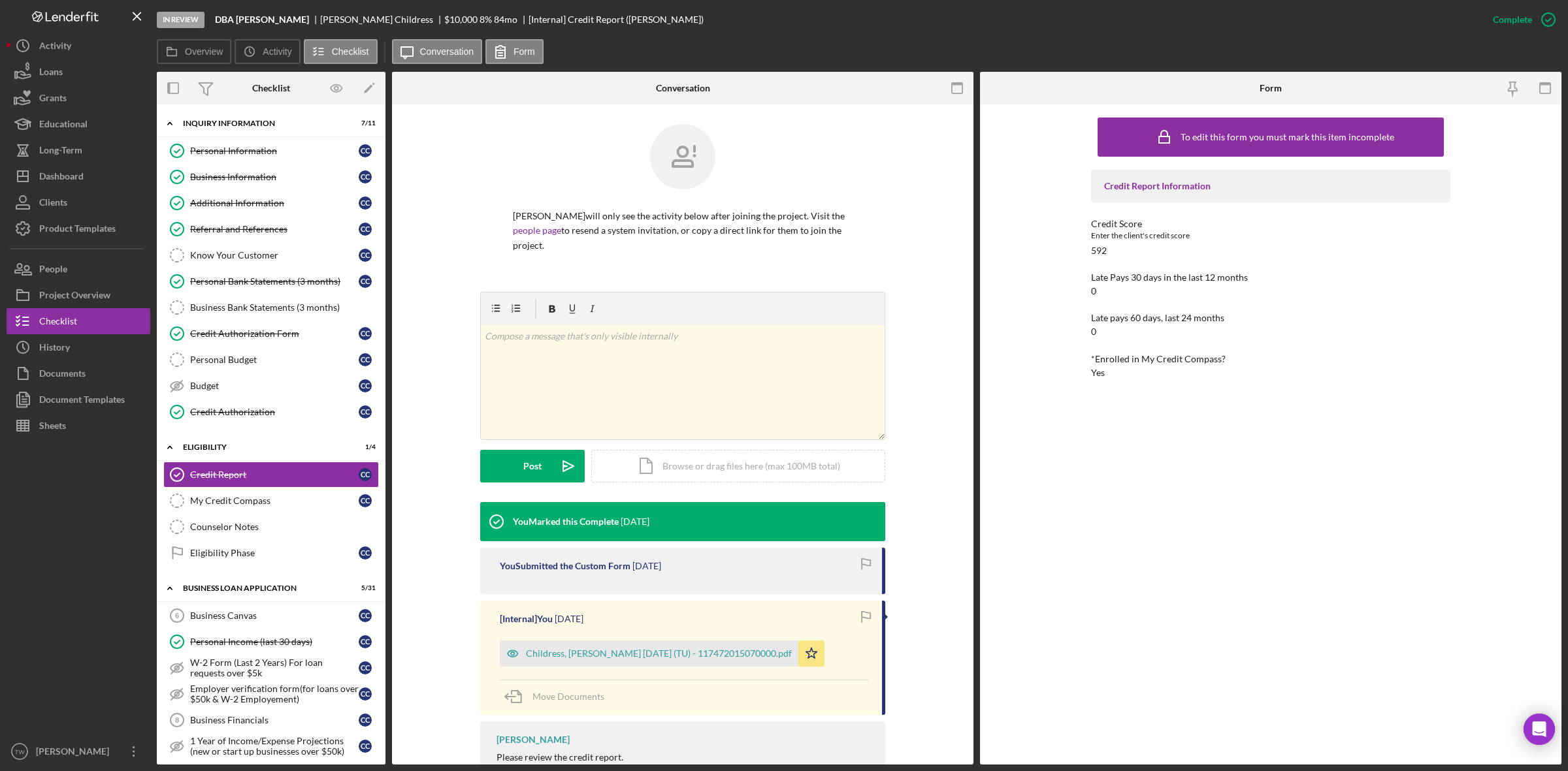
scroll to position [101, 0]
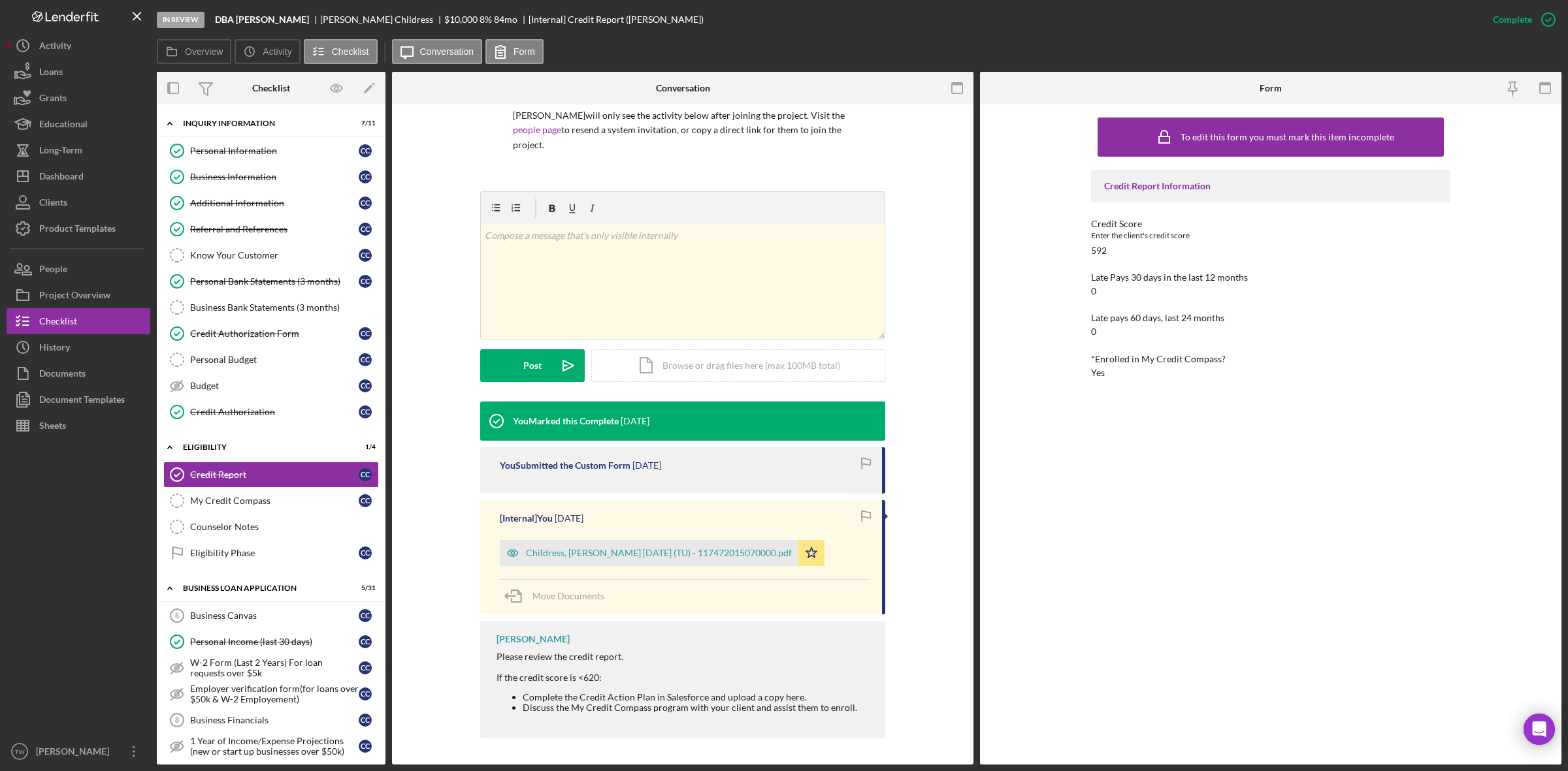
click at [637, 536] on div "Childress, [PERSON_NAME] [DATE] (TU) - 117472015070000.pdf Icon/Star" at bounding box center [665, 550] width 331 height 33
click at [635, 544] on div "Childress, [PERSON_NAME] [DATE] (TU) - 117472015070000.pdf" at bounding box center [649, 553] width 299 height 26
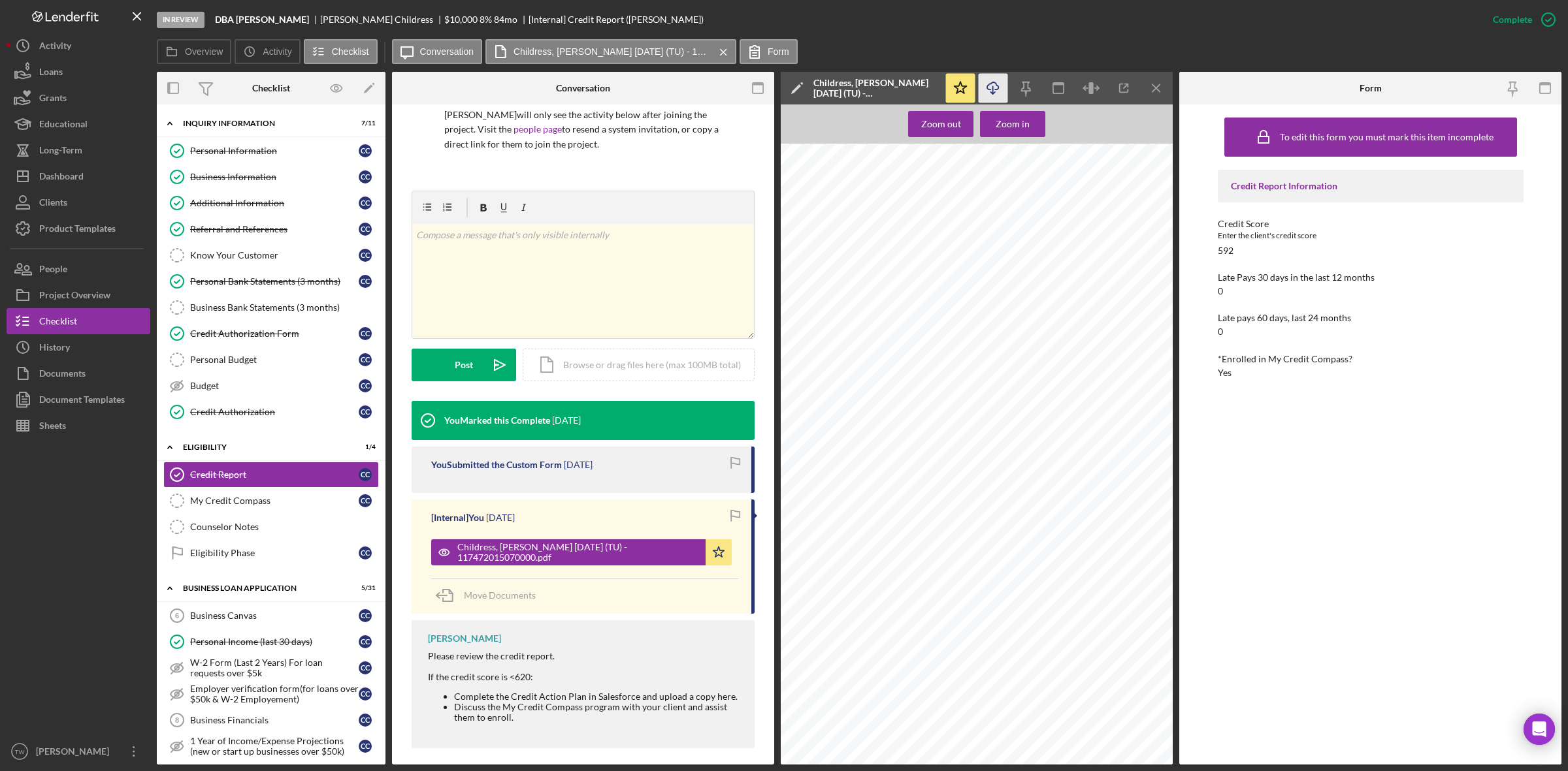
click at [996, 81] on icon "Icon/Download" at bounding box center [994, 89] width 29 height 29
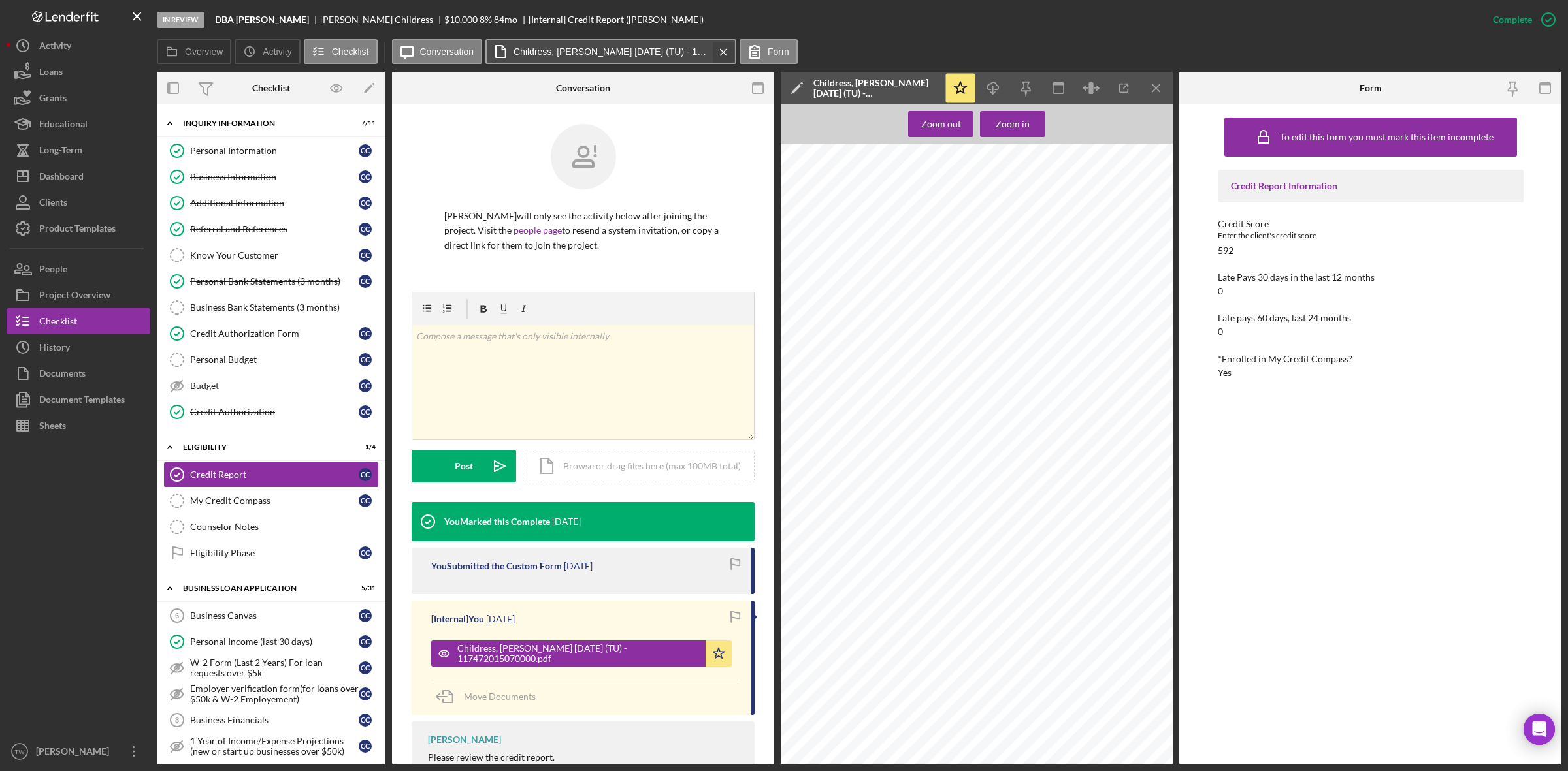
scroll to position [101, 0]
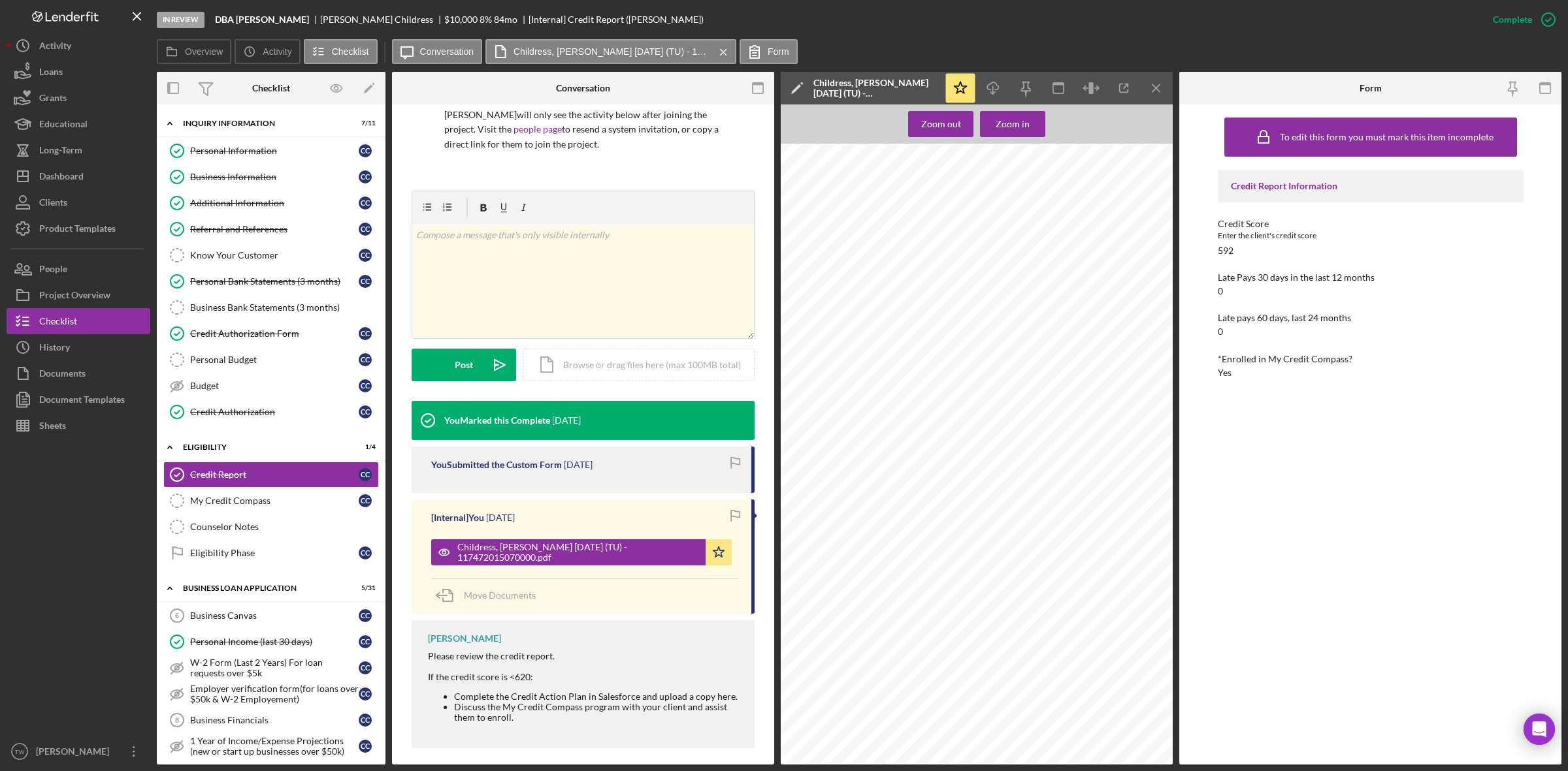
click at [877, 770] on div "In Review DBA Camille Childress Camille Childress $10,000 $10,000 8 % 84 mo [In…" at bounding box center [784, 385] width 1568 height 771
